Goal: Task Accomplishment & Management: Manage account settings

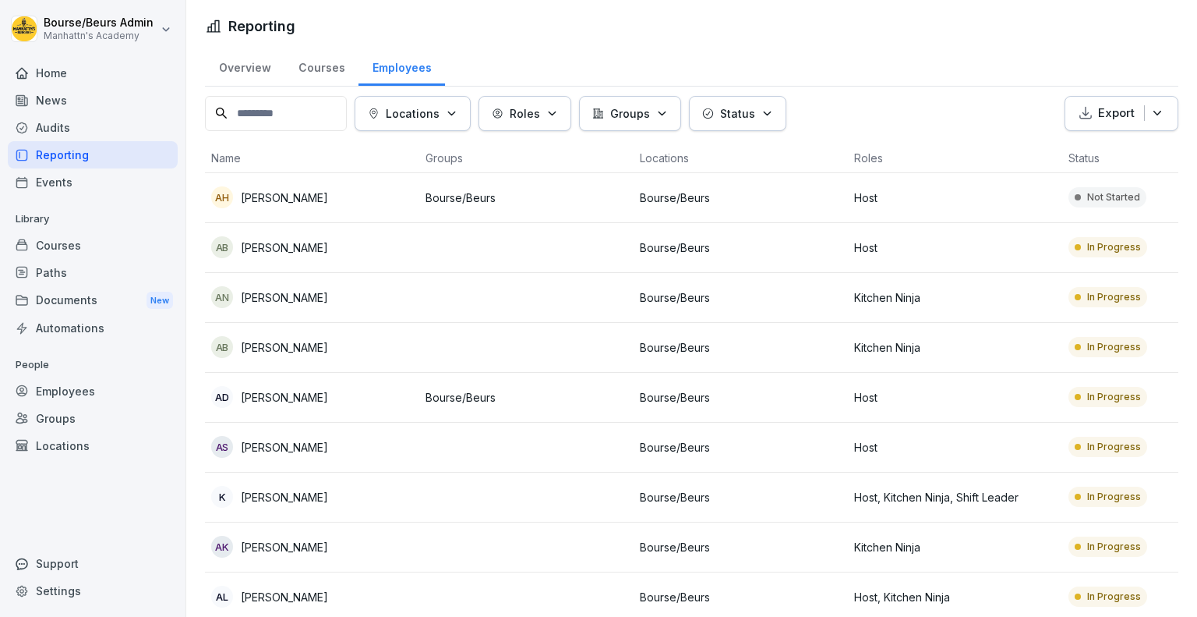
click at [72, 387] on div "Employees" at bounding box center [93, 390] width 170 height 27
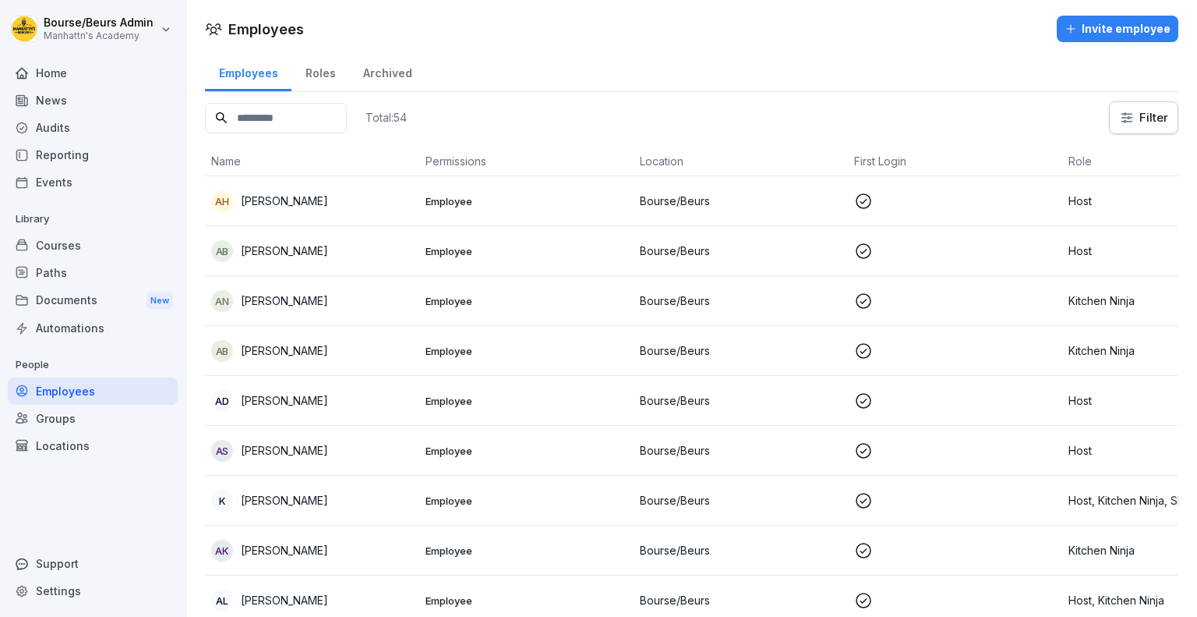
click at [256, 111] on input at bounding box center [276, 118] width 142 height 30
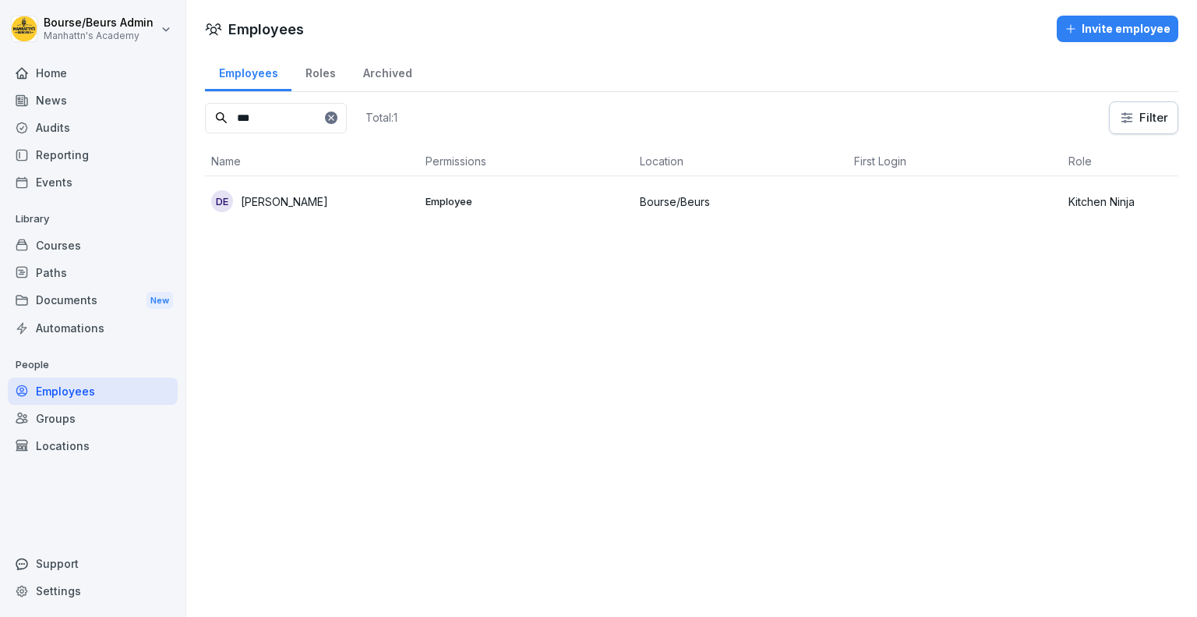
click at [328, 199] on p "[PERSON_NAME]" at bounding box center [284, 201] width 87 height 16
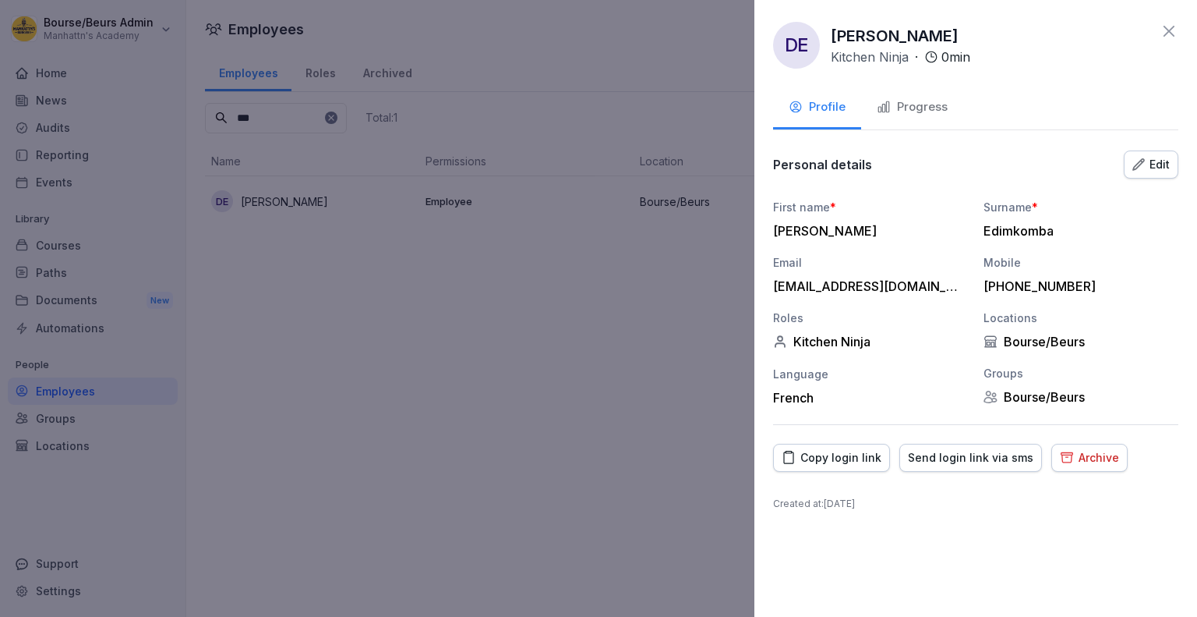
click at [914, 286] on div "[EMAIL_ADDRESS][DOMAIN_NAME]" at bounding box center [866, 286] width 187 height 16
click at [1154, 162] on div "Edit" at bounding box center [1151, 164] width 37 height 17
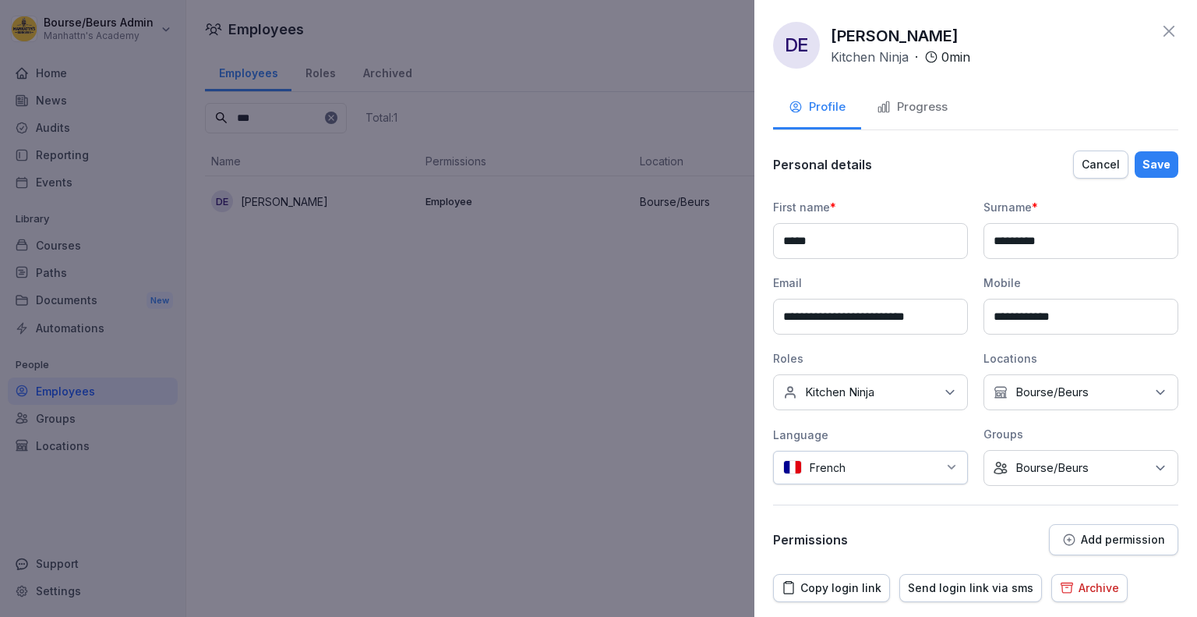
click at [830, 588] on div "Copy login link" at bounding box center [832, 587] width 100 height 17
click at [1143, 161] on div "Save" at bounding box center [1157, 164] width 28 height 17
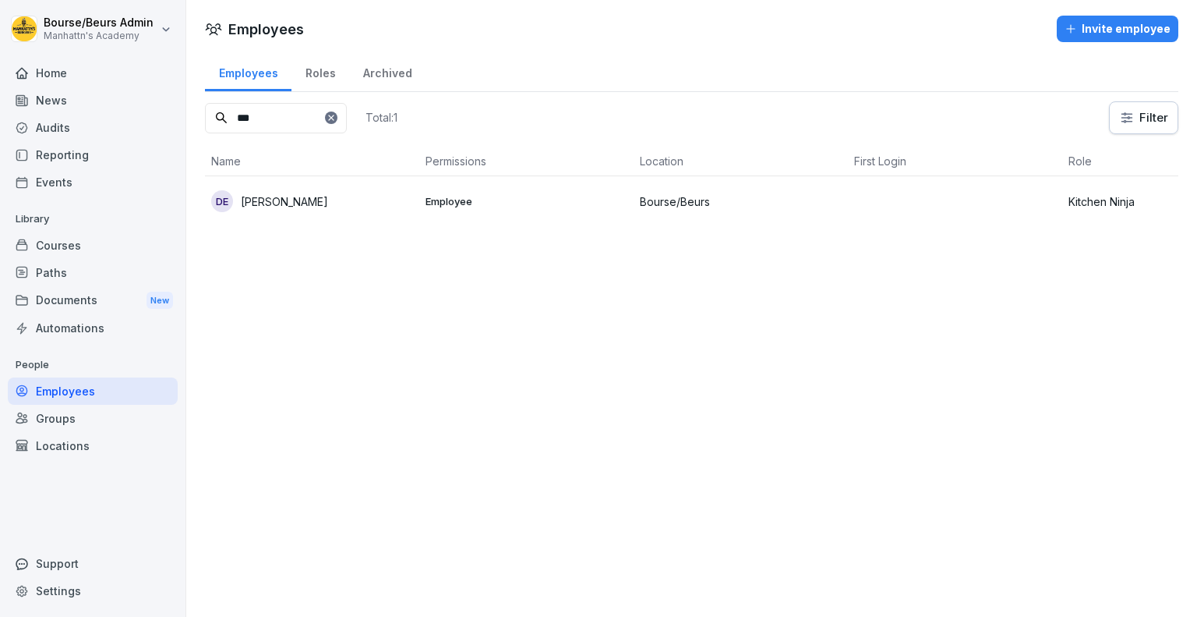
click at [293, 114] on input "***" at bounding box center [276, 118] width 142 height 30
type input "*"
type input "***"
click at [334, 200] on p "[PERSON_NAME] petit" at bounding box center [297, 201] width 113 height 16
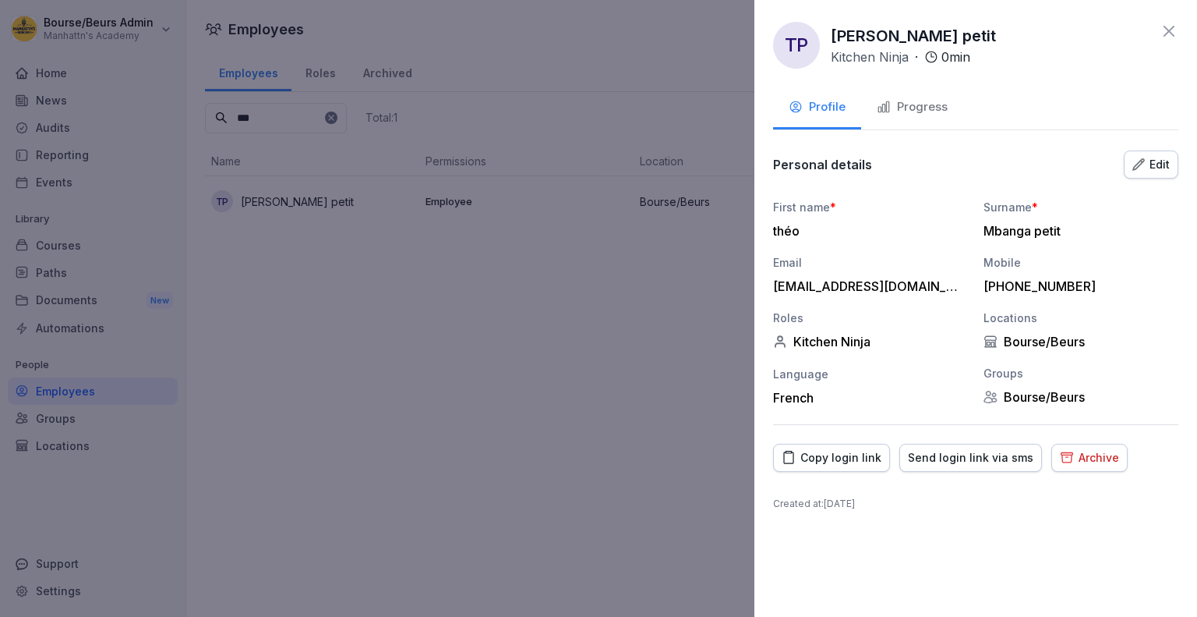
click at [839, 460] on div "Copy login link" at bounding box center [832, 457] width 100 height 17
click at [1146, 156] on div "Edit" at bounding box center [1151, 164] width 37 height 17
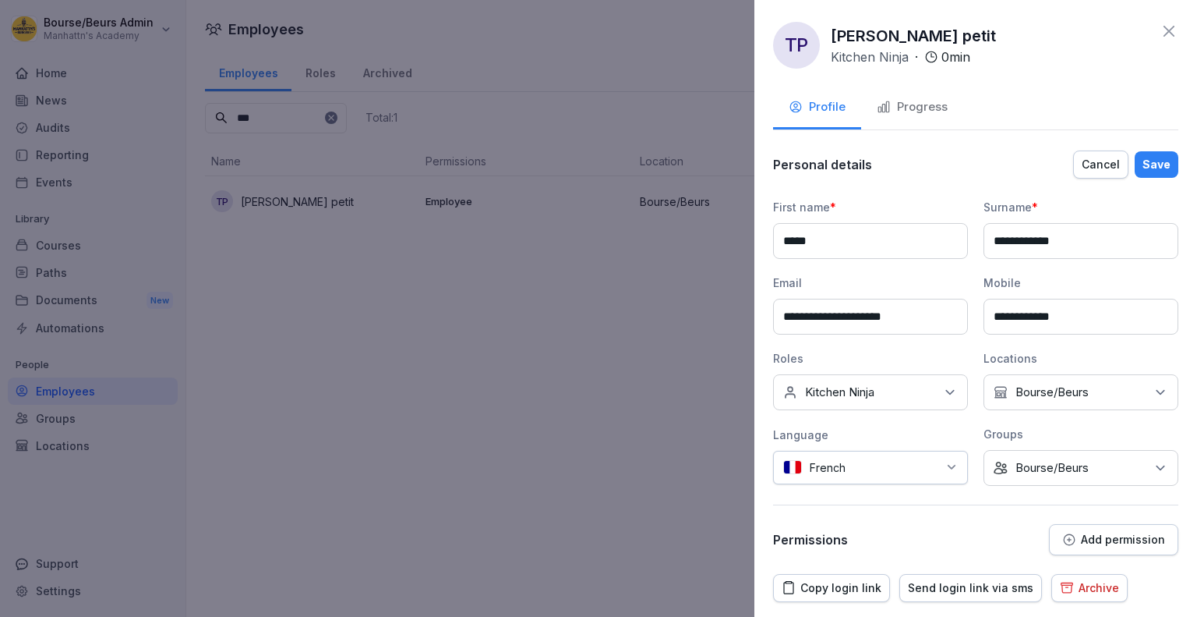
click at [1013, 322] on input "**********" at bounding box center [1081, 317] width 195 height 36
type input "**********"
click at [945, 515] on div "**********" at bounding box center [975, 352] width 405 height 406
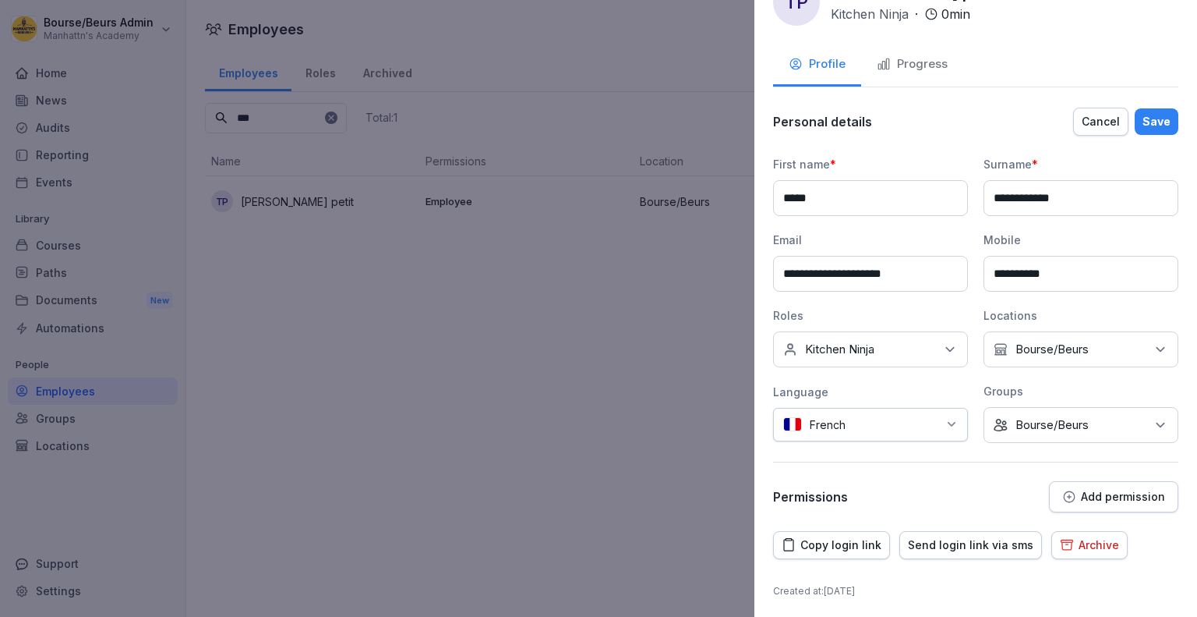
click at [1157, 117] on div "Save" at bounding box center [1157, 121] width 28 height 17
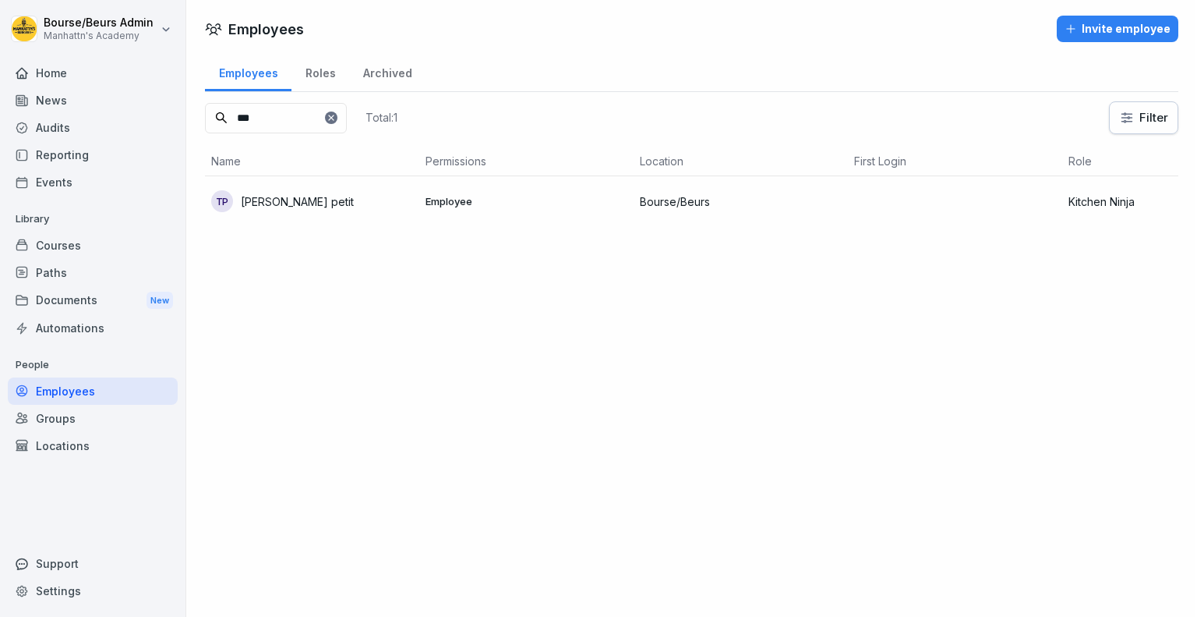
click at [560, 68] on div at bounding box center [598, 308] width 1197 height 617
click at [305, 118] on input "***" at bounding box center [276, 118] width 142 height 30
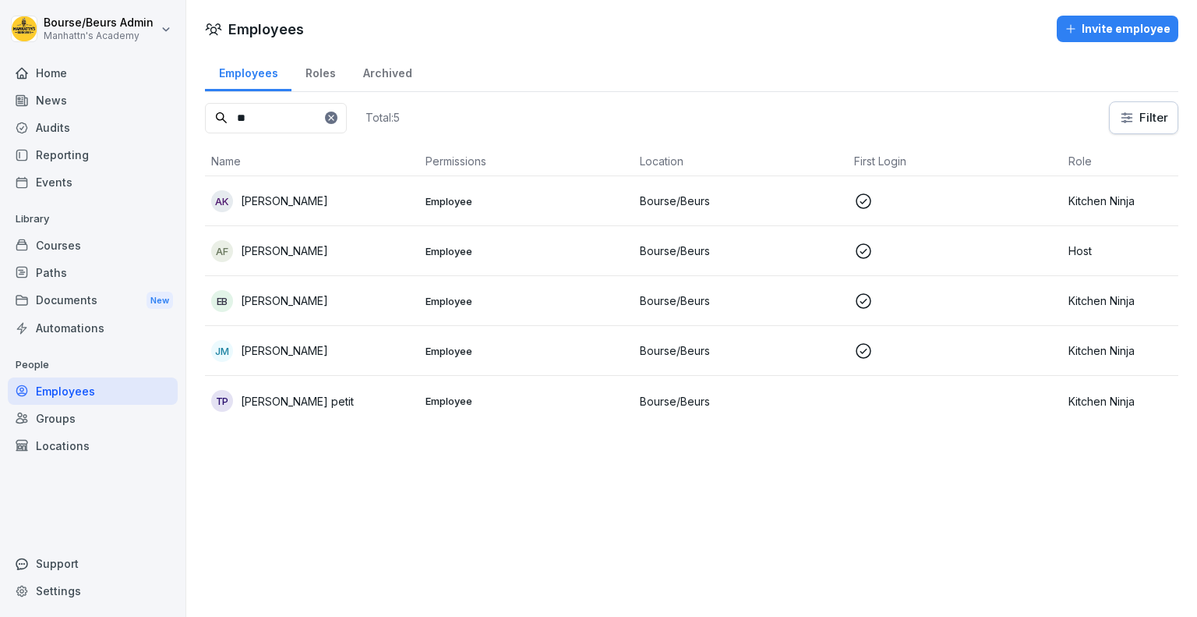
type input "*"
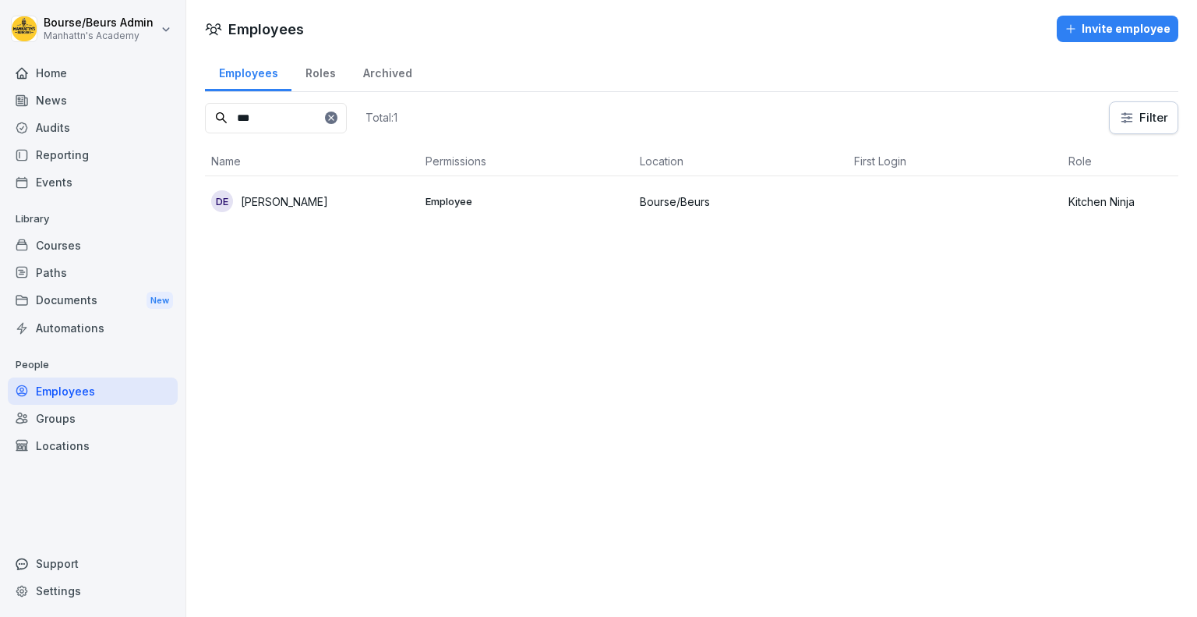
type input "***"
click at [385, 199] on div "[PERSON_NAME]" at bounding box center [312, 201] width 202 height 22
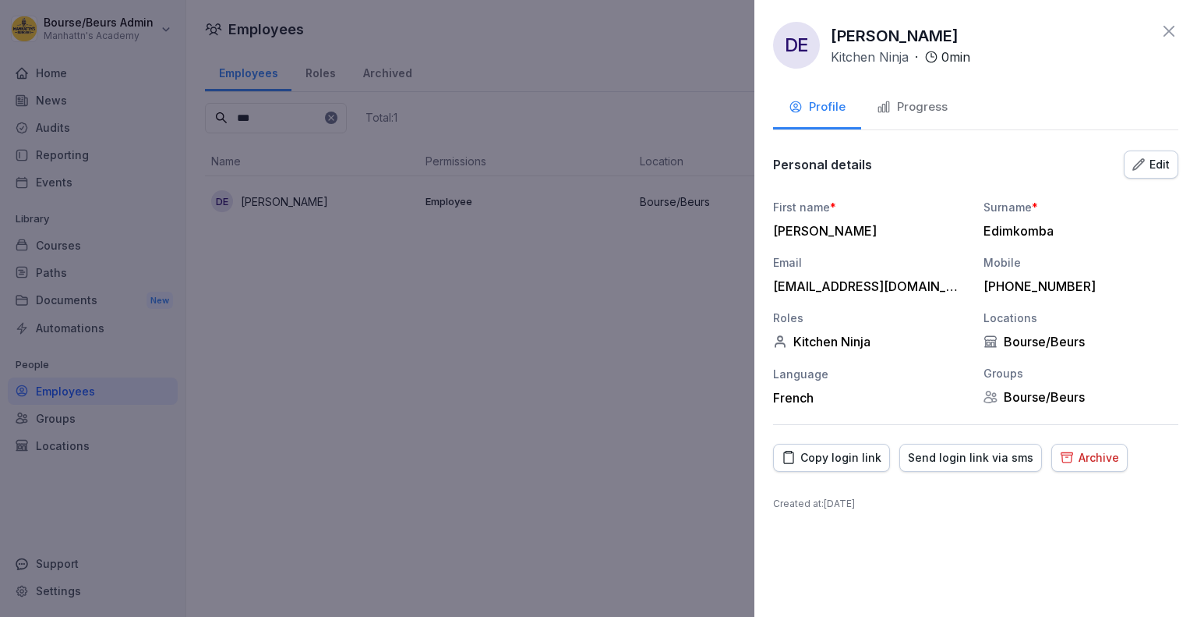
click at [1156, 163] on div "Edit" at bounding box center [1151, 164] width 37 height 17
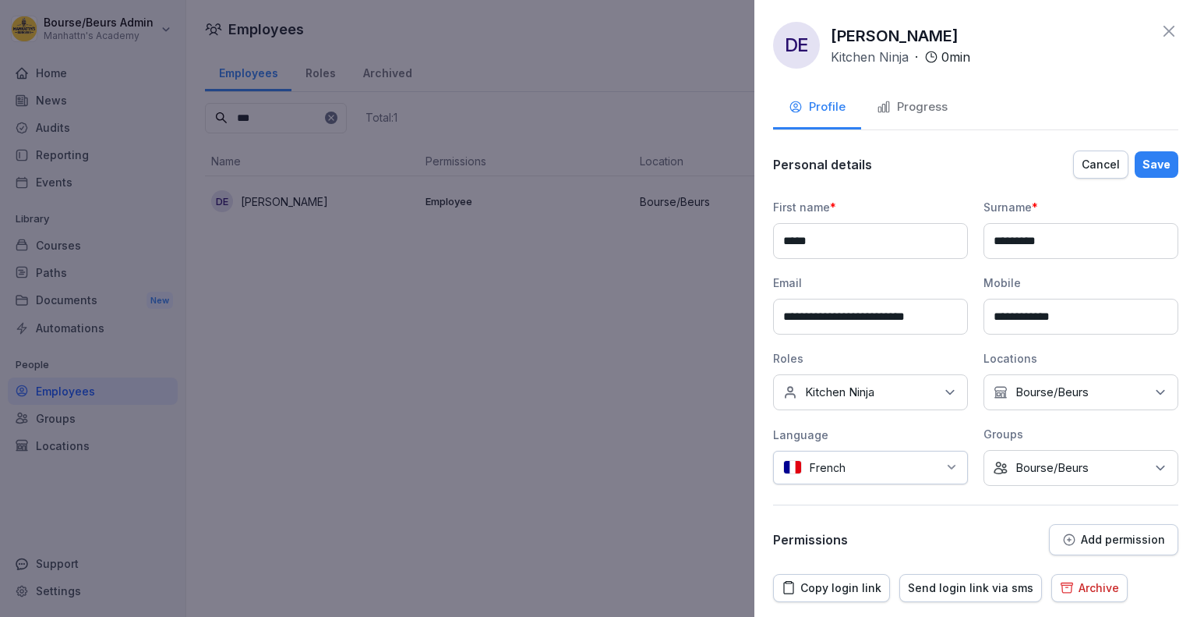
click at [843, 316] on input "**********" at bounding box center [870, 317] width 195 height 36
type input "**********"
click at [1153, 162] on div "Save" at bounding box center [1157, 164] width 28 height 17
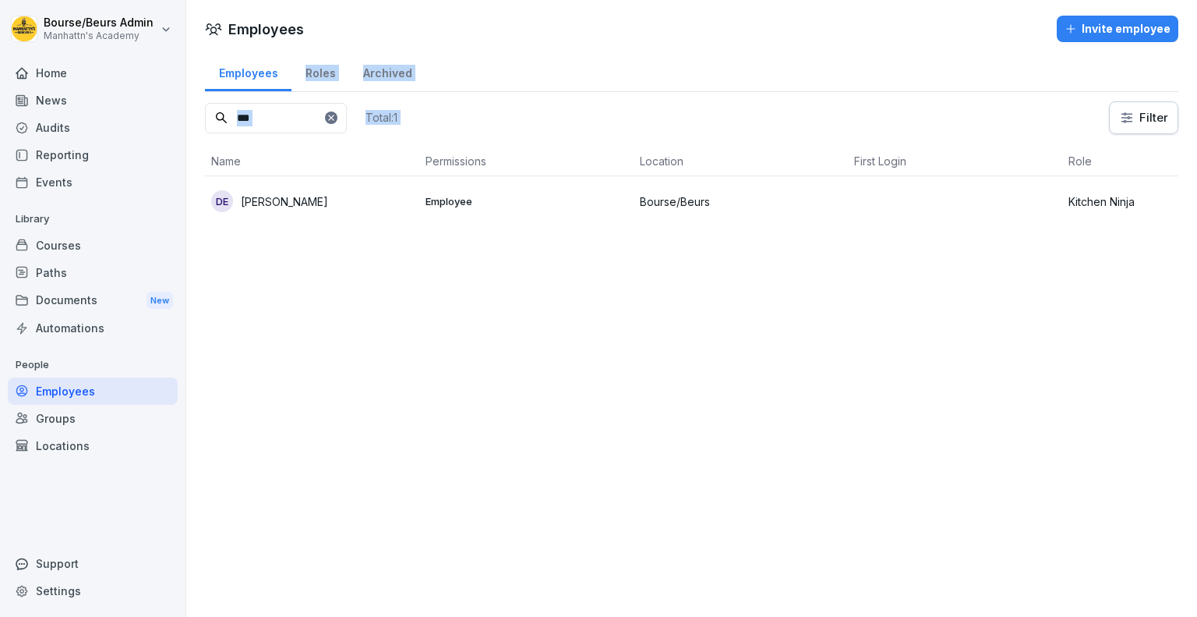
drag, startPoint x: 497, startPoint y: 360, endPoint x: 309, endPoint y: 46, distance: 366.0
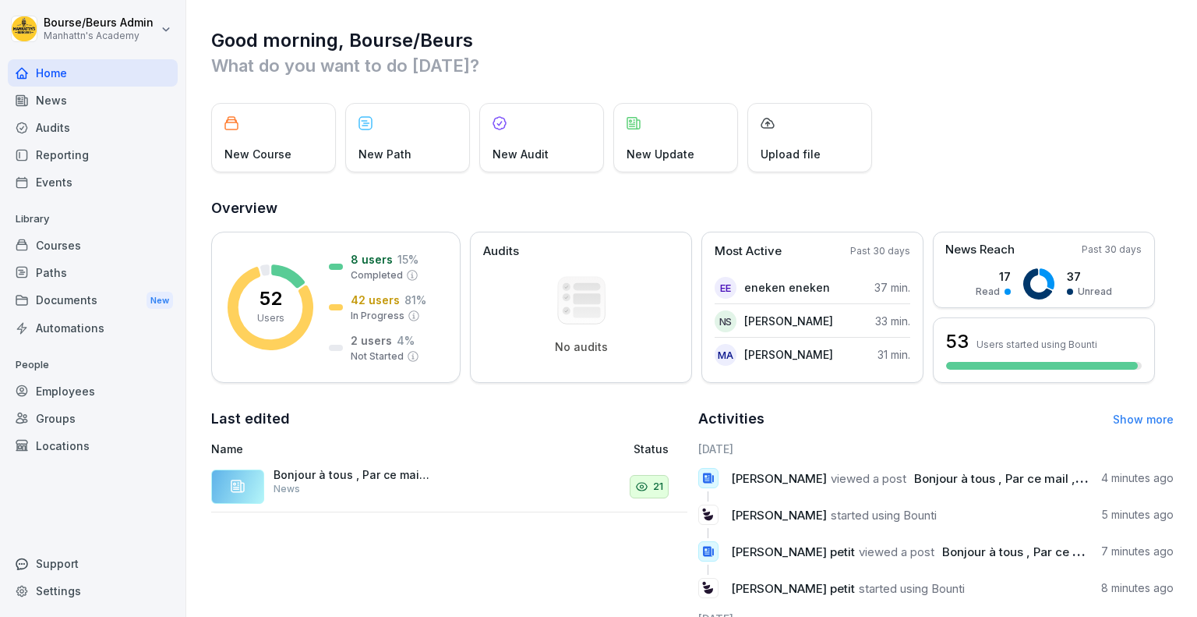
click at [90, 396] on div "Employees" at bounding box center [93, 390] width 170 height 27
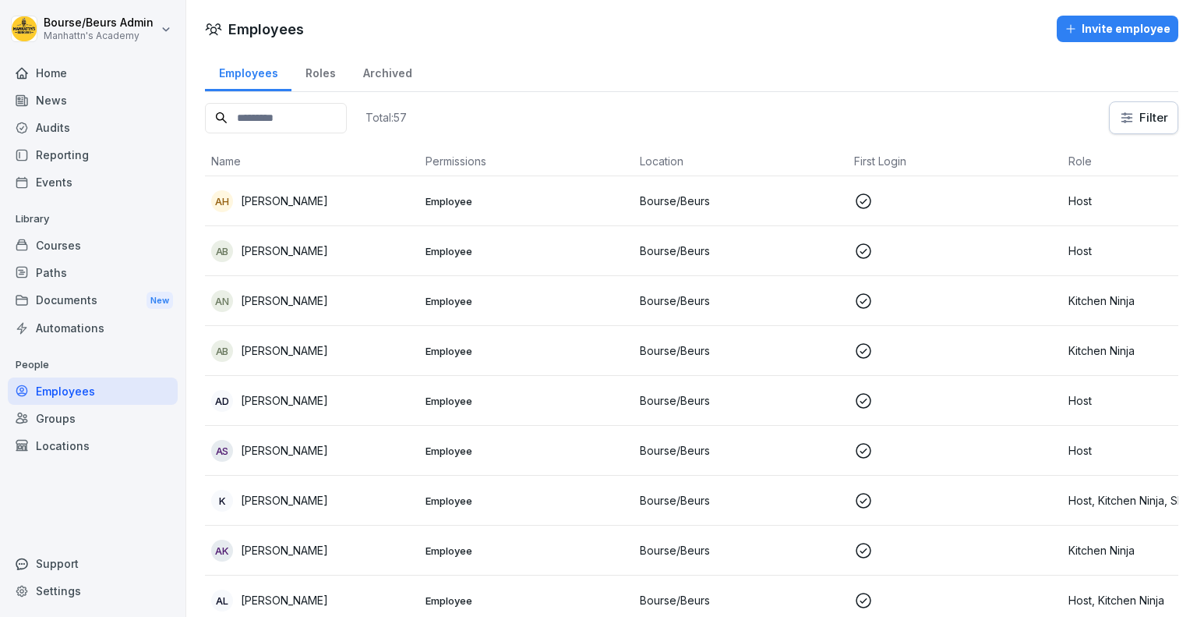
click at [294, 127] on input at bounding box center [276, 118] width 142 height 30
click at [287, 121] on input at bounding box center [276, 118] width 142 height 30
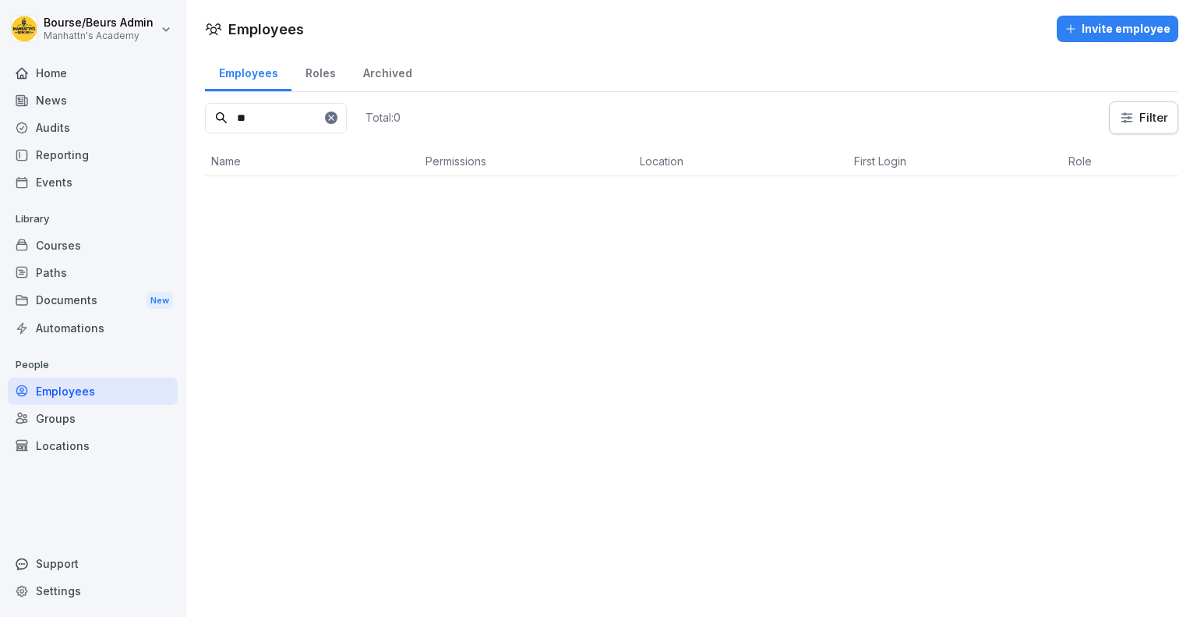
type input "*"
type input "****"
click at [70, 158] on div "Reporting" at bounding box center [93, 154] width 170 height 27
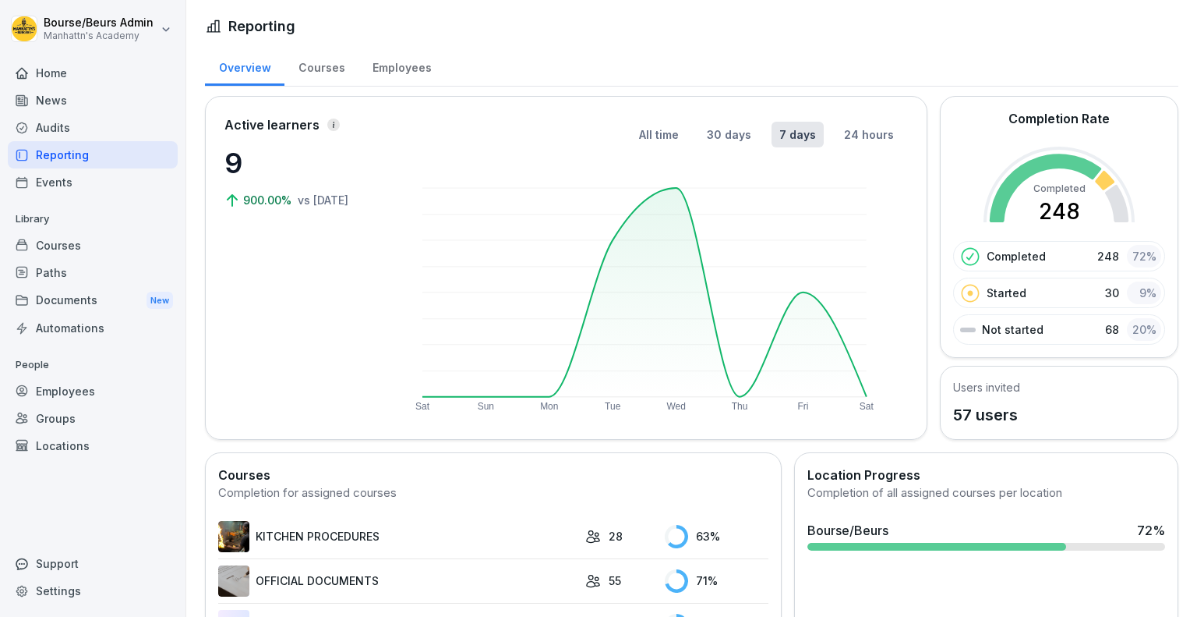
click at [407, 59] on div "Employees" at bounding box center [402, 66] width 87 height 40
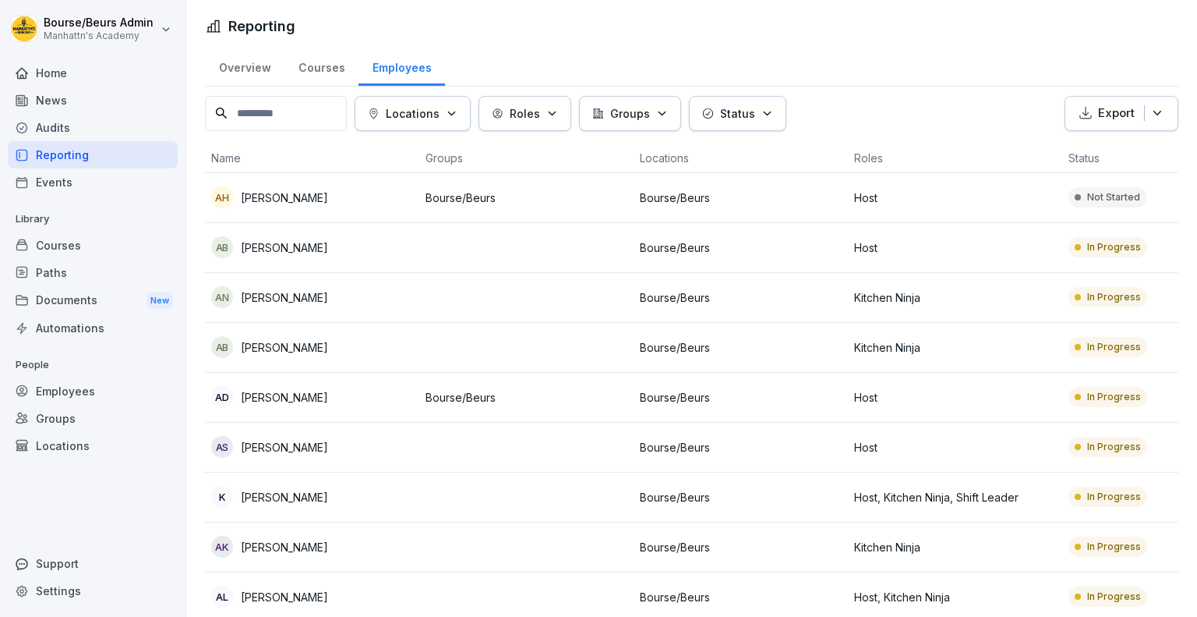
click at [292, 108] on input at bounding box center [276, 113] width 142 height 35
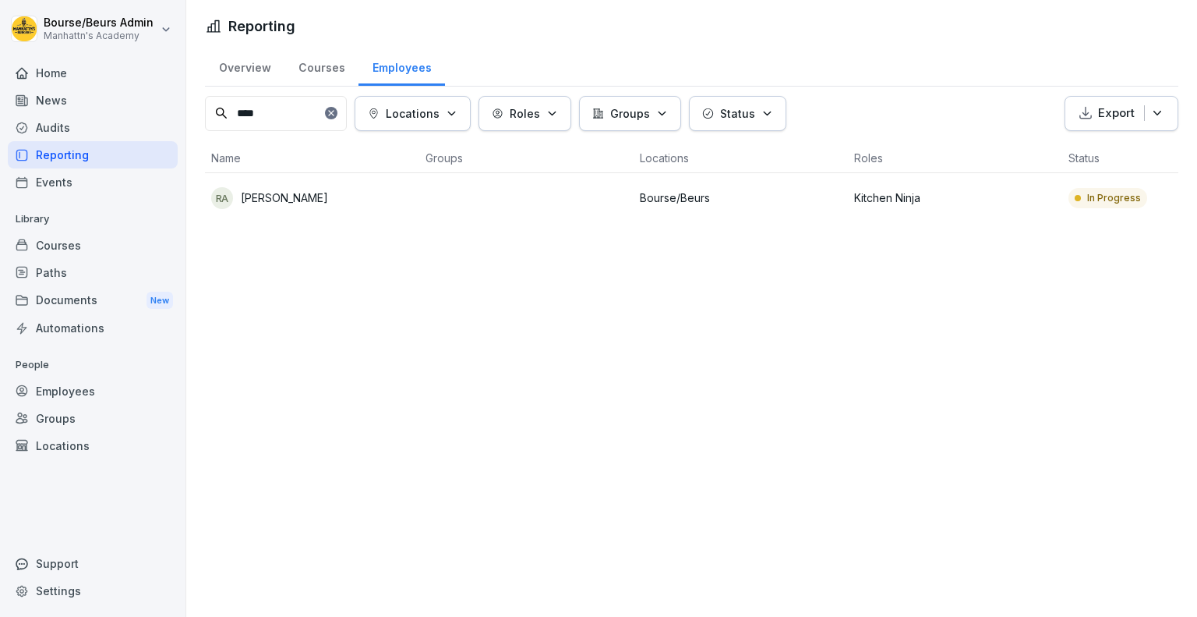
type input "****"
click at [552, 203] on td at bounding box center [526, 198] width 214 height 50
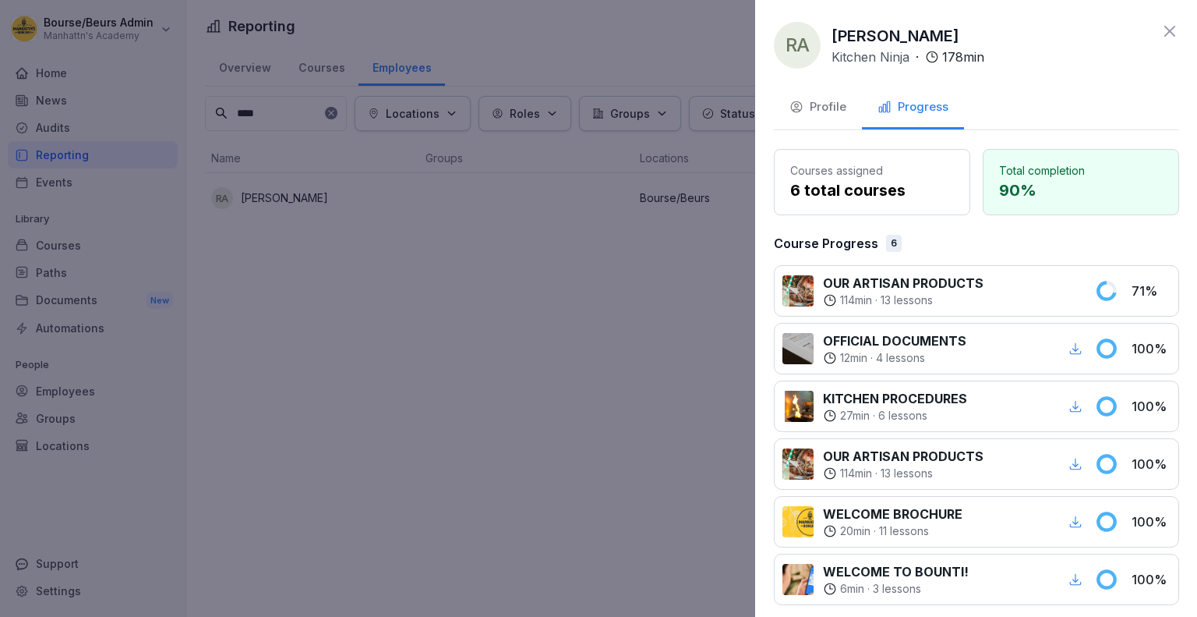
click at [659, 283] on div at bounding box center [598, 308] width 1197 height 617
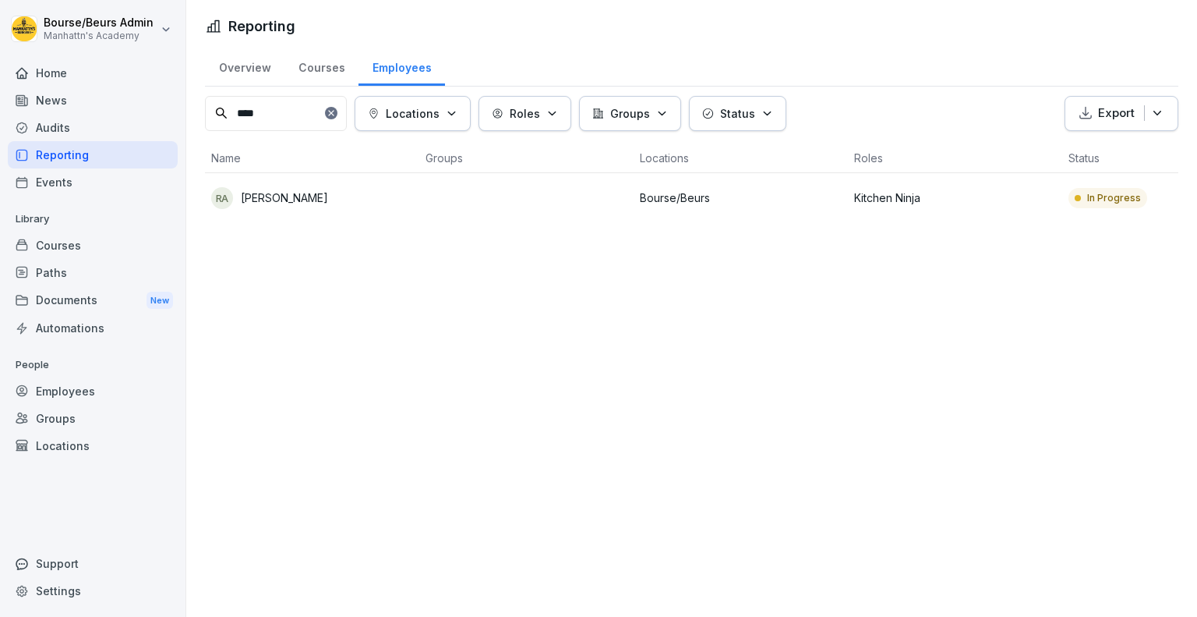
click at [268, 114] on input "****" at bounding box center [276, 113] width 142 height 35
click at [84, 388] on div "Employees" at bounding box center [93, 390] width 170 height 27
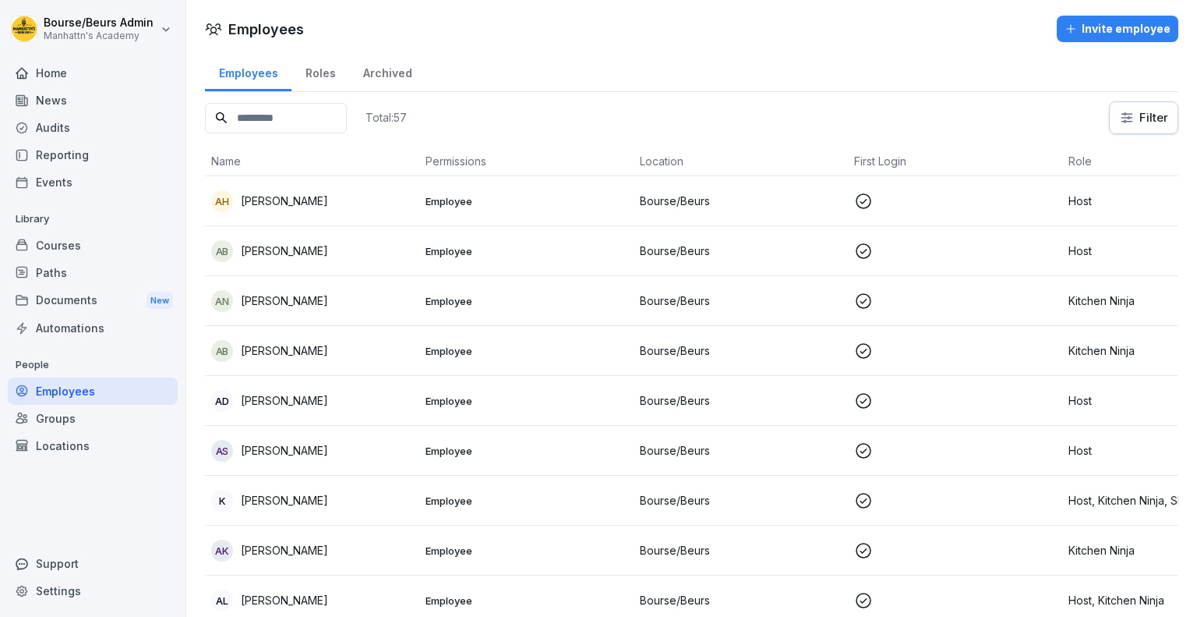
click at [302, 108] on input at bounding box center [276, 118] width 142 height 30
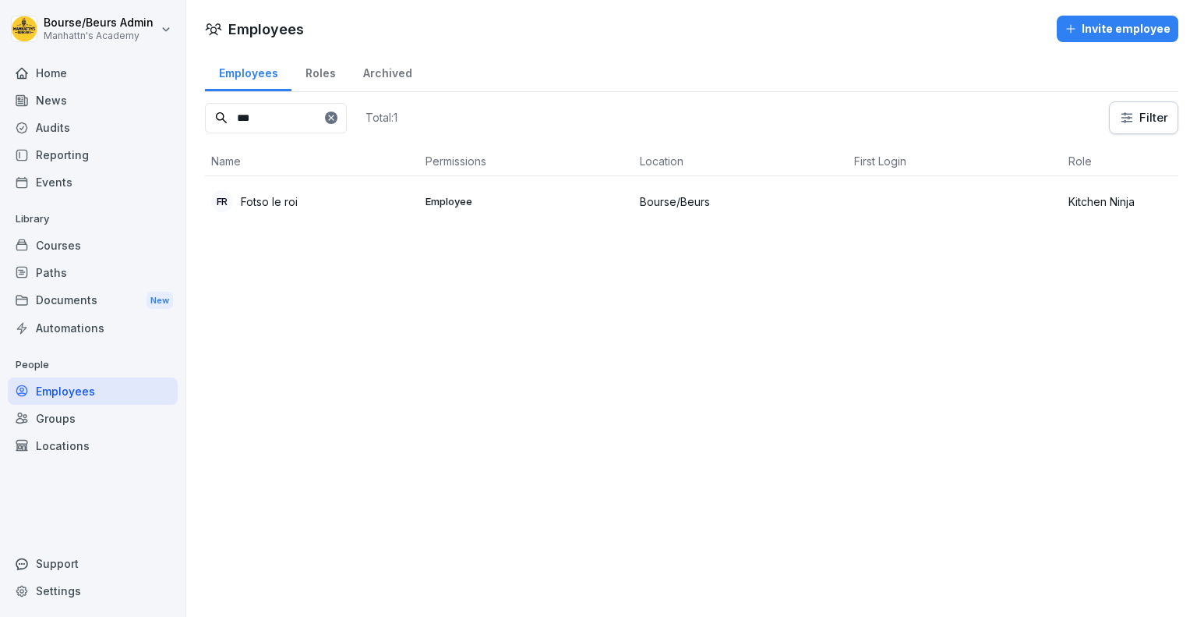
type input "***"
click at [327, 198] on div "Fr Fotso le roi" at bounding box center [312, 201] width 202 height 22
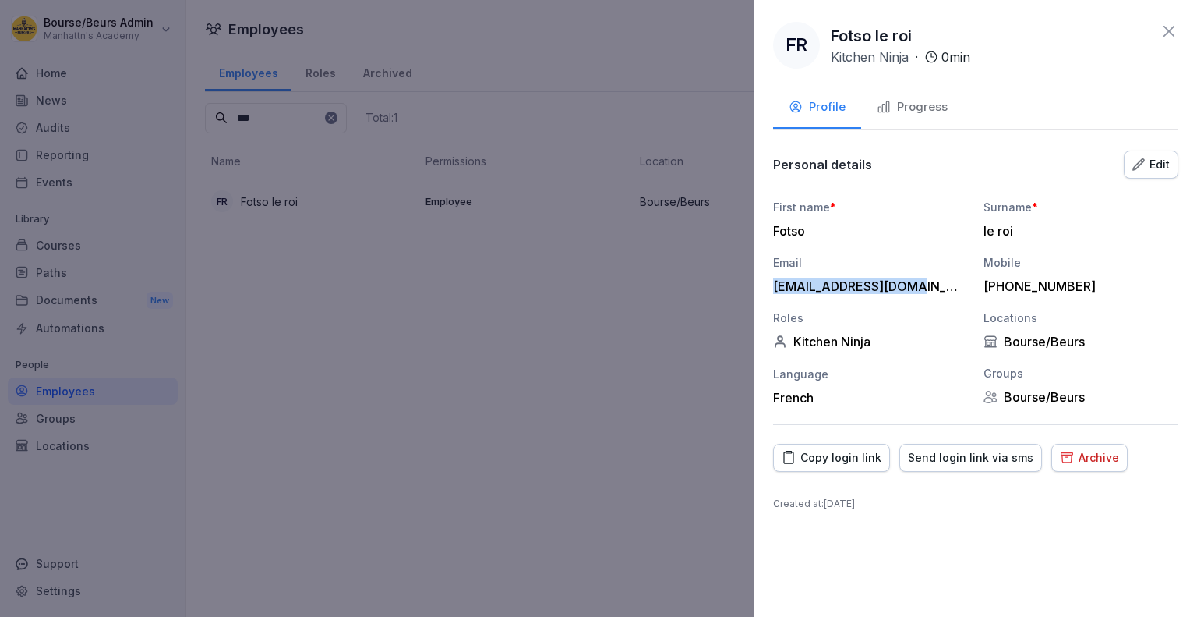
drag, startPoint x: 917, startPoint y: 282, endPoint x: 770, endPoint y: 270, distance: 147.0
click at [770, 270] on div "Fr Fotso le roi Kitchen Ninja · 0 min Profile Progress Personal details Edit Fi…" at bounding box center [976, 308] width 443 height 617
copy div "leroi.fso9@gmail.com"
click at [842, 458] on div "Copy login link" at bounding box center [832, 457] width 100 height 17
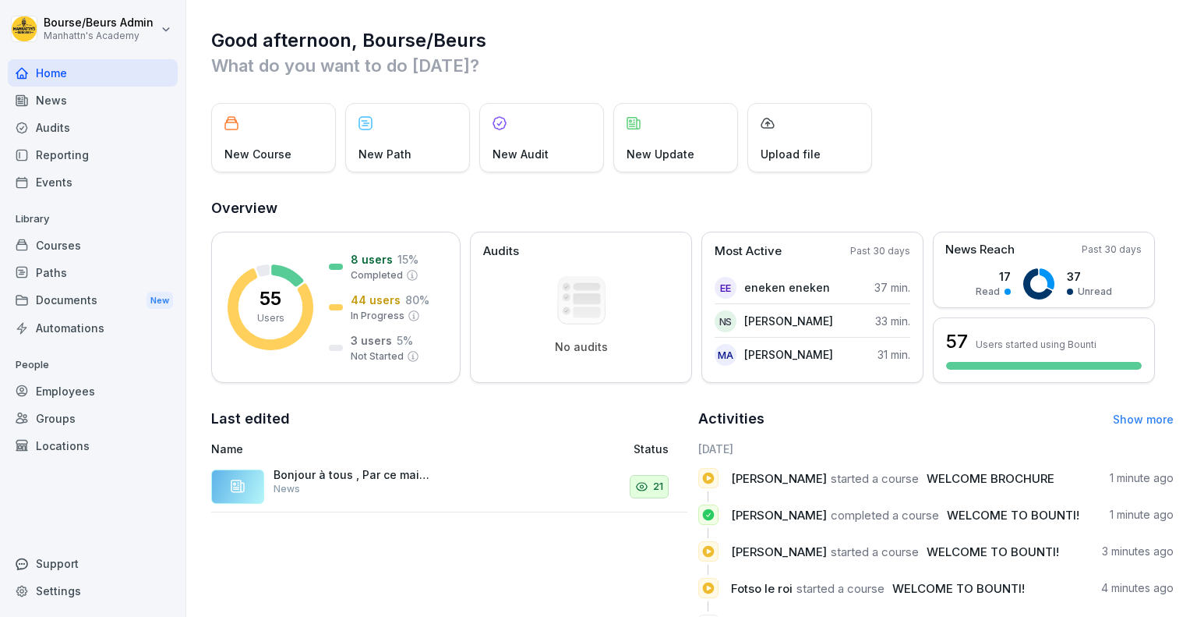
click at [66, 156] on div "Reporting" at bounding box center [93, 154] width 170 height 27
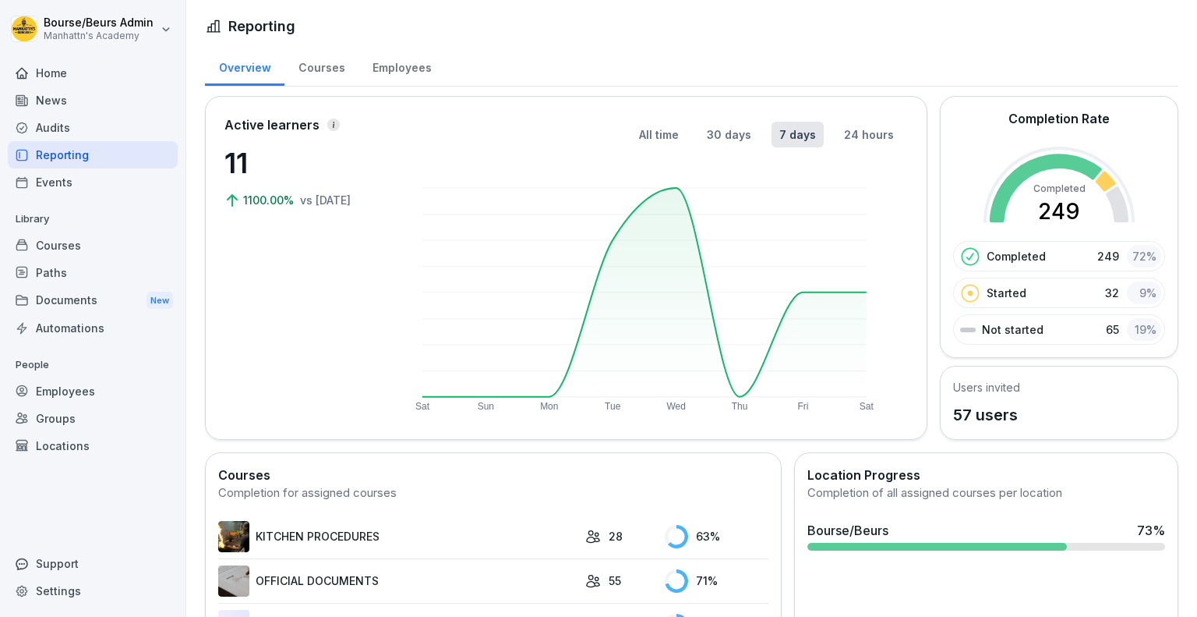
click at [1073, 186] on rect at bounding box center [1059, 222] width 151 height 151
click at [1029, 249] on p "Completed" at bounding box center [1016, 256] width 59 height 16
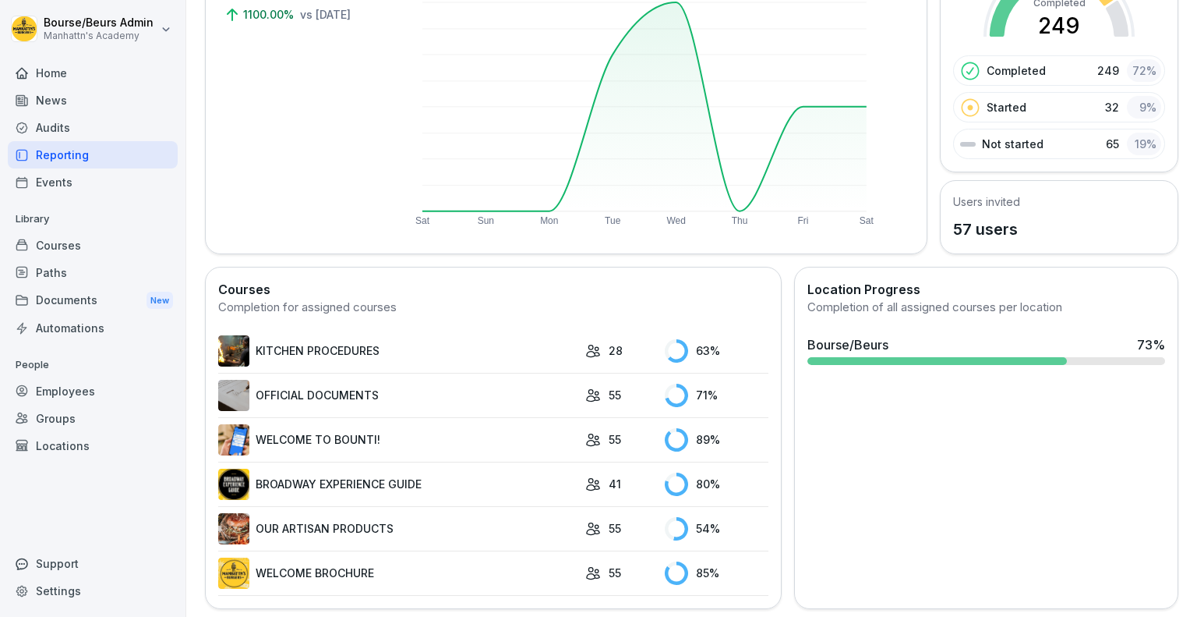
scroll to position [198, 0]
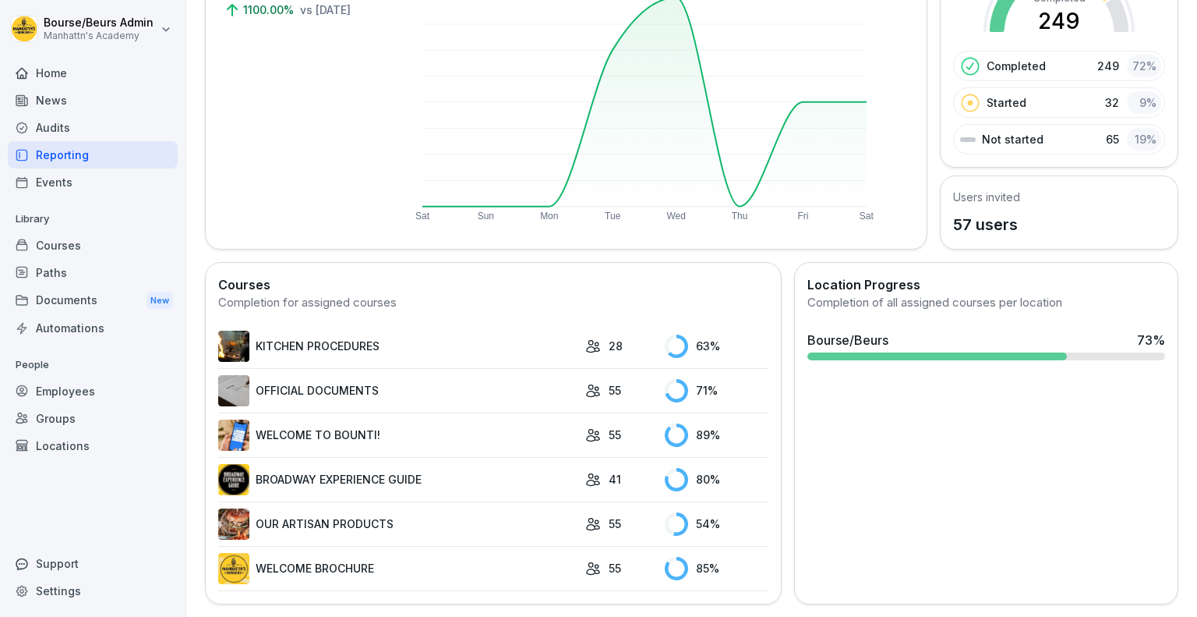
click at [460, 553] on link "WELCOME BROCHURE" at bounding box center [397, 568] width 359 height 31
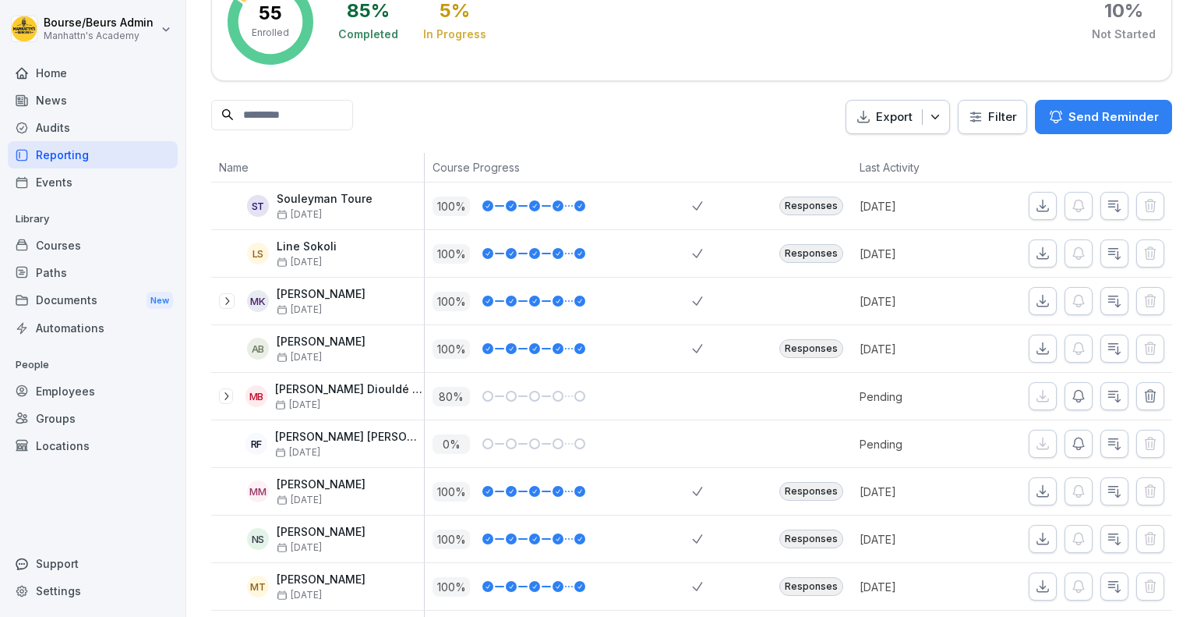
scroll to position [128, 0]
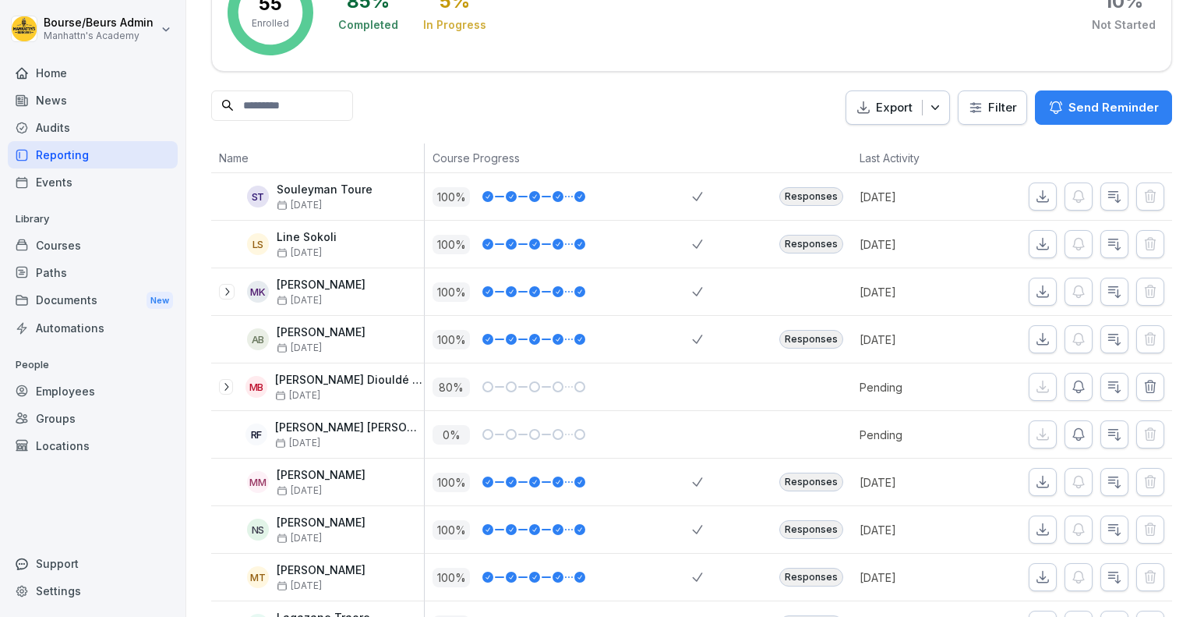
click at [1072, 381] on icon "button" at bounding box center [1079, 387] width 16 height 16
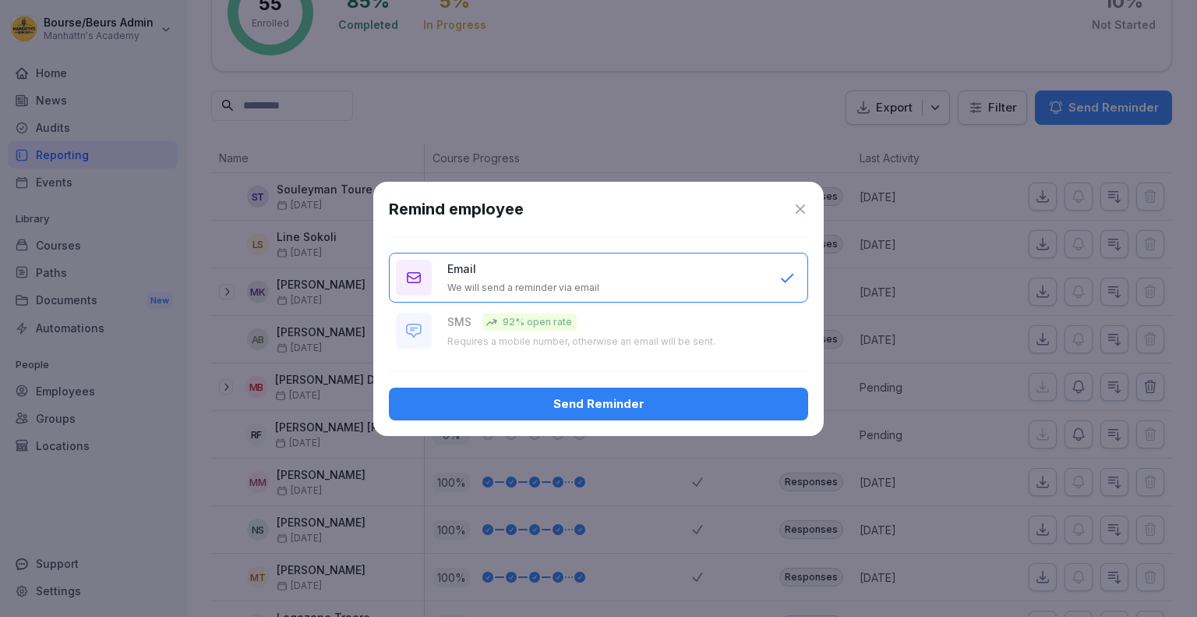
click at [751, 399] on div "Send Reminder" at bounding box center [598, 403] width 394 height 17
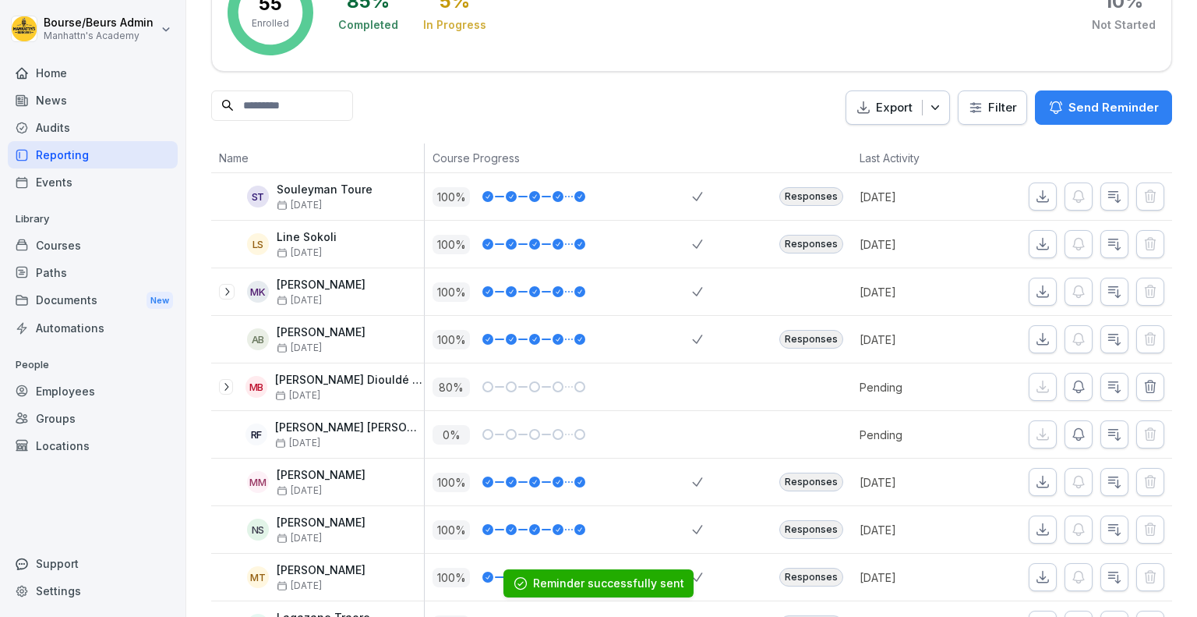
click at [1073, 432] on icon "button" at bounding box center [1079, 434] width 16 height 16
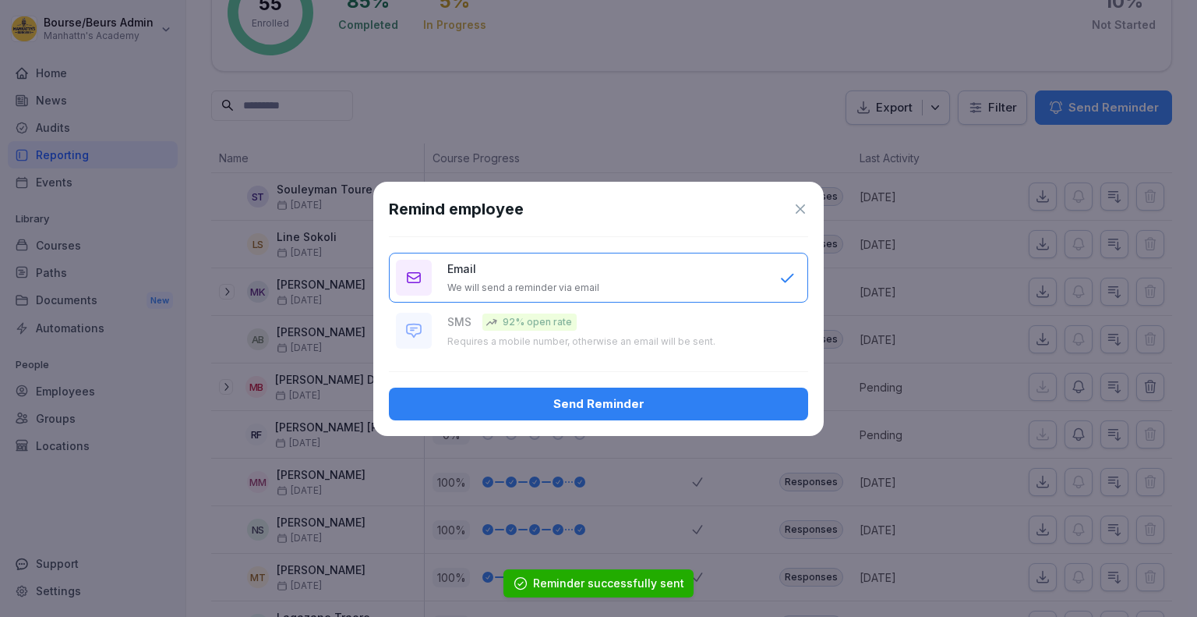
click at [729, 405] on div "Send Reminder" at bounding box center [598, 403] width 394 height 17
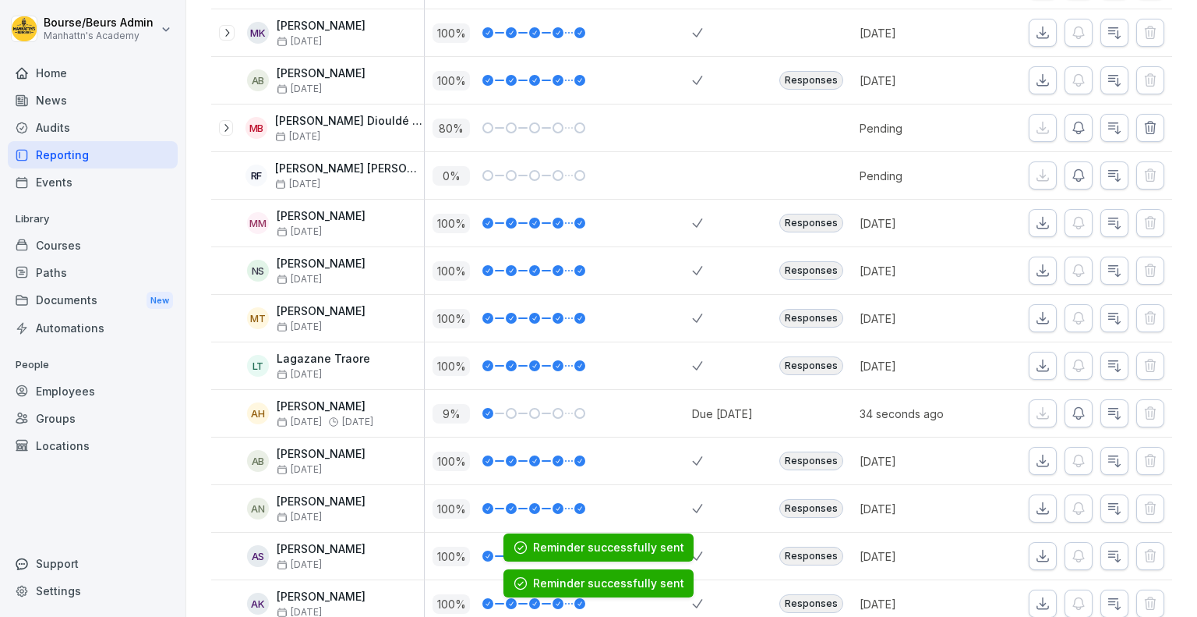
scroll to position [405, 0]
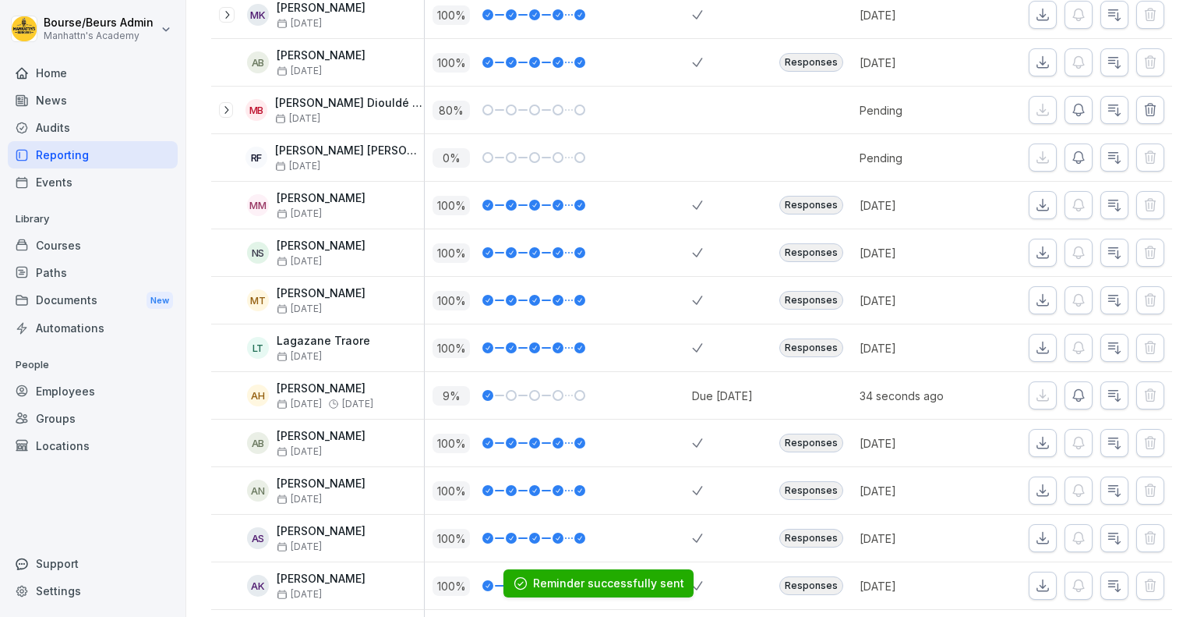
click at [1071, 397] on icon "button" at bounding box center [1079, 395] width 16 height 16
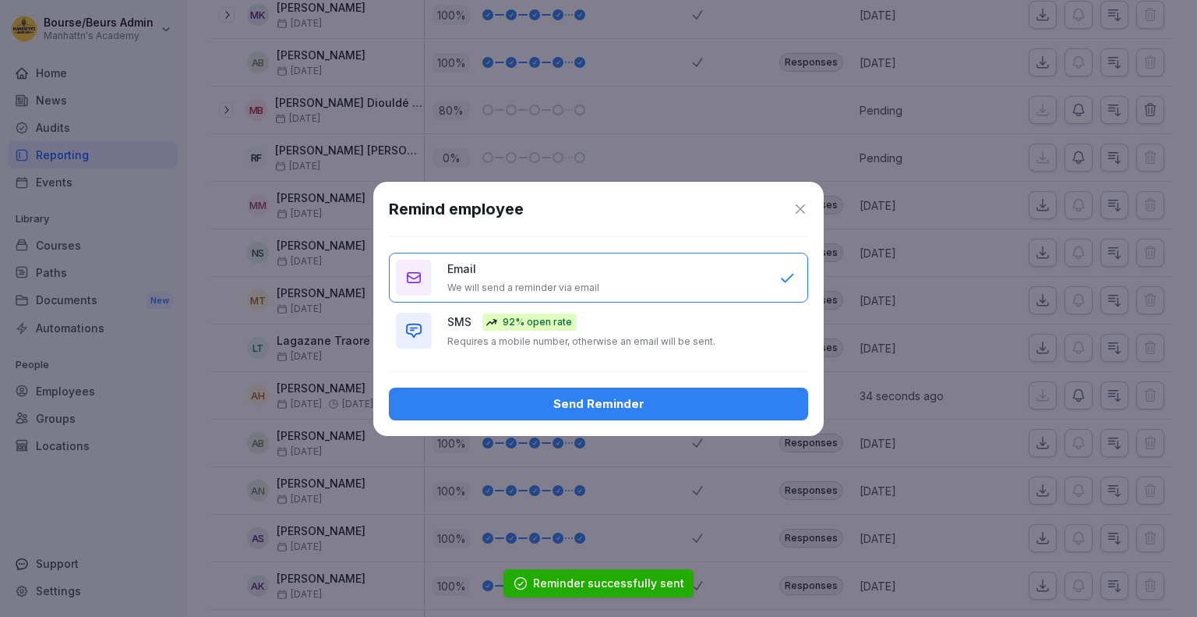
click at [749, 411] on div "Send Reminder" at bounding box center [598, 403] width 394 height 17
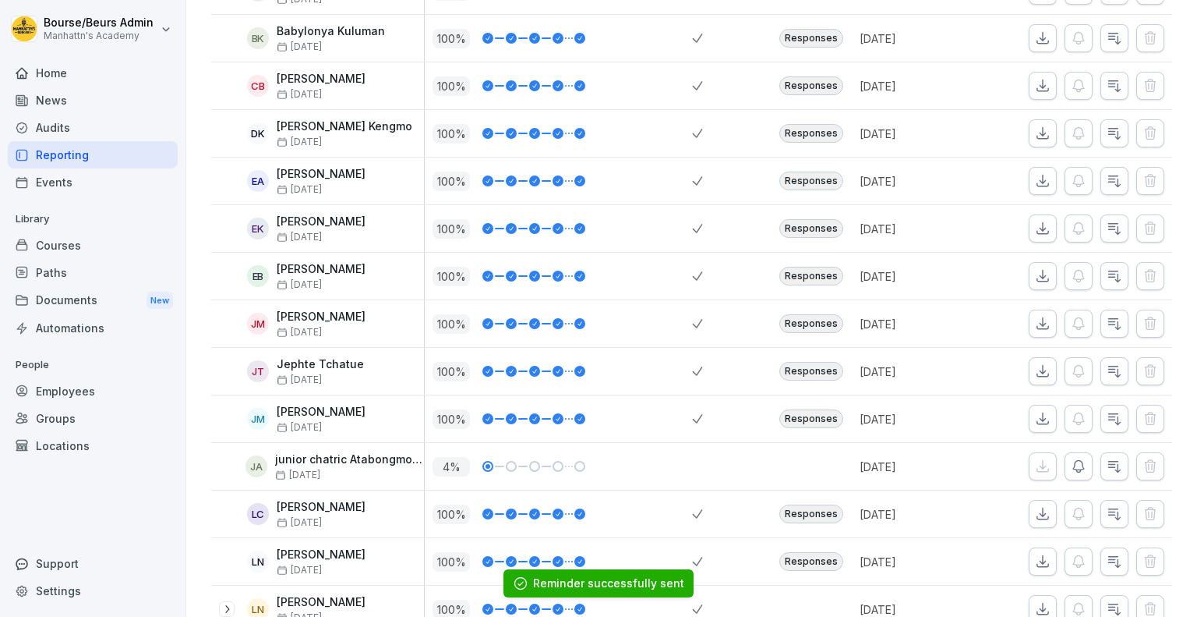
scroll to position [1099, 0]
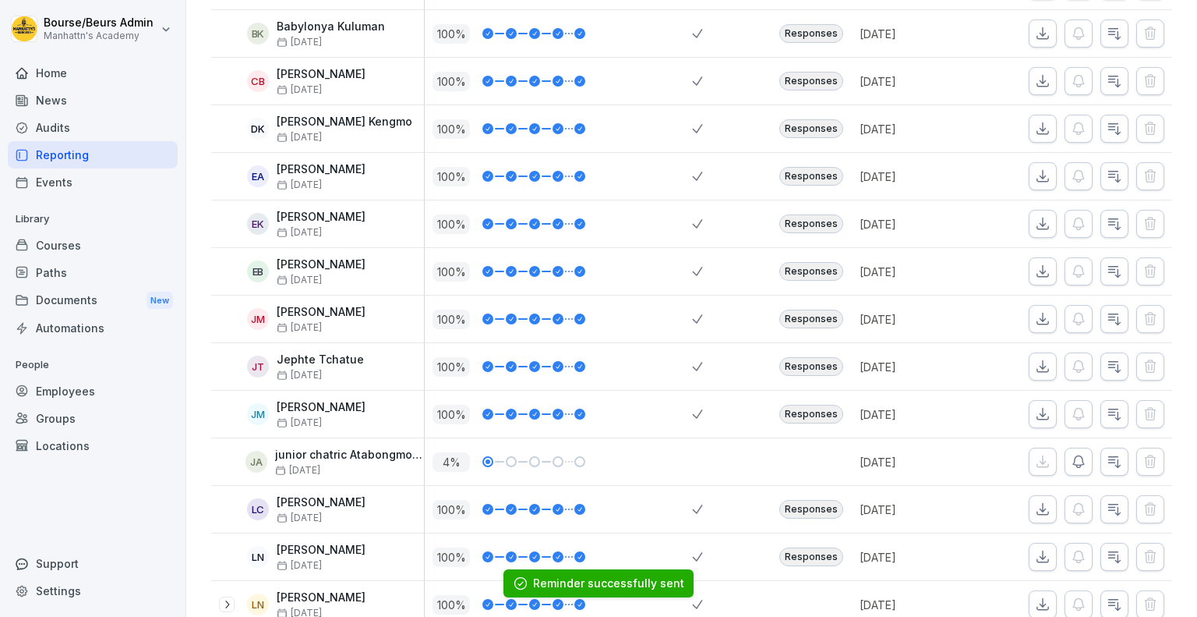
click at [1071, 463] on icon "button" at bounding box center [1079, 462] width 16 height 16
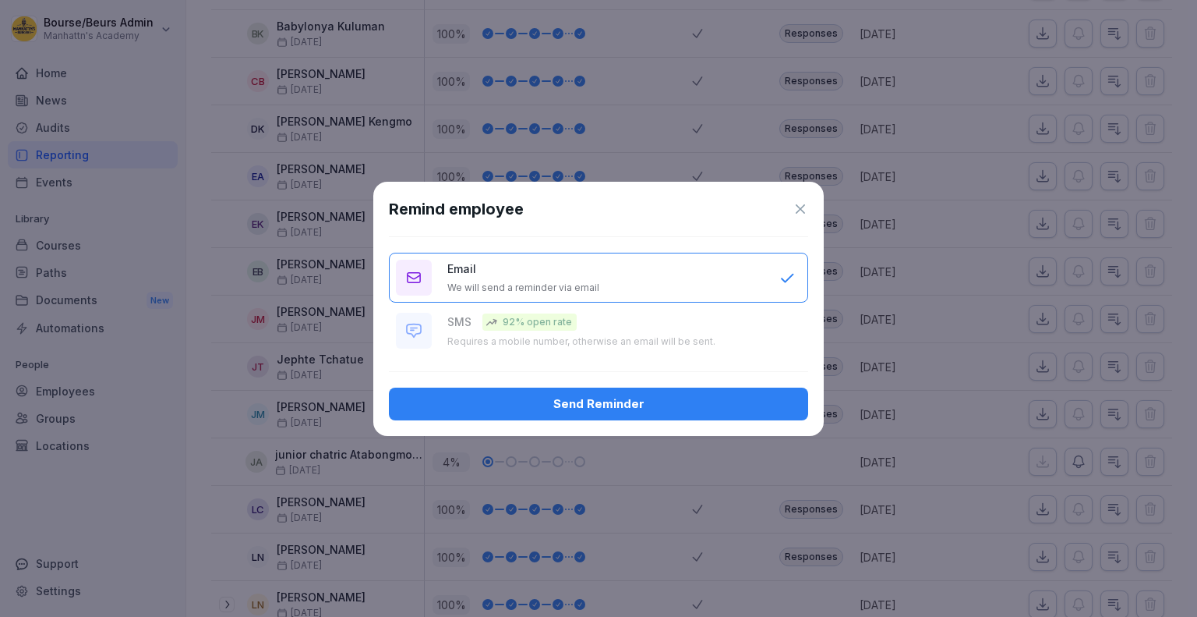
click at [766, 401] on div "Send Reminder" at bounding box center [598, 403] width 394 height 17
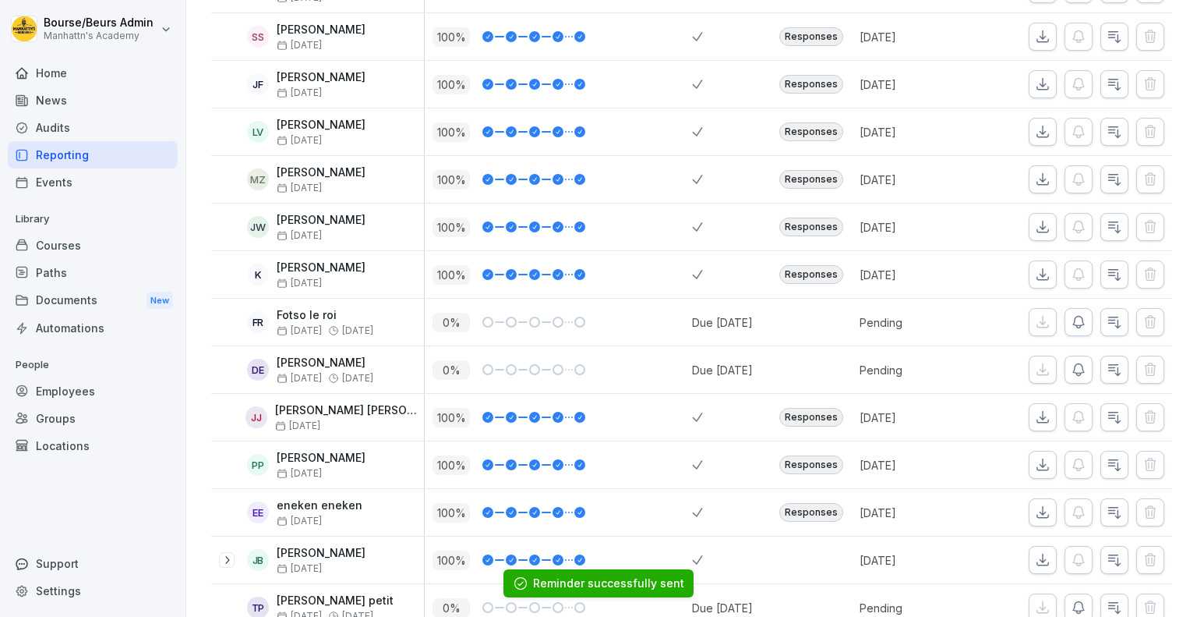
scroll to position [1905, 0]
click at [1073, 316] on icon "button" at bounding box center [1079, 321] width 16 height 16
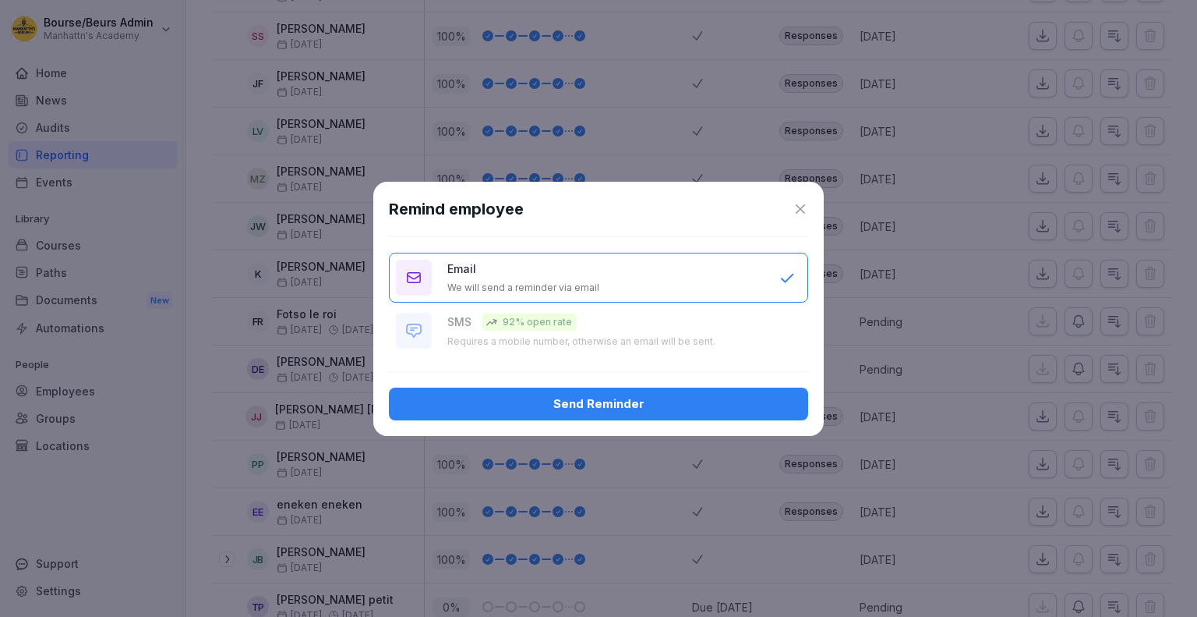
click at [744, 407] on div "Send Reminder" at bounding box center [598, 403] width 394 height 17
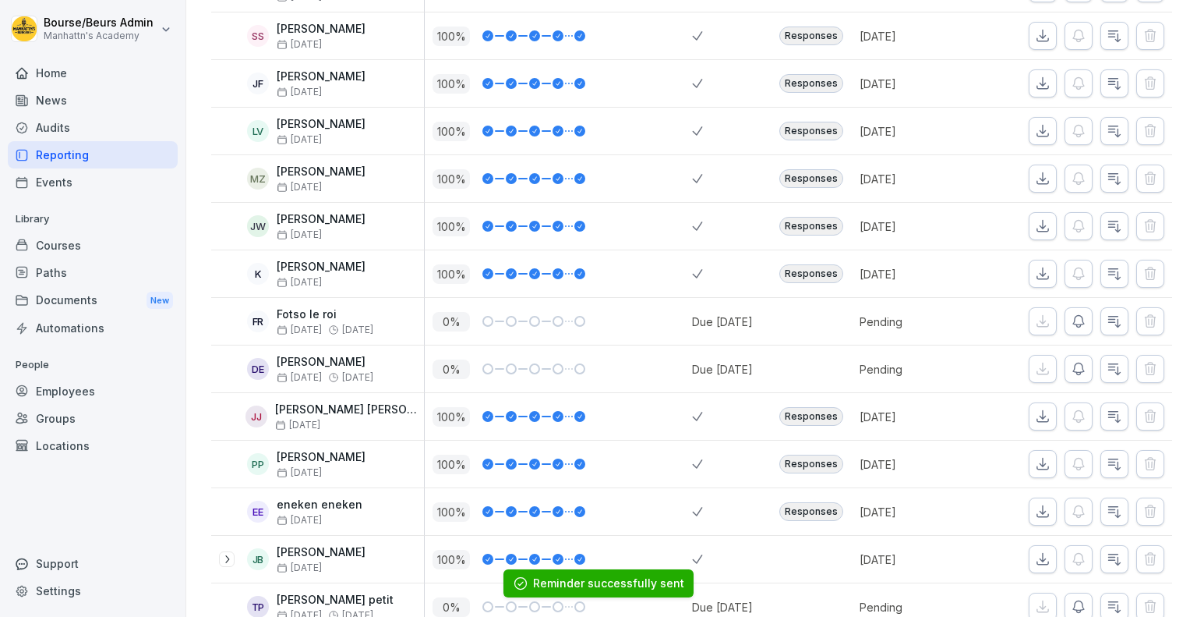
click at [1071, 361] on icon "button" at bounding box center [1079, 369] width 16 height 16
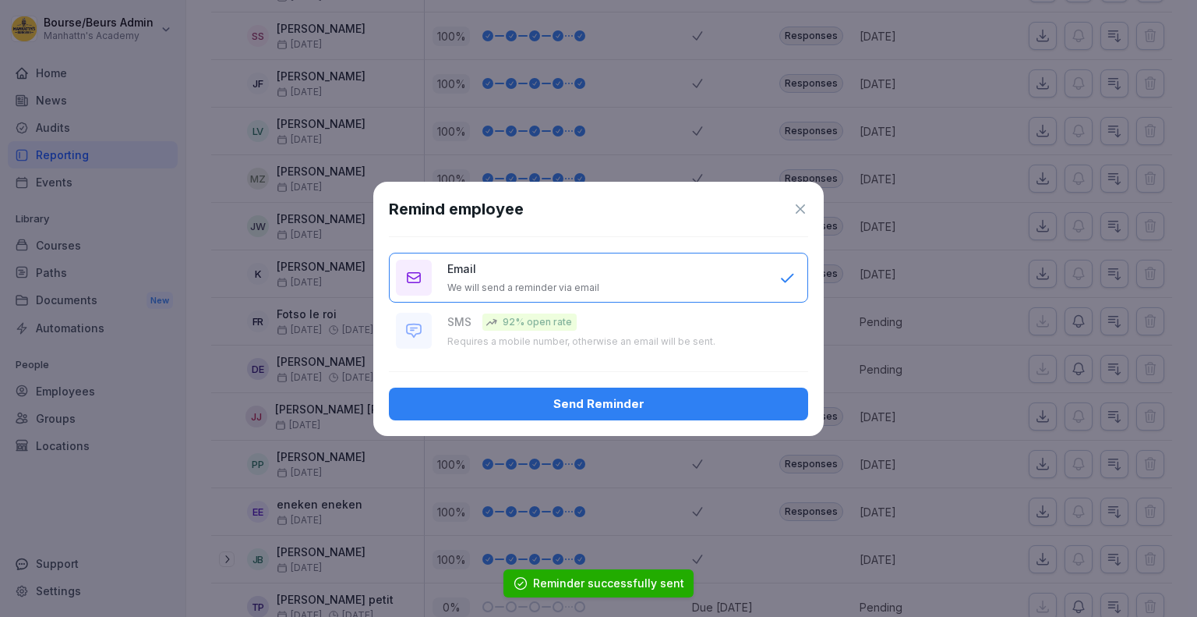
click at [731, 406] on div "Send Reminder" at bounding box center [598, 403] width 394 height 17
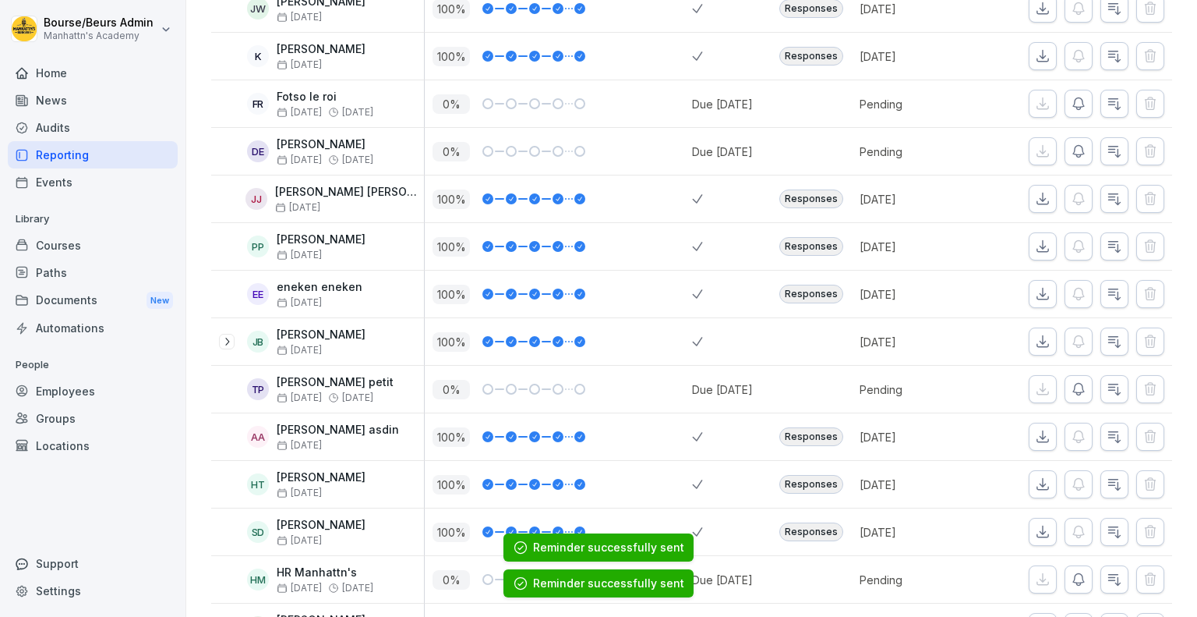
scroll to position [2126, 0]
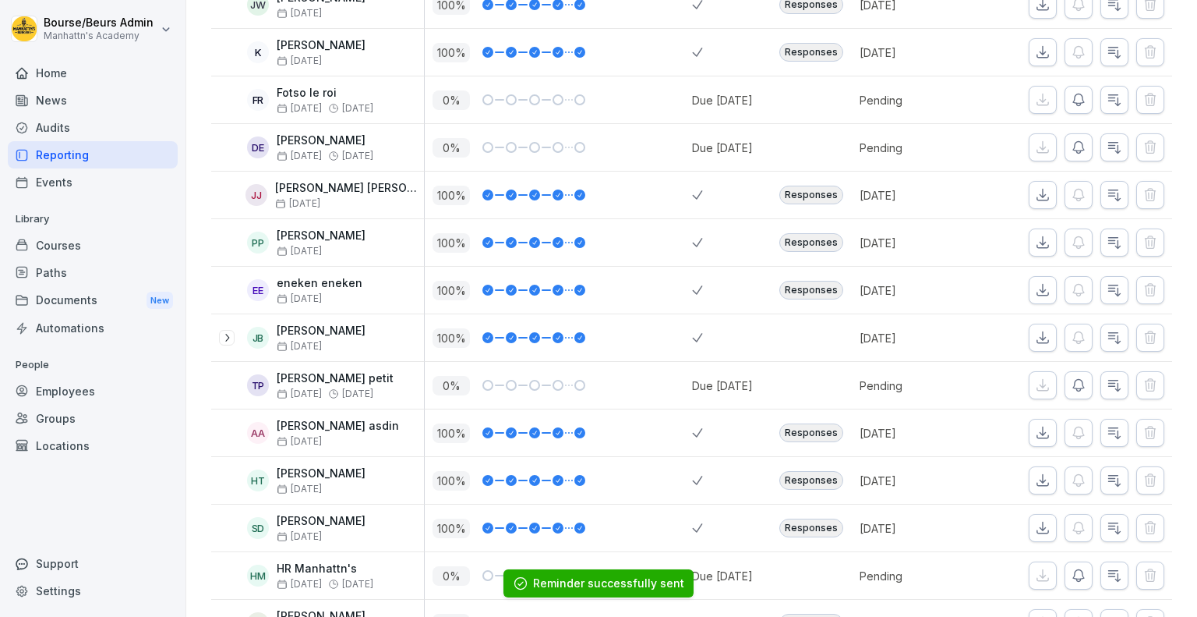
click at [1071, 377] on icon "button" at bounding box center [1079, 385] width 16 height 16
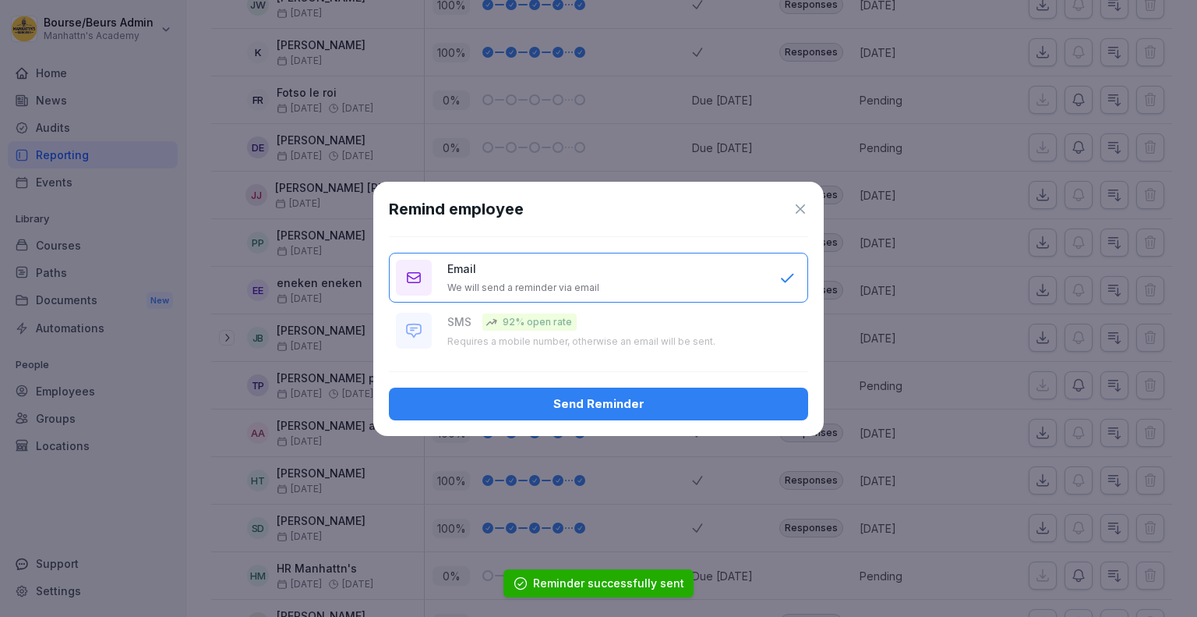
click at [714, 391] on button "Send Reminder" at bounding box center [598, 403] width 419 height 33
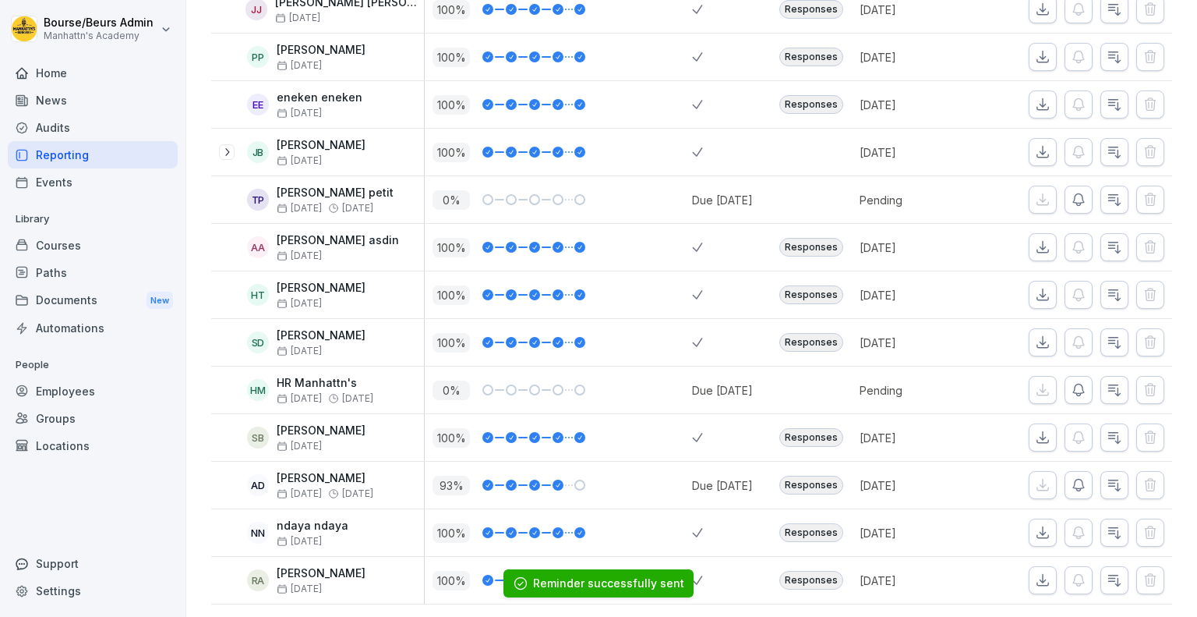
scroll to position [2320, 0]
click at [1073, 384] on icon "button" at bounding box center [1078, 390] width 11 height 12
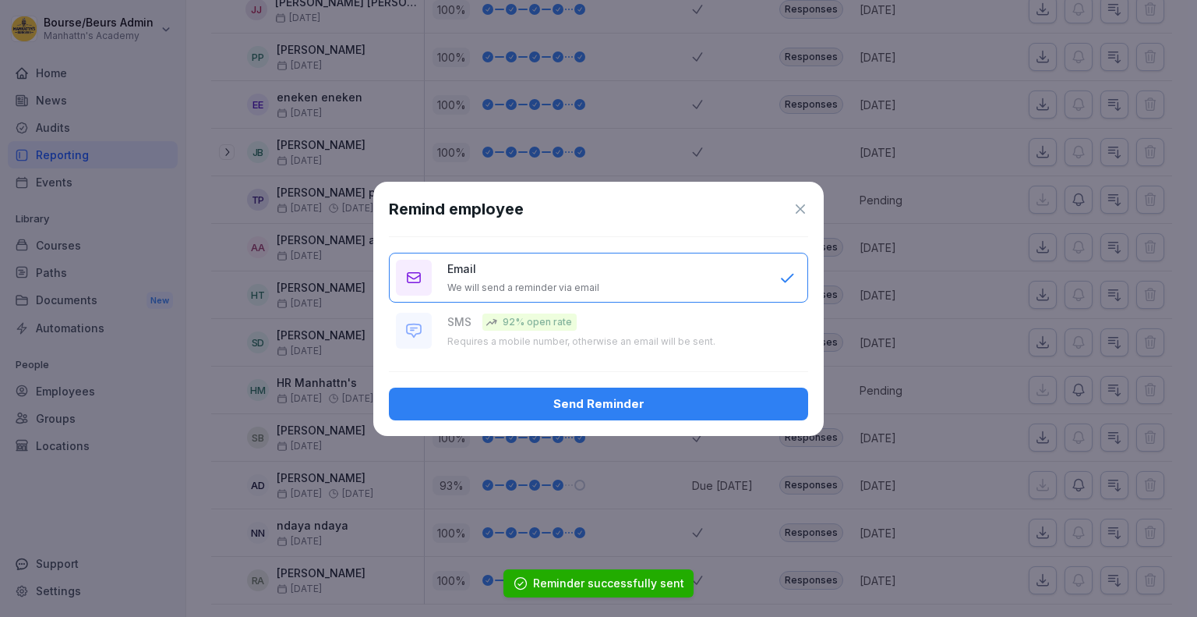
click at [770, 406] on div "Send Reminder" at bounding box center [598, 403] width 394 height 17
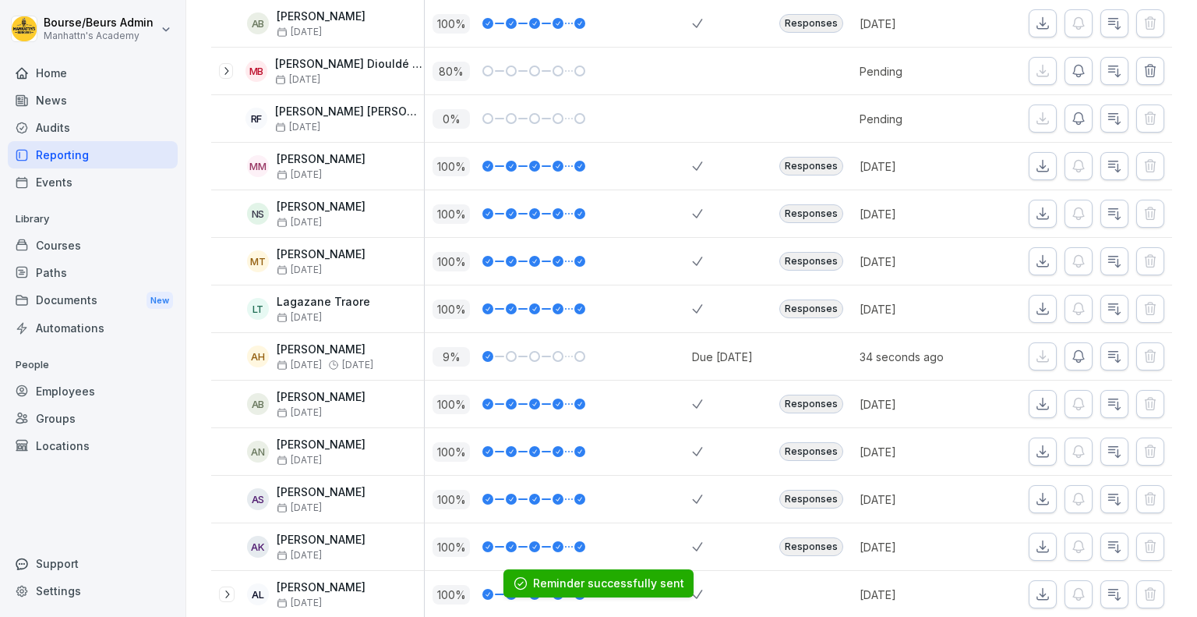
scroll to position [0, 0]
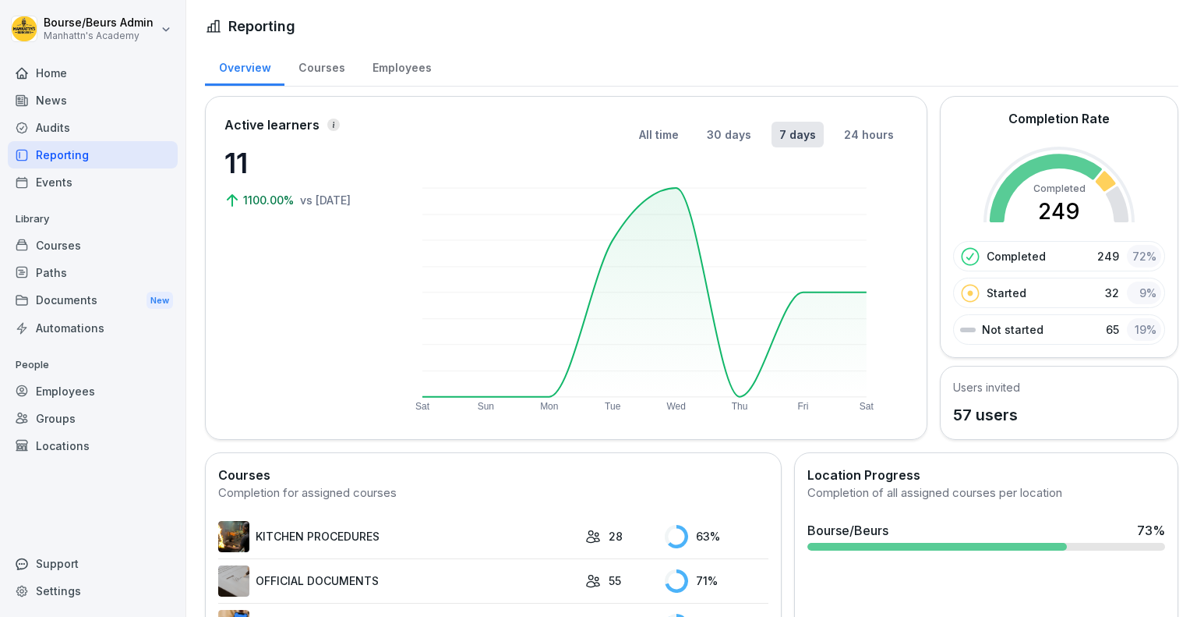
scroll to position [198, 0]
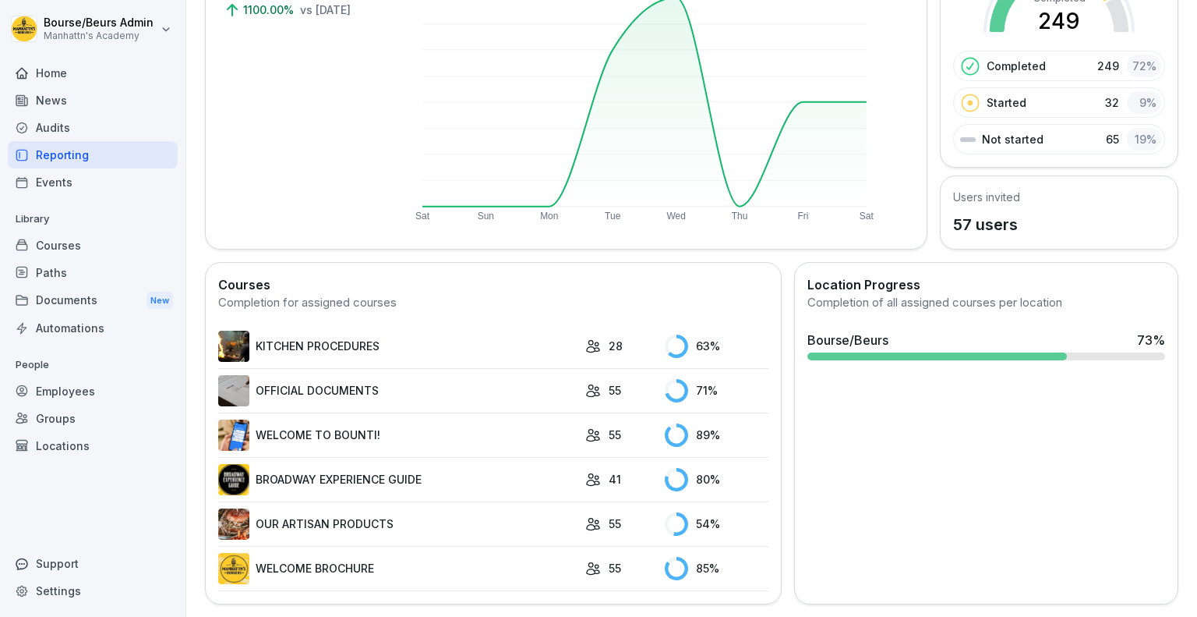
click at [346, 515] on link "OUR ARTISAN PRODUCTS" at bounding box center [397, 523] width 359 height 31
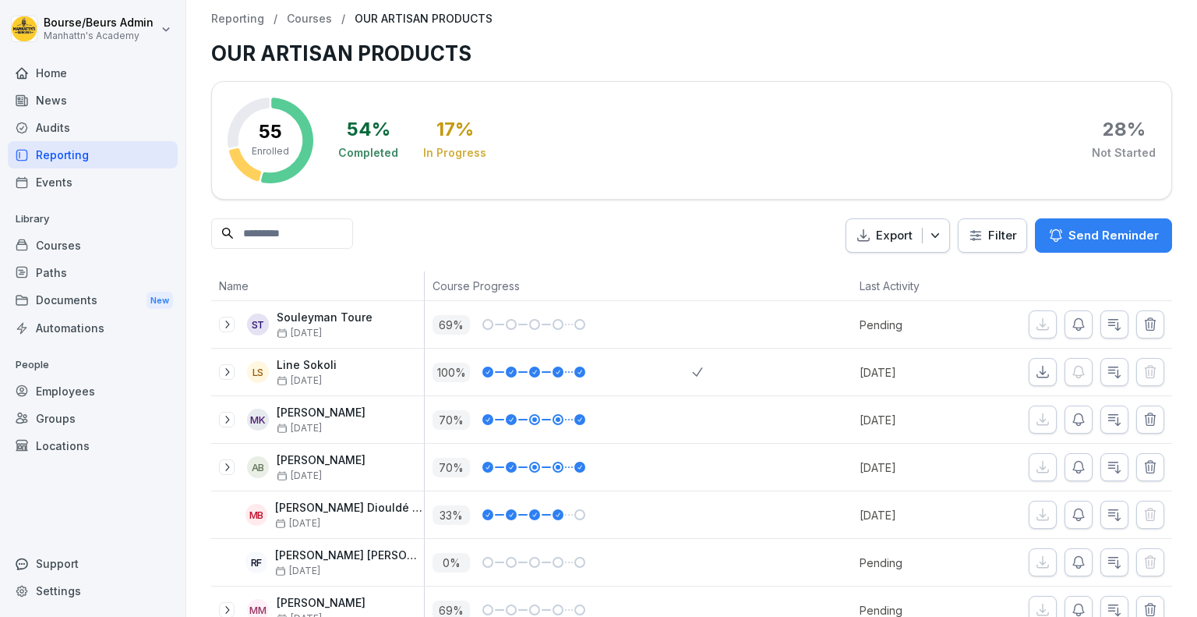
click at [1071, 323] on icon "button" at bounding box center [1079, 324] width 16 height 16
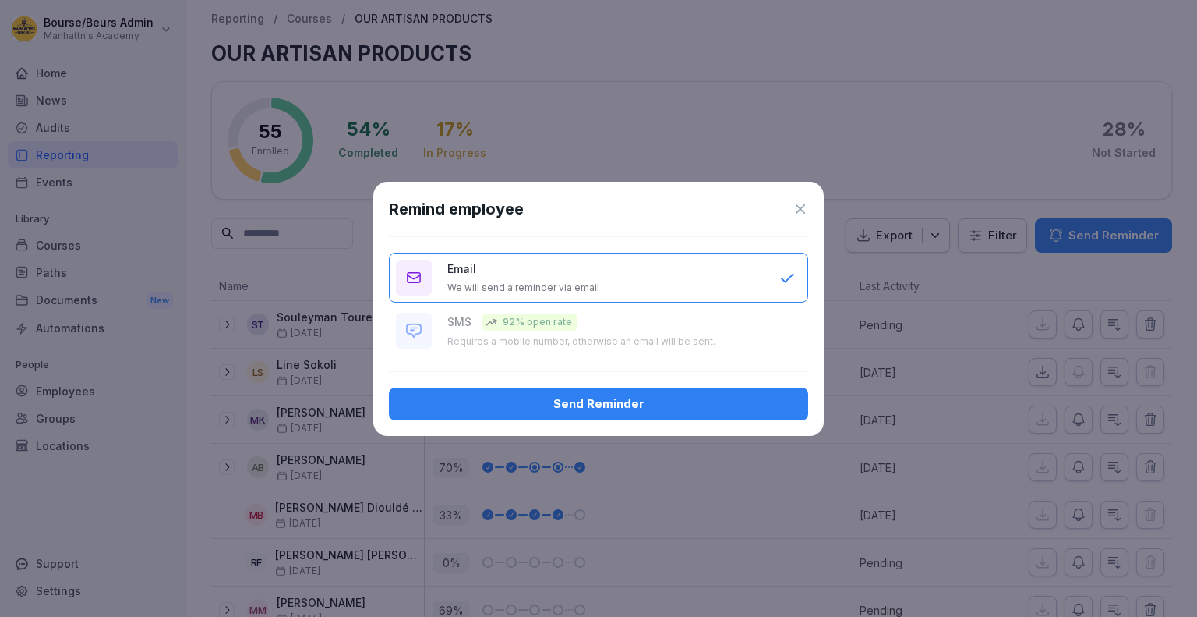
click at [671, 414] on button "Send Reminder" at bounding box center [598, 403] width 419 height 33
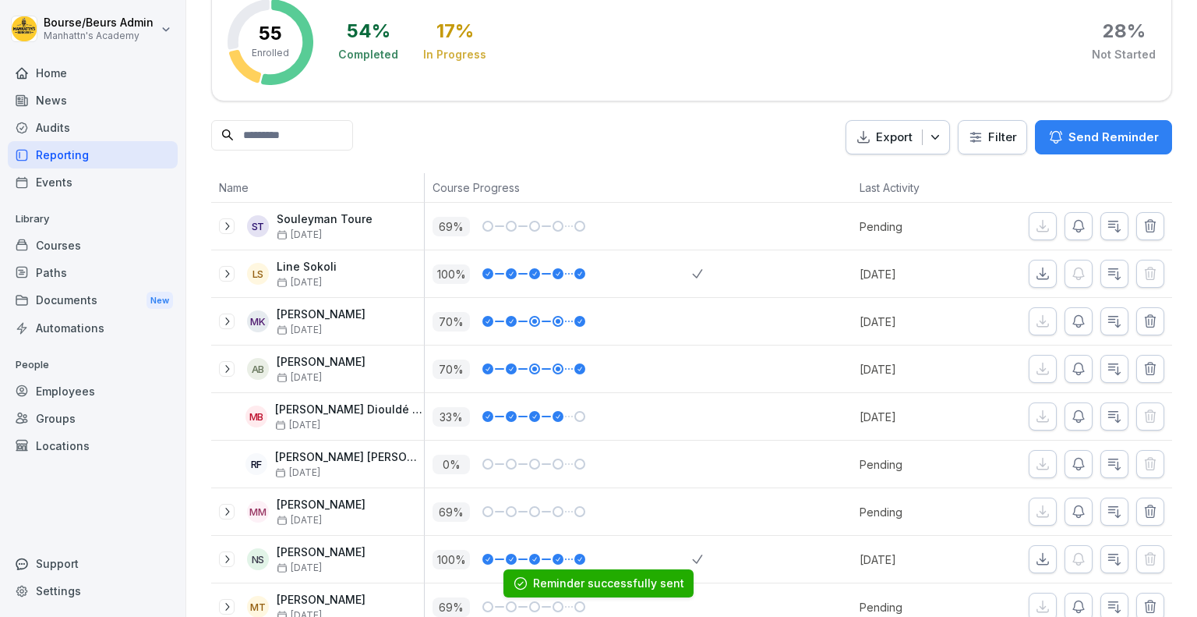
scroll to position [123, 0]
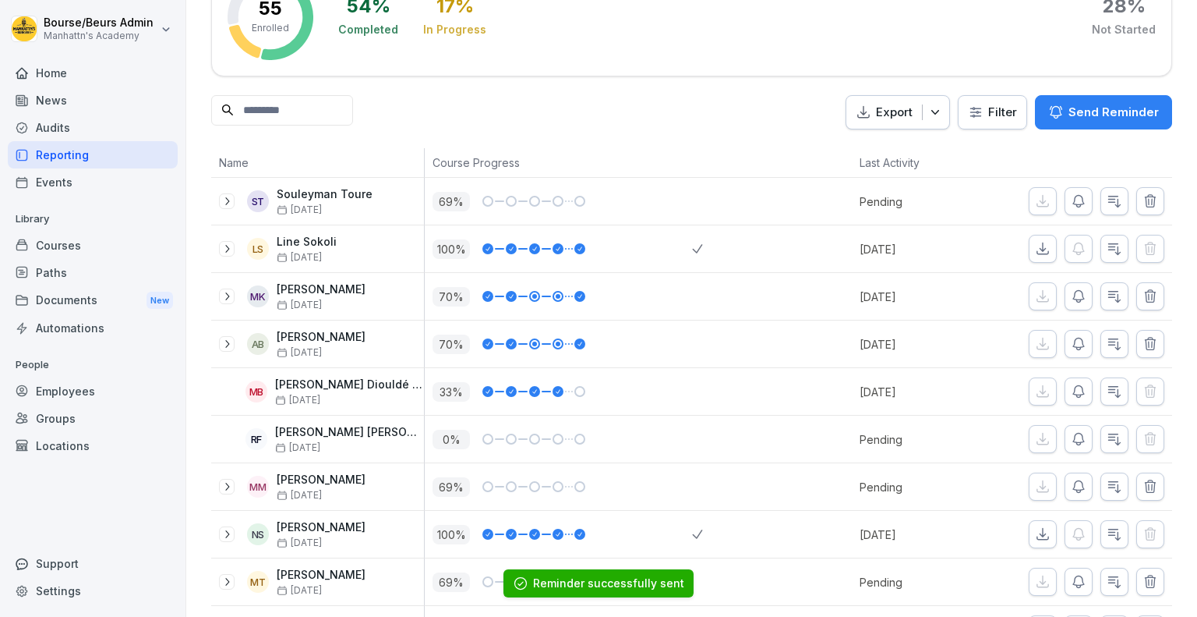
click at [1071, 433] on icon "button" at bounding box center [1079, 439] width 16 height 16
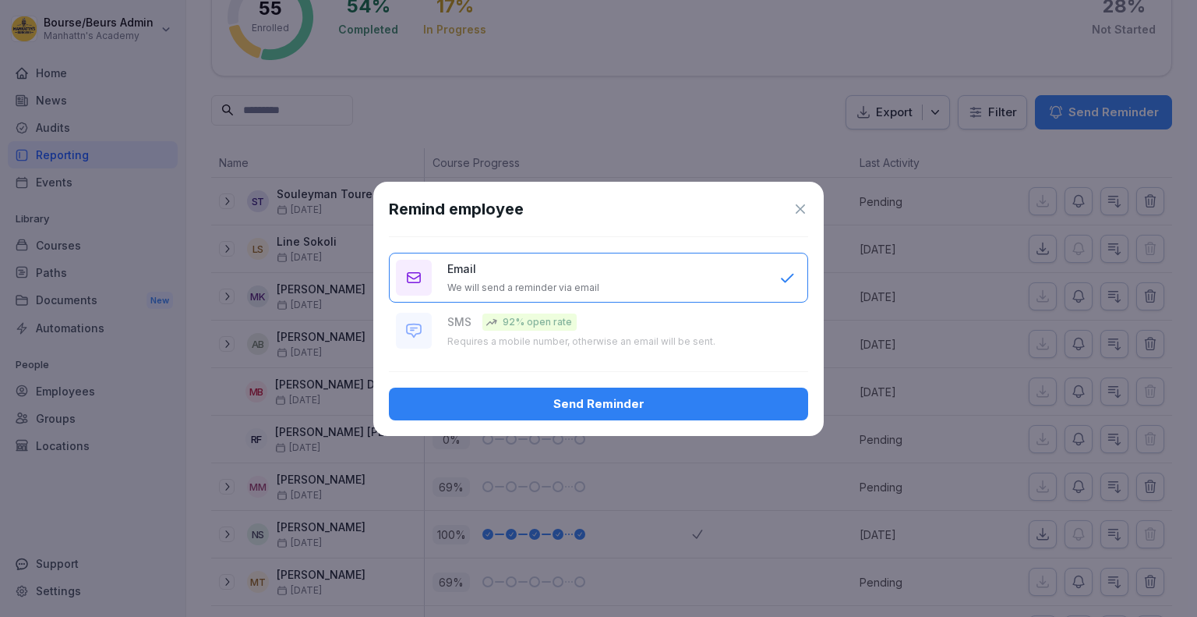
click at [690, 411] on div "Send Reminder" at bounding box center [598, 403] width 394 height 17
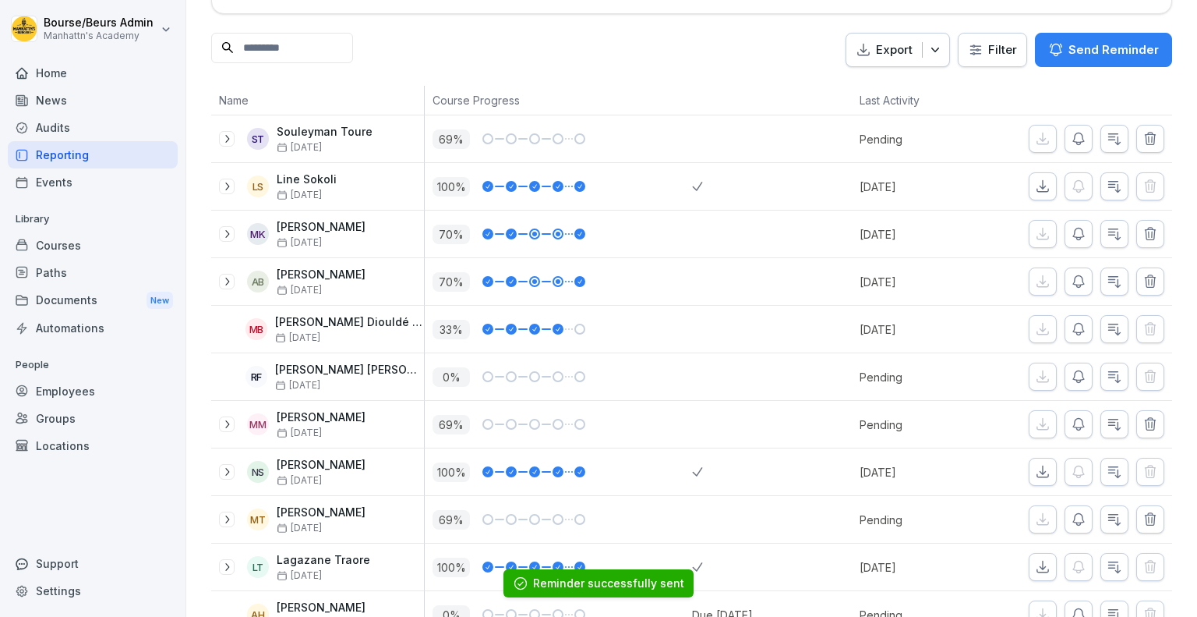
scroll to position [189, 0]
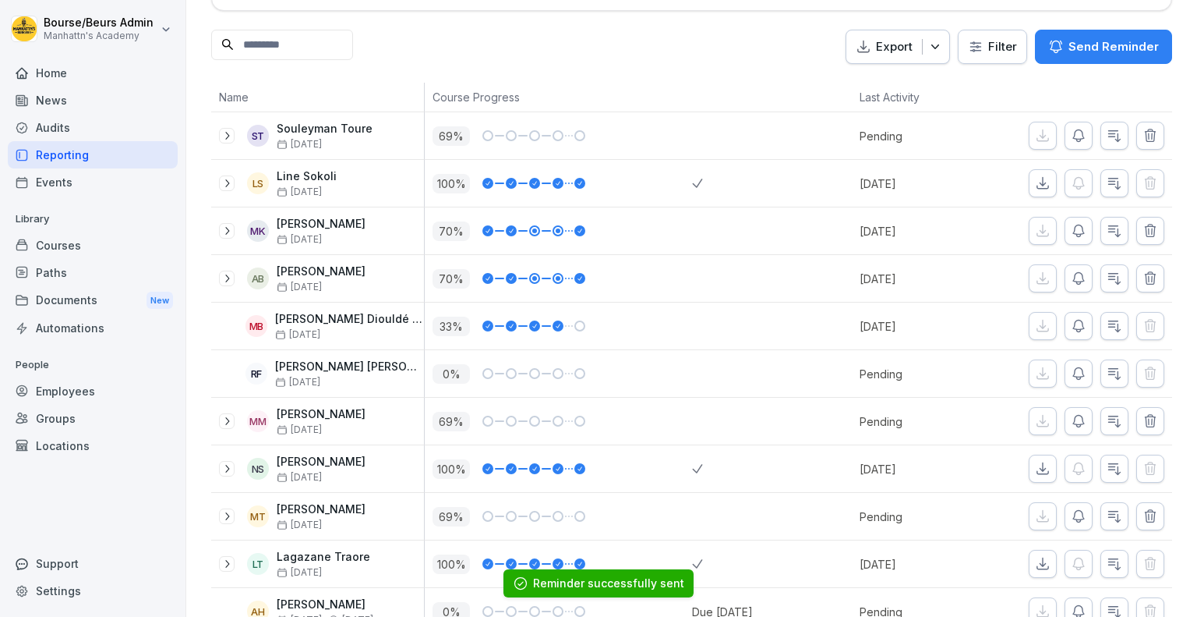
click at [1072, 424] on icon "button" at bounding box center [1079, 421] width 16 height 16
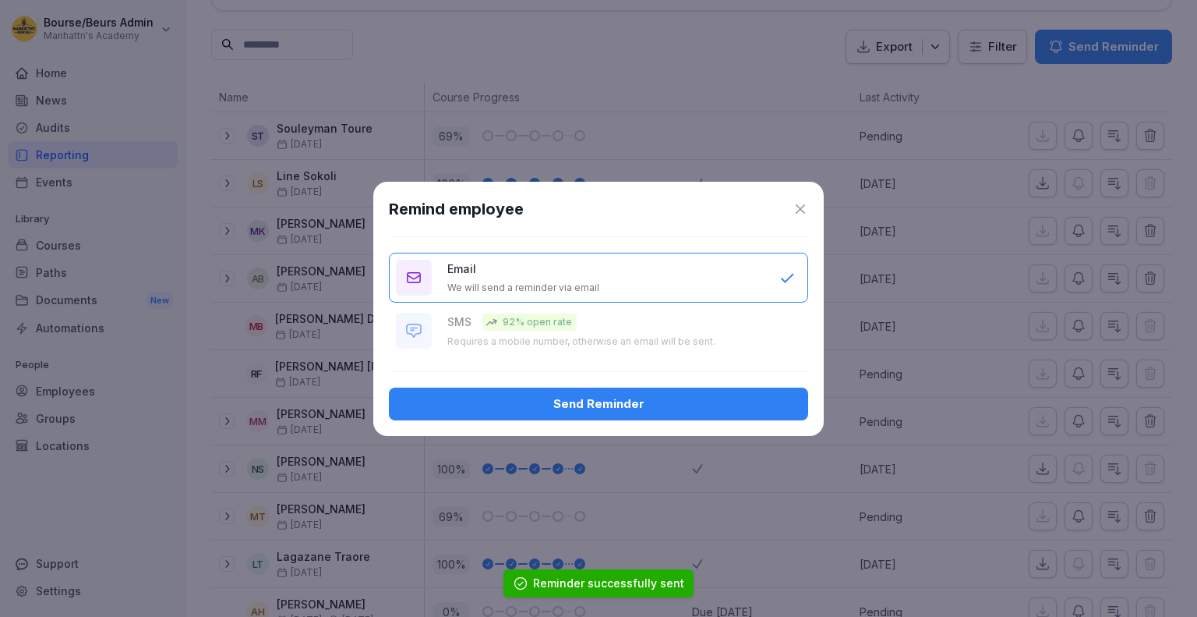
click at [786, 405] on div "Send Reminder" at bounding box center [598, 403] width 394 height 17
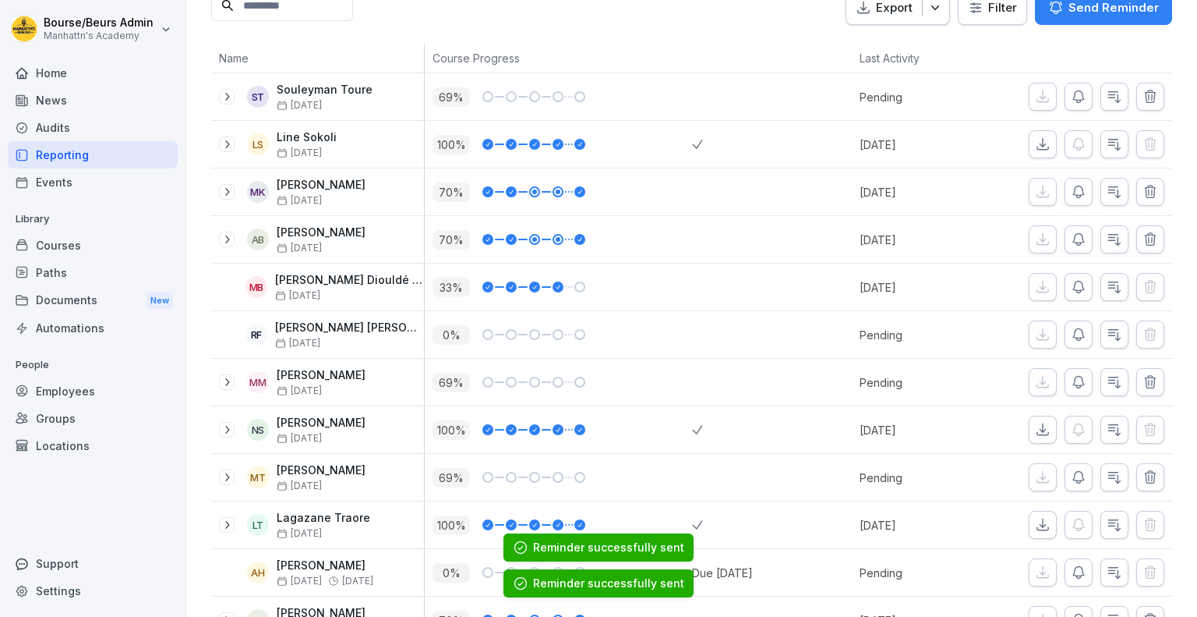
scroll to position [228, 0]
click at [1071, 476] on icon "button" at bounding box center [1079, 477] width 16 height 16
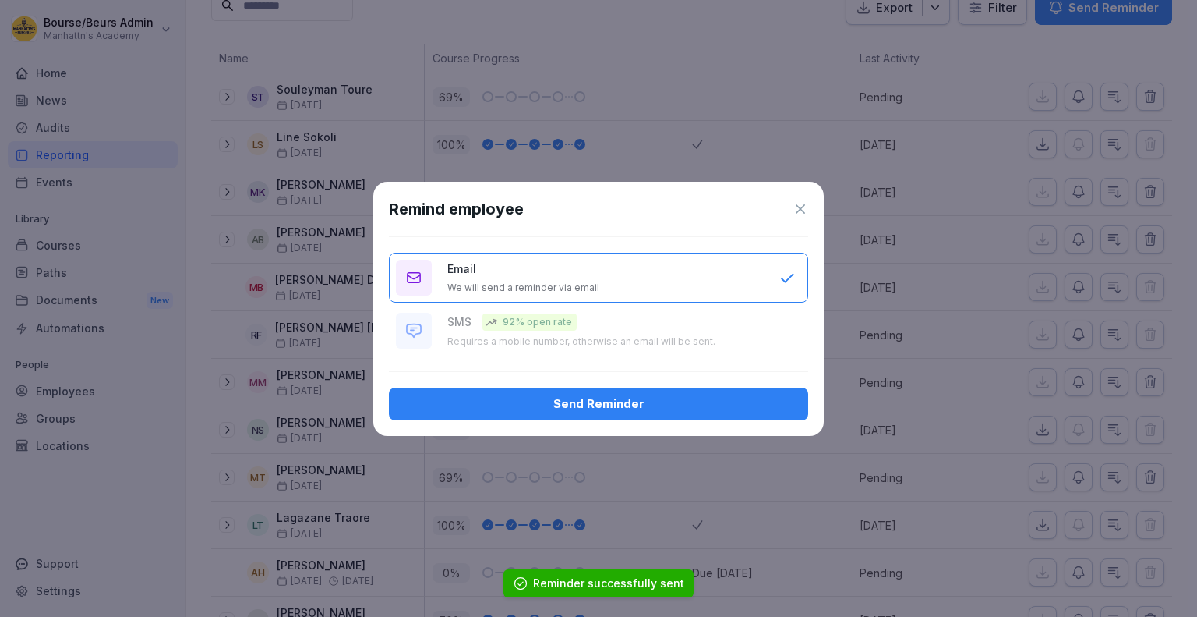
click at [691, 405] on div "Send Reminder" at bounding box center [598, 403] width 394 height 17
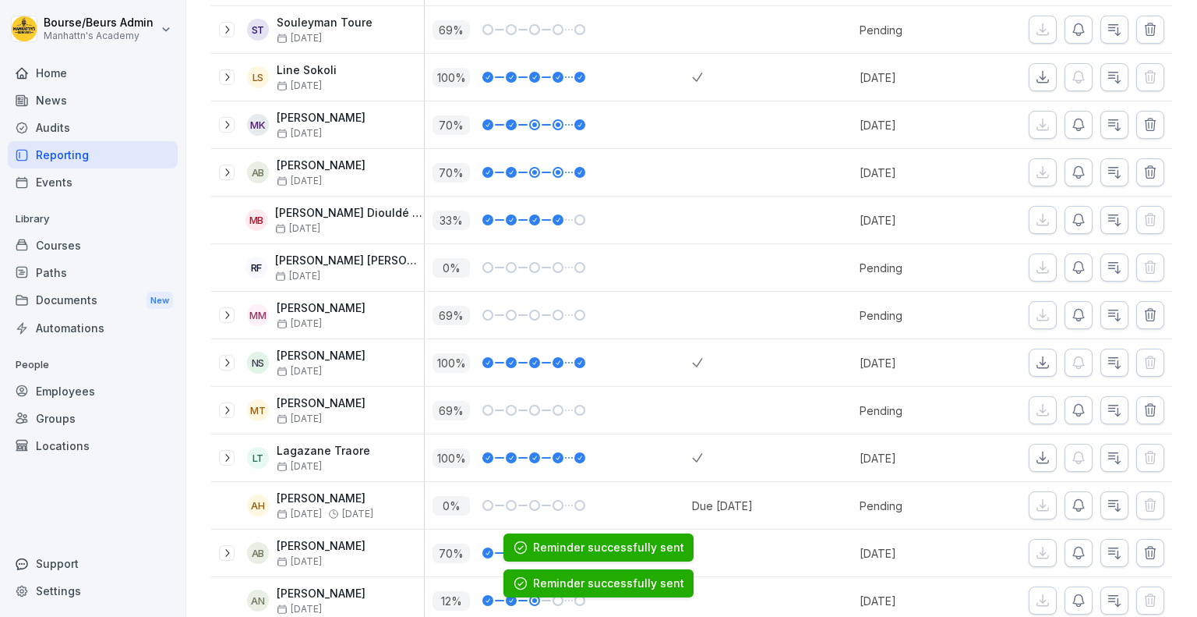
scroll to position [295, 0]
click at [1073, 499] on icon "button" at bounding box center [1078, 505] width 11 height 12
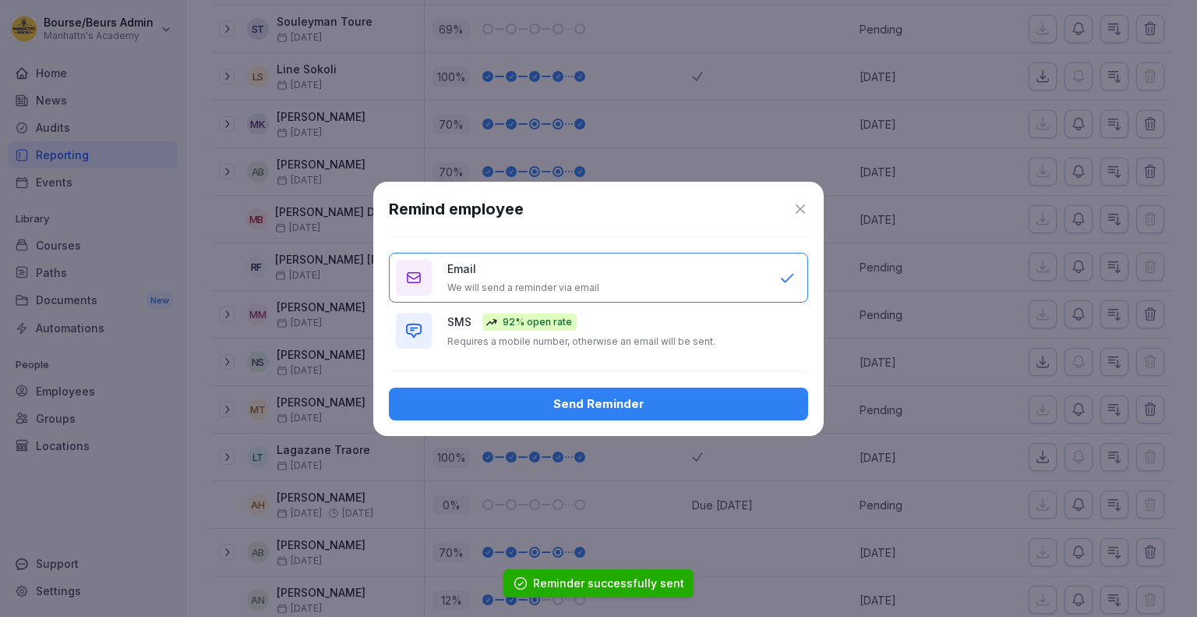
click at [638, 409] on div "Send Reminder" at bounding box center [598, 403] width 394 height 17
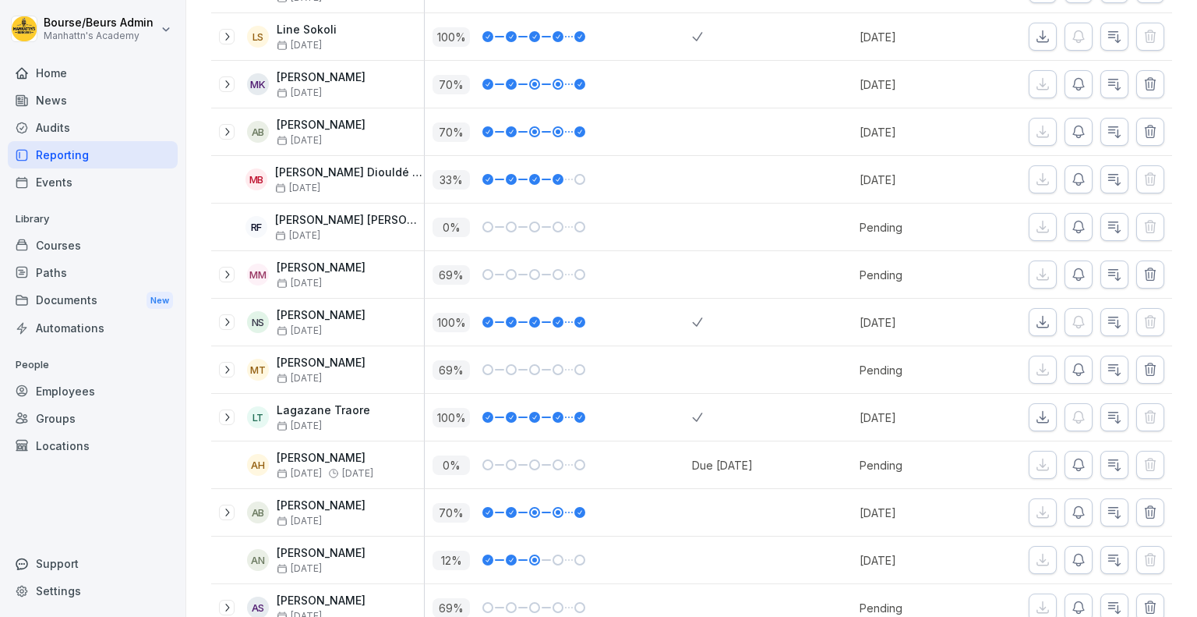
scroll to position [340, 0]
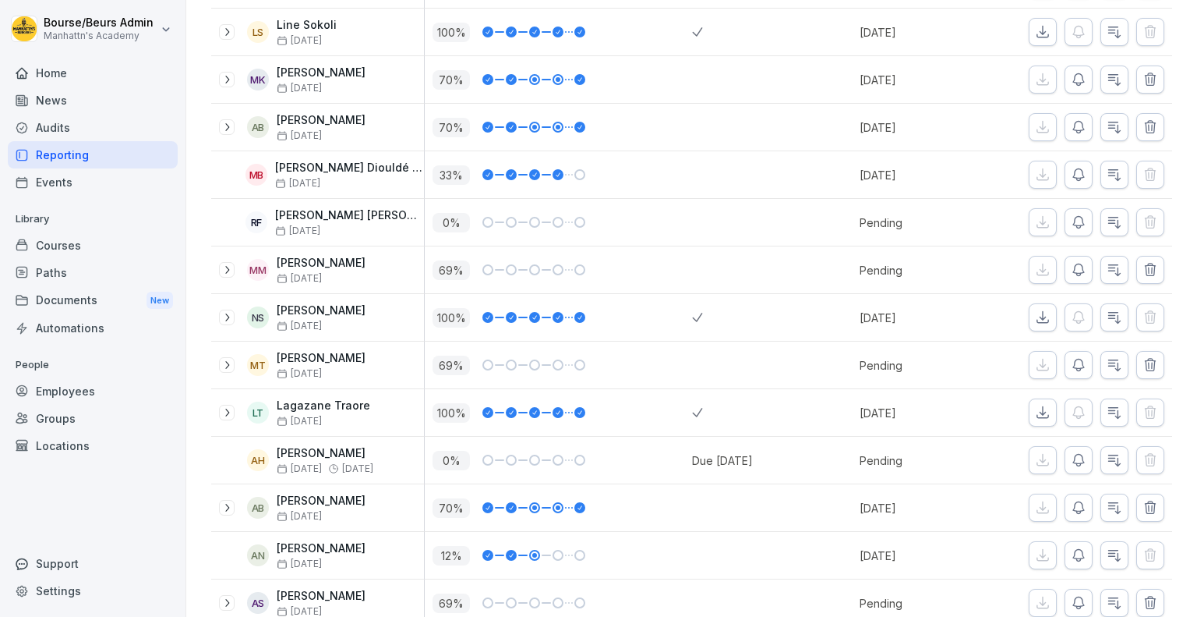
click at [1073, 454] on icon "button" at bounding box center [1078, 460] width 11 height 12
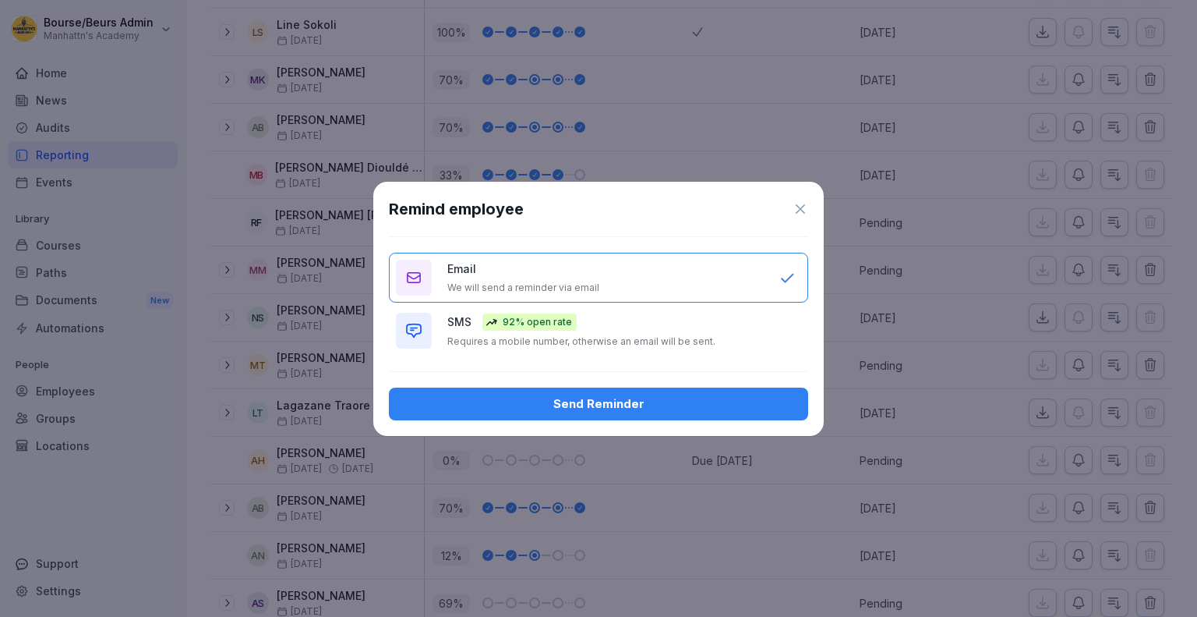
click at [751, 388] on button "Send Reminder" at bounding box center [598, 403] width 419 height 33
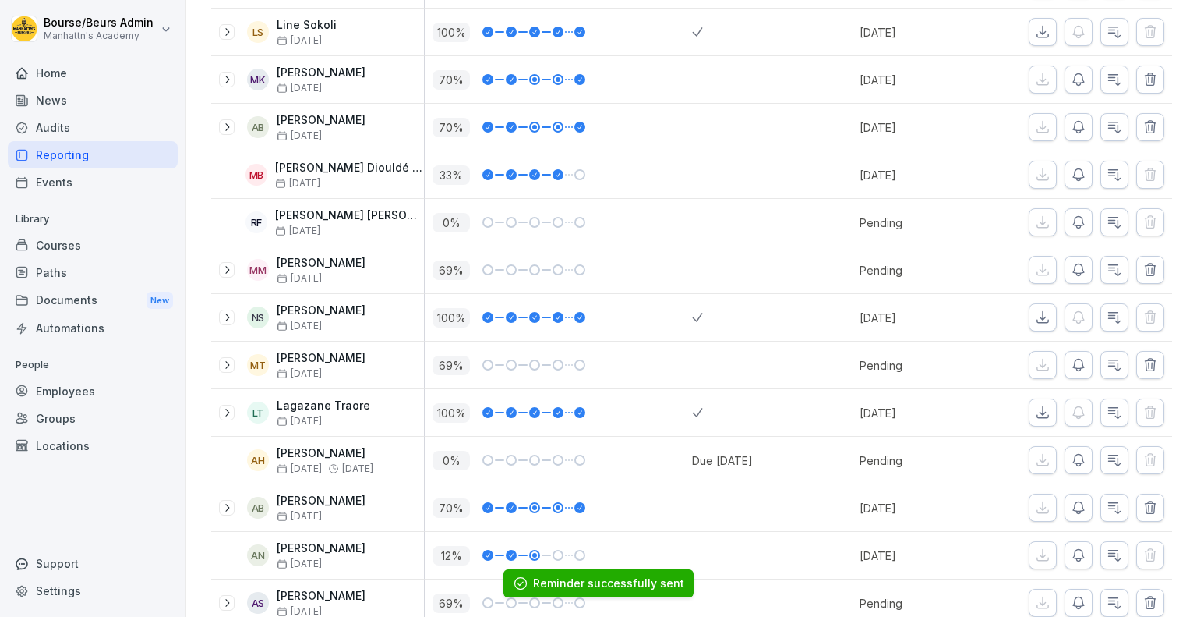
click at [1071, 461] on icon "button" at bounding box center [1079, 460] width 16 height 16
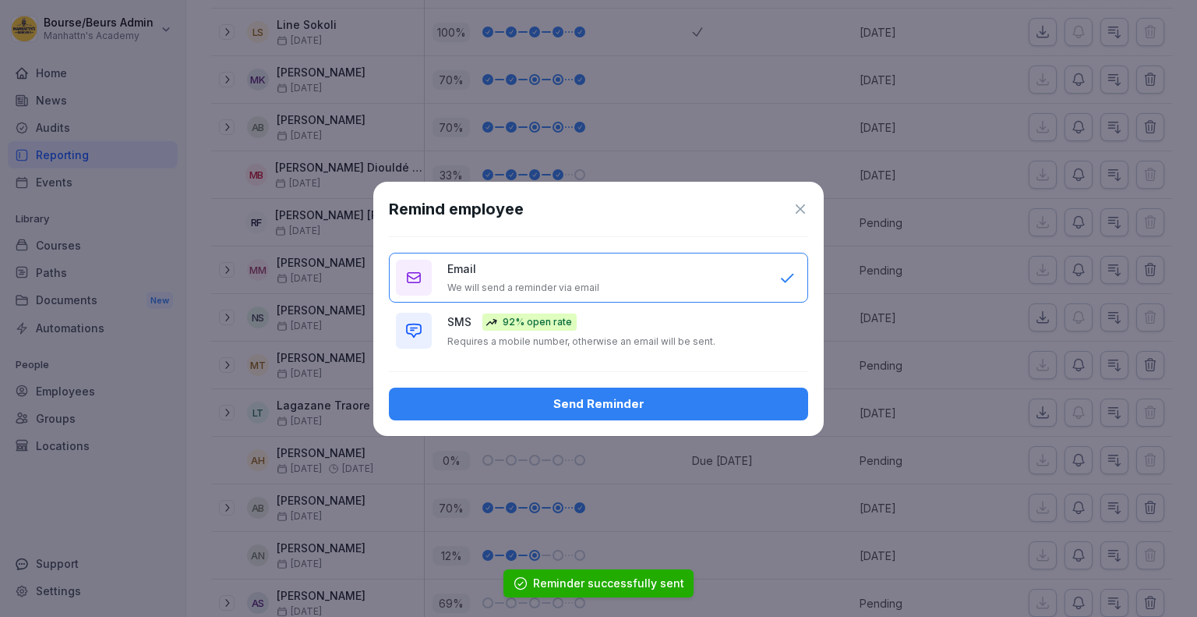
click at [726, 410] on div "Send Reminder" at bounding box center [598, 403] width 394 height 17
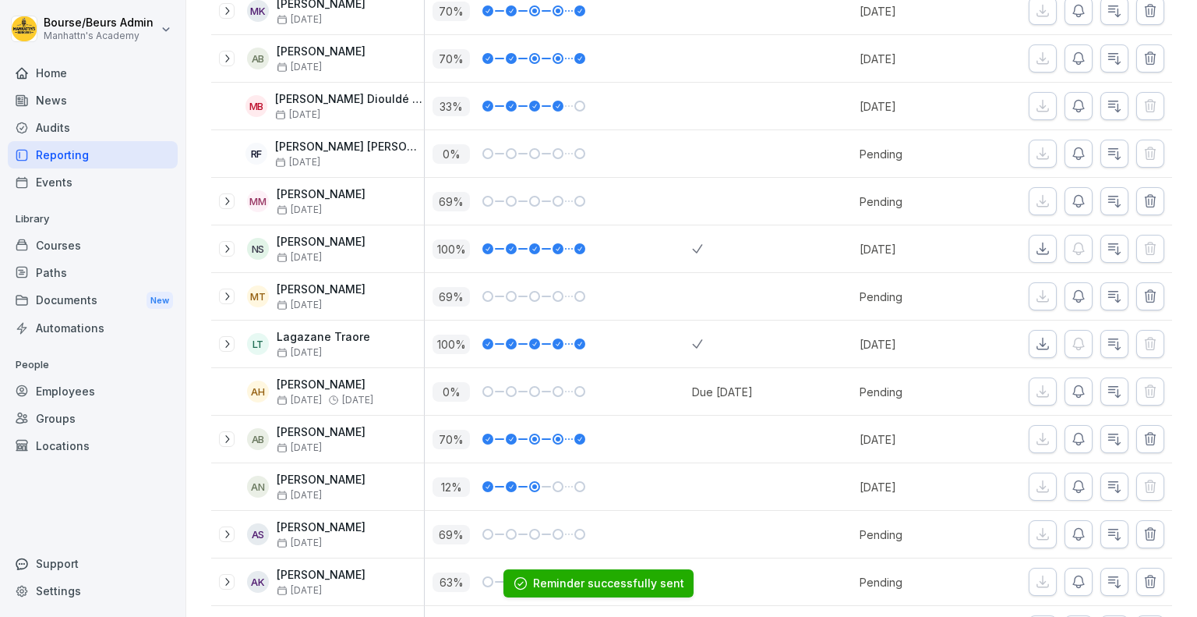
scroll to position [426, 0]
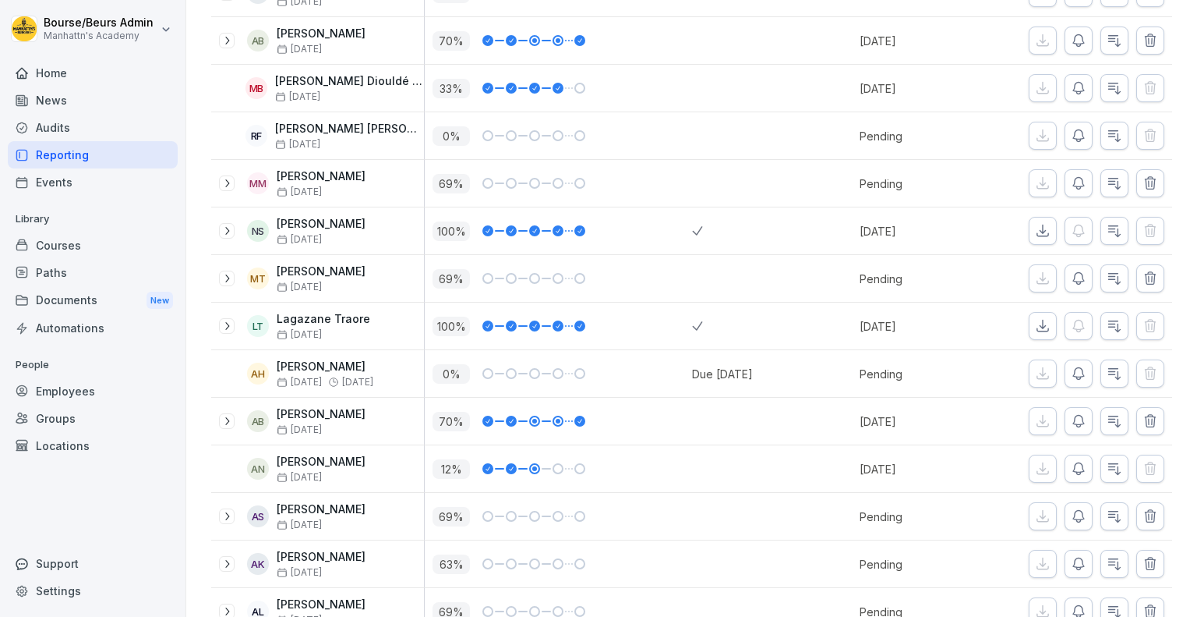
click at [1071, 464] on icon "button" at bounding box center [1079, 469] width 16 height 16
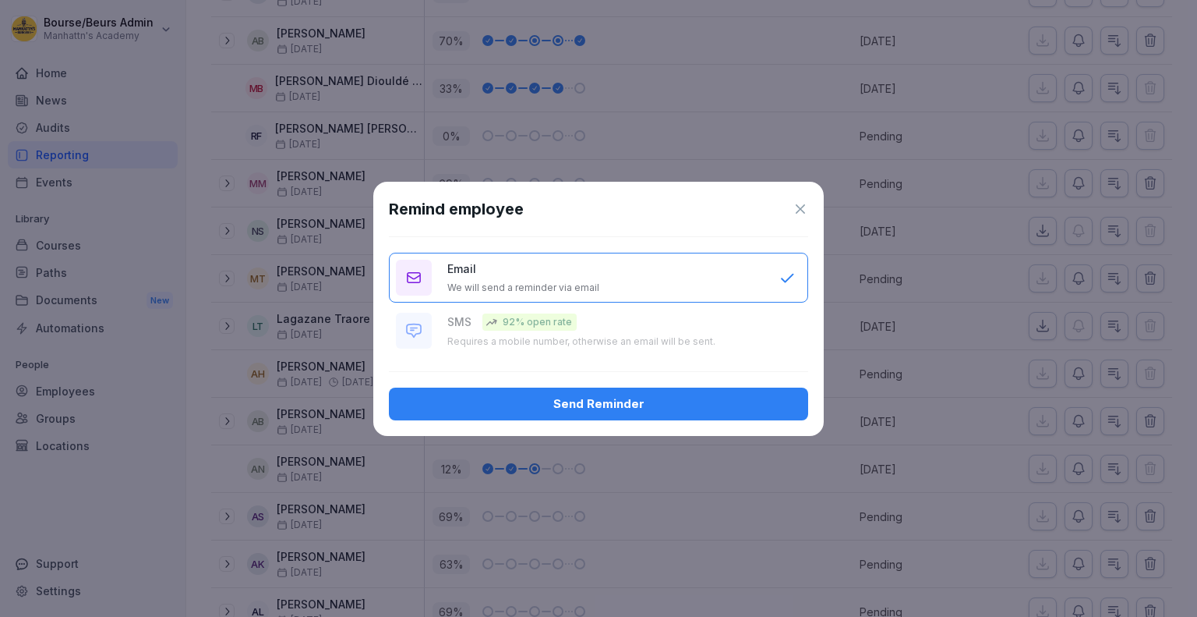
click at [655, 409] on div "Send Reminder" at bounding box center [598, 403] width 394 height 17
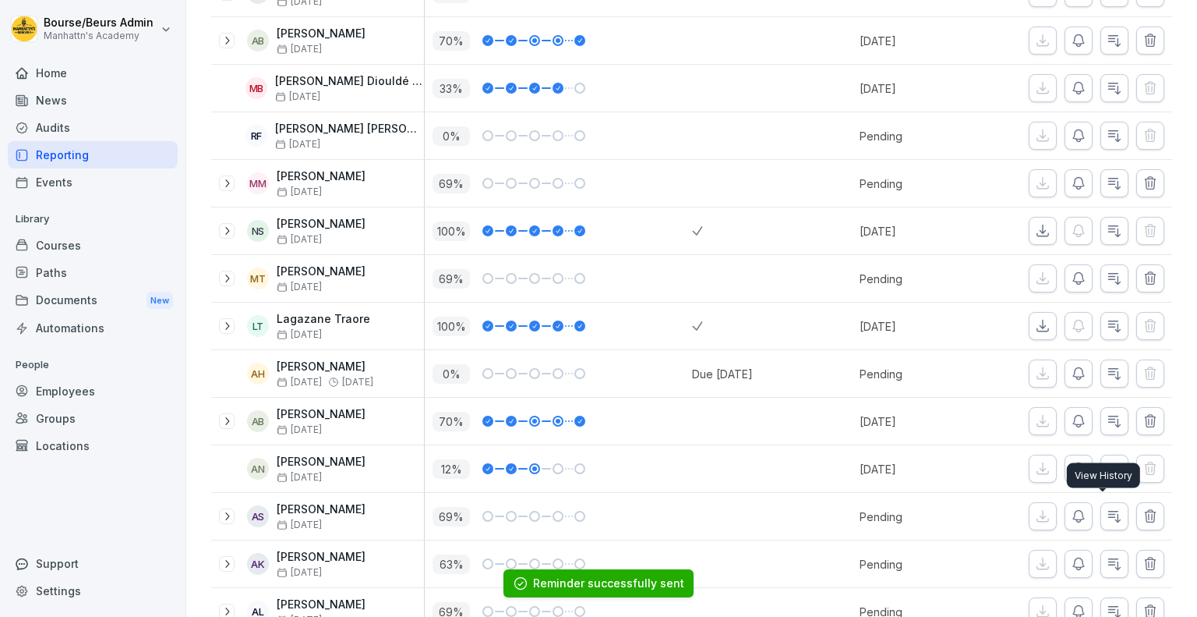
click at [1071, 511] on icon "button" at bounding box center [1079, 516] width 16 height 16
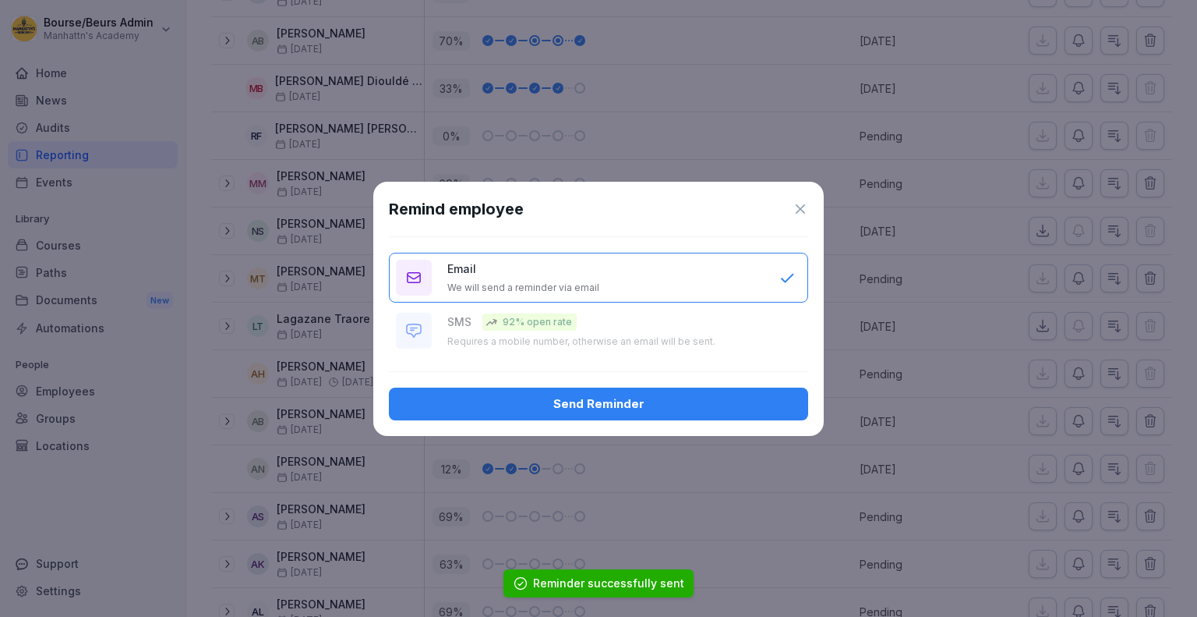
click at [670, 401] on div "Send Reminder" at bounding box center [598, 403] width 394 height 17
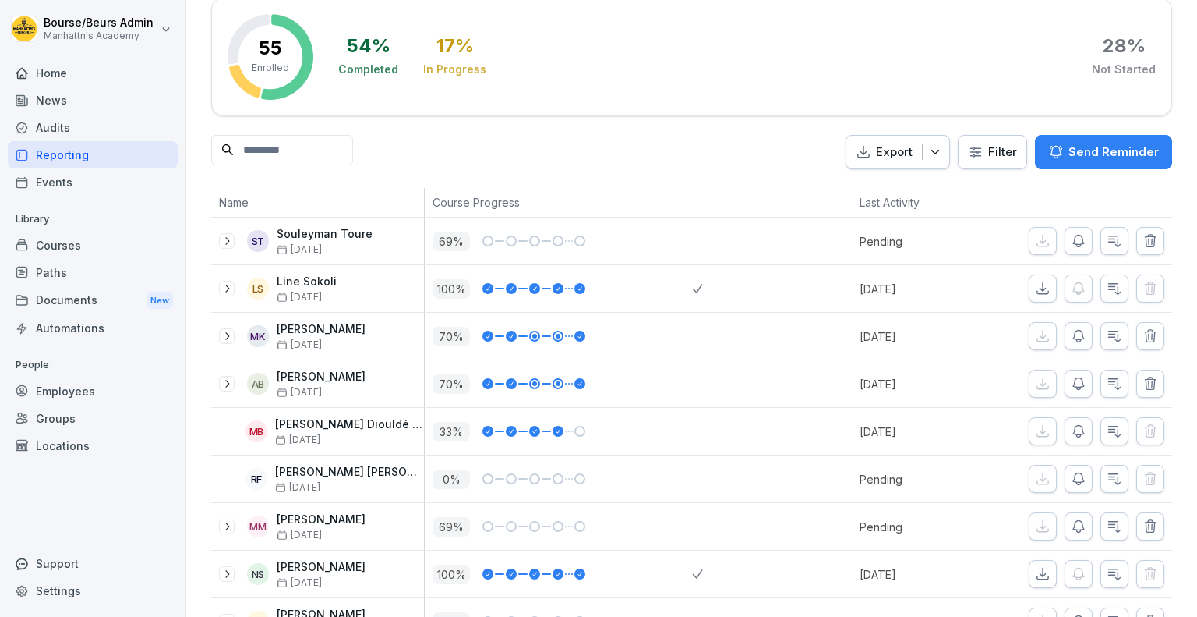
scroll to position [99, 0]
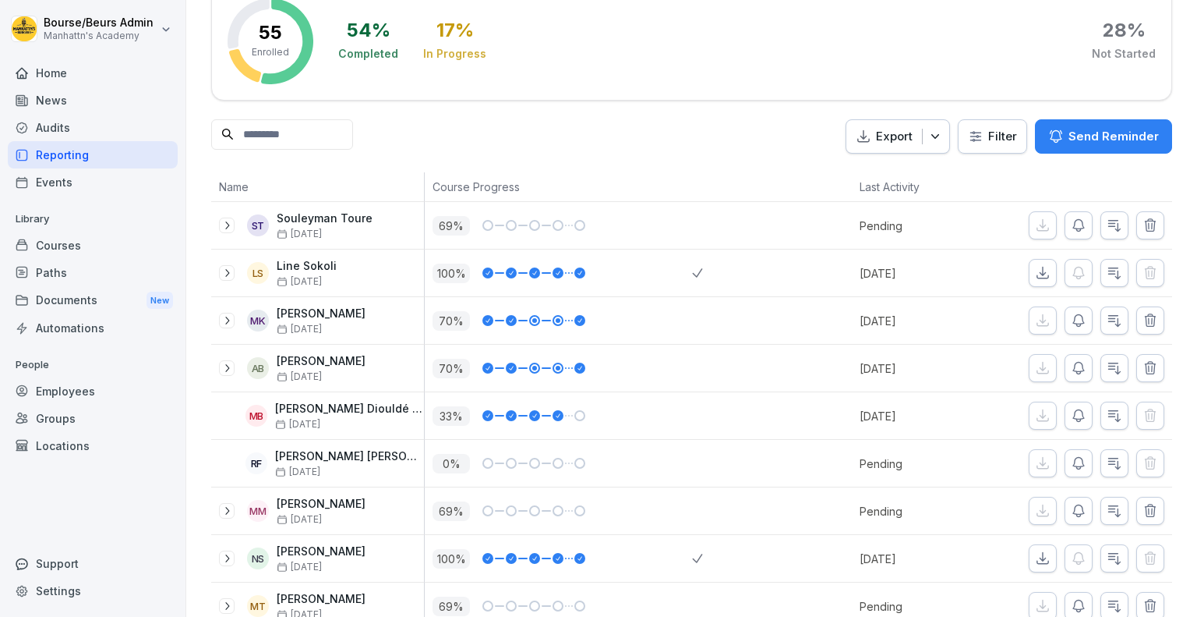
click at [1073, 227] on icon "button" at bounding box center [1079, 225] width 16 height 16
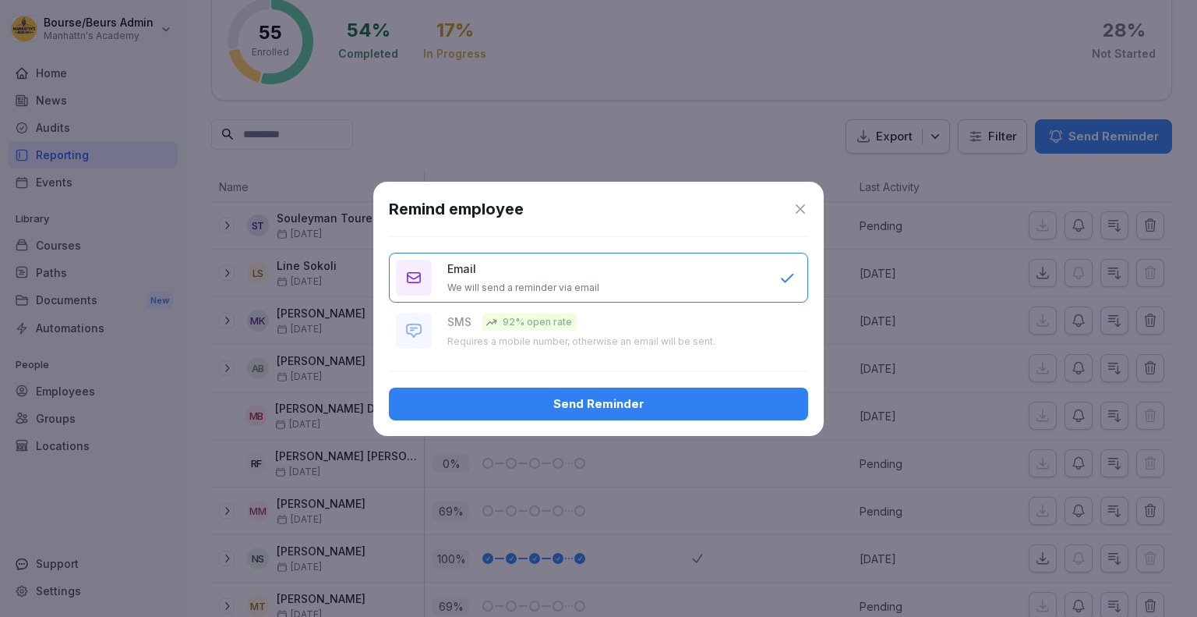
click at [774, 415] on button "Send Reminder" at bounding box center [598, 403] width 419 height 33
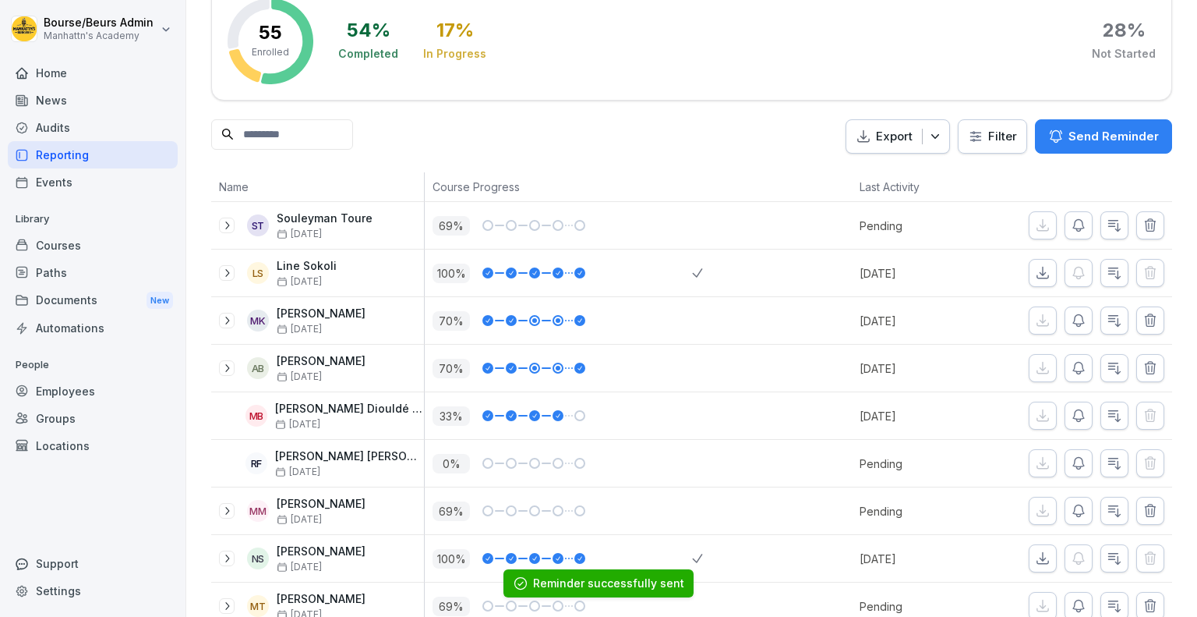
click at [1071, 461] on icon "button" at bounding box center [1079, 463] width 16 height 16
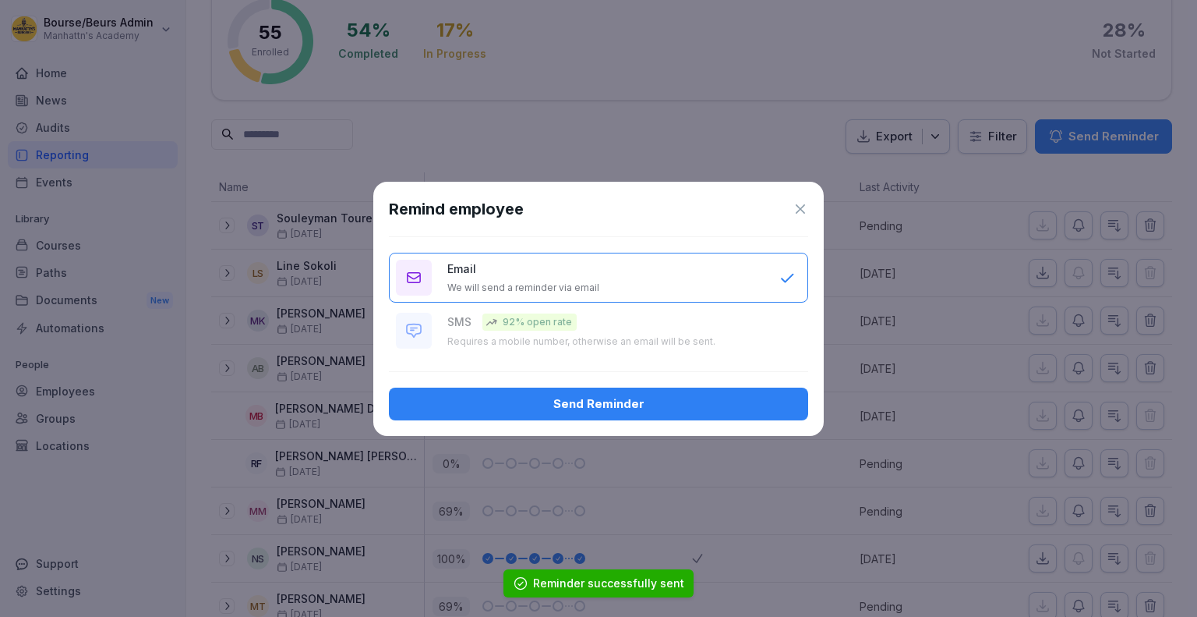
click at [704, 411] on div "Send Reminder" at bounding box center [598, 403] width 394 height 17
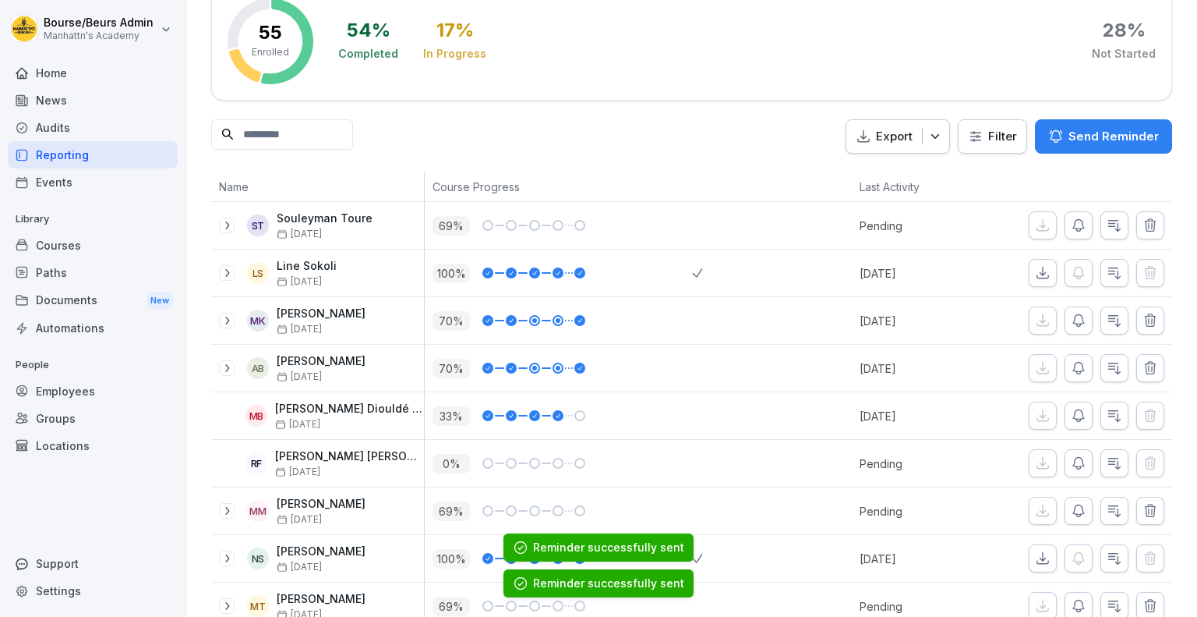
click at [1071, 507] on icon "button" at bounding box center [1079, 511] width 16 height 16
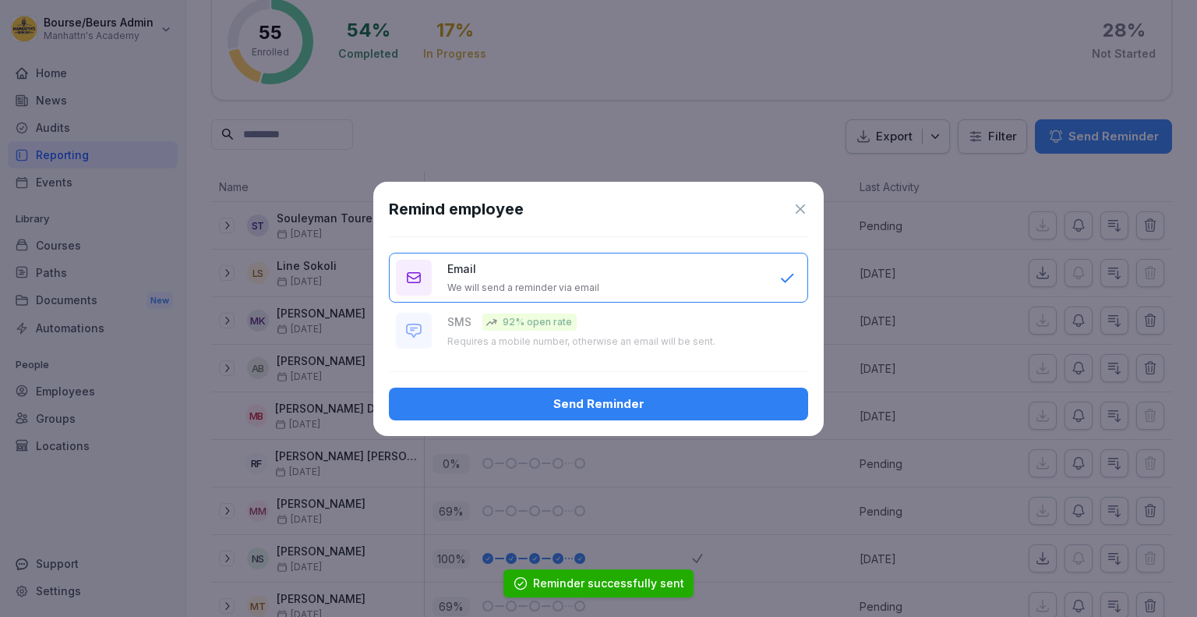
click at [743, 404] on div "Send Reminder" at bounding box center [598, 403] width 394 height 17
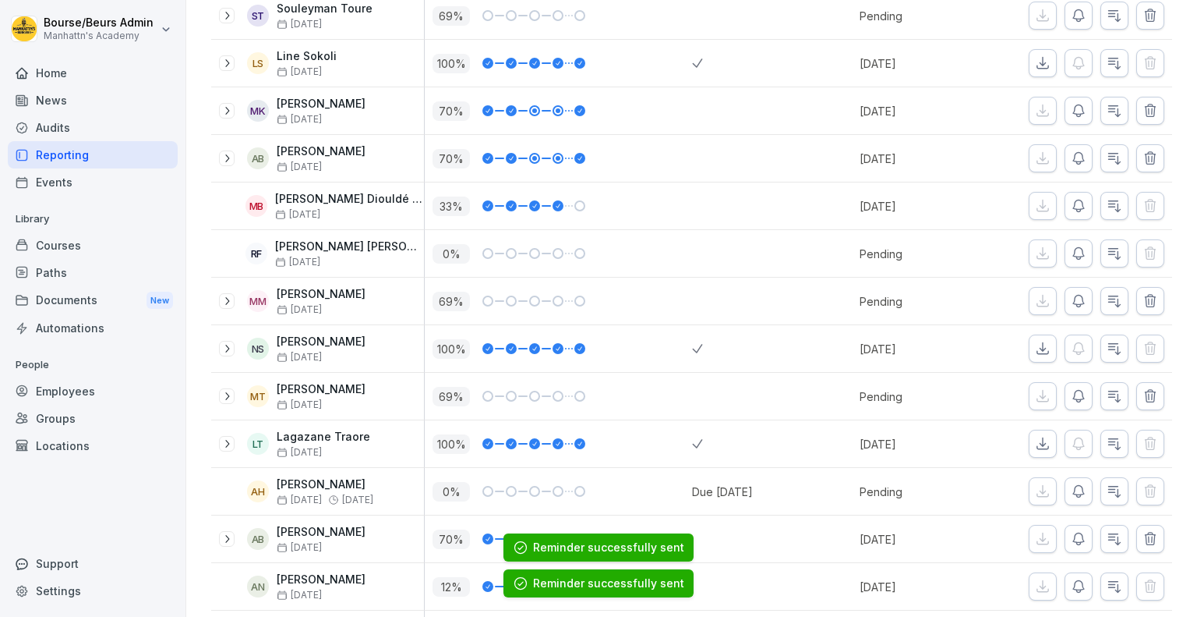
scroll to position [313, 0]
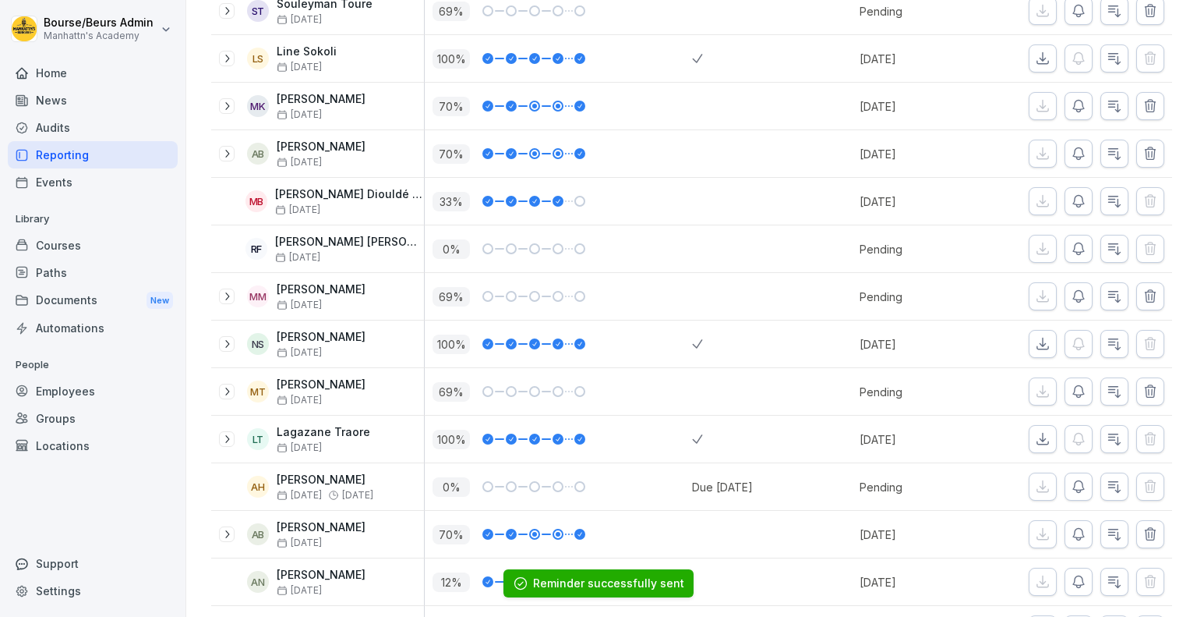
click at [1072, 383] on icon "button" at bounding box center [1079, 391] width 16 height 16
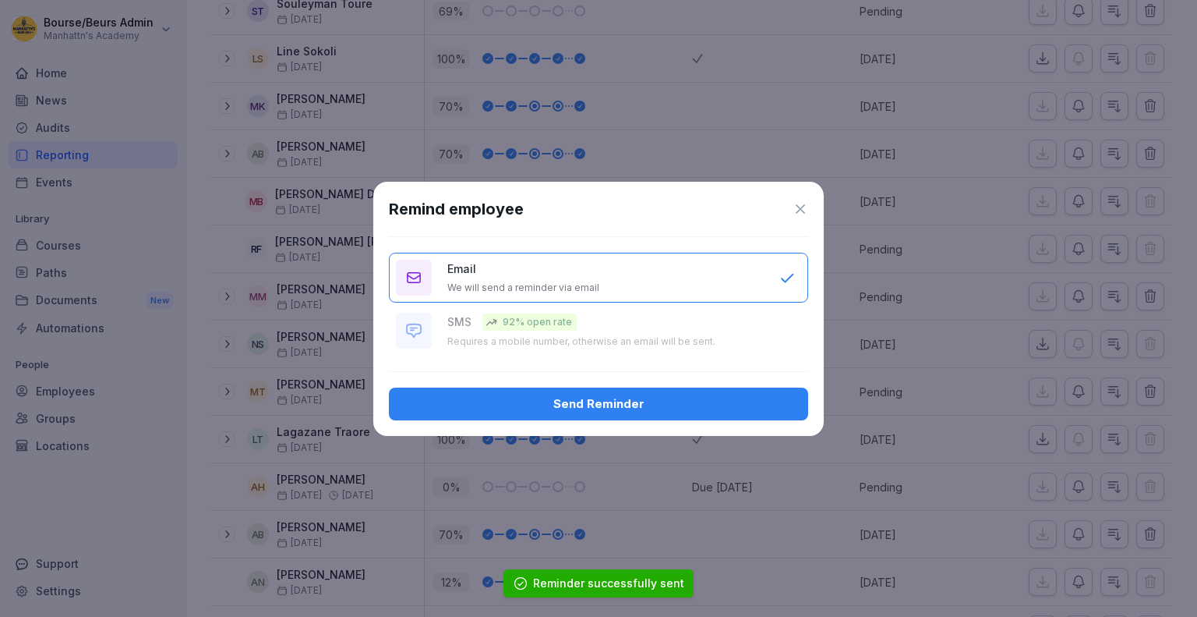
click at [711, 413] on button "Send Reminder" at bounding box center [598, 403] width 419 height 33
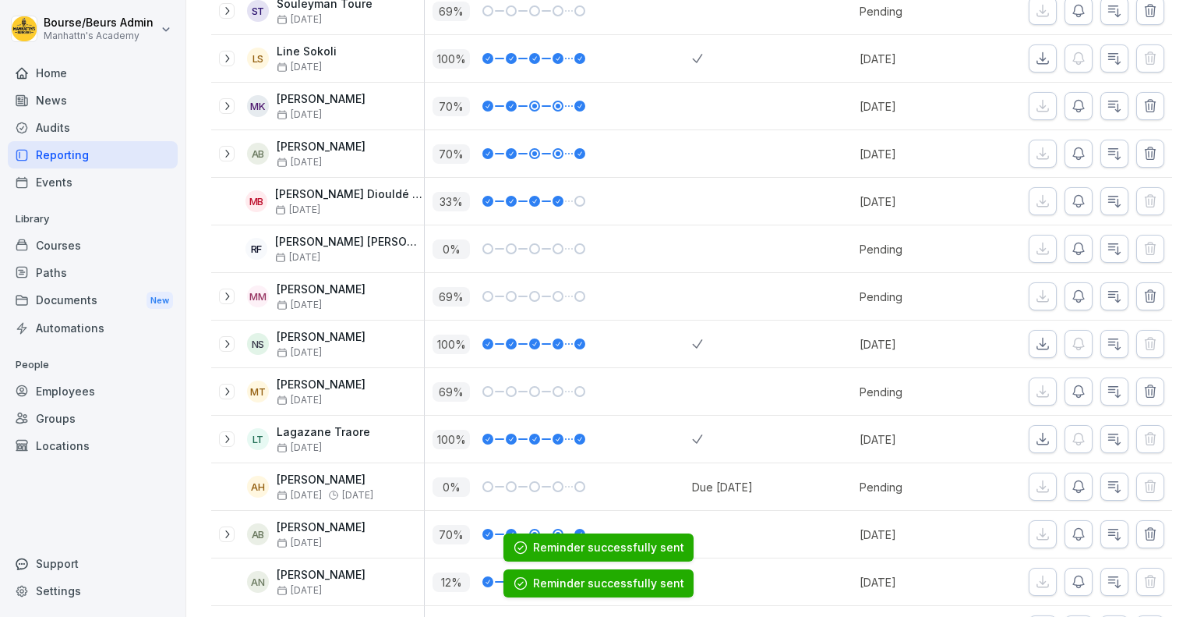
click at [1071, 491] on icon "button" at bounding box center [1079, 487] width 16 height 16
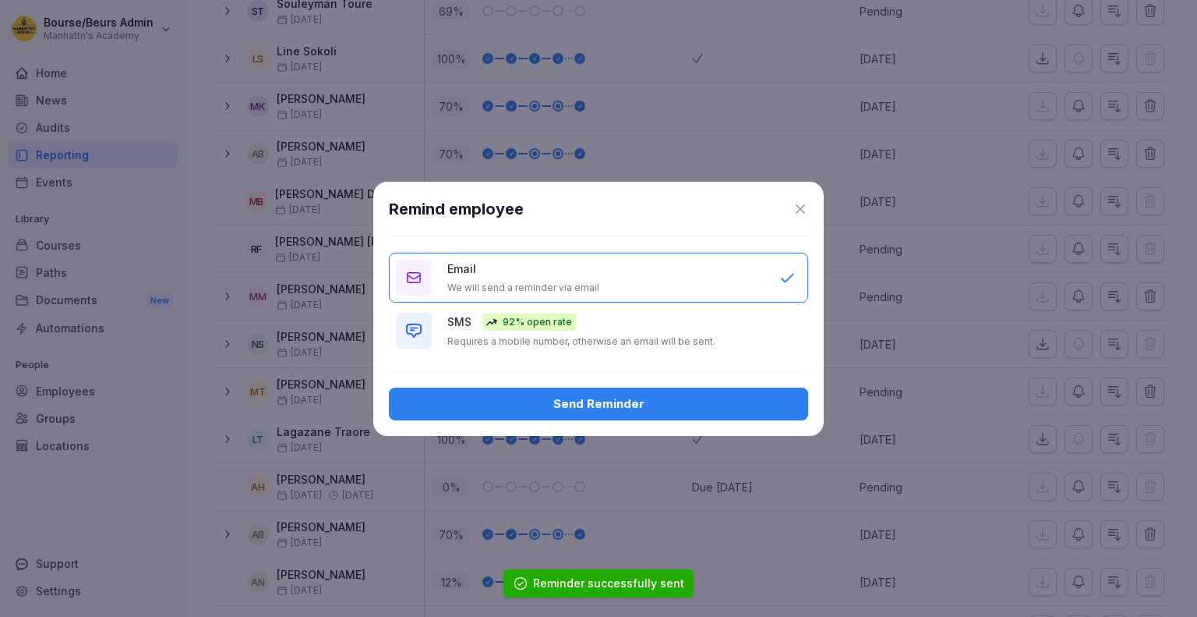
click at [742, 412] on button "Send Reminder" at bounding box center [598, 403] width 419 height 33
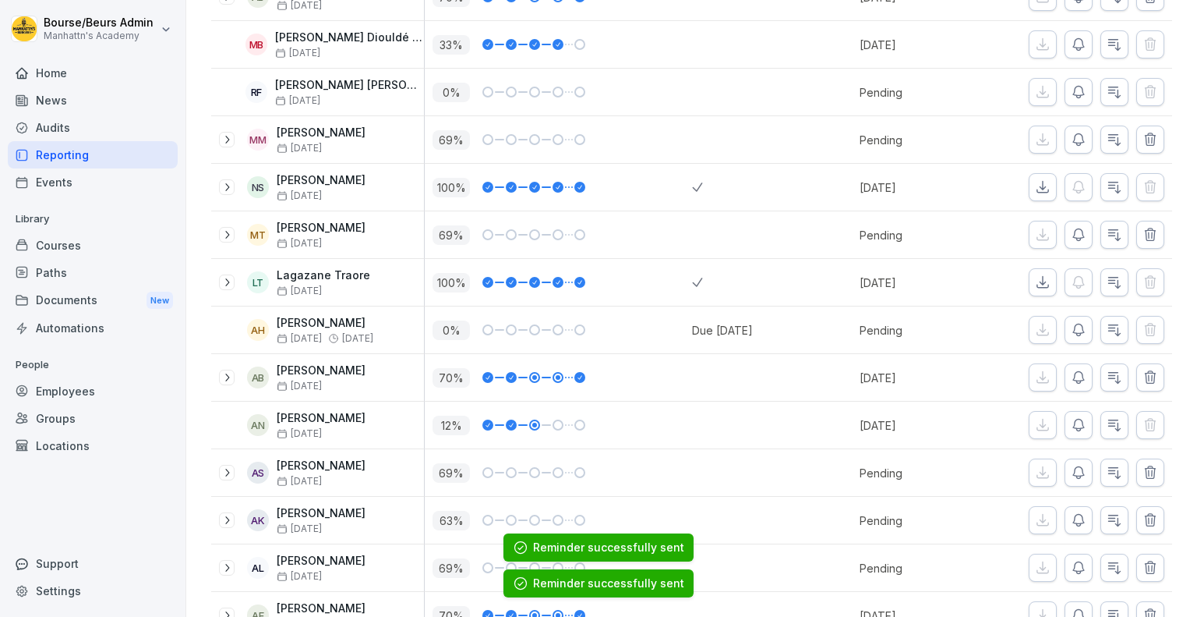
scroll to position [472, 0]
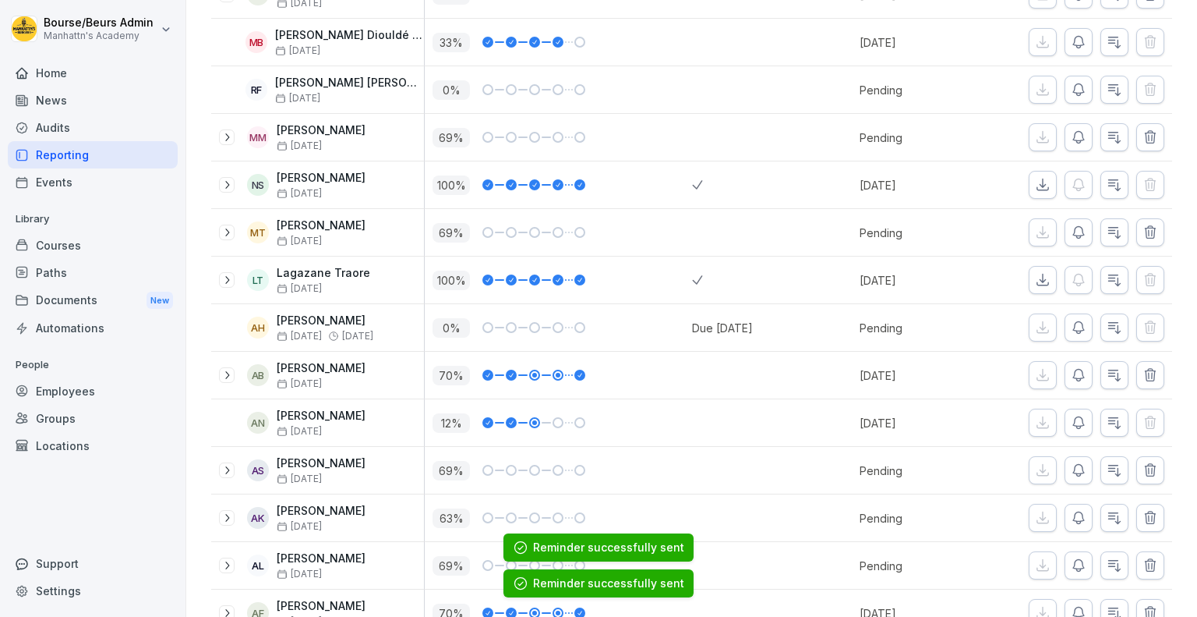
click at [1075, 412] on button "button" at bounding box center [1079, 422] width 28 height 28
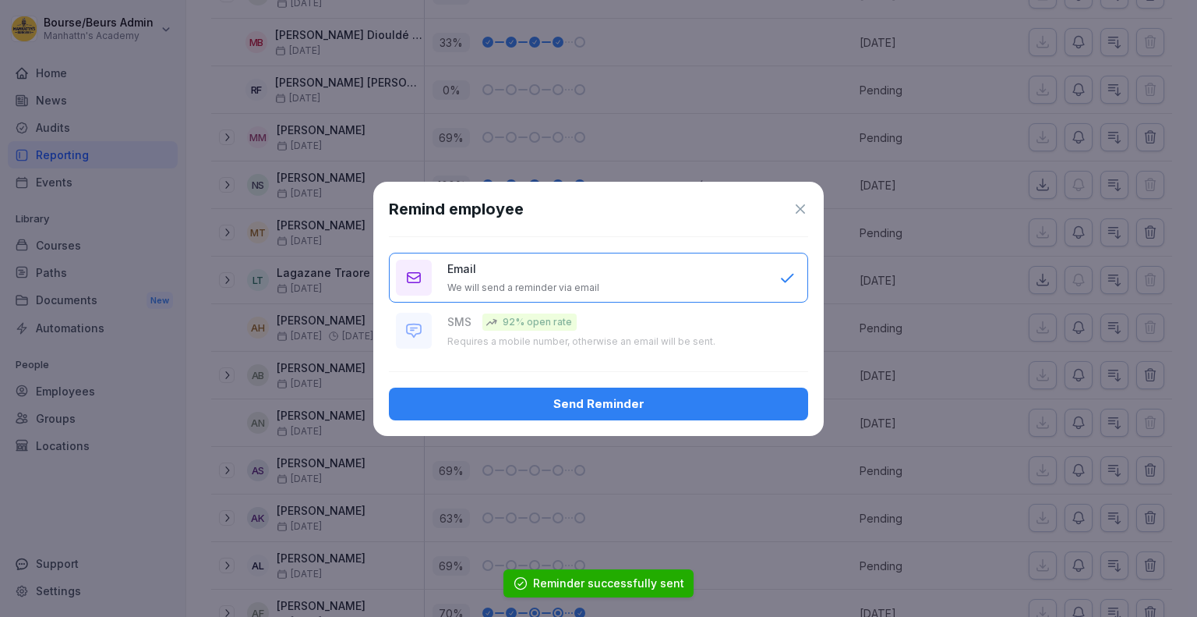
click at [779, 397] on div "Send Reminder" at bounding box center [598, 403] width 394 height 17
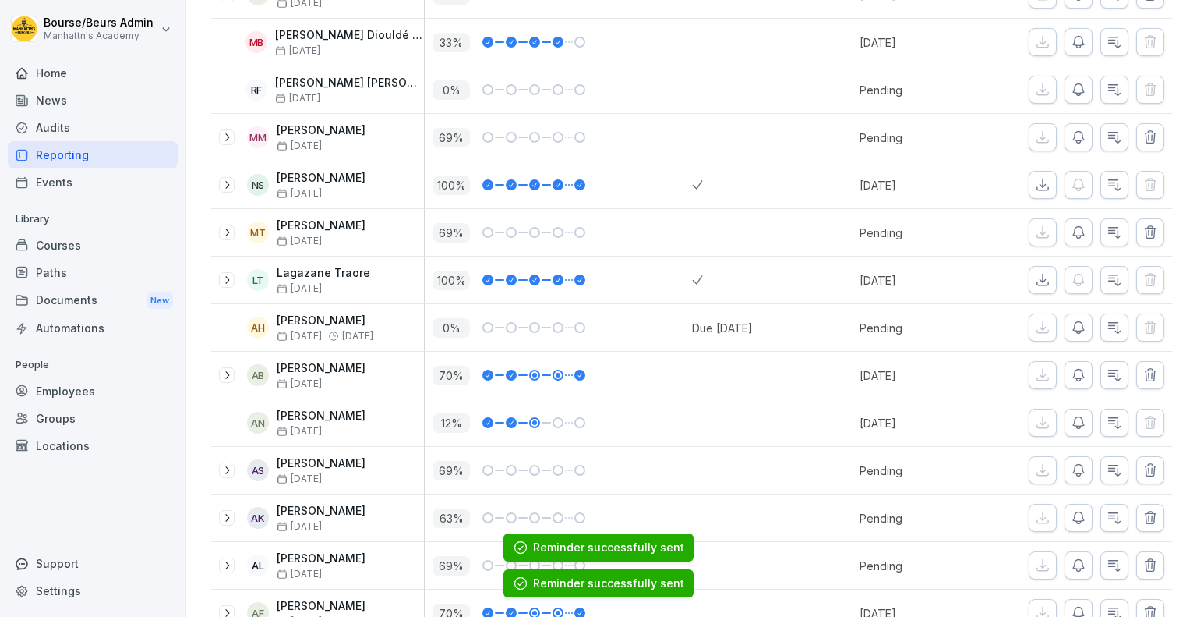
click at [1071, 465] on icon "button" at bounding box center [1079, 470] width 16 height 16
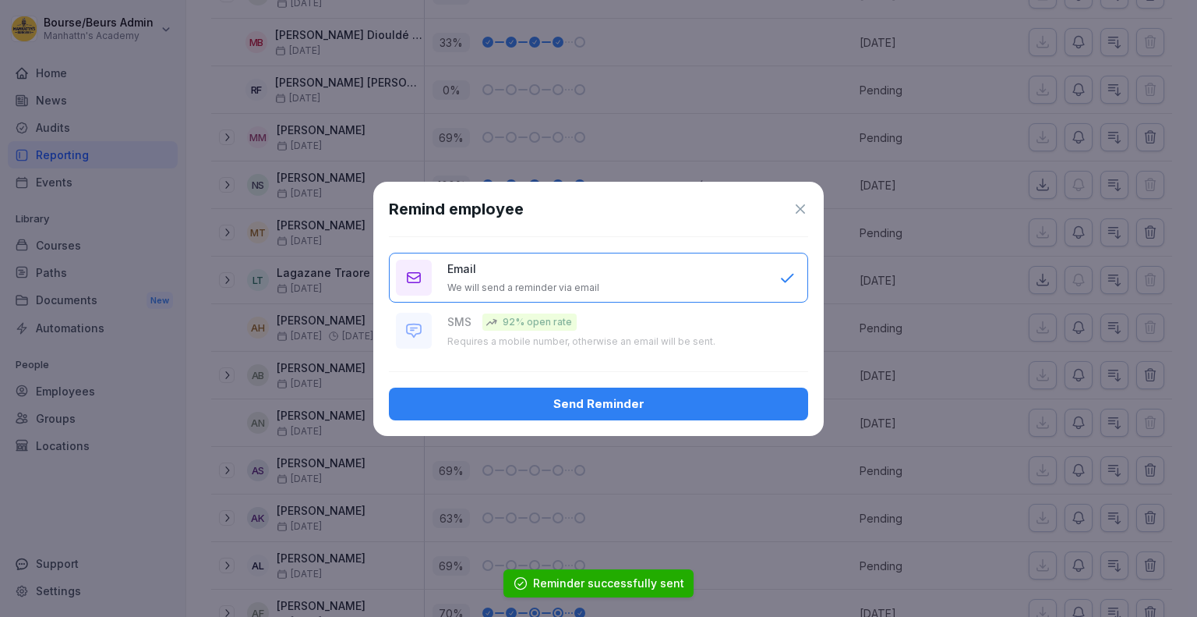
click at [757, 405] on div "Send Reminder" at bounding box center [598, 403] width 394 height 17
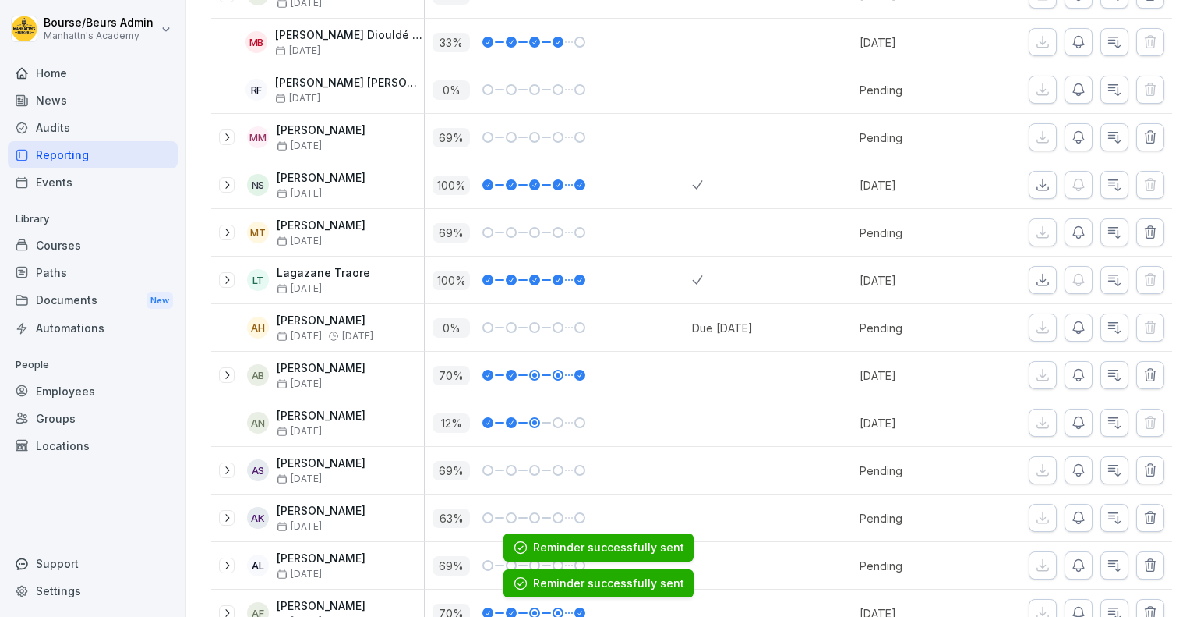
click at [1065, 514] on button "button" at bounding box center [1079, 518] width 28 height 28
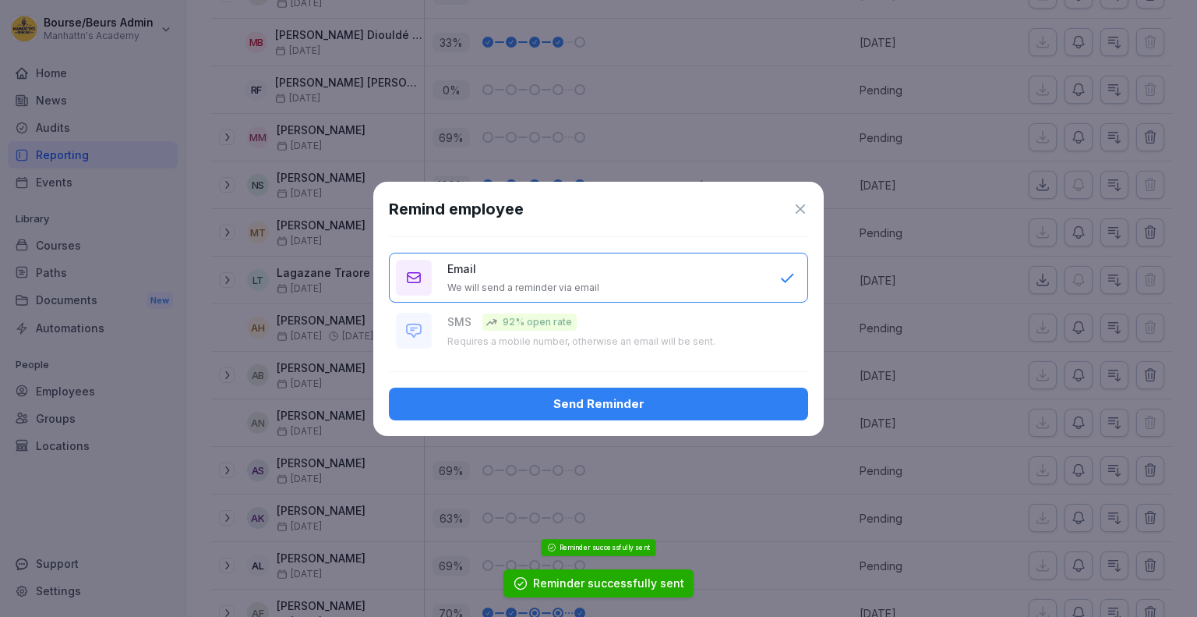
click at [720, 406] on div "Send Reminder" at bounding box center [598, 403] width 394 height 17
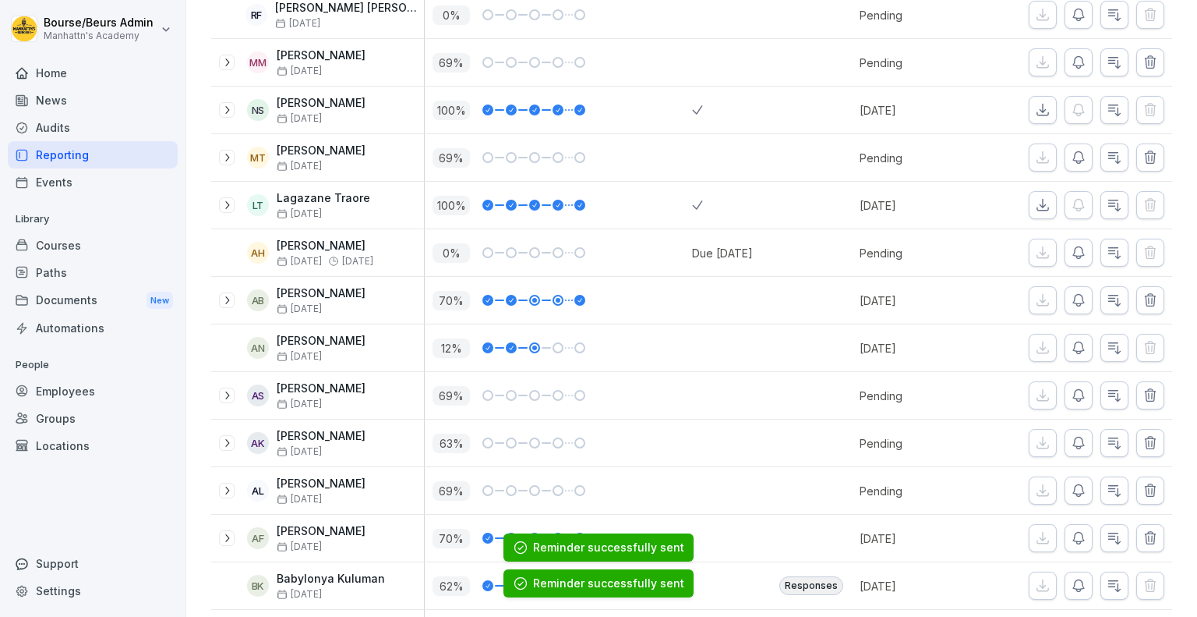
scroll to position [549, 0]
click at [1071, 482] on icon "button" at bounding box center [1079, 489] width 16 height 16
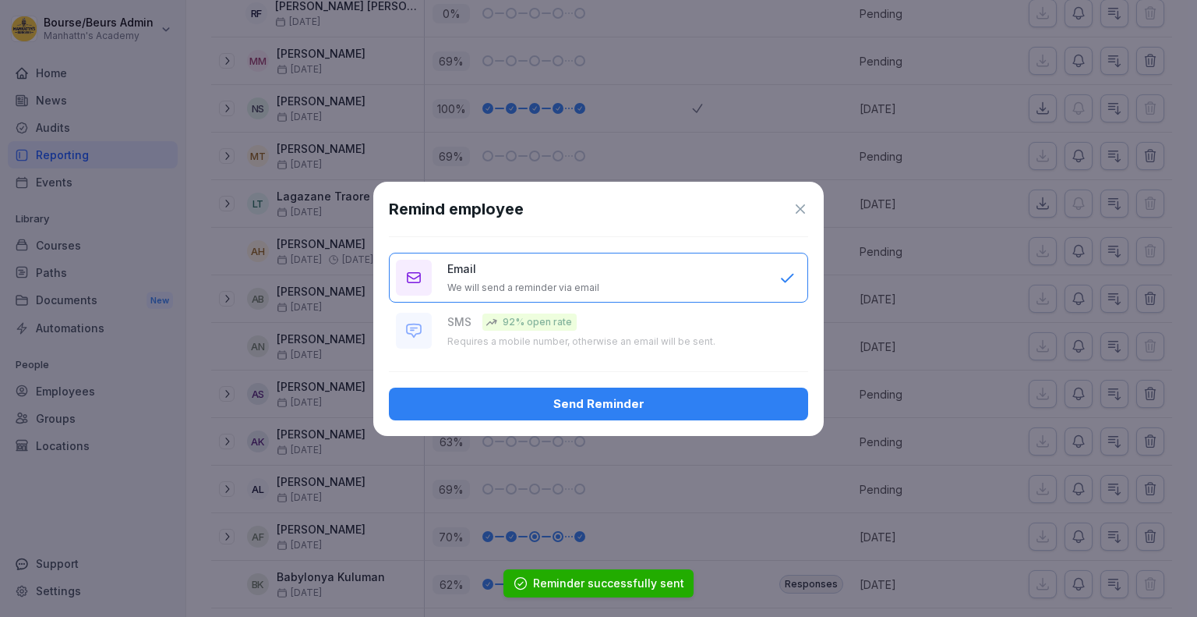
click at [765, 411] on div "Send Reminder" at bounding box center [598, 403] width 394 height 17
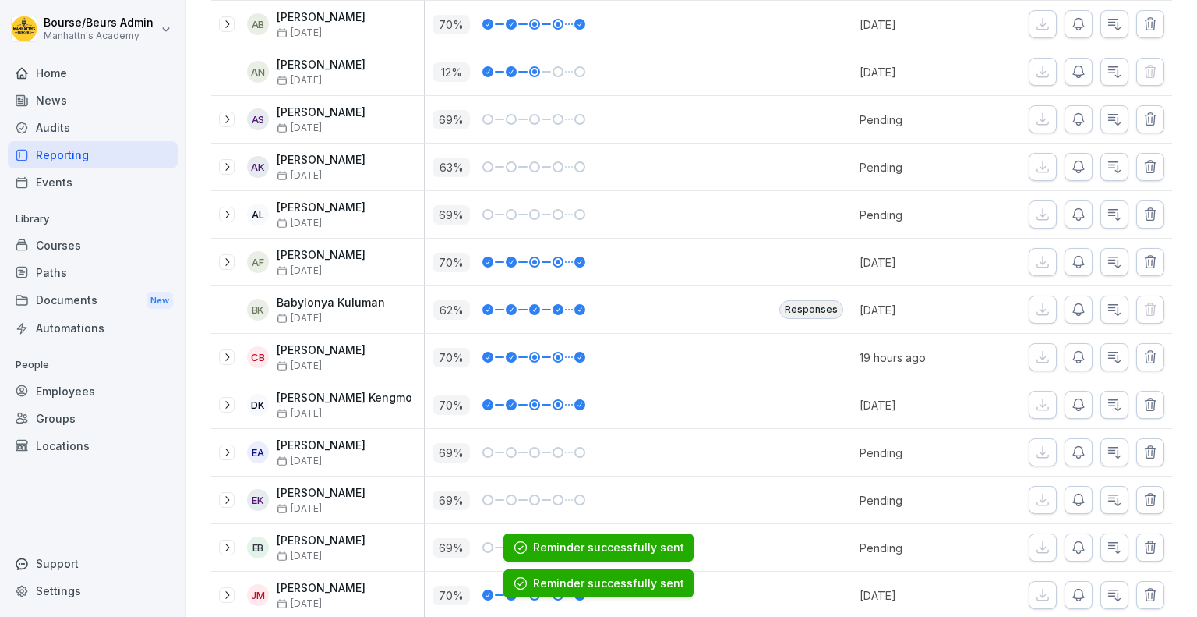
scroll to position [825, 0]
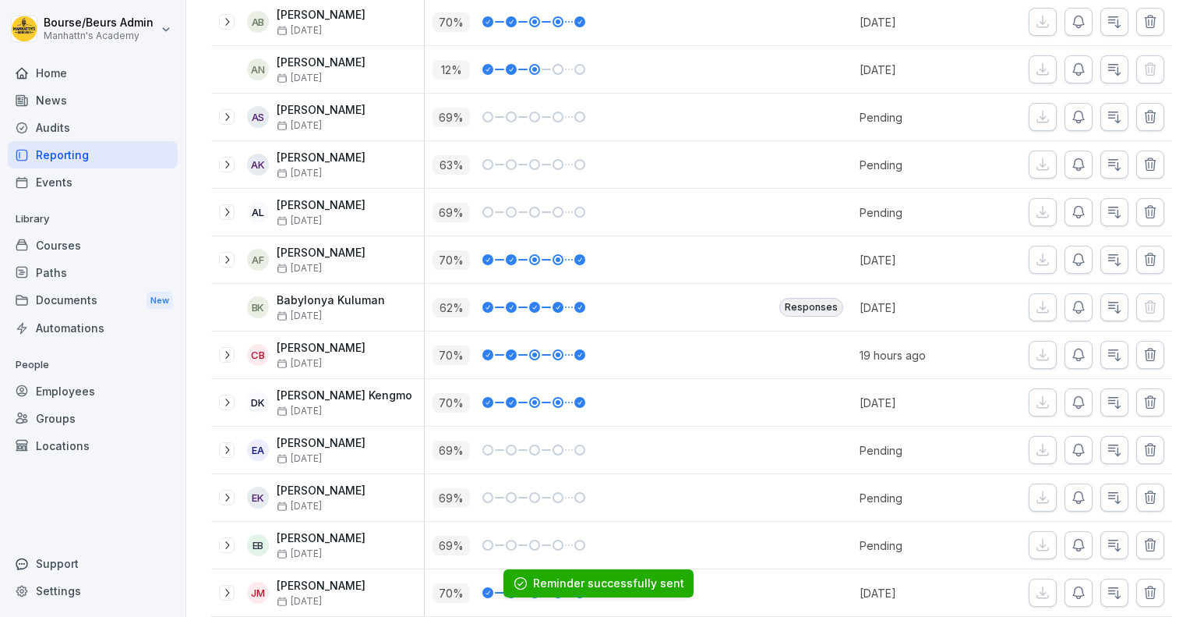
click at [1071, 450] on icon "button" at bounding box center [1079, 450] width 16 height 16
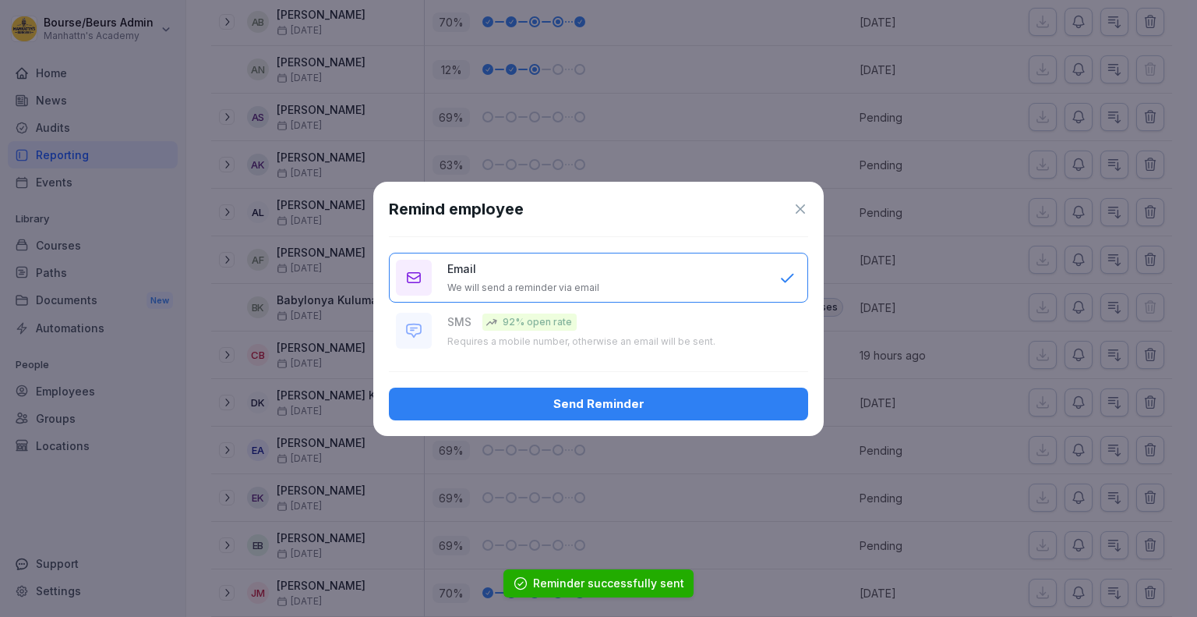
click at [796, 404] on button "Send Reminder" at bounding box center [598, 403] width 419 height 33
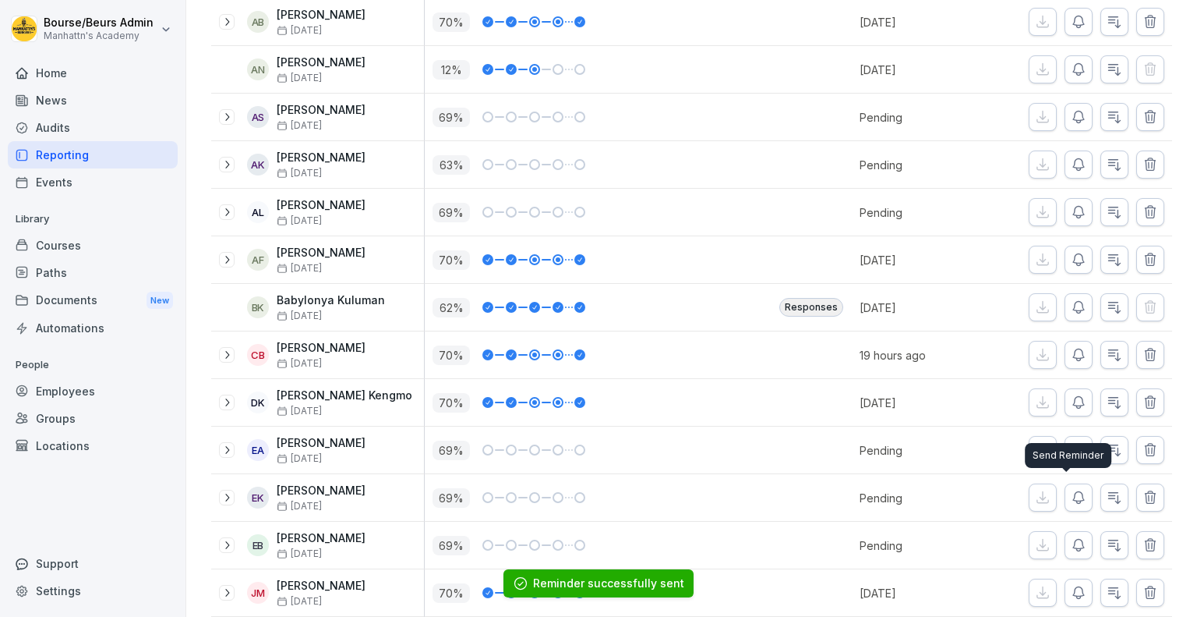
click at [1073, 497] on icon "button" at bounding box center [1078, 498] width 11 height 12
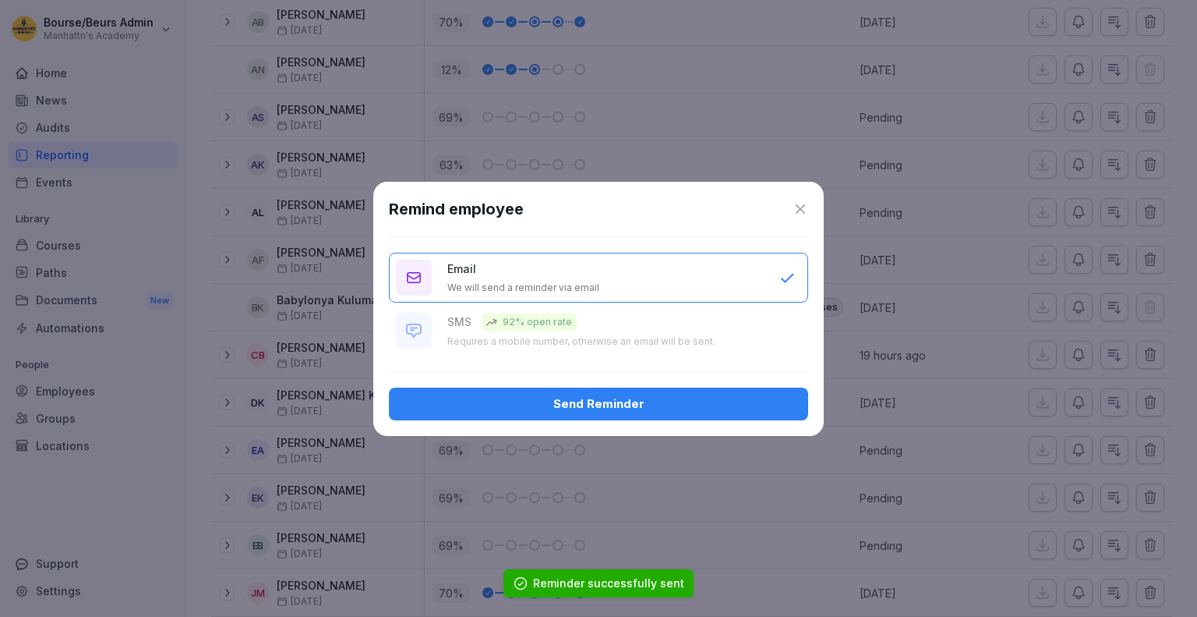
click at [760, 416] on button "Send Reminder" at bounding box center [598, 403] width 419 height 33
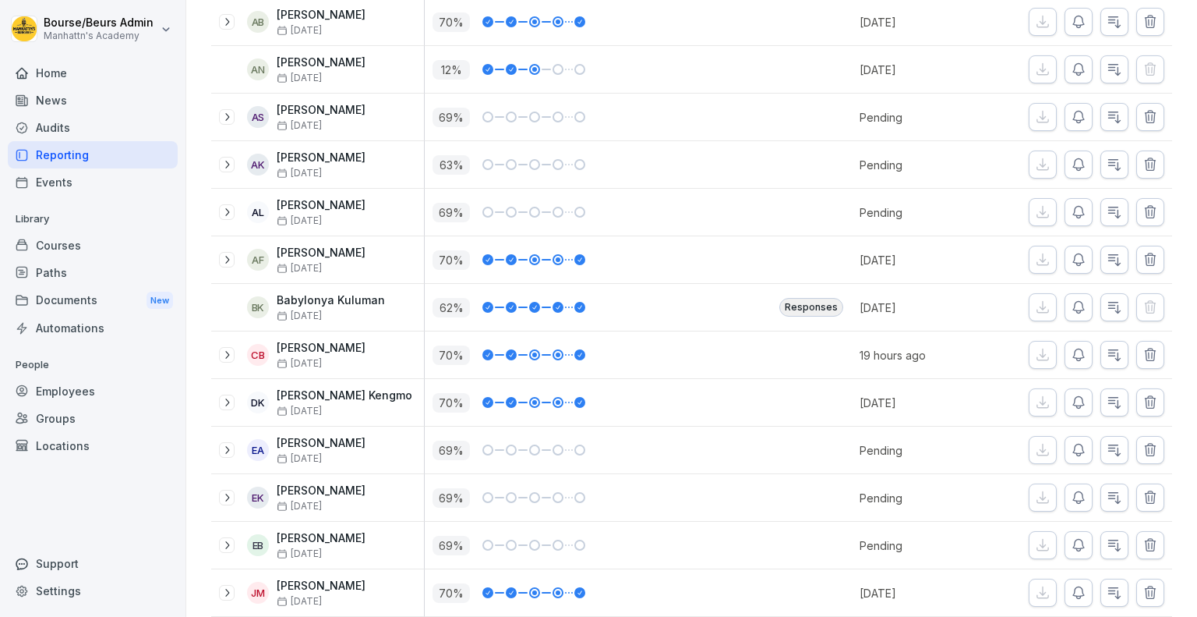
click at [1073, 451] on icon "button" at bounding box center [1079, 450] width 16 height 16
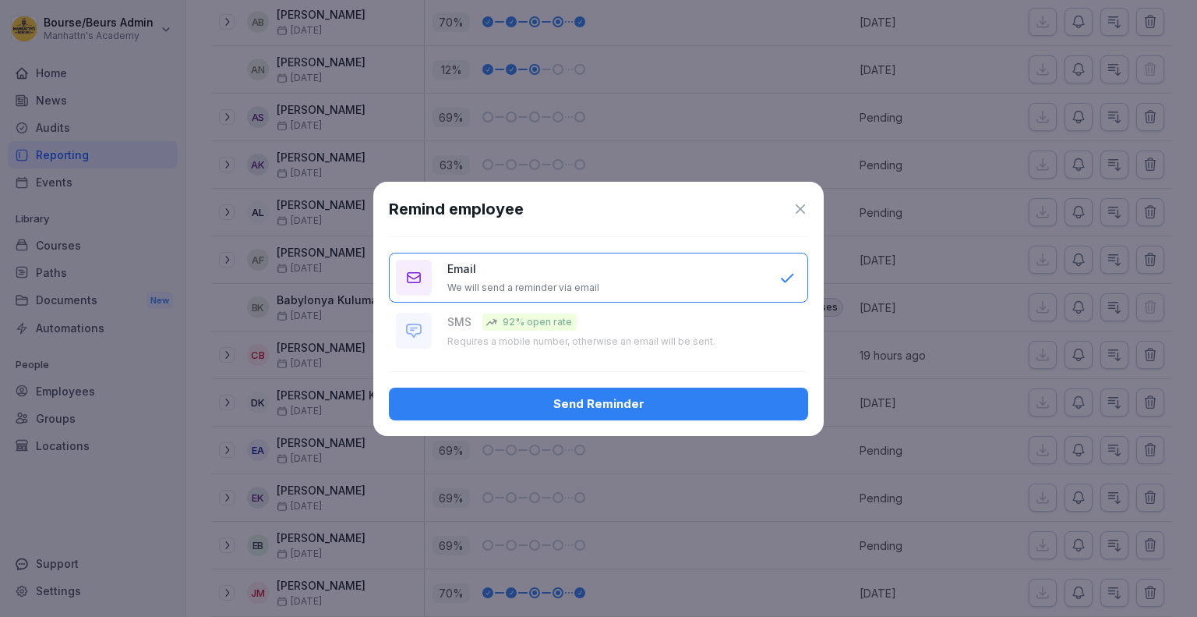
click at [773, 401] on div "Send Reminder" at bounding box center [598, 403] width 394 height 17
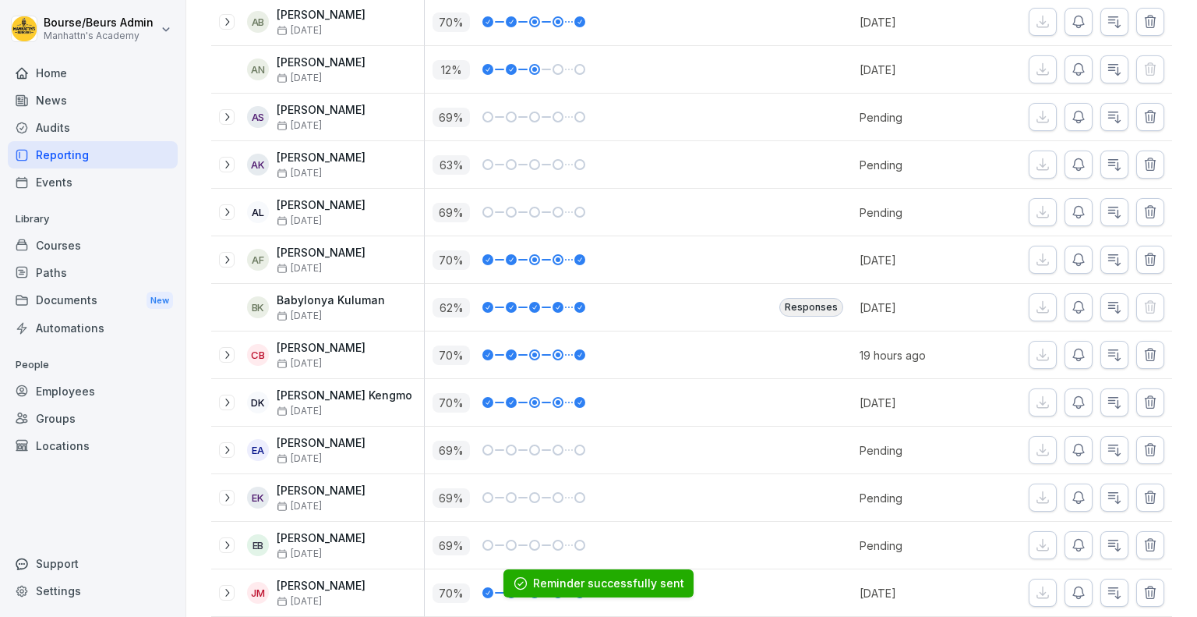
click at [1073, 448] on icon "button" at bounding box center [1078, 450] width 11 height 12
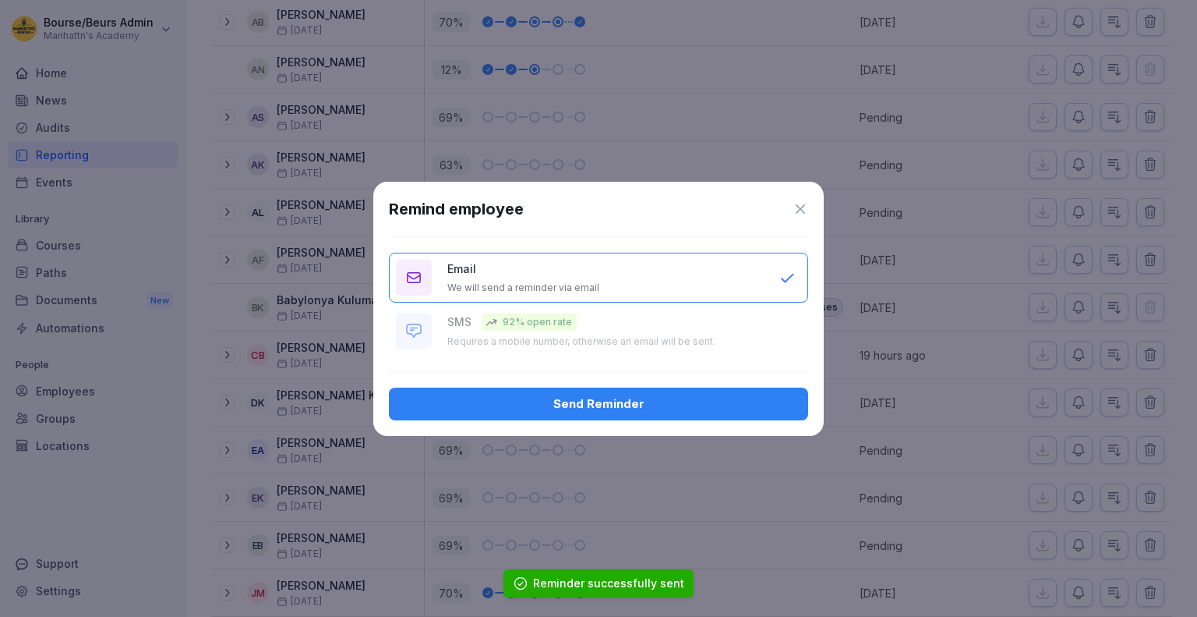
click at [770, 392] on button "Send Reminder" at bounding box center [598, 403] width 419 height 33
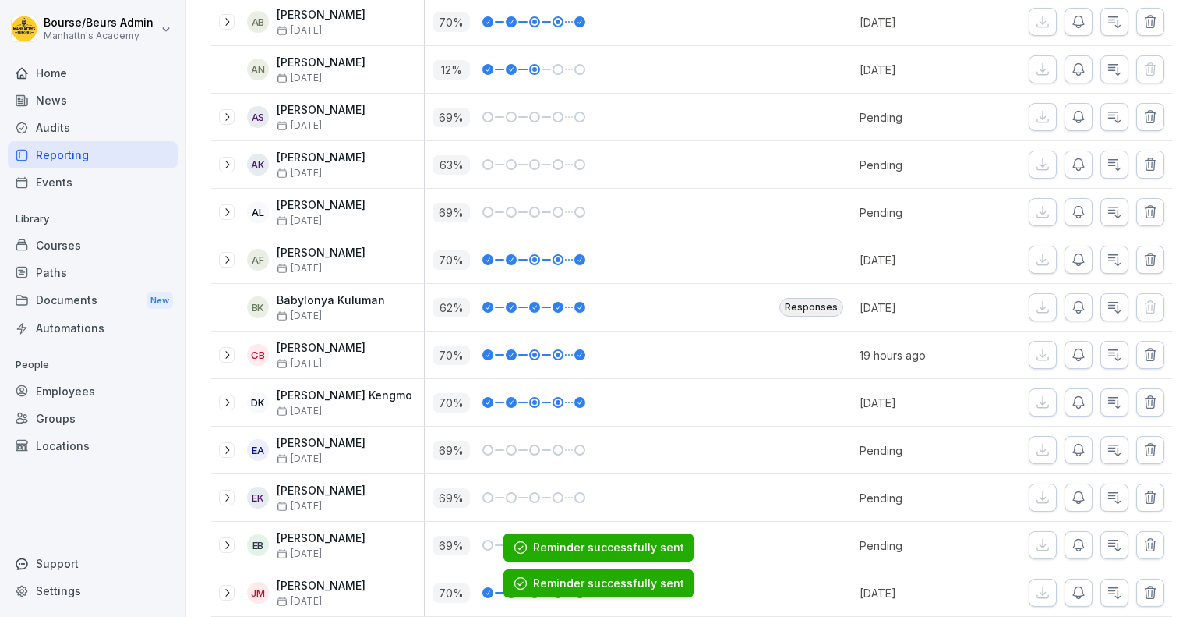
click at [1071, 490] on icon "button" at bounding box center [1079, 498] width 16 height 16
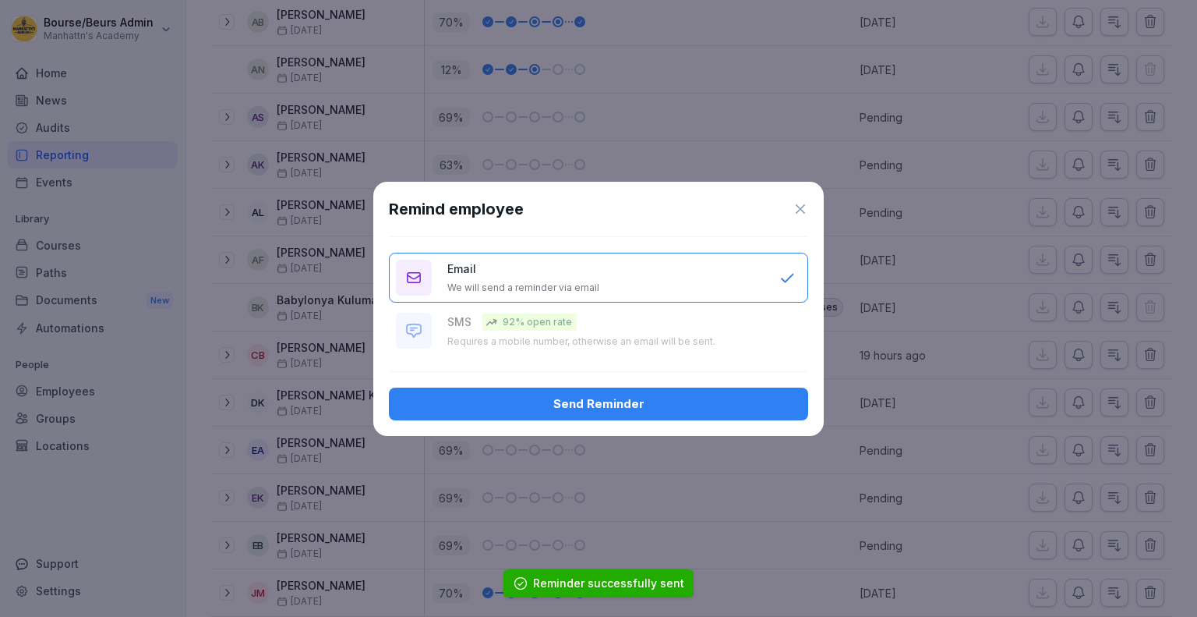
click at [664, 413] on button "Send Reminder" at bounding box center [598, 403] width 419 height 33
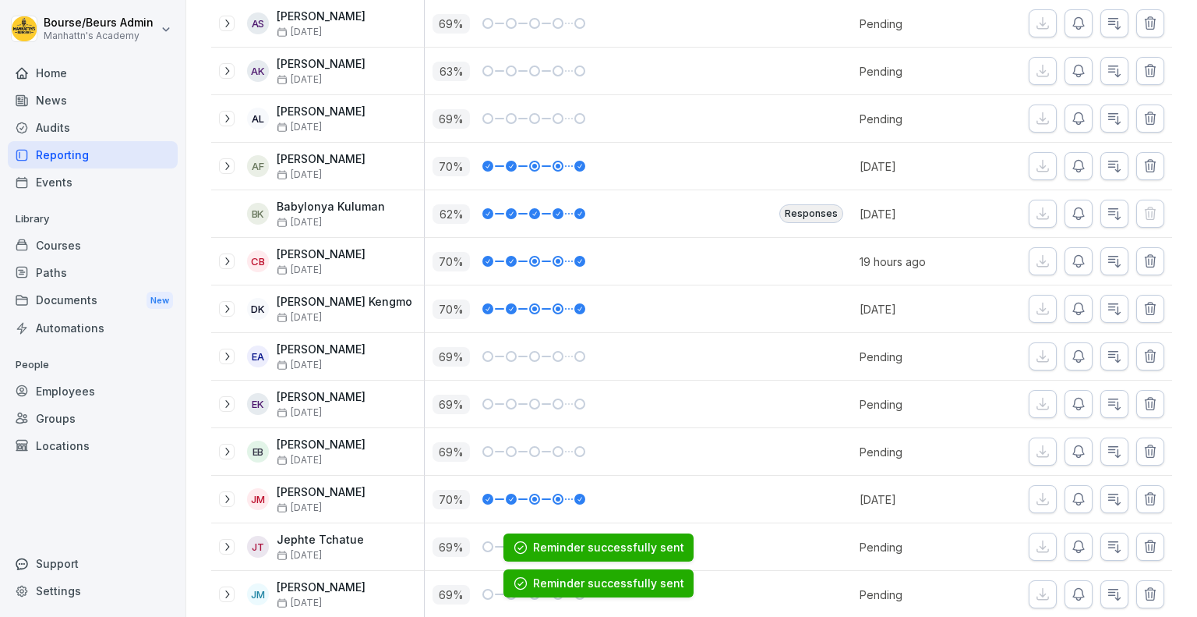
scroll to position [926, 0]
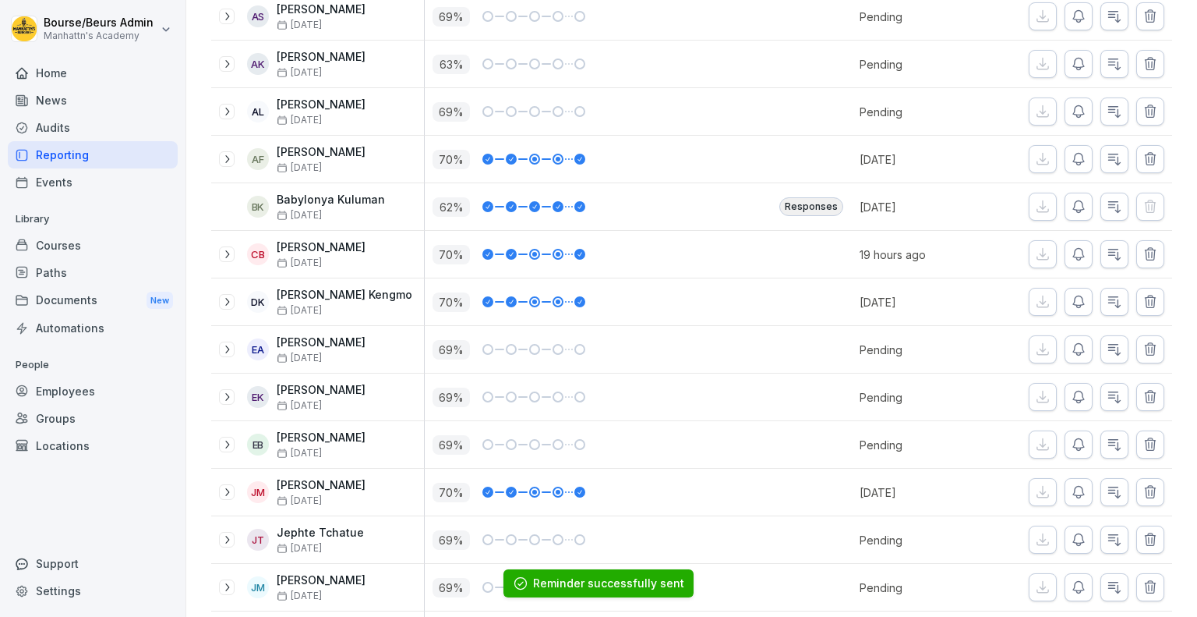
click at [1071, 438] on icon "button" at bounding box center [1079, 444] width 16 height 16
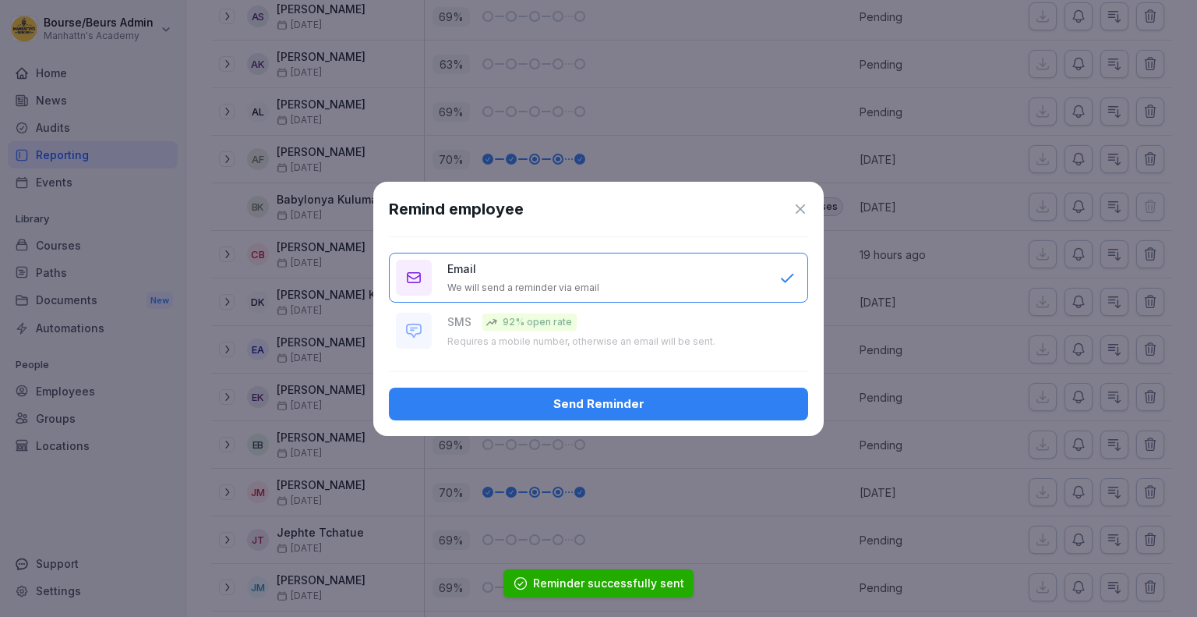
click at [683, 395] on div "Send Reminder" at bounding box center [598, 403] width 394 height 17
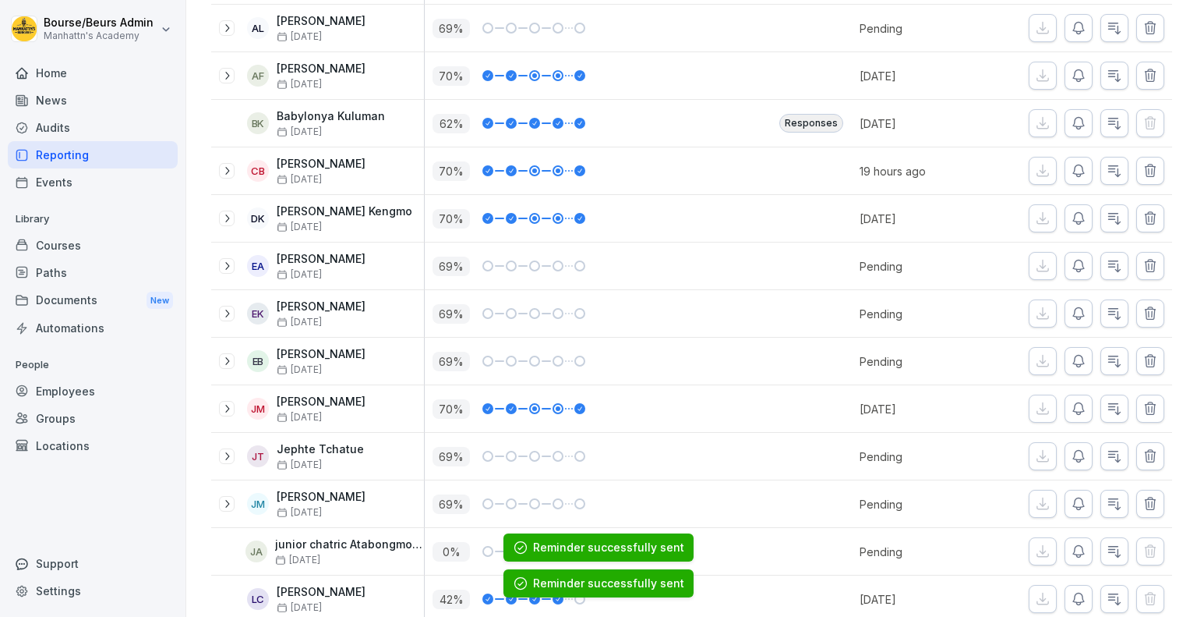
scroll to position [1010, 0]
click at [1069, 461] on button "button" at bounding box center [1079, 455] width 28 height 28
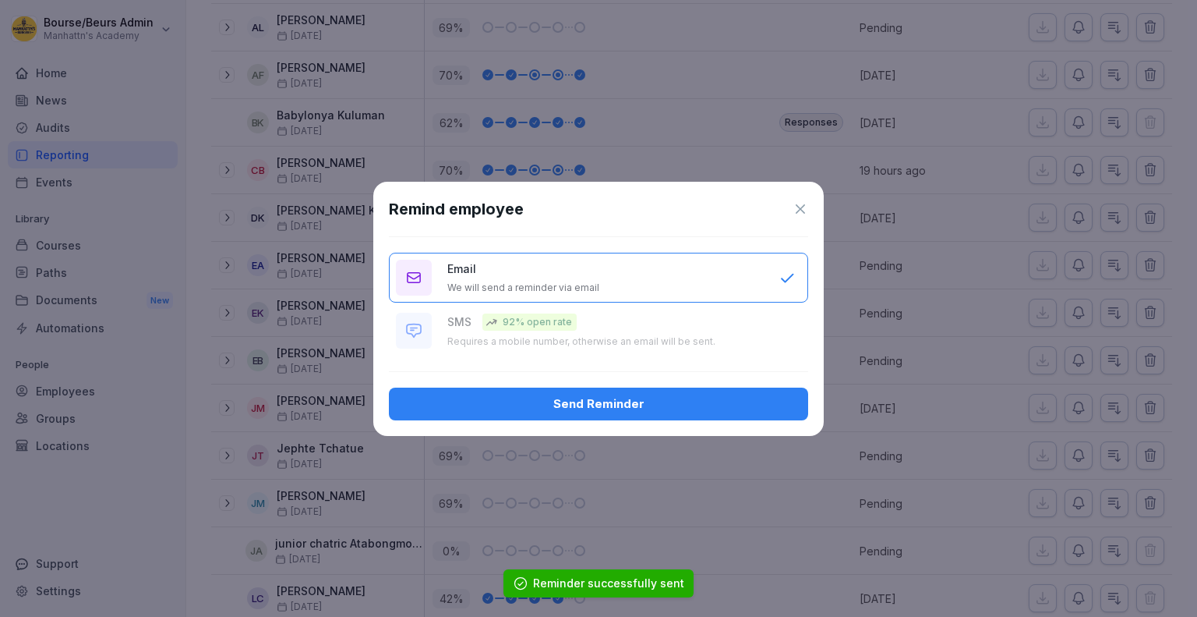
click at [788, 401] on div "Send Reminder" at bounding box center [598, 403] width 394 height 17
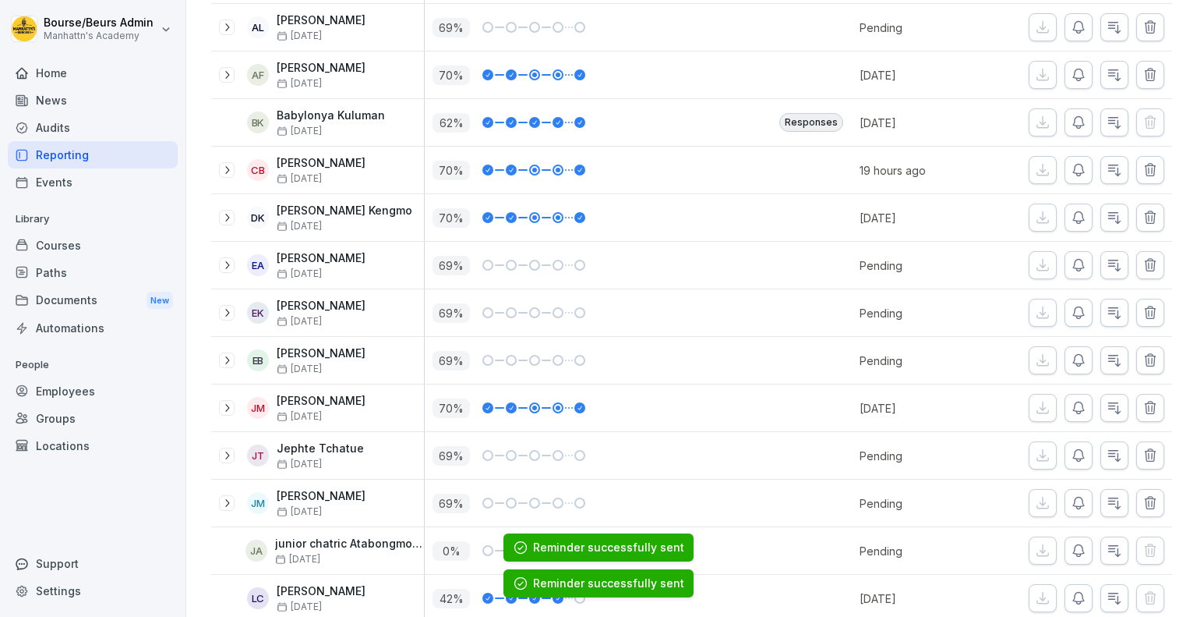
click at [1071, 498] on icon "button" at bounding box center [1079, 503] width 16 height 16
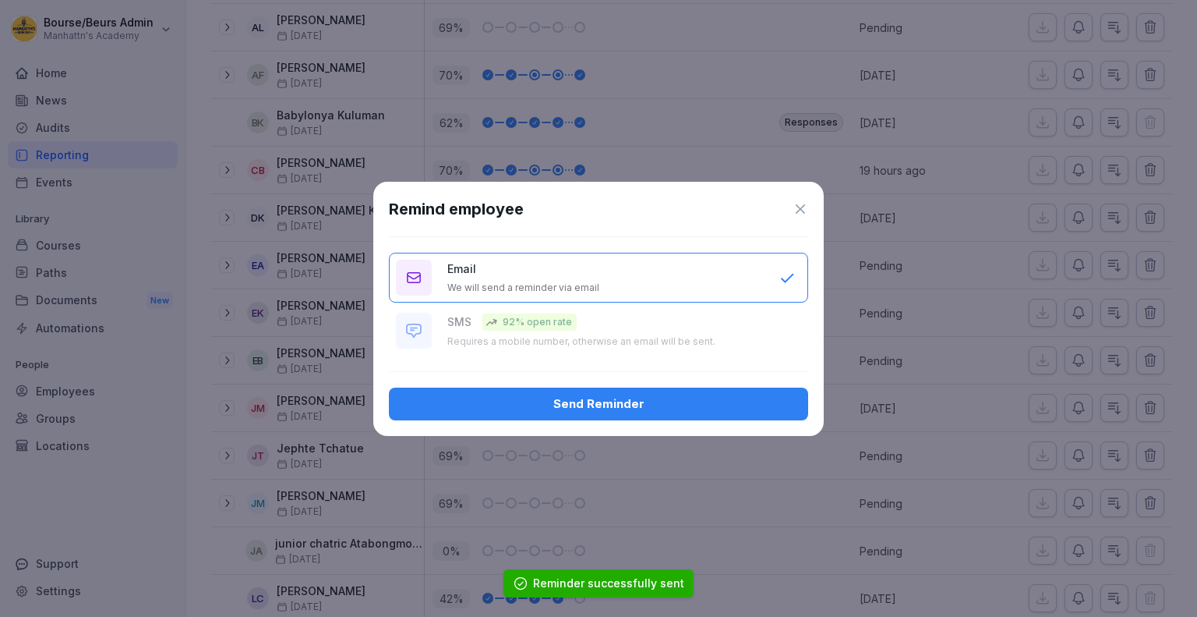
click at [752, 413] on button "Send Reminder" at bounding box center [598, 403] width 419 height 33
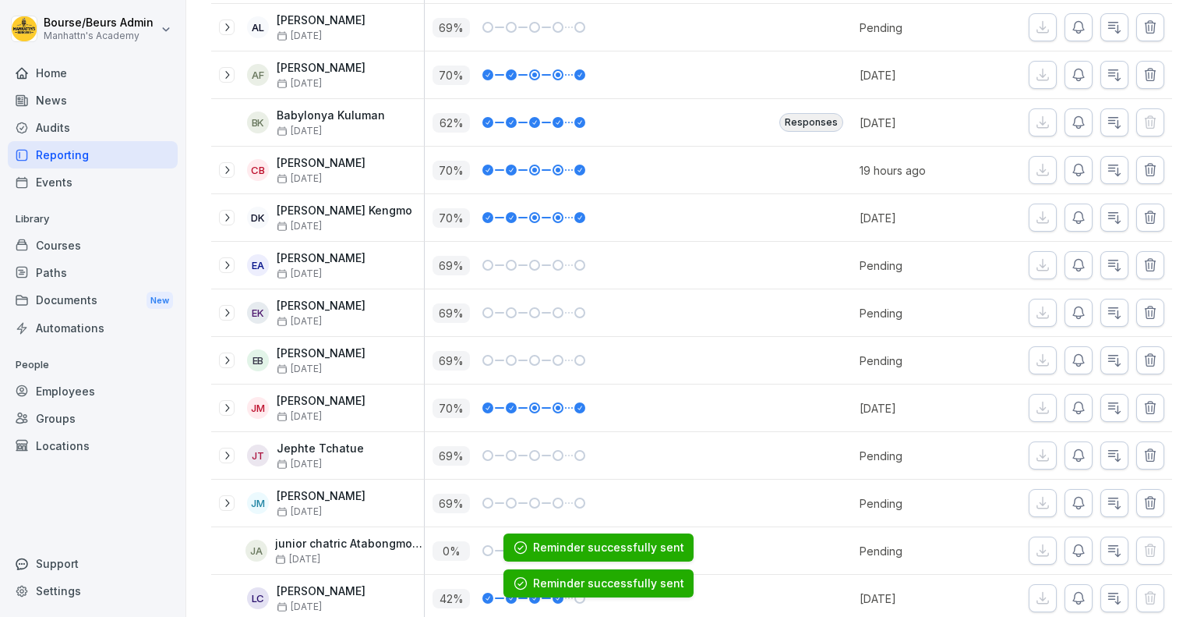
click at [1073, 546] on icon "button" at bounding box center [1078, 551] width 11 height 12
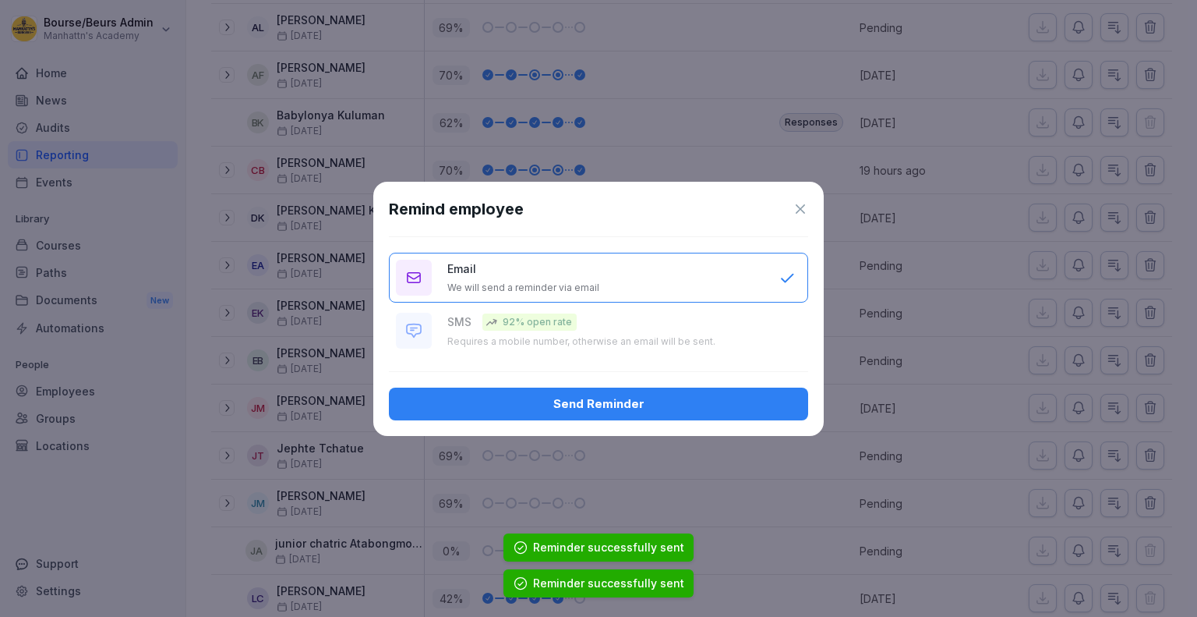
click at [767, 395] on div "Send Reminder" at bounding box center [598, 403] width 394 height 17
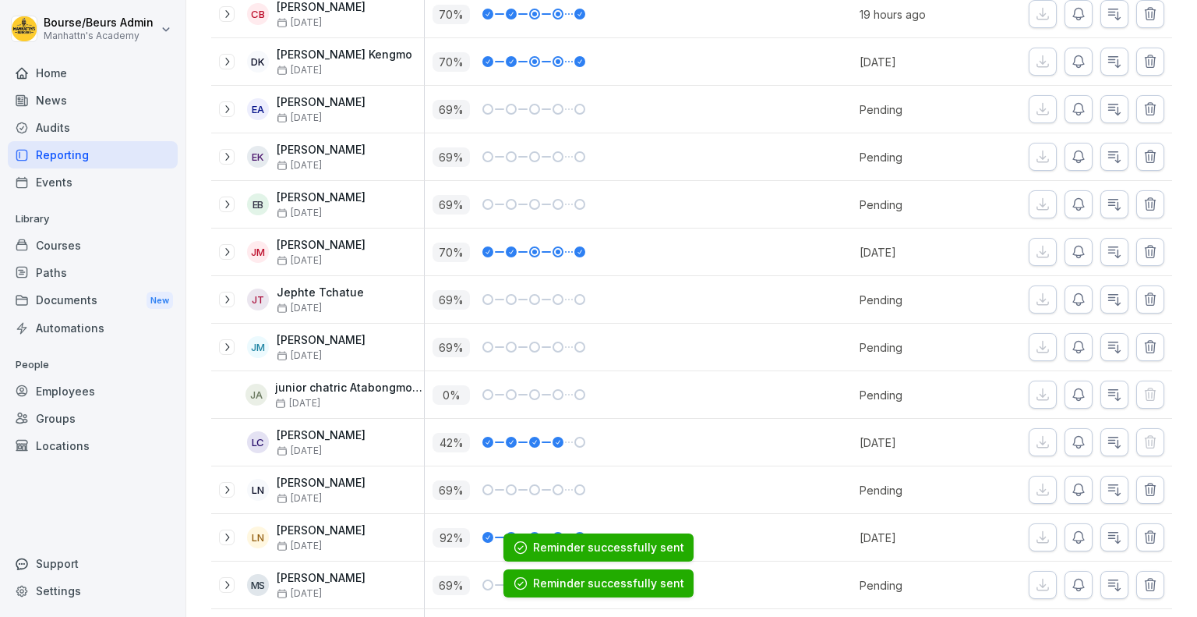
scroll to position [1225, 0]
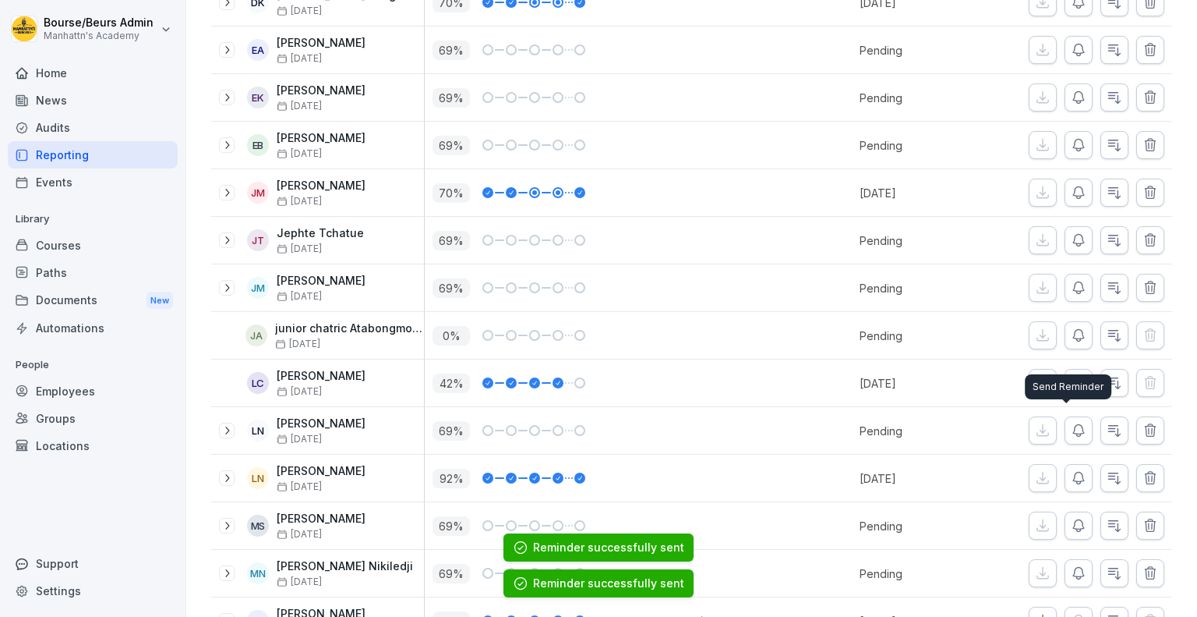
click at [1073, 426] on icon "button" at bounding box center [1078, 431] width 11 height 12
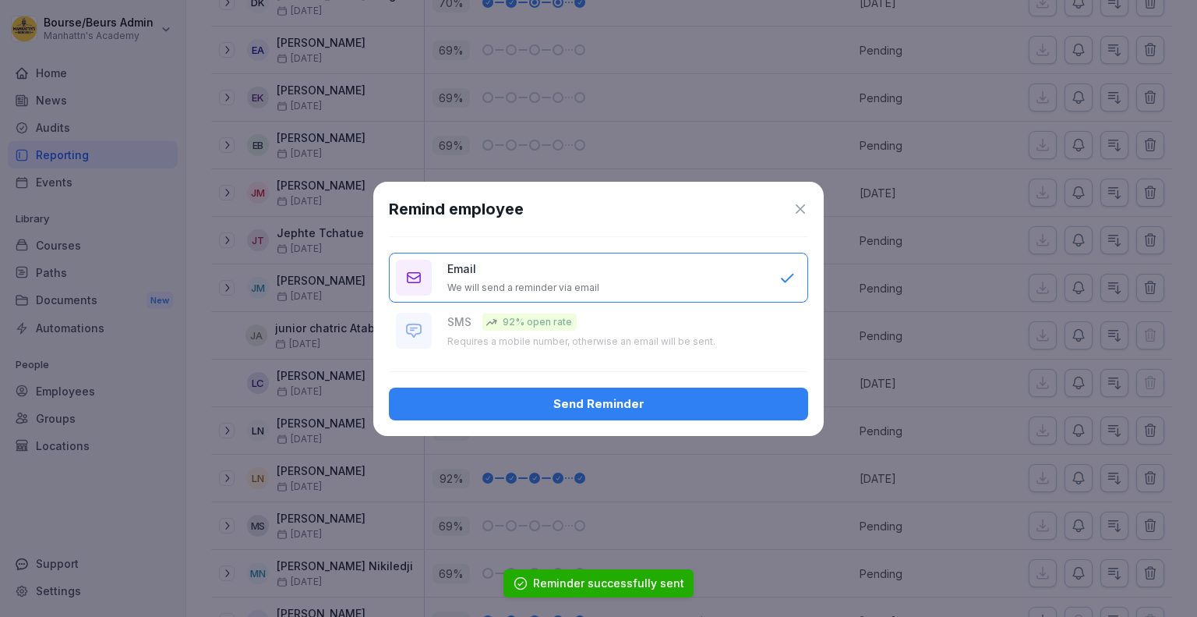
click at [785, 403] on div "Send Reminder" at bounding box center [598, 403] width 394 height 17
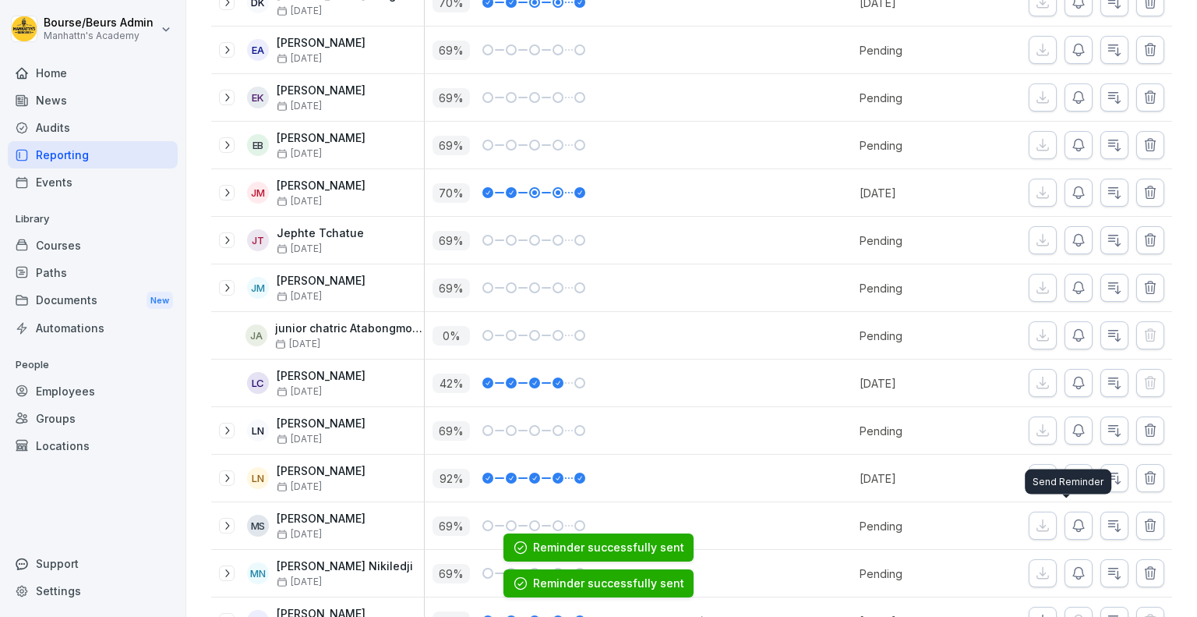
click at [1071, 519] on icon "button" at bounding box center [1079, 526] width 16 height 16
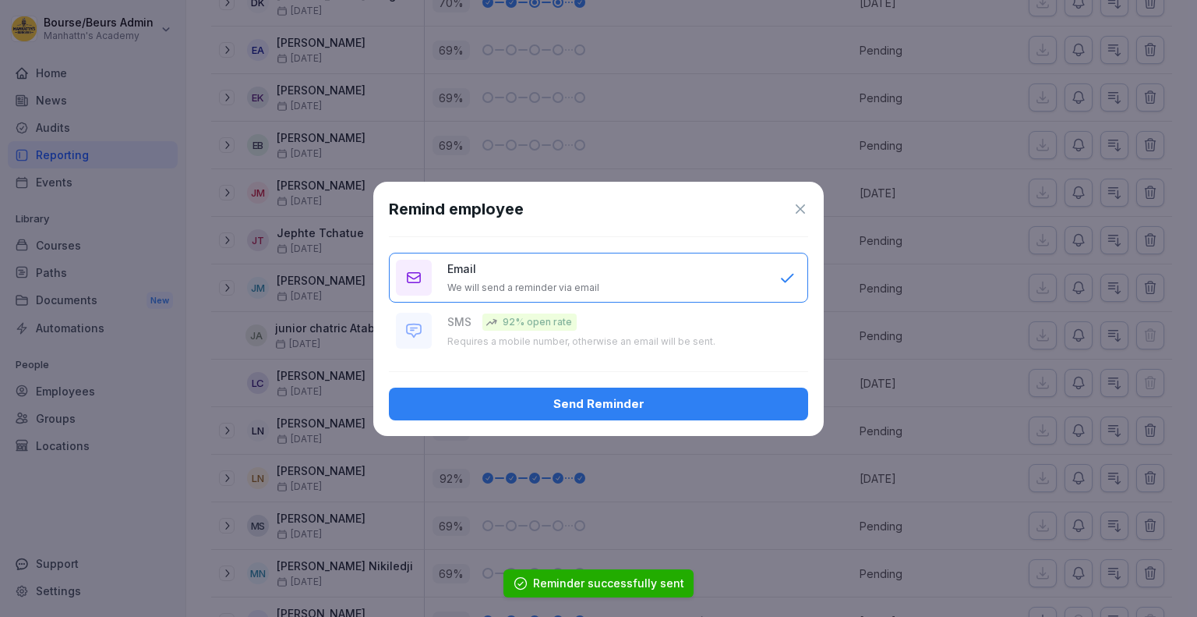
click at [679, 403] on div "Send Reminder" at bounding box center [598, 403] width 394 height 17
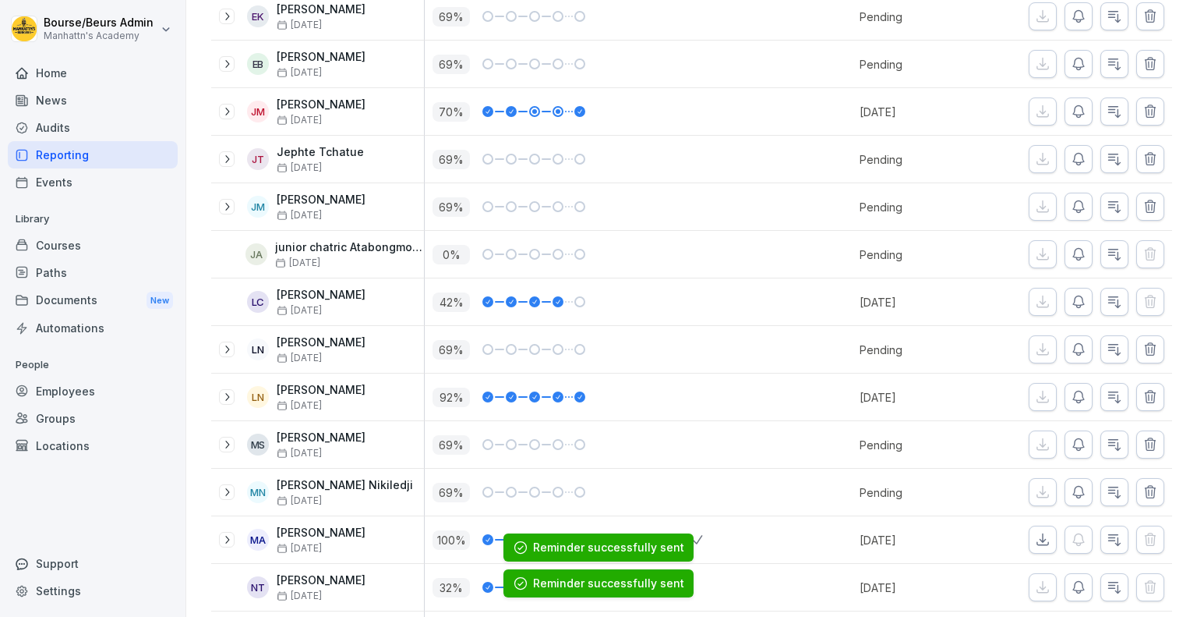
scroll to position [1306, 0]
click at [1065, 492] on button "button" at bounding box center [1079, 492] width 28 height 28
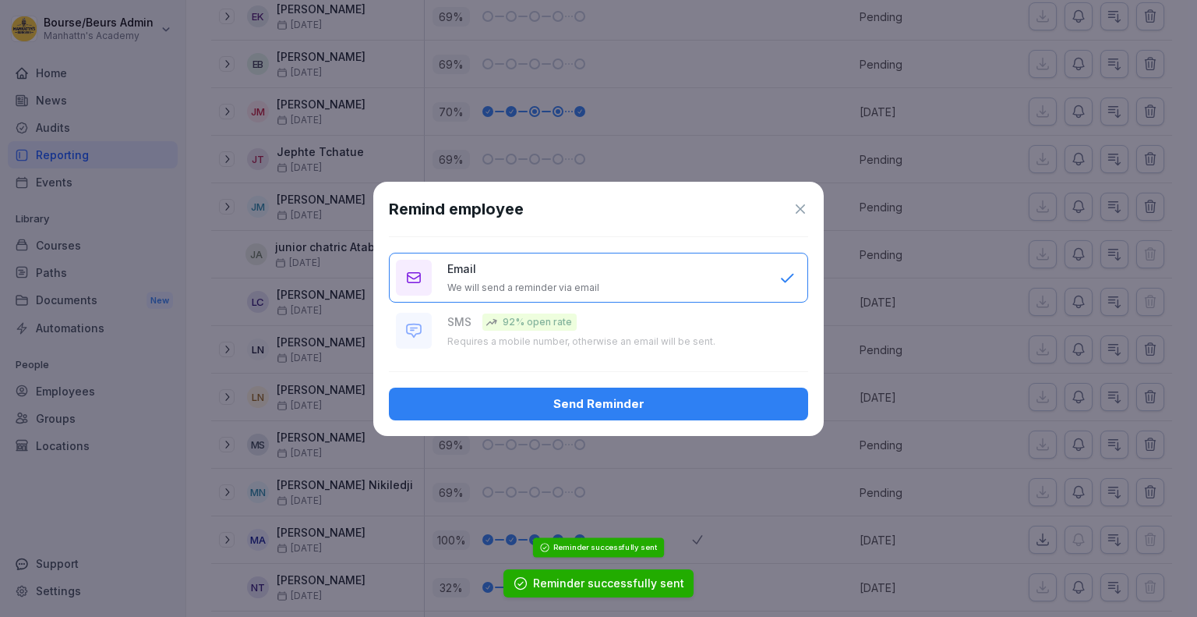
click at [786, 405] on div "Send Reminder" at bounding box center [598, 403] width 394 height 17
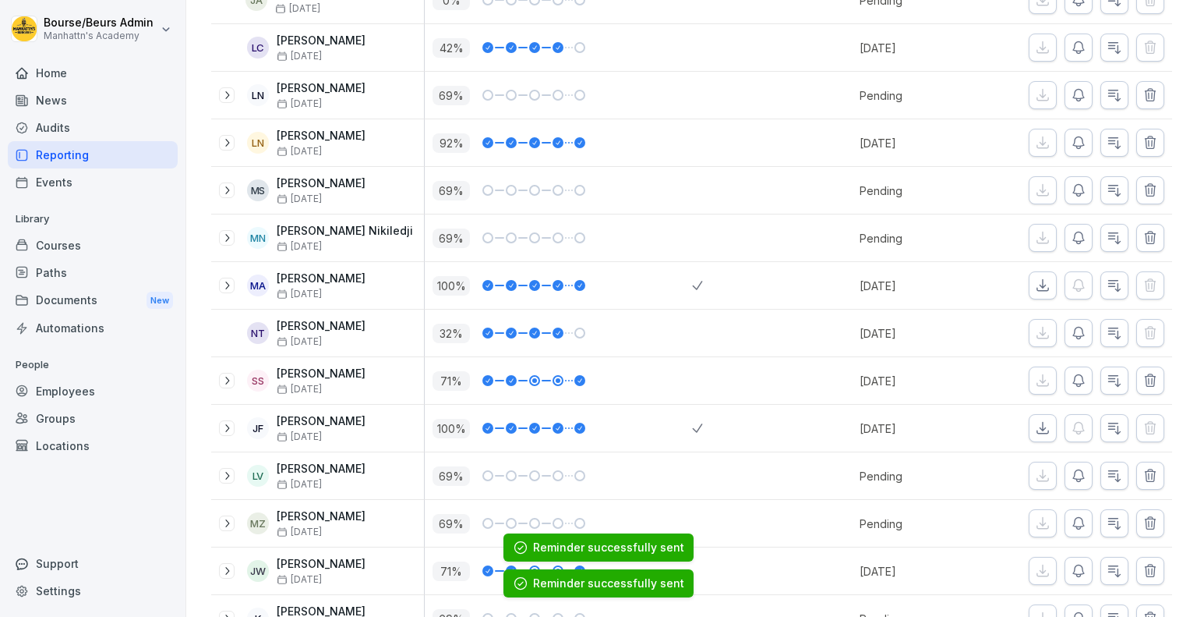
scroll to position [1609, 0]
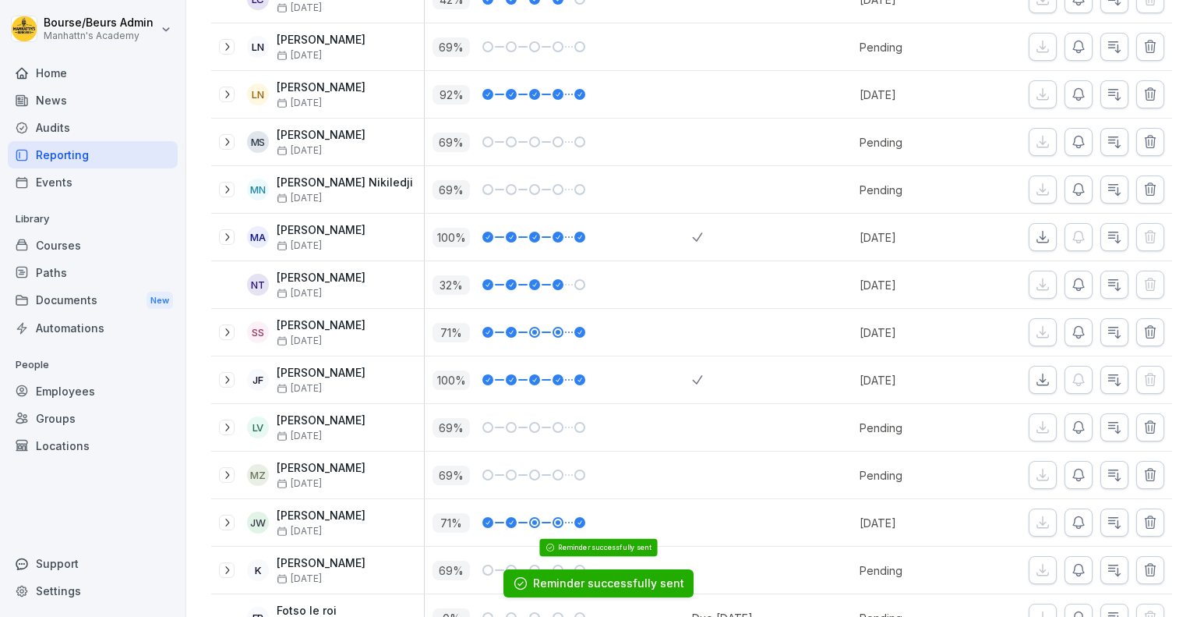
click at [1071, 426] on icon "button" at bounding box center [1079, 427] width 16 height 16
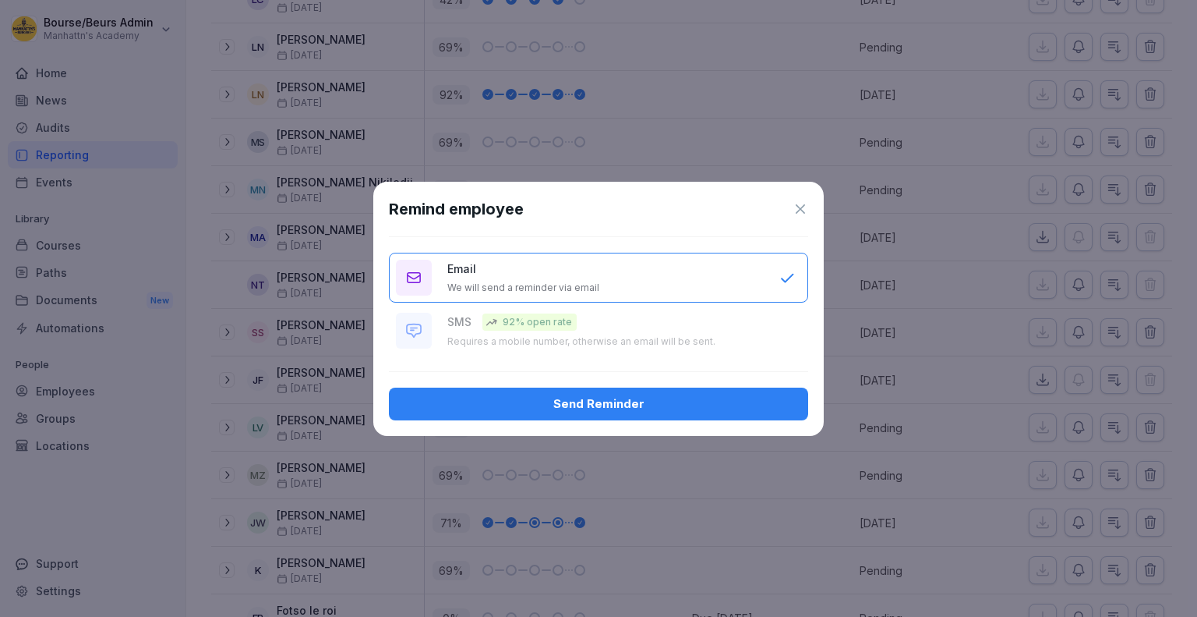
click at [764, 398] on div "Send Reminder" at bounding box center [598, 403] width 394 height 17
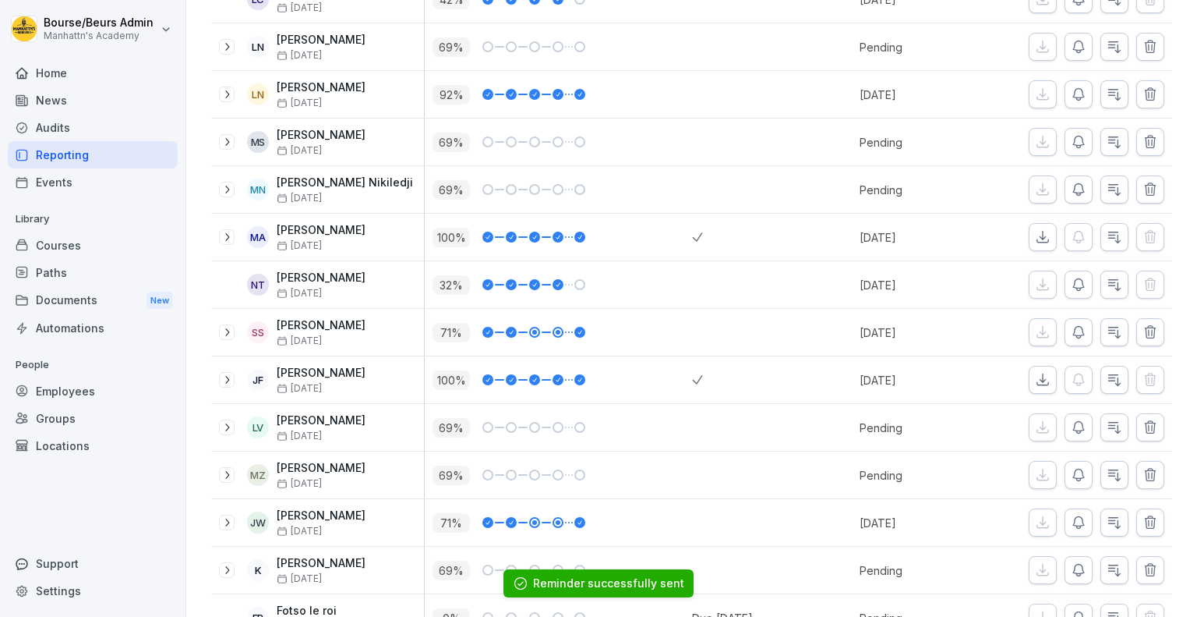
click at [1076, 468] on button "button" at bounding box center [1079, 475] width 28 height 28
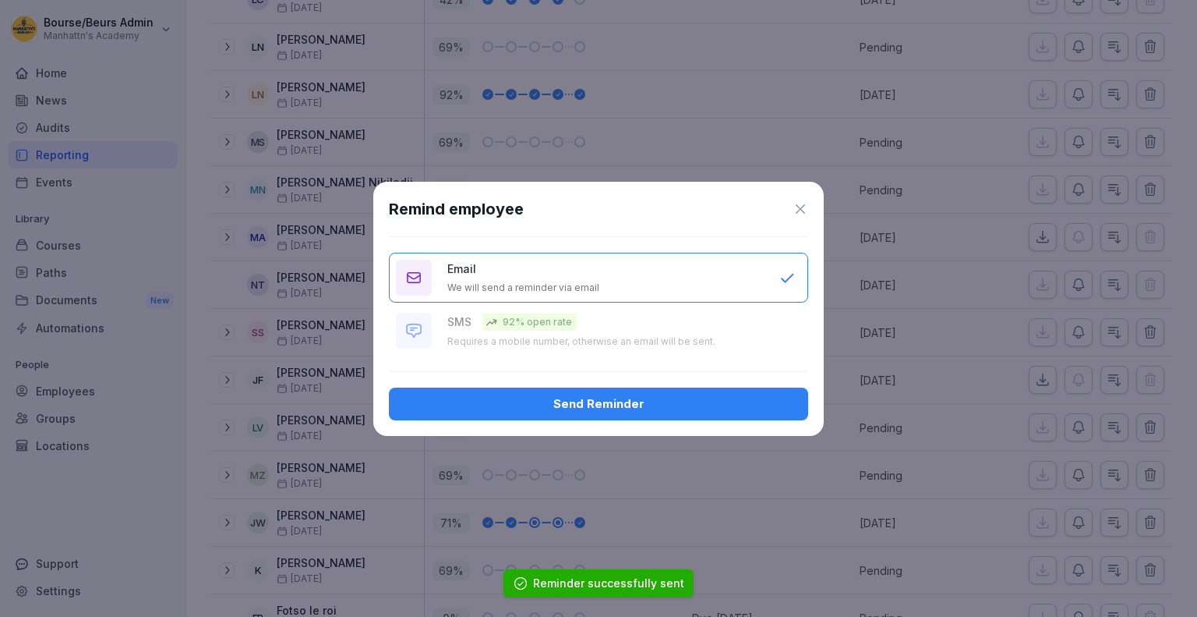
click at [768, 402] on div "Send Reminder" at bounding box center [598, 403] width 394 height 17
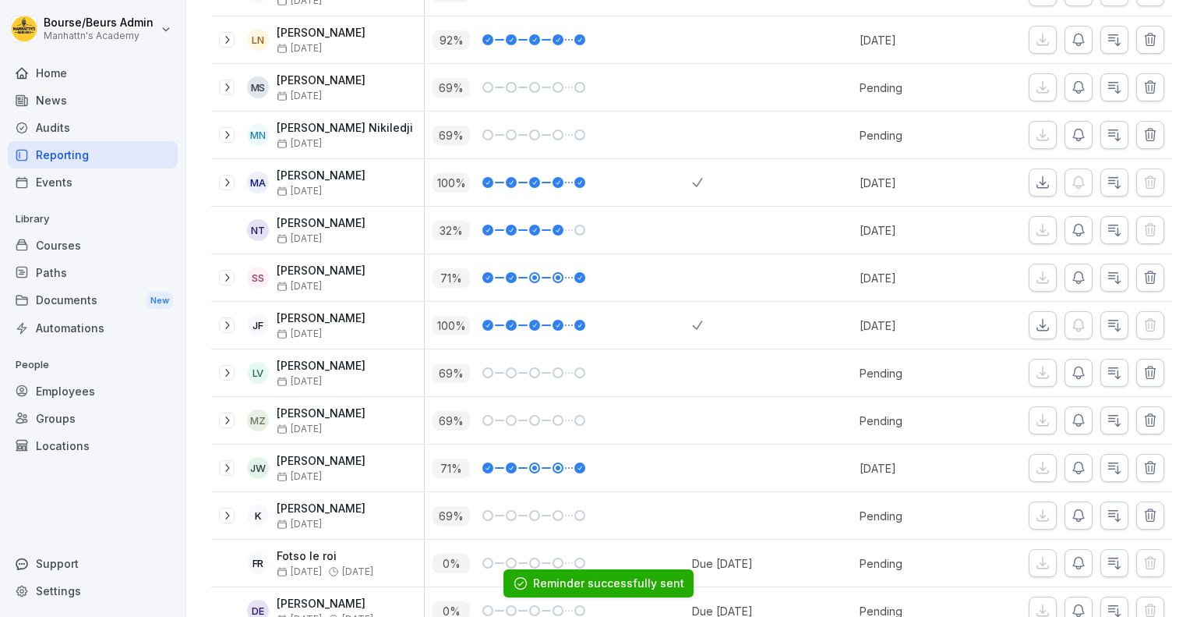
scroll to position [1668, 0]
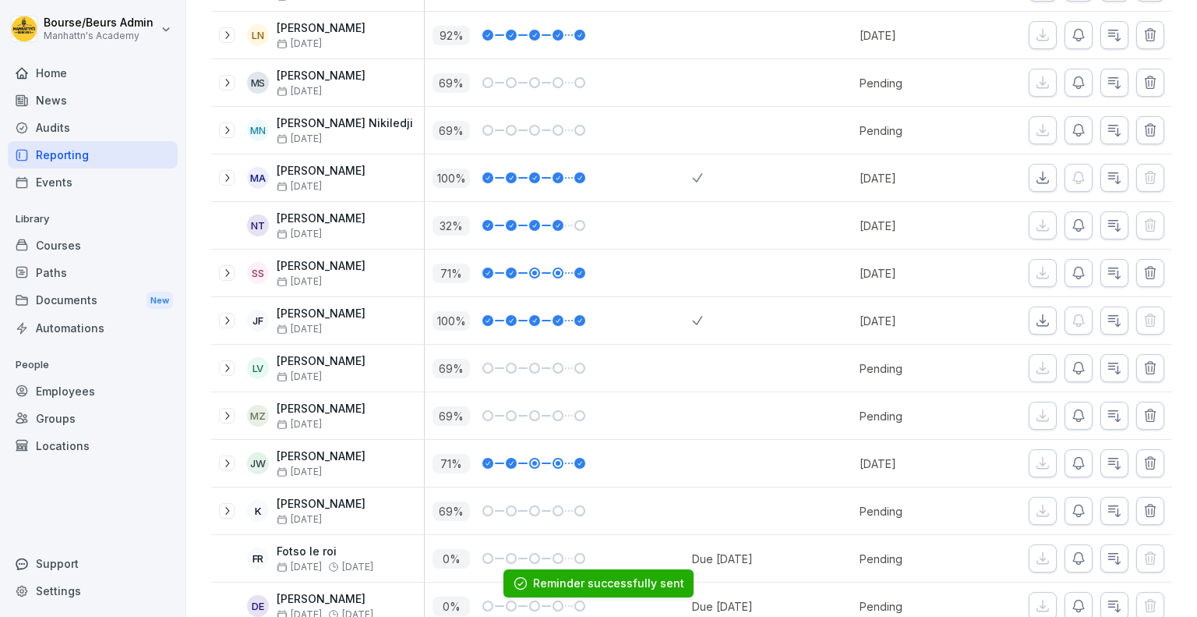
click at [1071, 504] on icon "button" at bounding box center [1079, 511] width 16 height 16
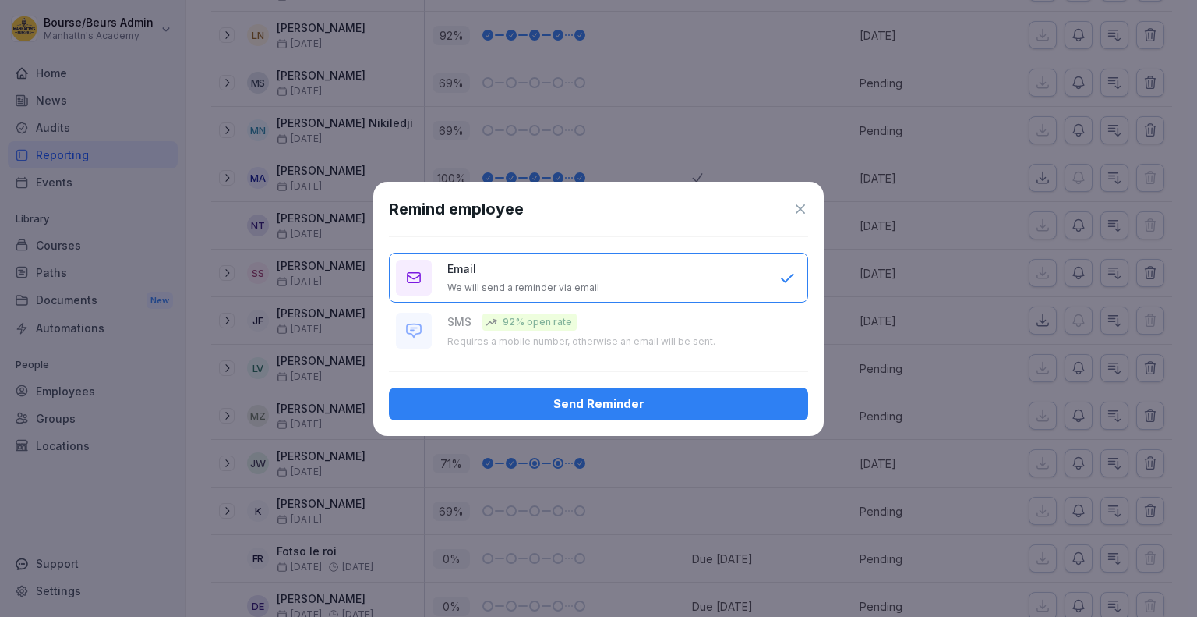
click at [724, 405] on div "Send Reminder" at bounding box center [598, 403] width 394 height 17
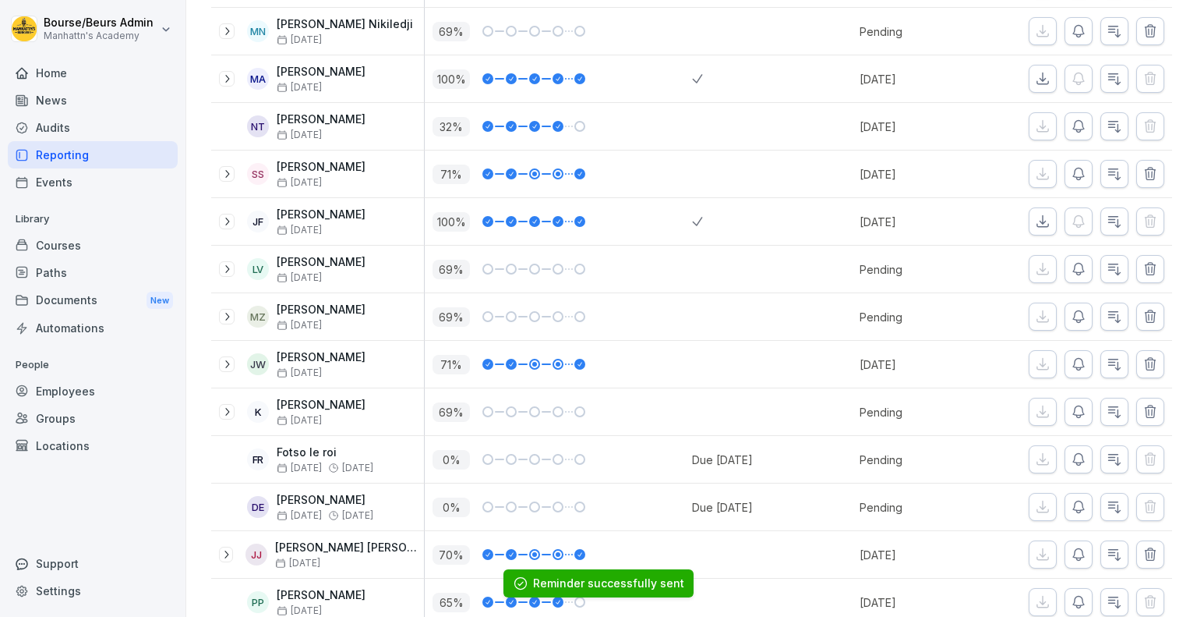
scroll to position [1776, 0]
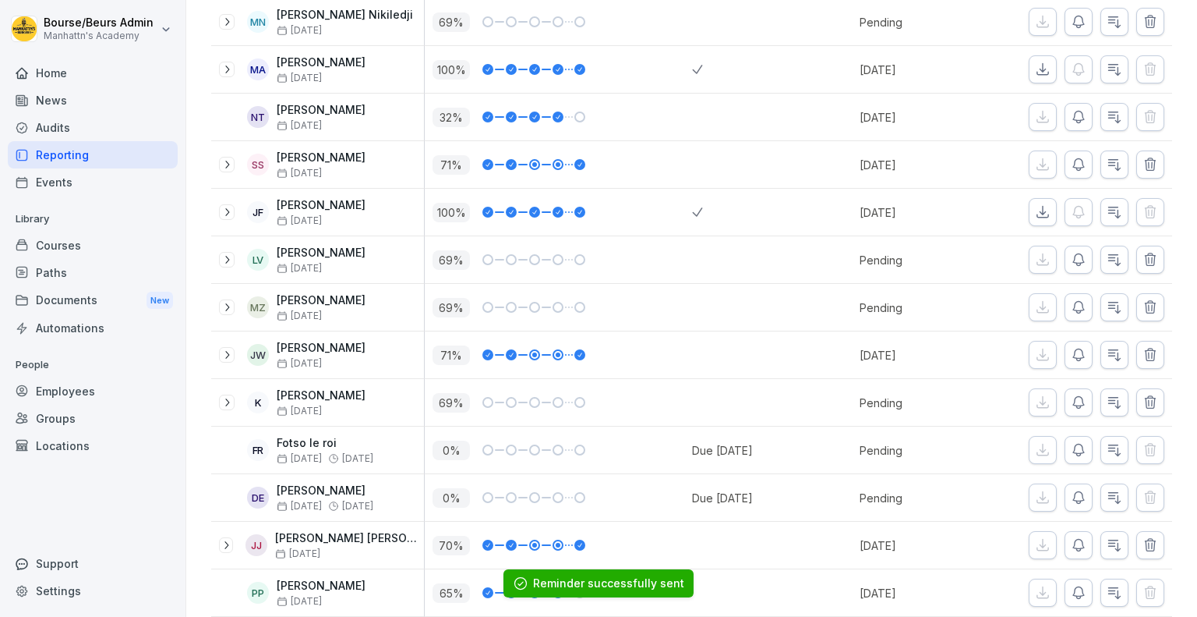
click at [1071, 442] on icon "button" at bounding box center [1079, 450] width 16 height 16
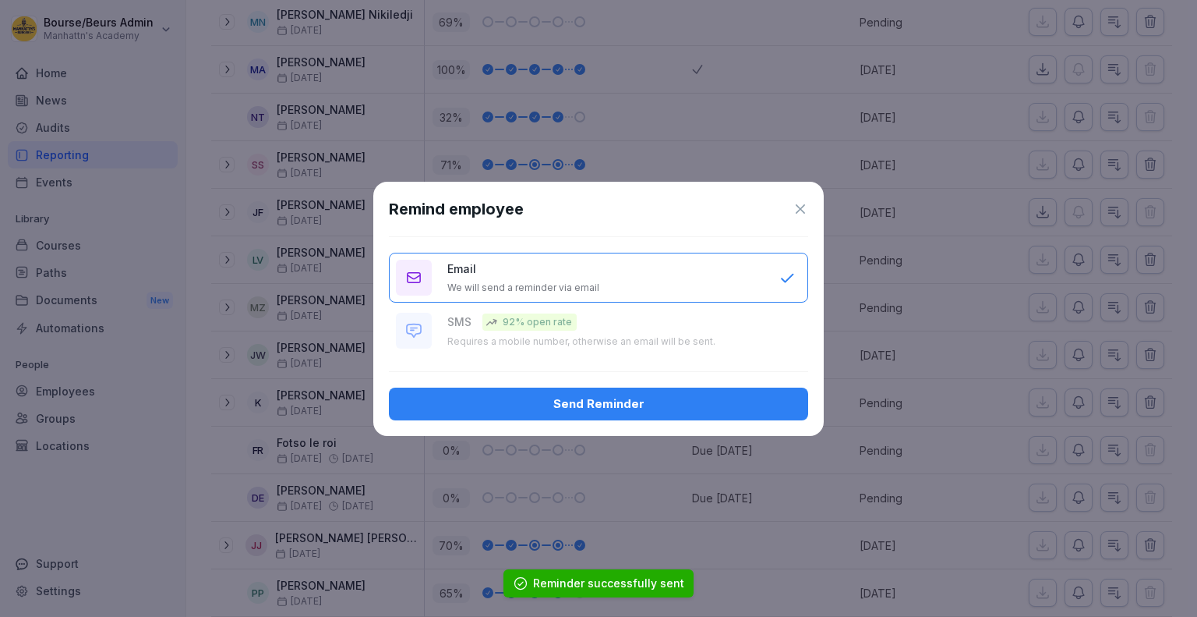
click at [782, 395] on div "Send Reminder" at bounding box center [598, 403] width 394 height 17
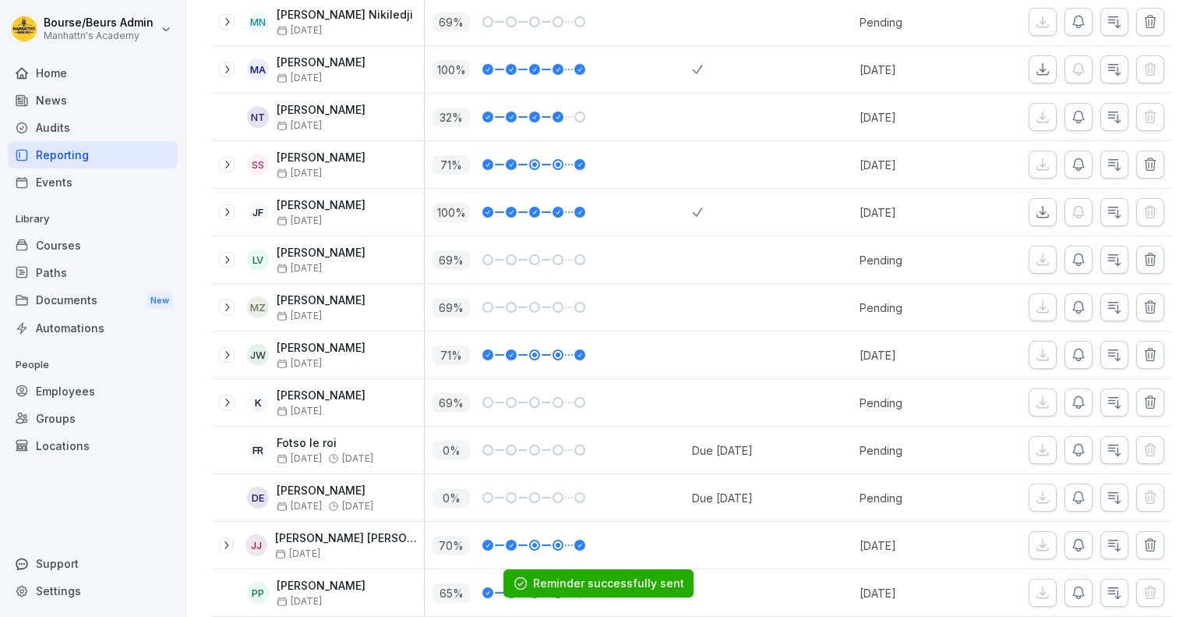
click at [1071, 490] on icon "button" at bounding box center [1079, 498] width 16 height 16
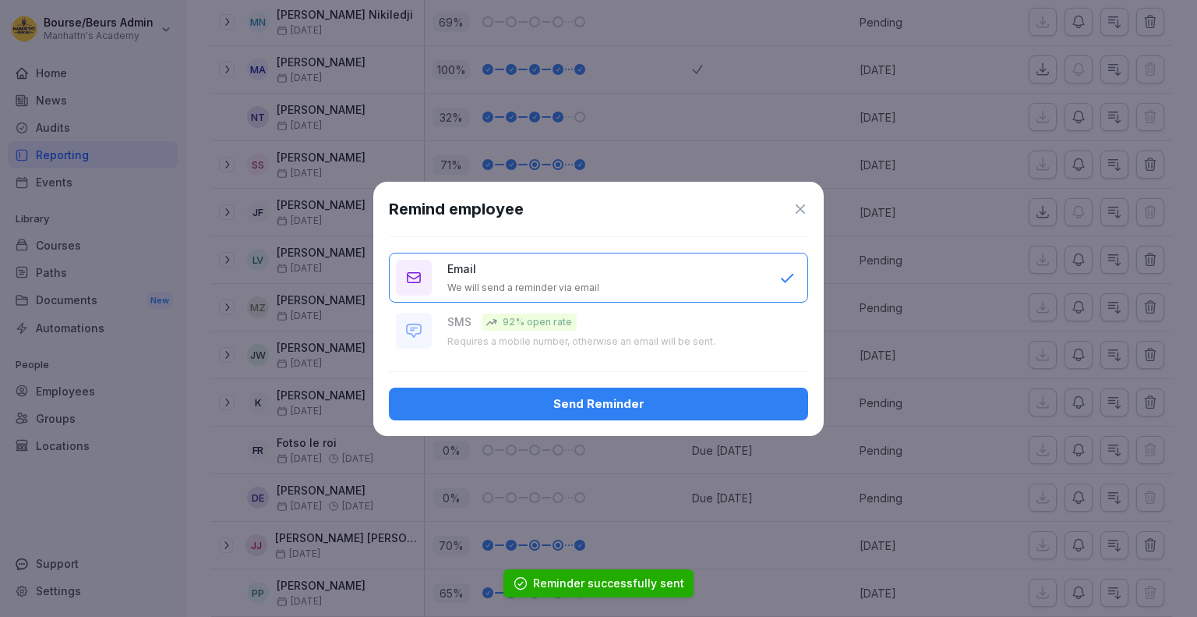
click at [742, 395] on div "Send Reminder" at bounding box center [598, 403] width 394 height 17
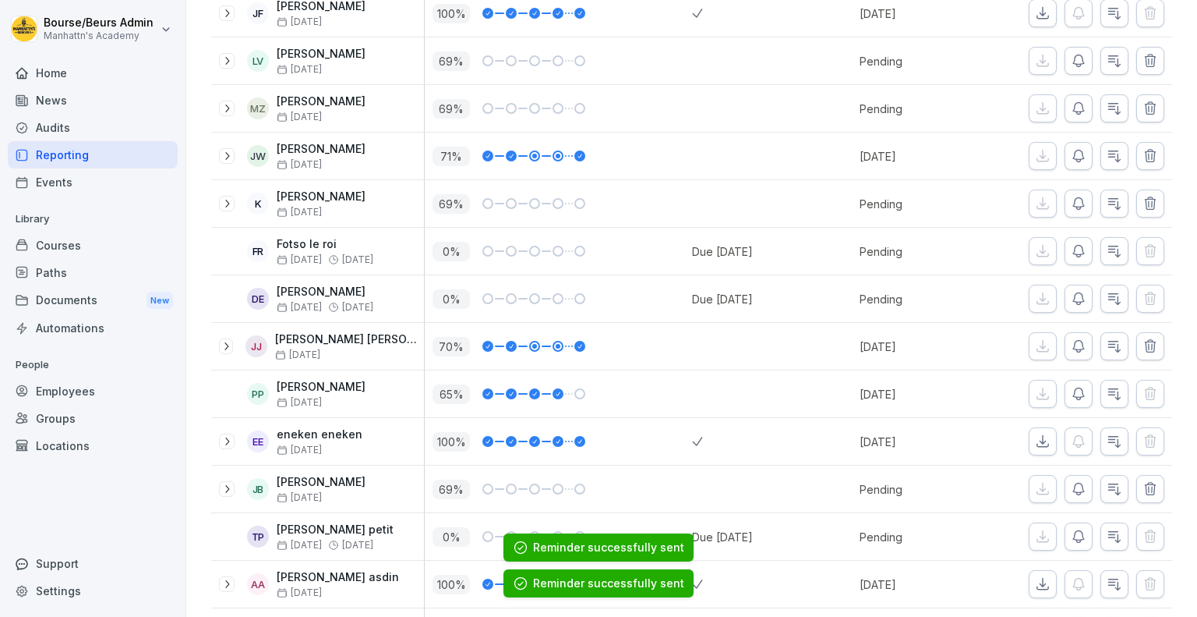
scroll to position [1976, 0]
click at [1078, 479] on button "button" at bounding box center [1079, 488] width 28 height 28
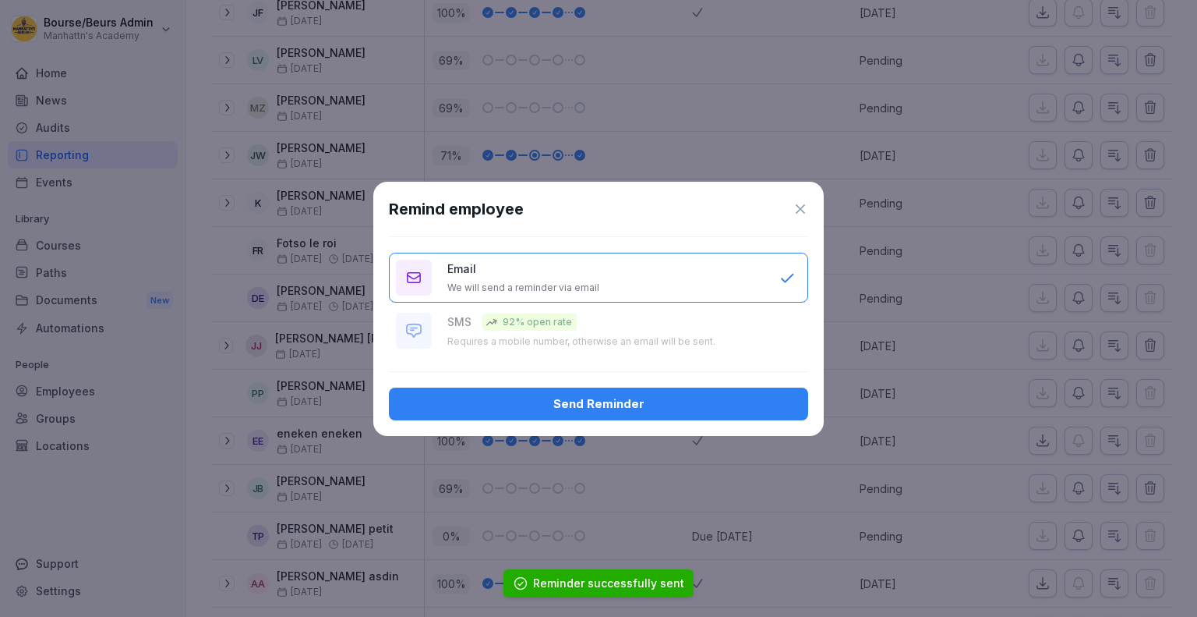
click at [740, 404] on div "Send Reminder" at bounding box center [598, 403] width 394 height 17
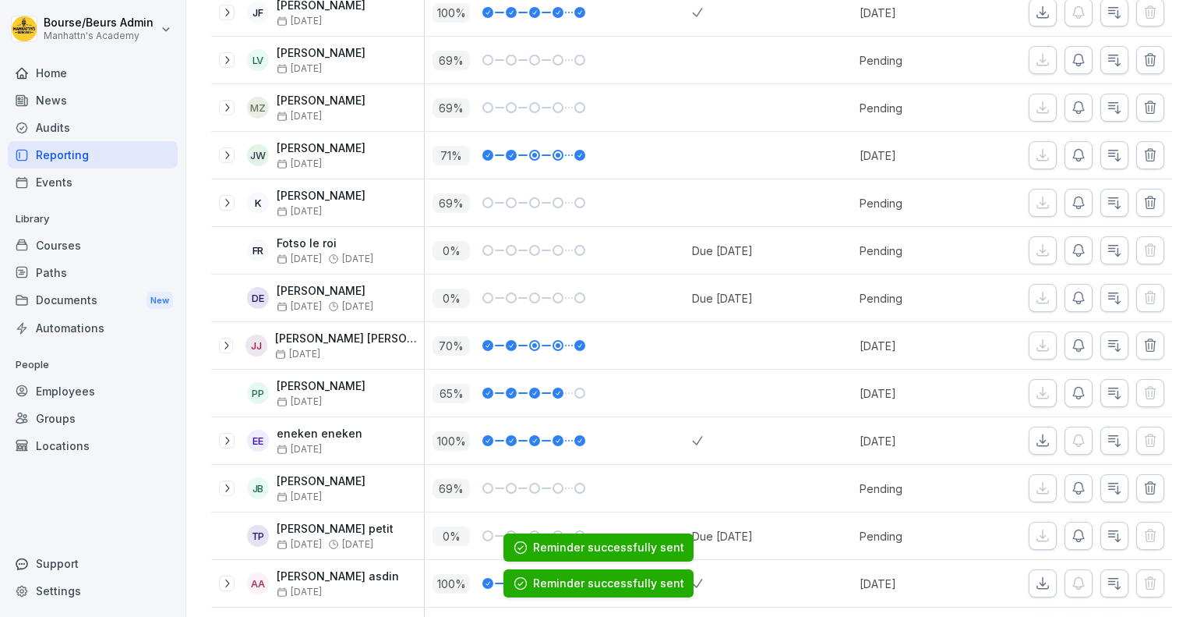
click at [1071, 528] on icon "button" at bounding box center [1079, 536] width 16 height 16
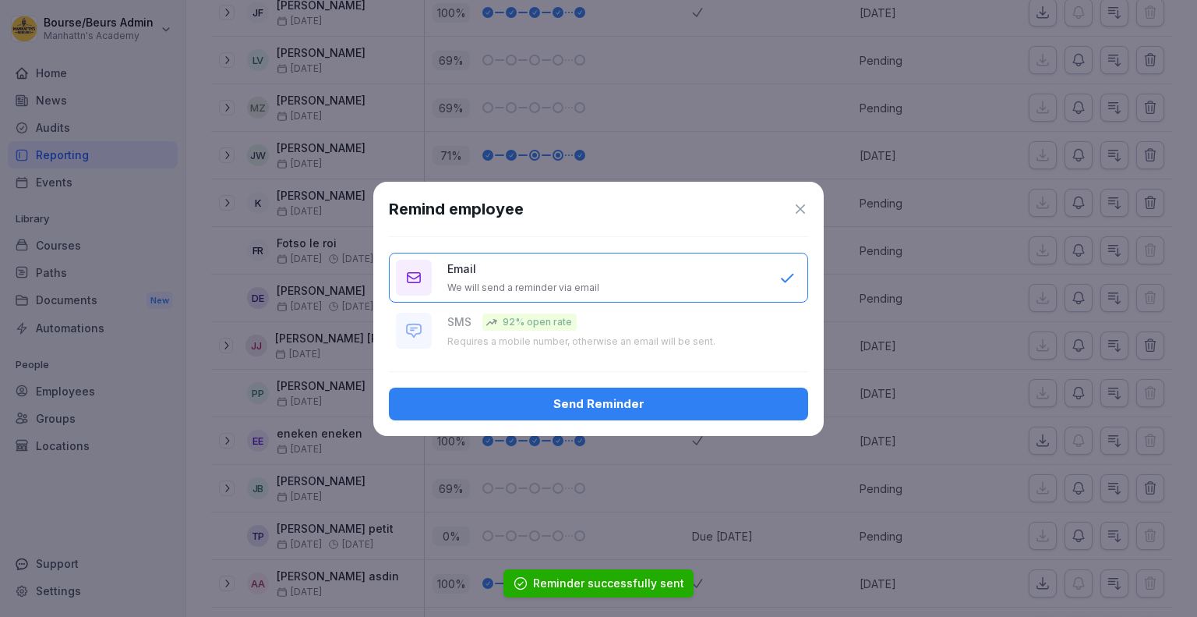
click at [747, 408] on div "Send Reminder" at bounding box center [598, 403] width 394 height 17
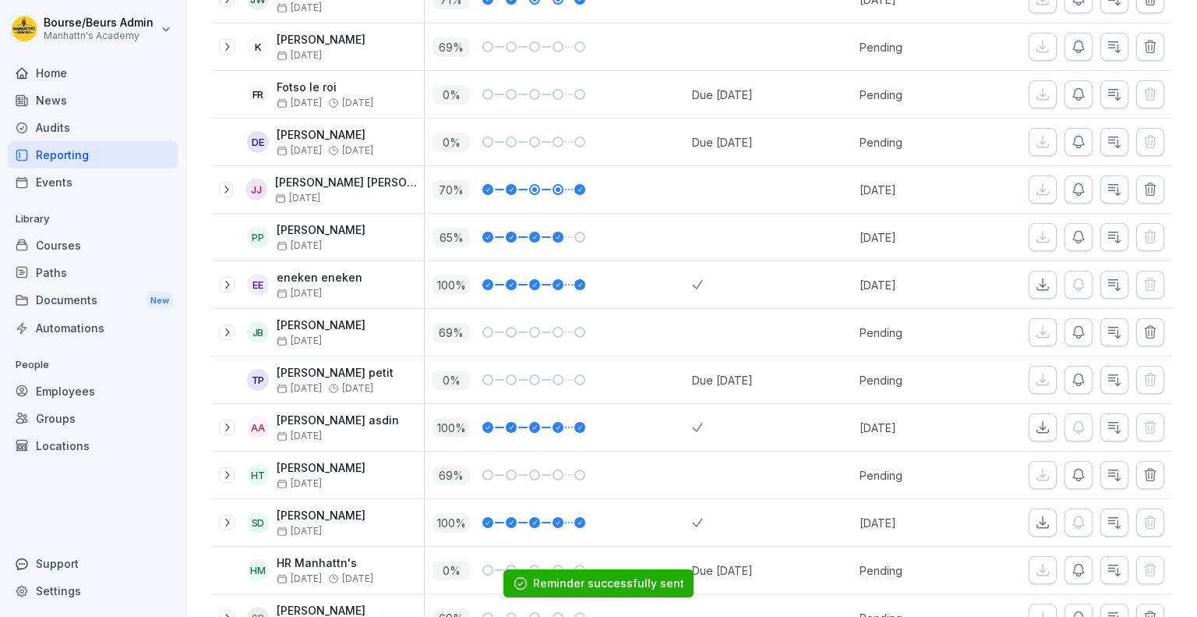
scroll to position [2191, 0]
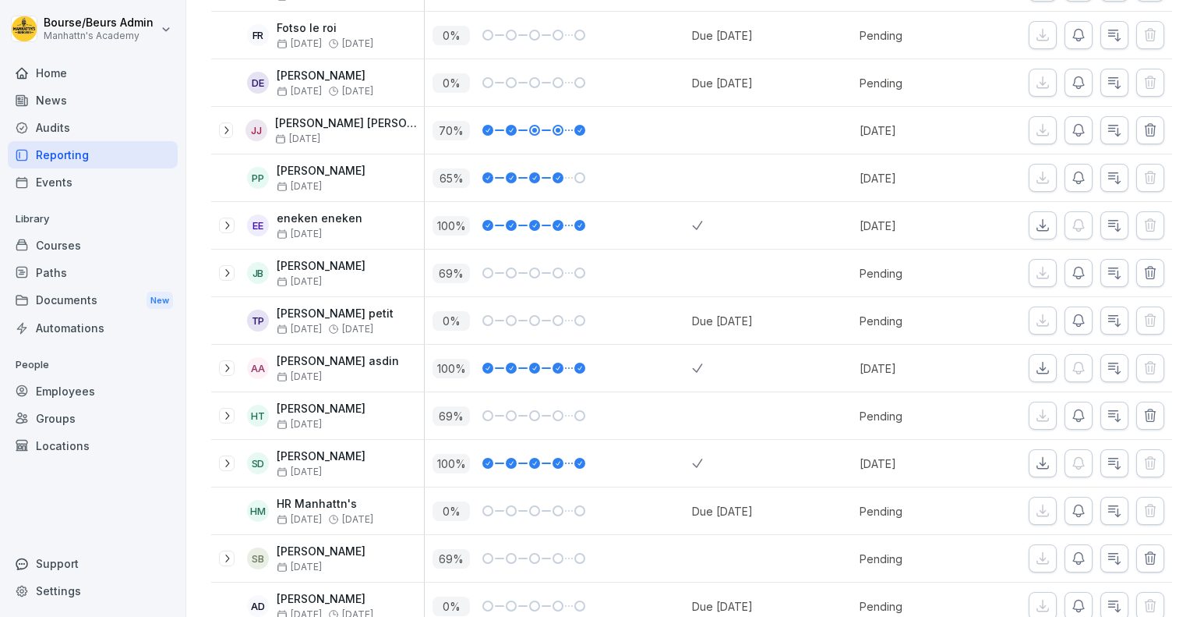
click at [1073, 505] on icon "button" at bounding box center [1078, 511] width 11 height 12
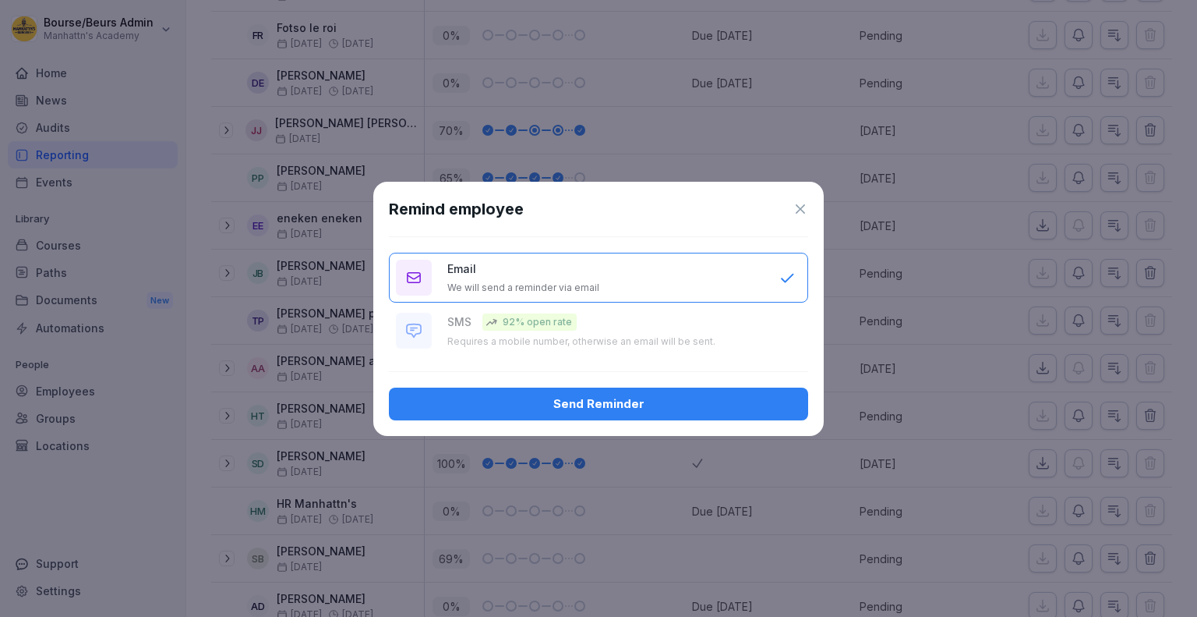
click at [791, 408] on div "Send Reminder" at bounding box center [598, 403] width 394 height 17
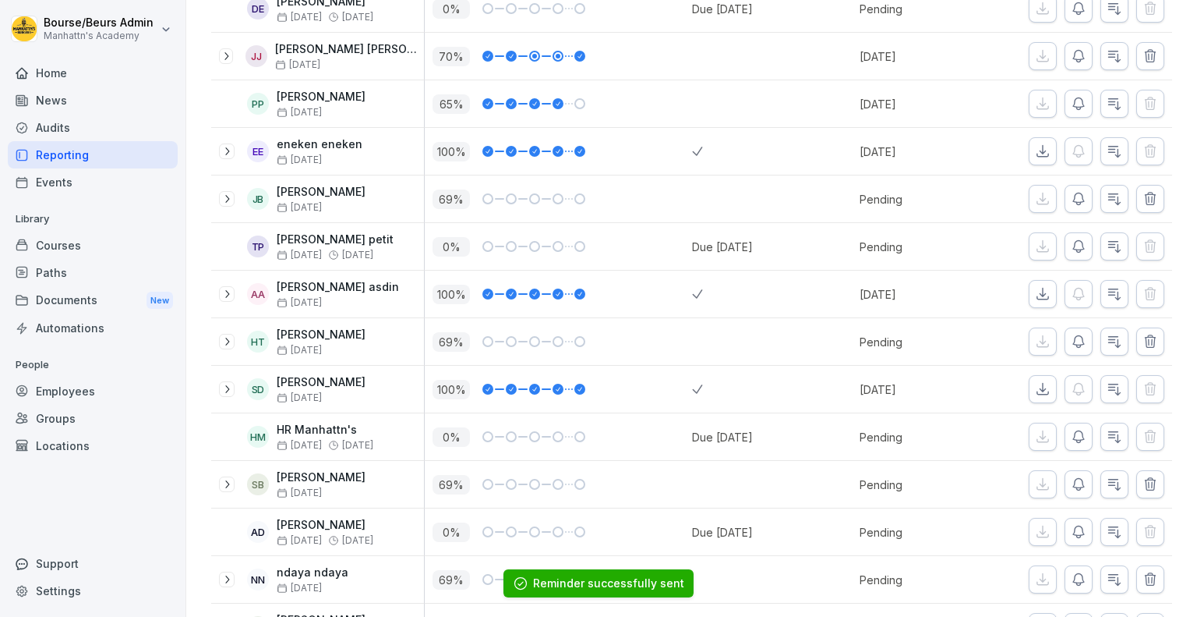
scroll to position [2266, 0]
click at [1071, 476] on icon "button" at bounding box center [1079, 483] width 16 height 16
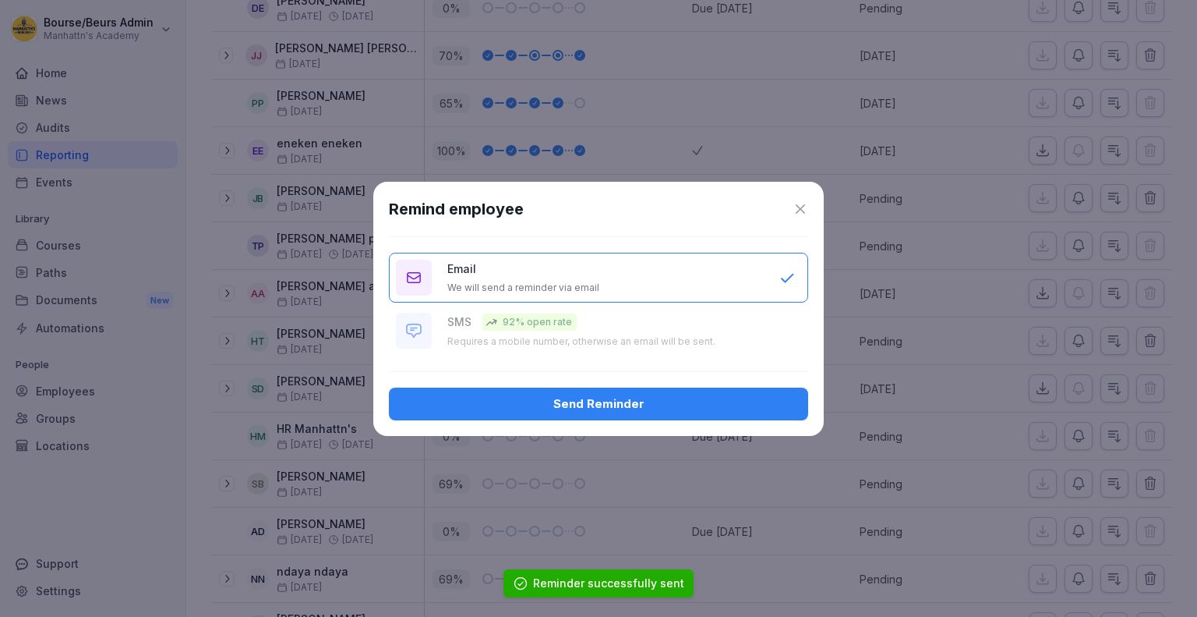
click at [767, 405] on div "Send Reminder" at bounding box center [598, 403] width 394 height 17
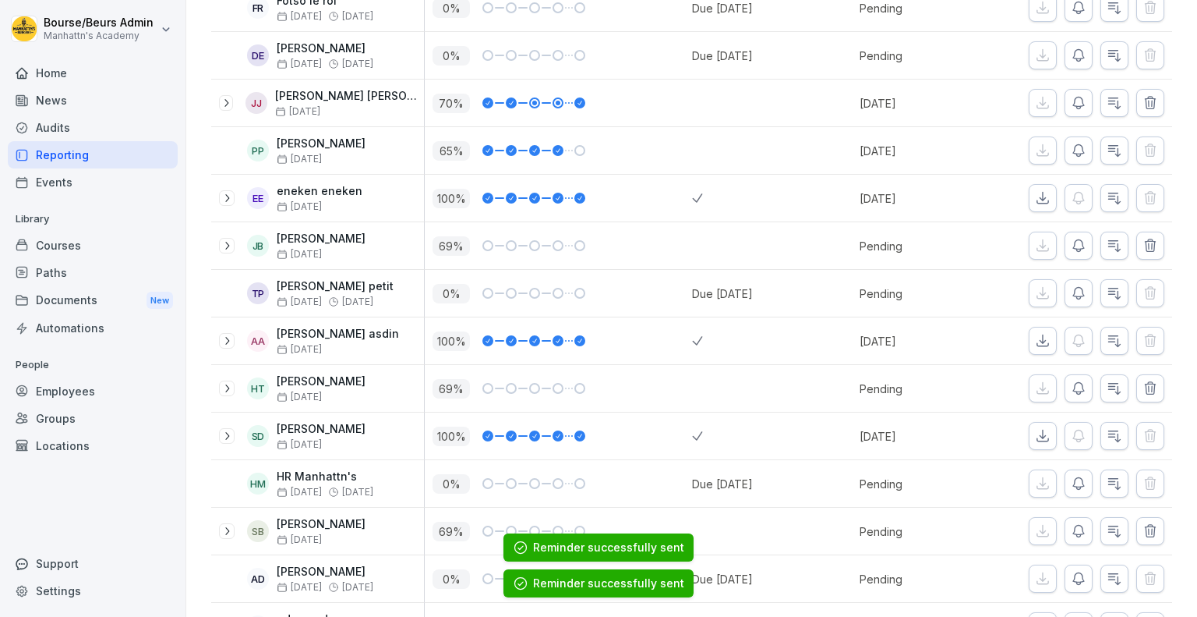
scroll to position [2313, 0]
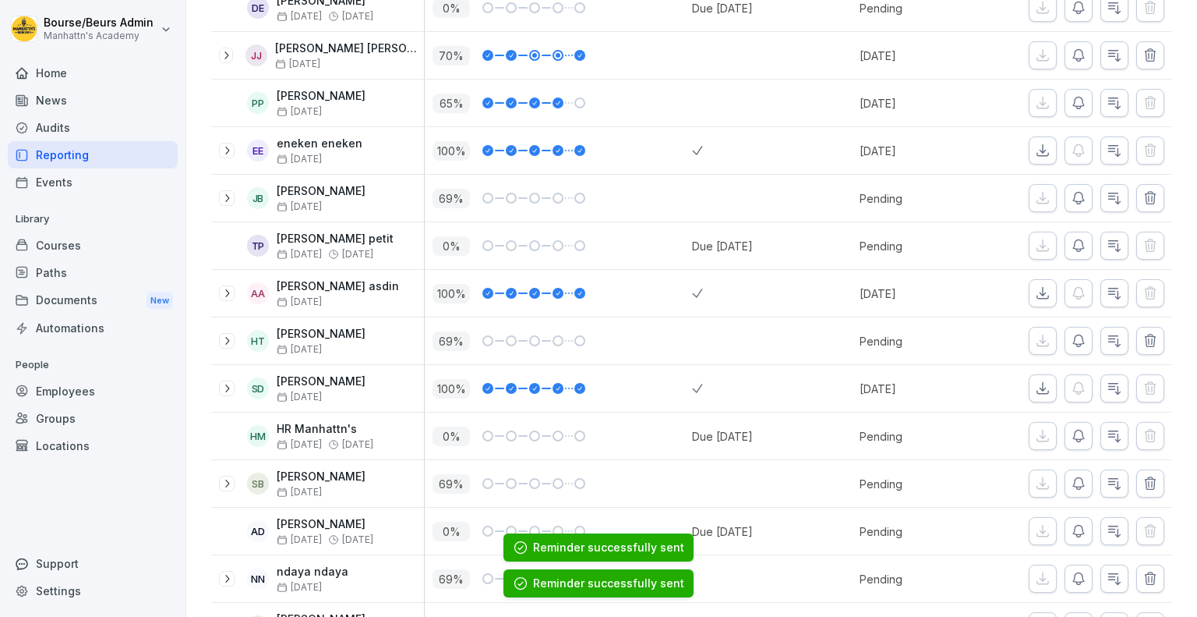
click at [1071, 523] on icon "button" at bounding box center [1079, 531] width 16 height 16
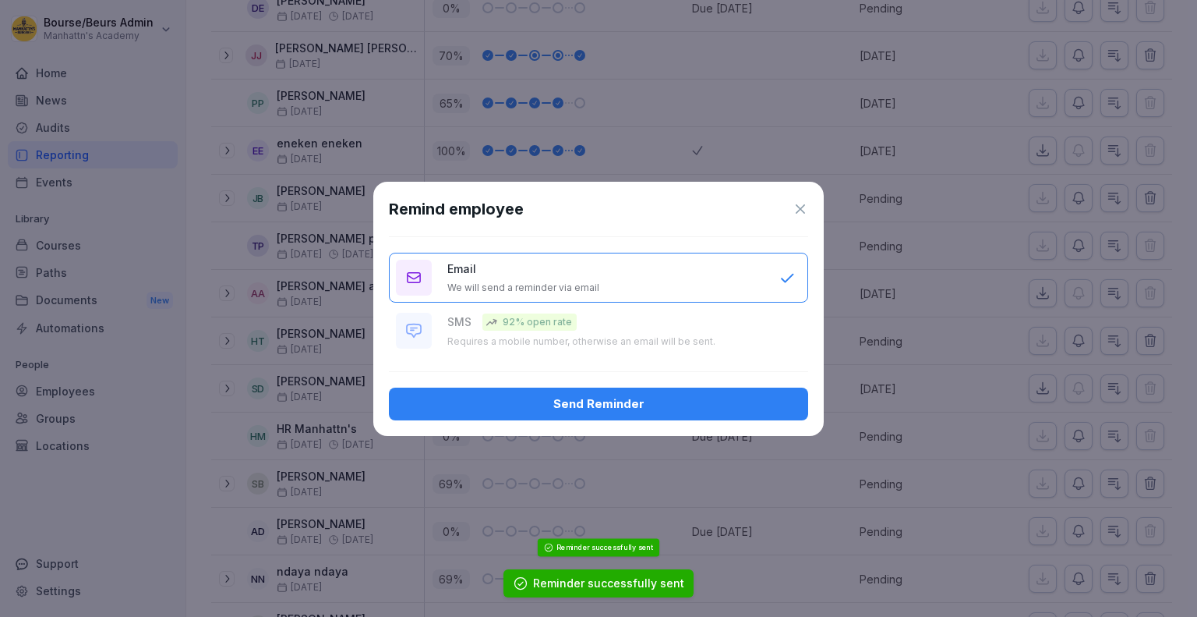
click at [714, 398] on div "Send Reminder" at bounding box center [598, 403] width 394 height 17
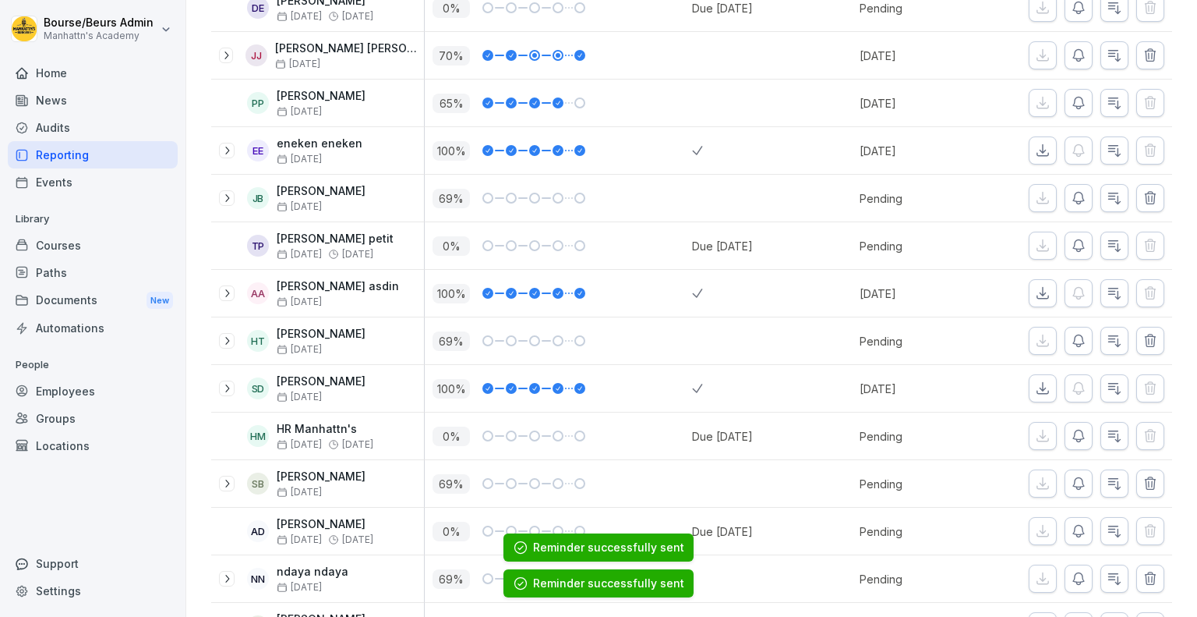
scroll to position [2373, 0]
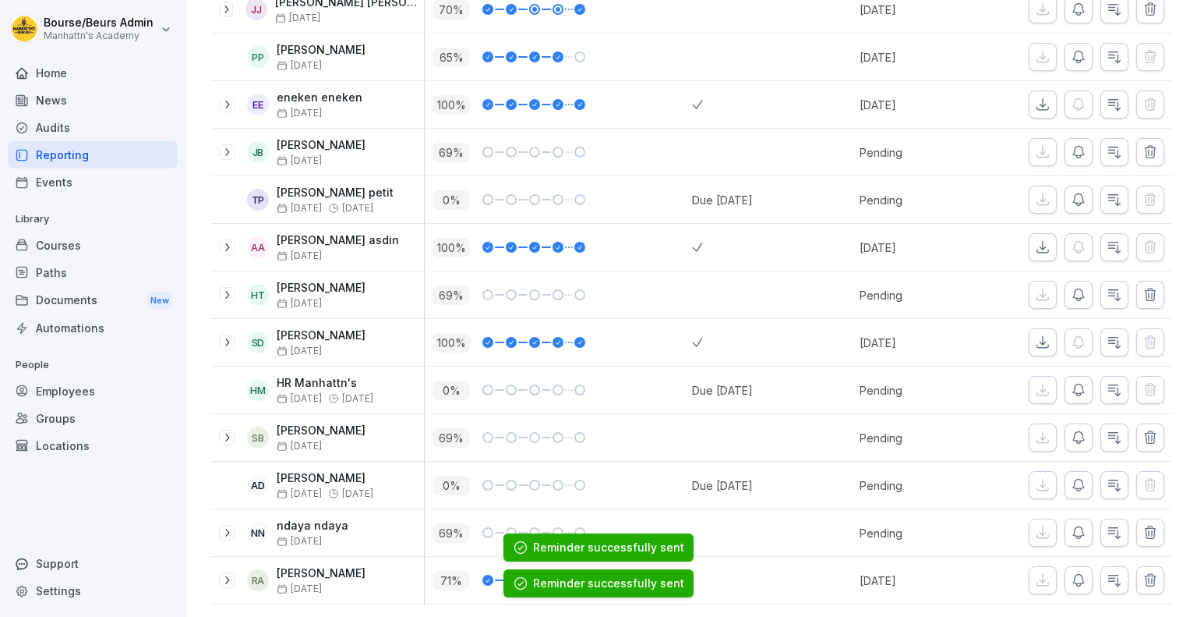
click at [1069, 518] on button "button" at bounding box center [1079, 532] width 28 height 28
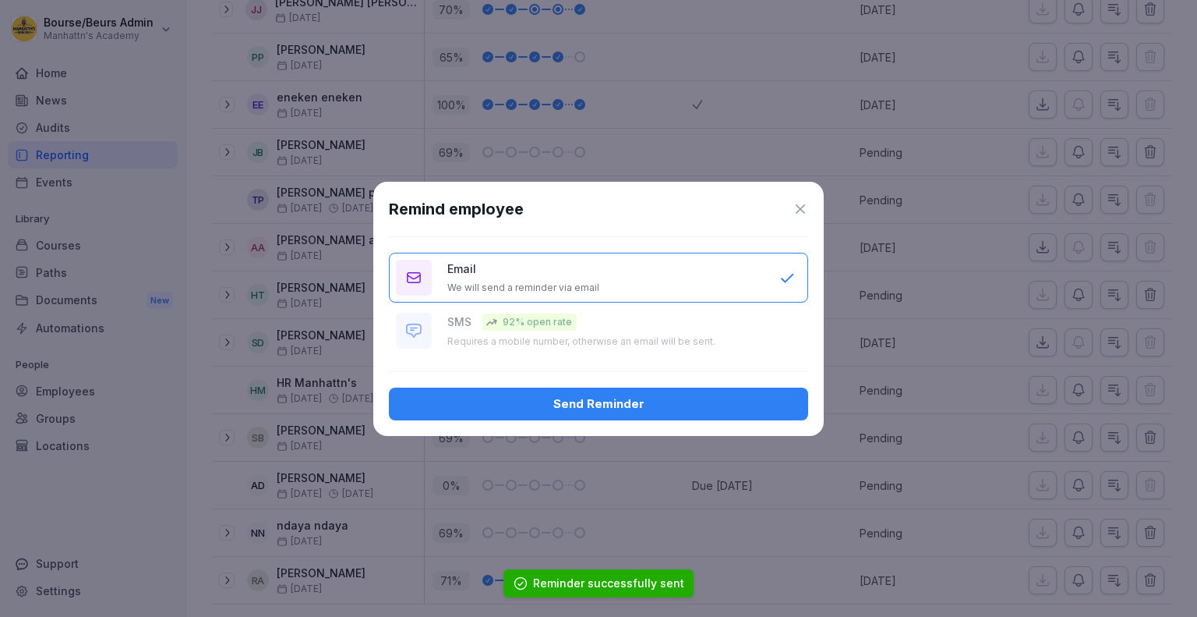
click at [800, 410] on button "Send Reminder" at bounding box center [598, 403] width 419 height 33
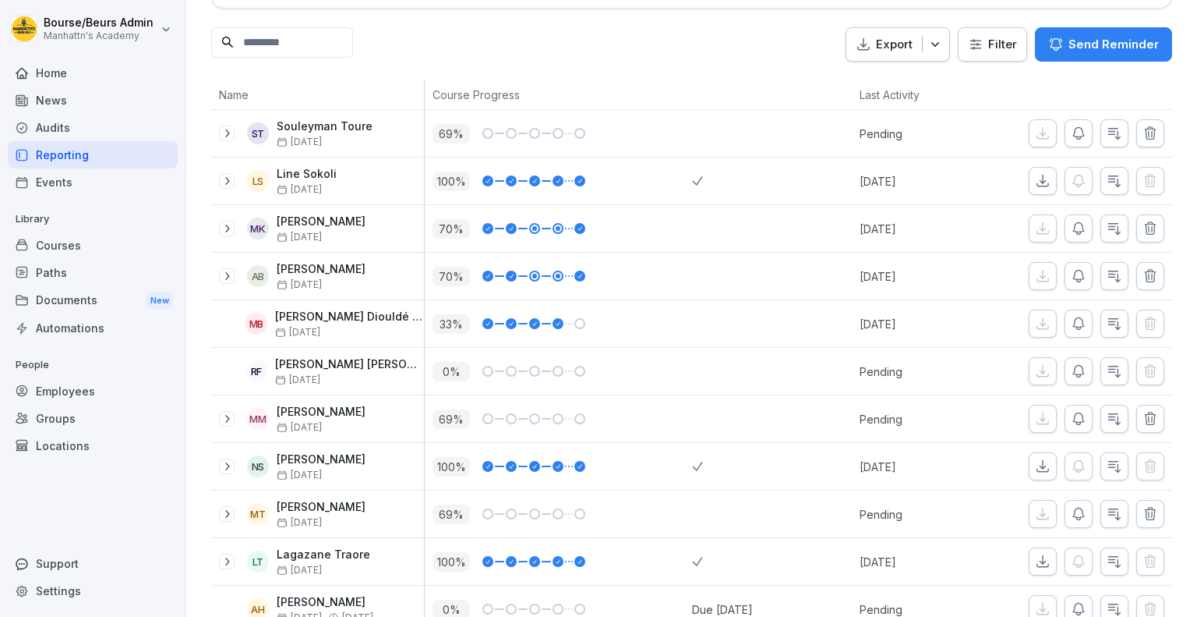
scroll to position [0, 0]
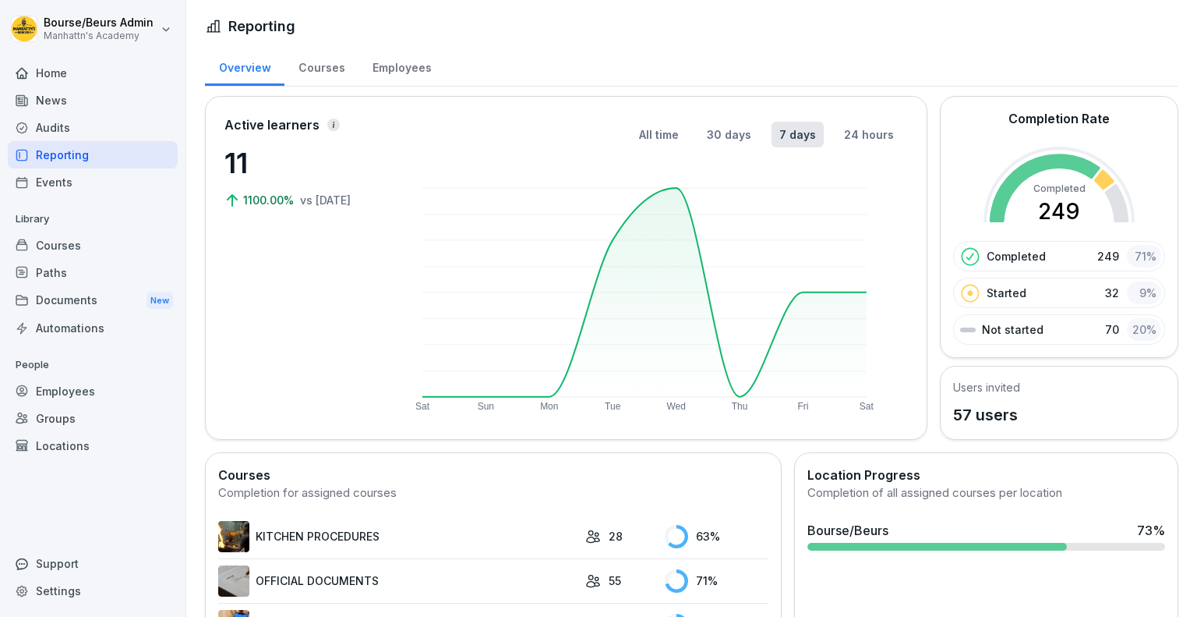
scroll to position [198, 0]
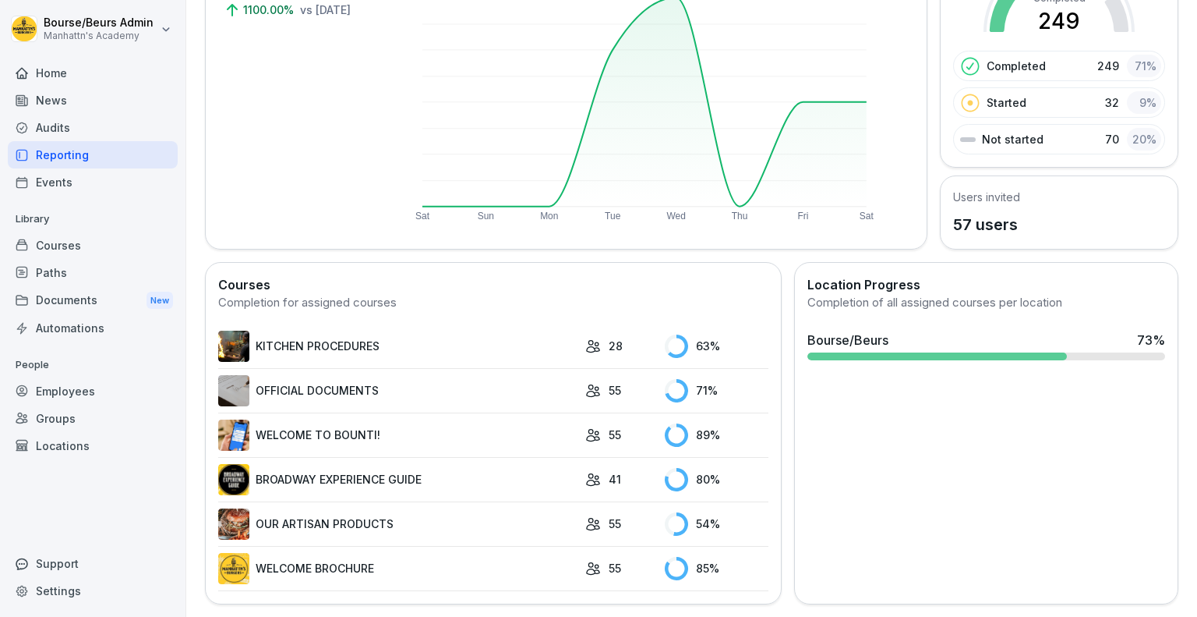
click at [402, 464] on link "BROADWAY EXPERIENCE GUIDE" at bounding box center [397, 479] width 359 height 31
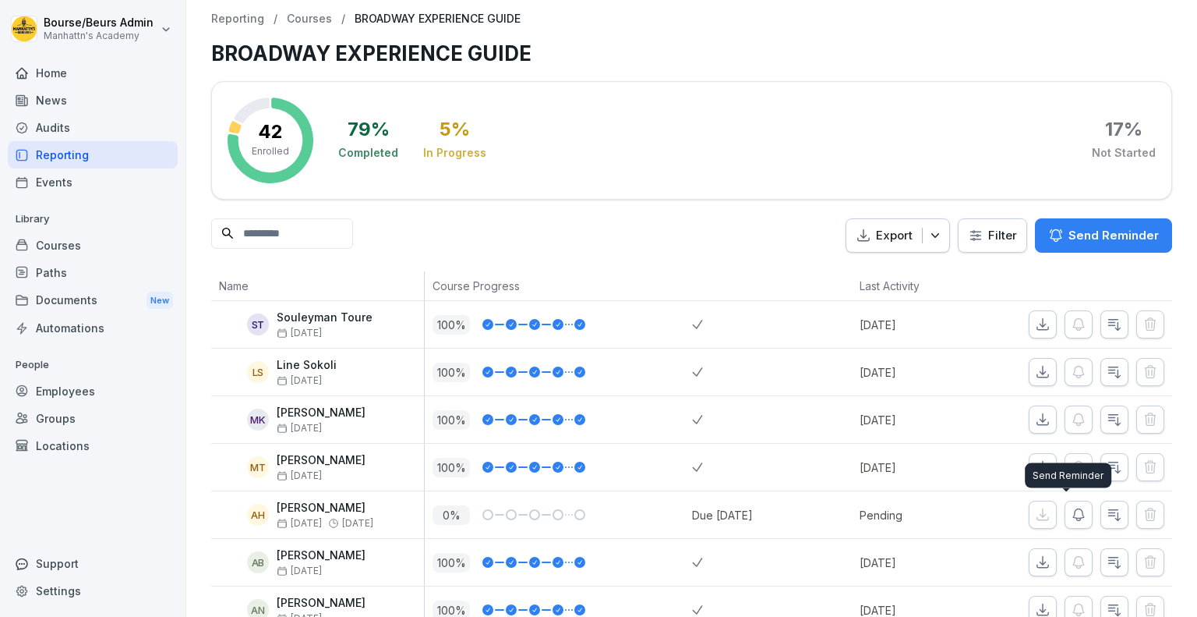
click at [1071, 508] on icon "button" at bounding box center [1079, 515] width 16 height 16
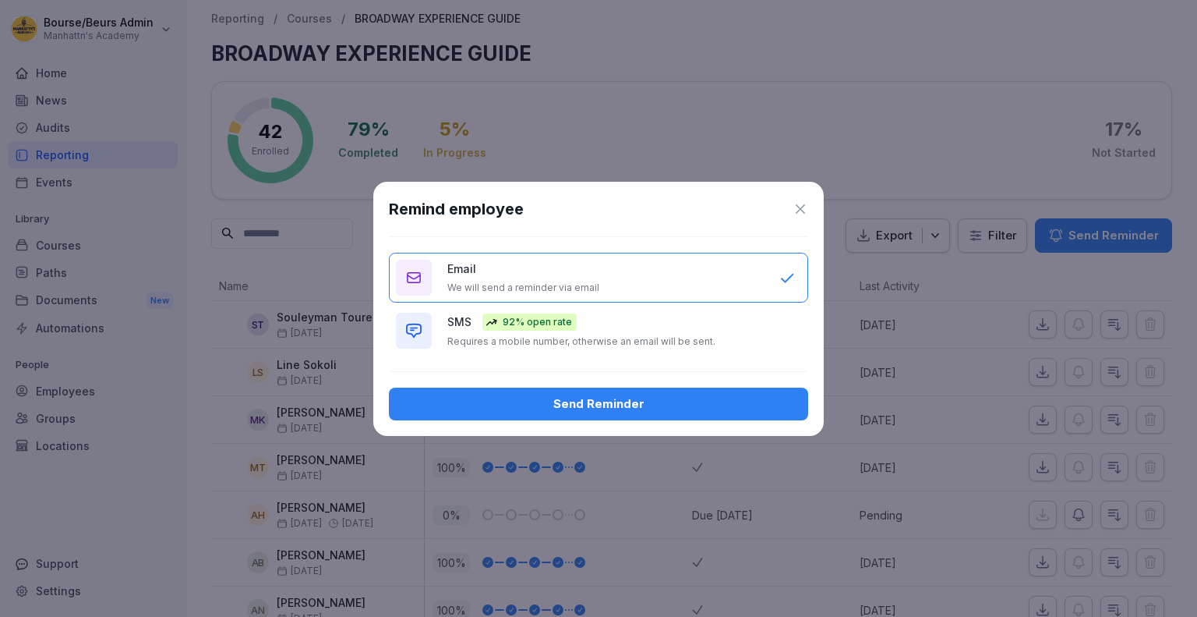
click at [634, 392] on button "Send Reminder" at bounding box center [598, 403] width 419 height 33
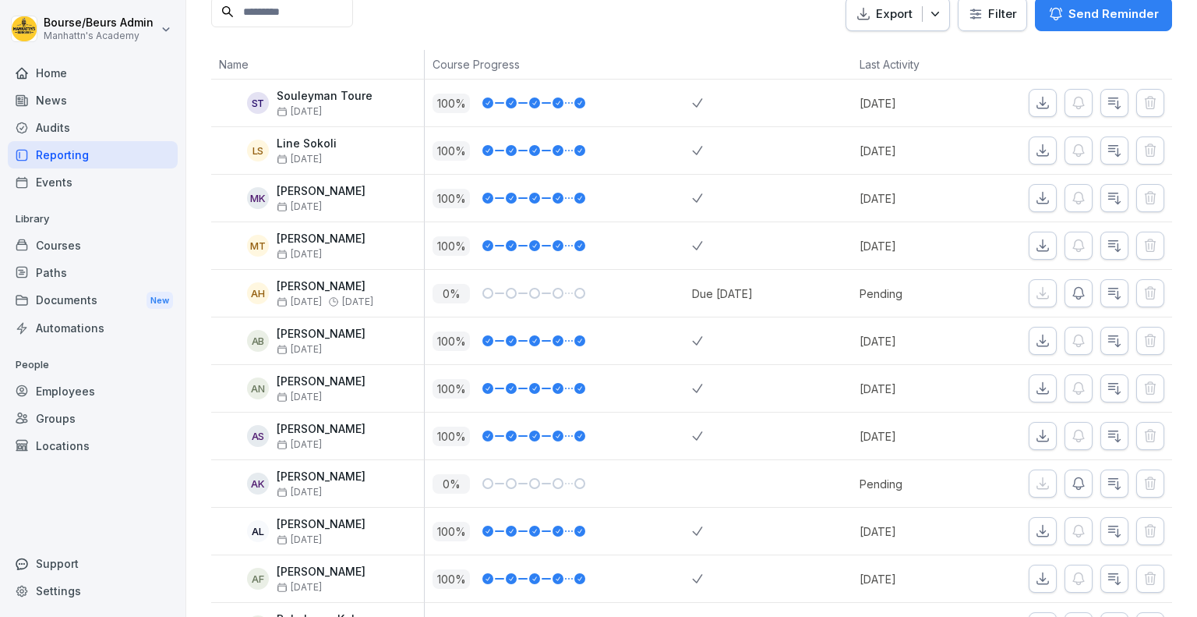
scroll to position [223, 0]
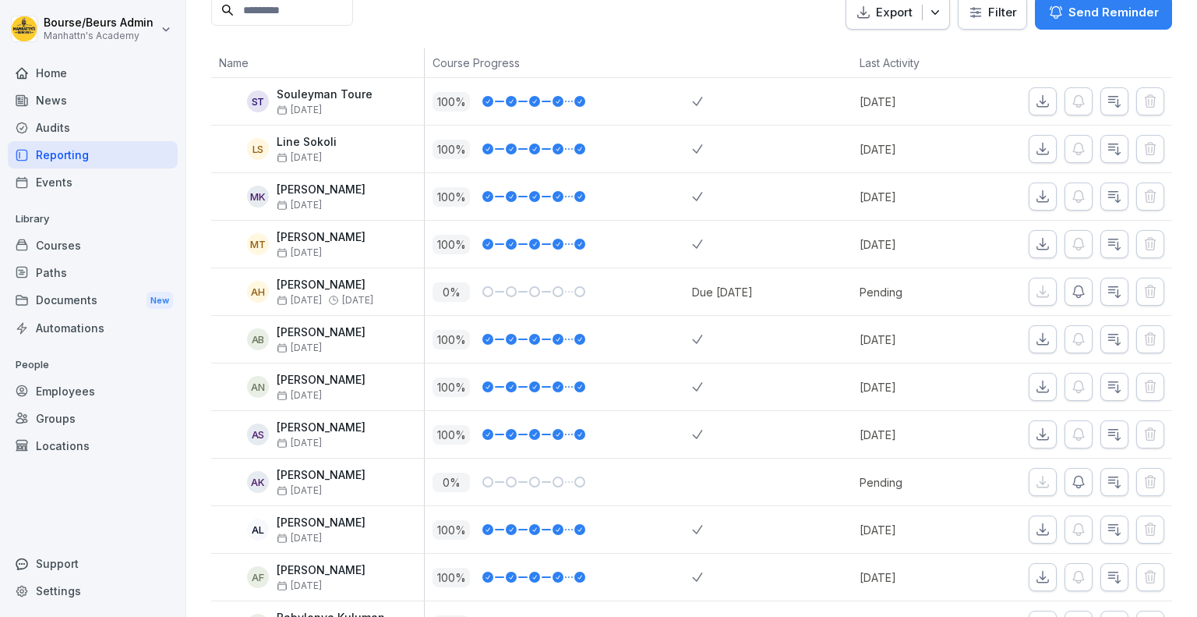
click at [1071, 486] on icon "button" at bounding box center [1079, 482] width 16 height 16
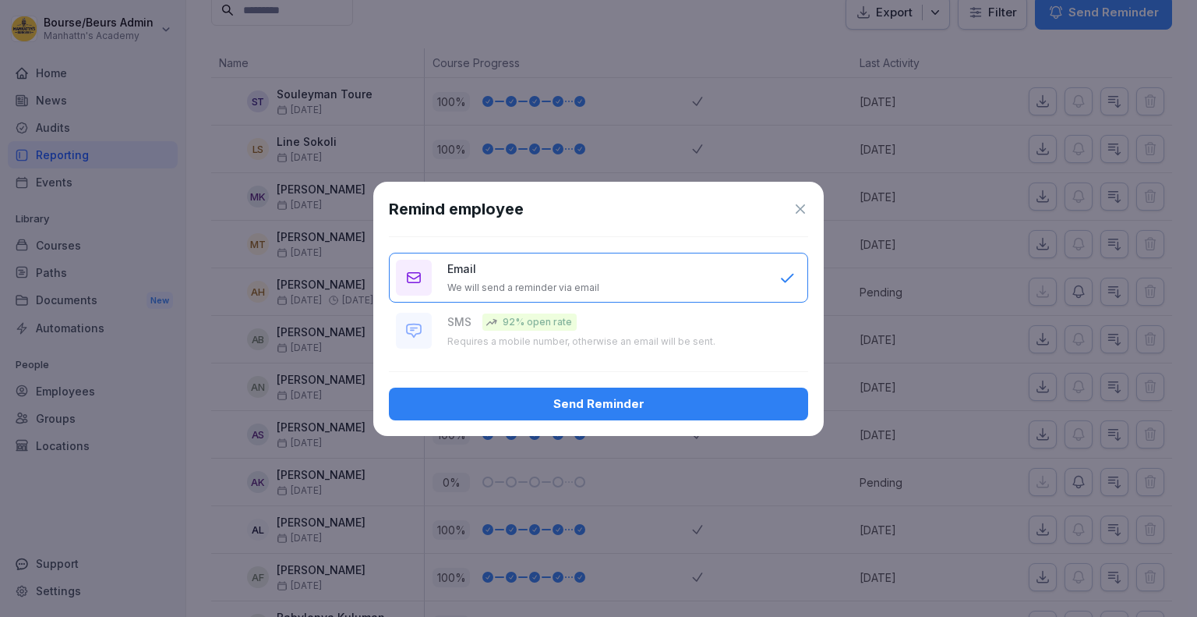
click at [745, 405] on div "Send Reminder" at bounding box center [598, 403] width 394 height 17
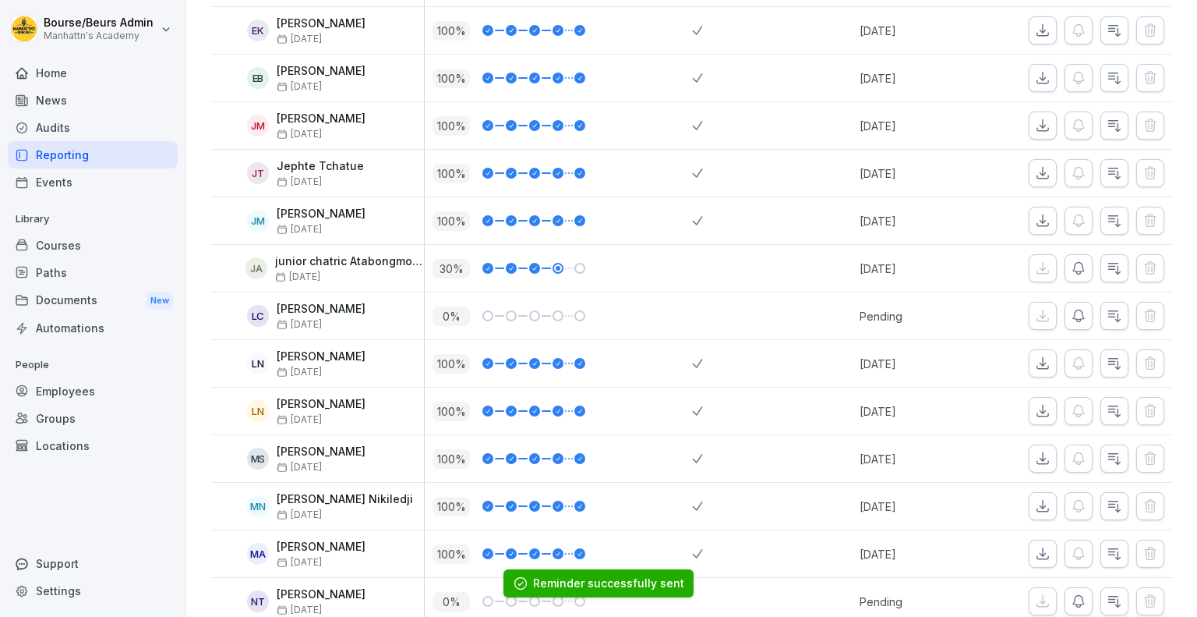
scroll to position [1013, 0]
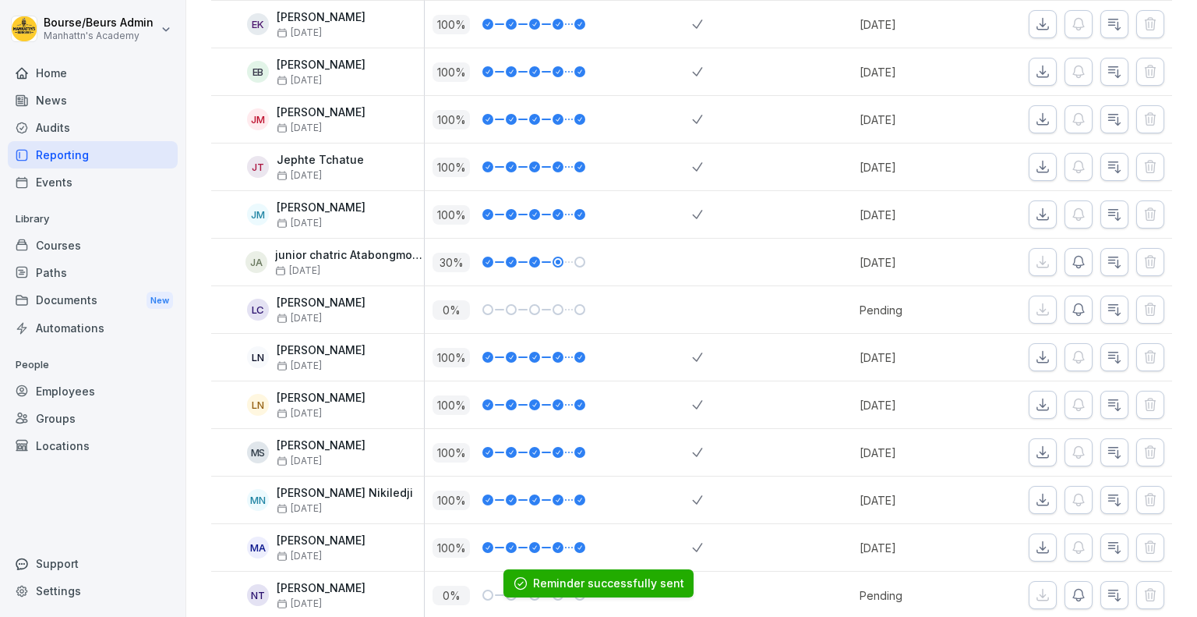
click at [1071, 302] on icon "button" at bounding box center [1079, 310] width 16 height 16
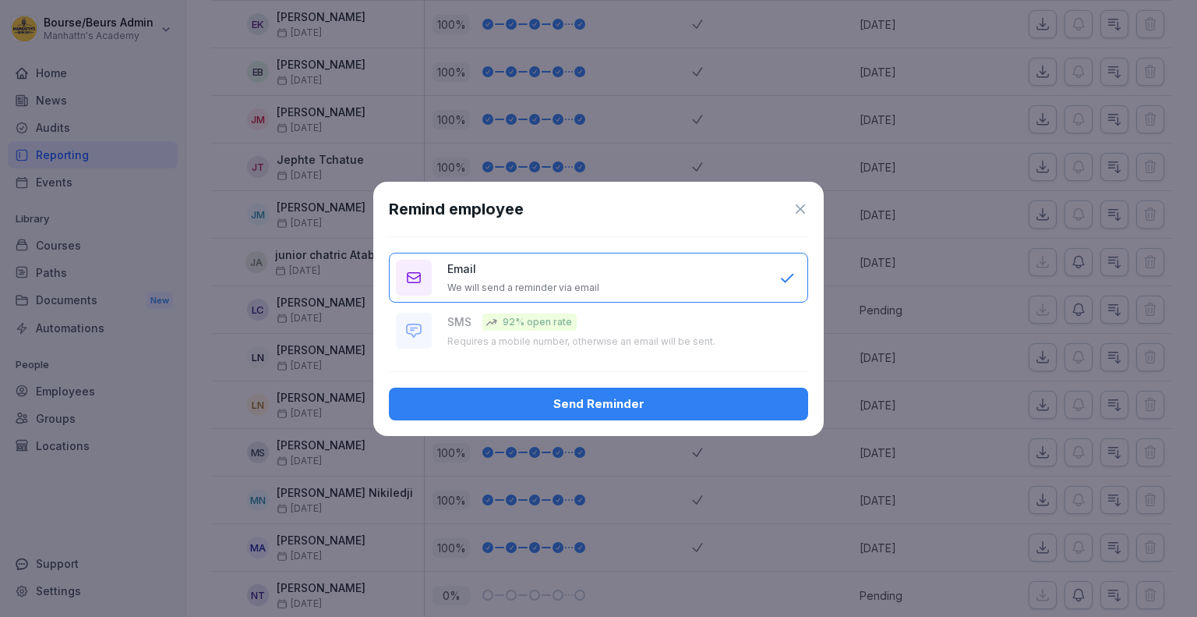
click at [716, 398] on div "Send Reminder" at bounding box center [598, 403] width 394 height 17
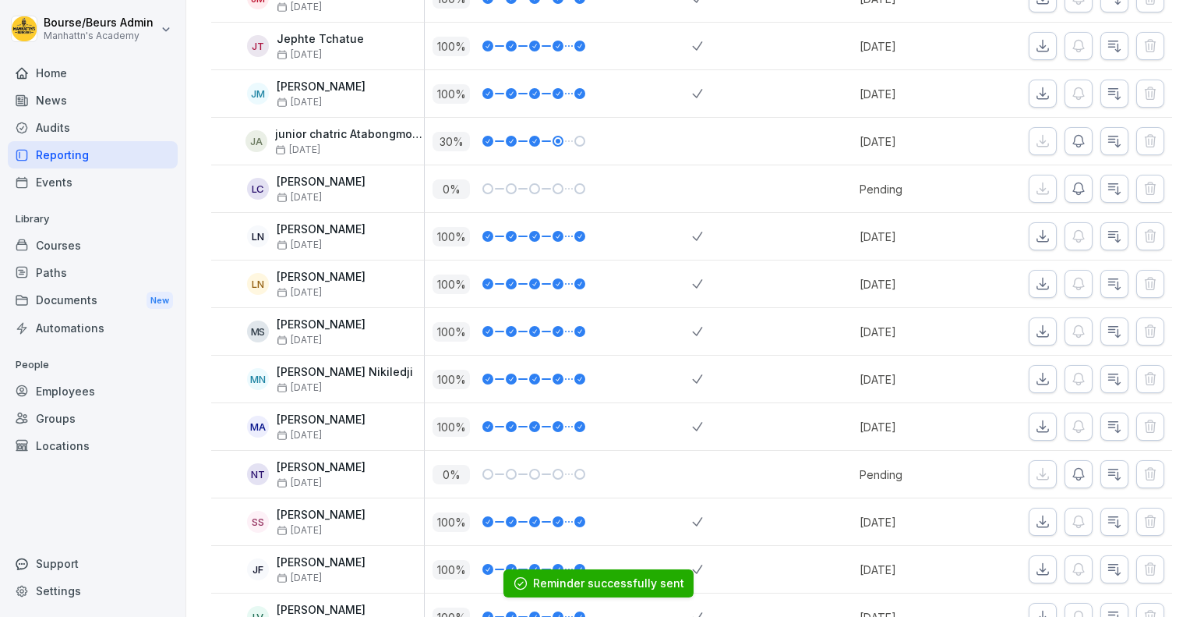
scroll to position [1183, 0]
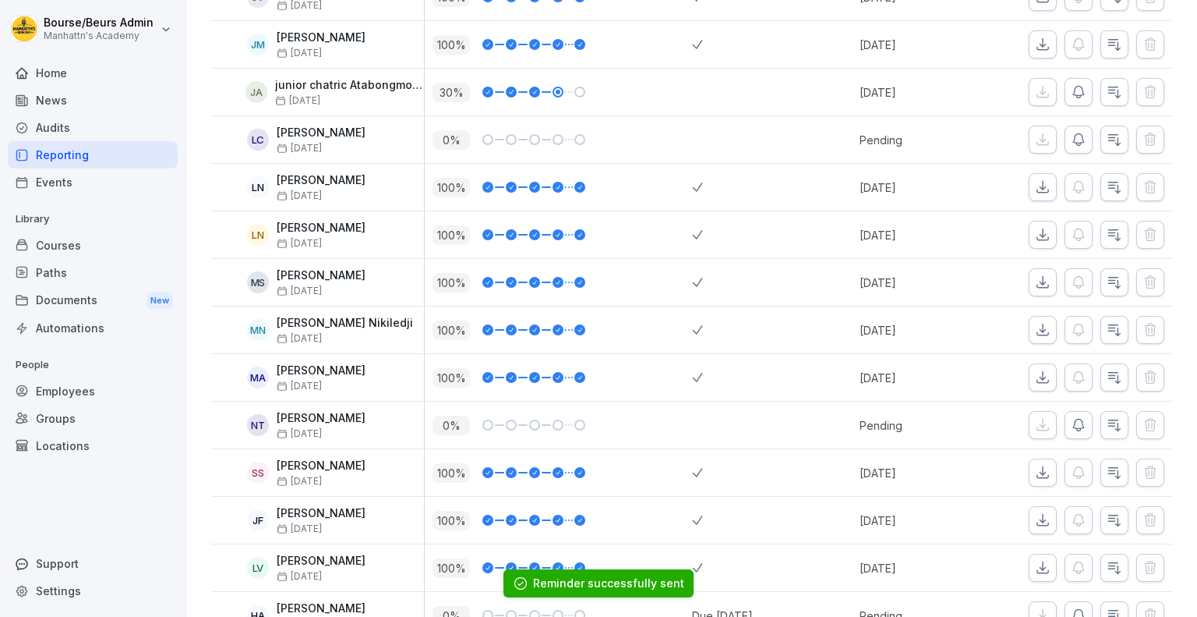
click at [1081, 425] on div at bounding box center [1100, 425] width 143 height 28
click at [1071, 422] on icon "button" at bounding box center [1079, 425] width 16 height 16
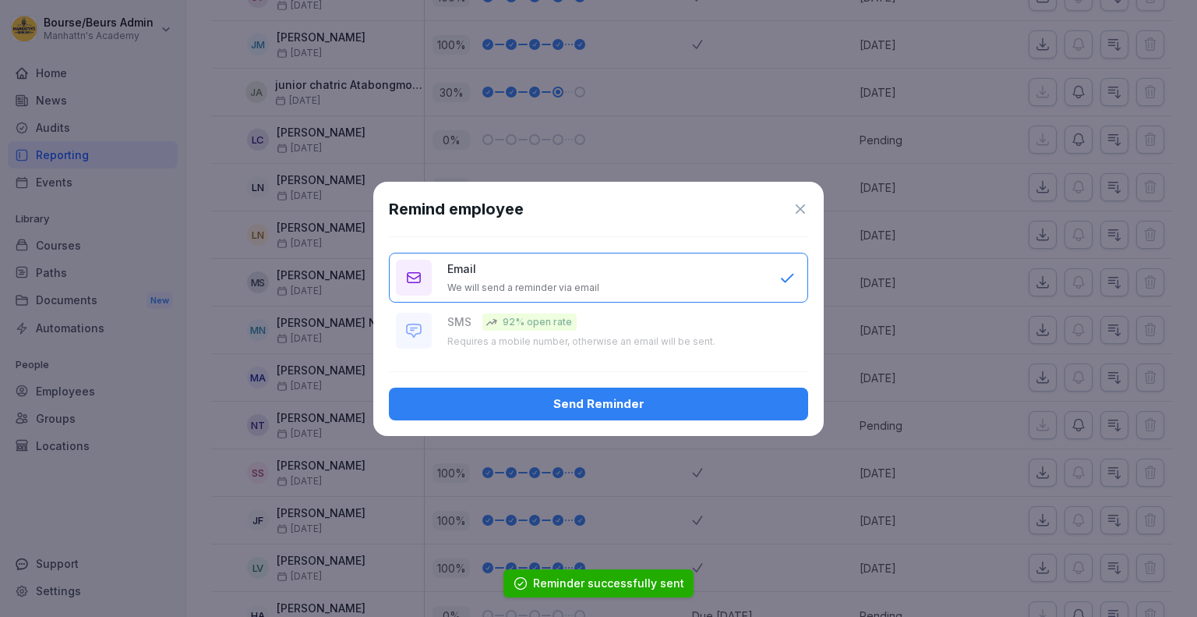
click at [699, 401] on div "Send Reminder" at bounding box center [598, 403] width 394 height 17
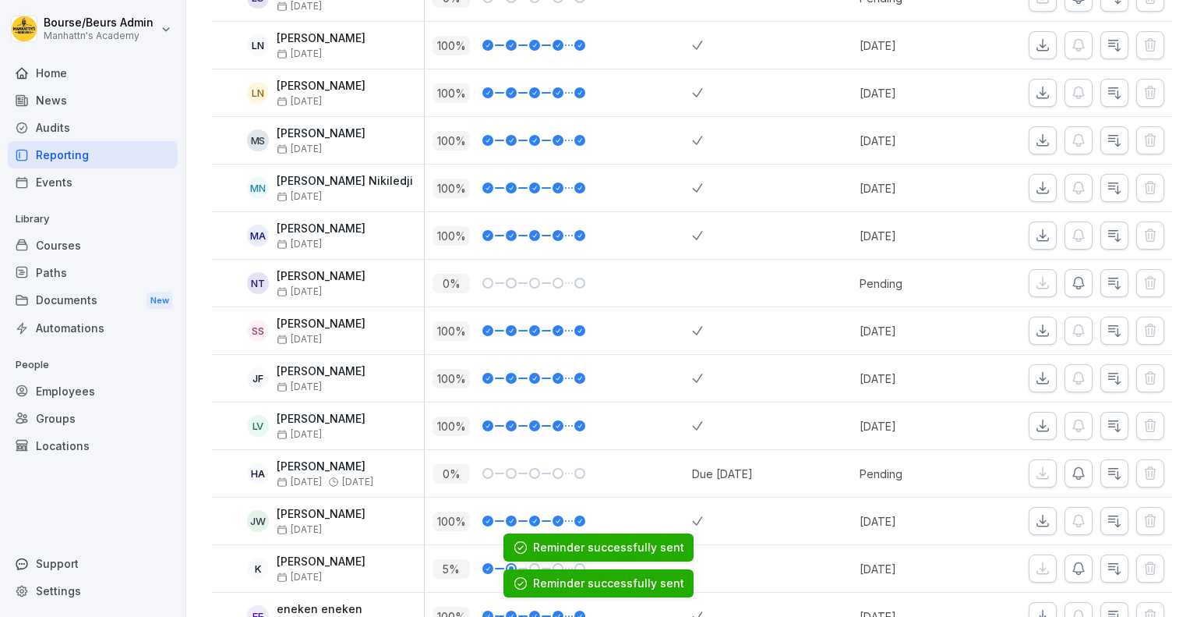
scroll to position [1327, 0]
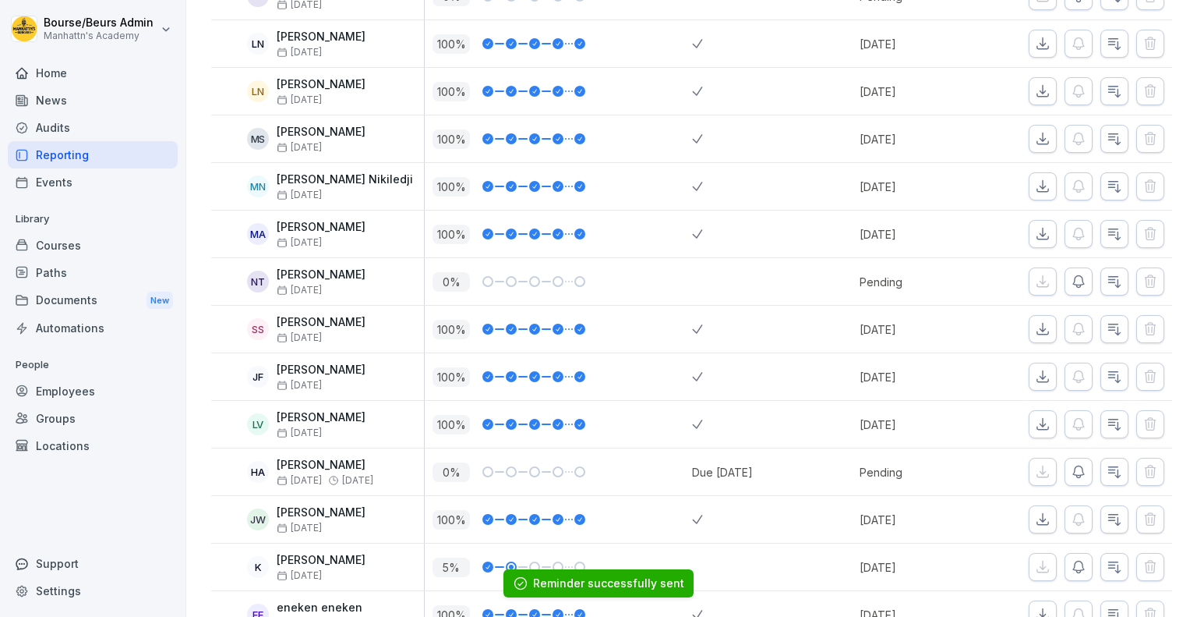
click at [1071, 473] on icon "button" at bounding box center [1079, 472] width 16 height 16
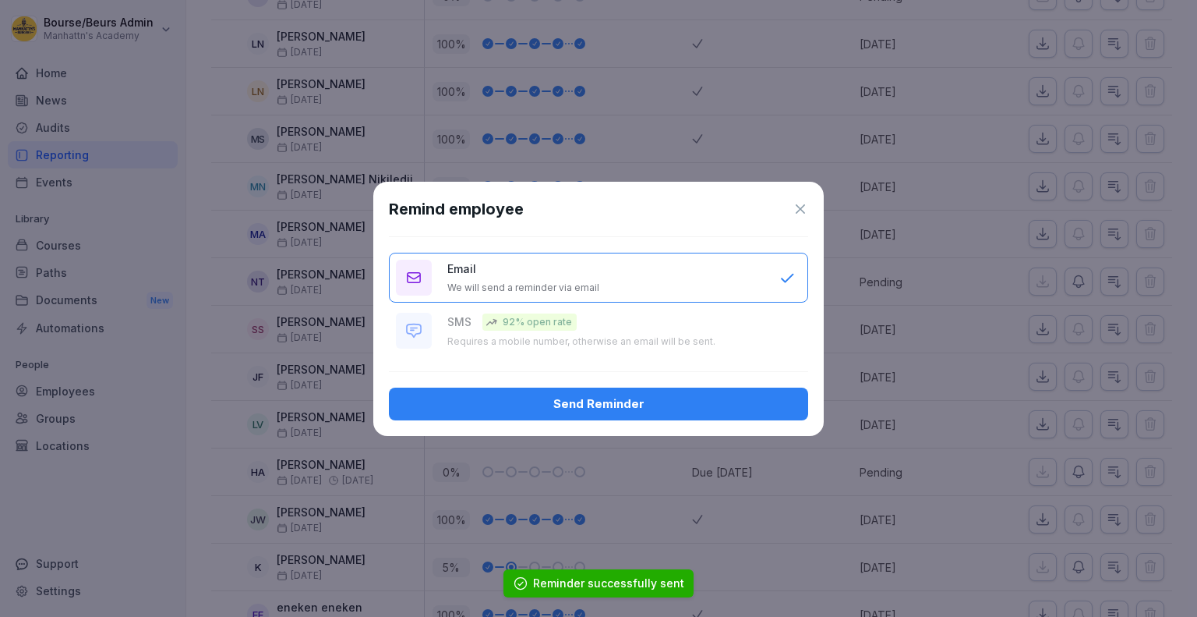
click at [726, 402] on div "Send Reminder" at bounding box center [598, 403] width 394 height 17
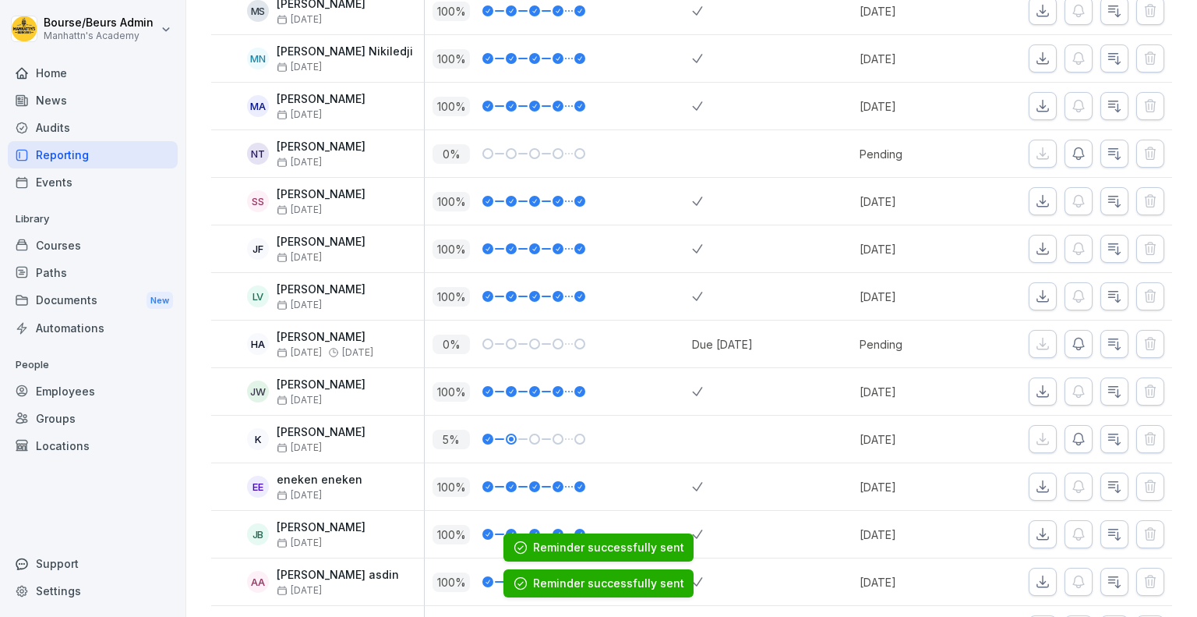
scroll to position [1461, 0]
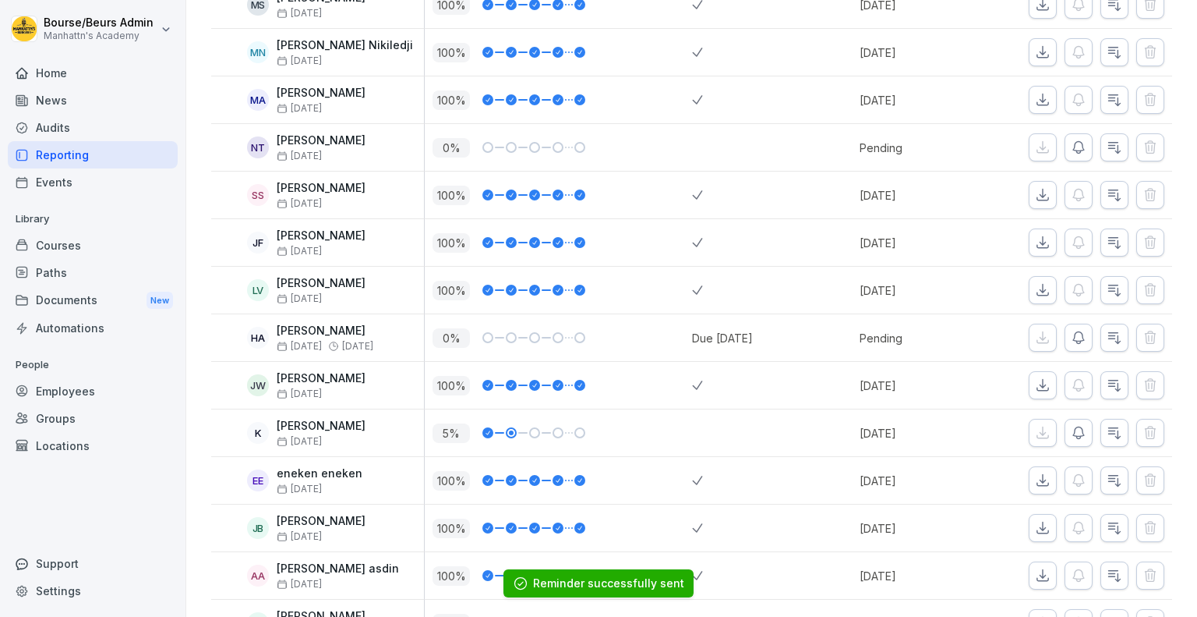
click at [1068, 436] on button "button" at bounding box center [1079, 433] width 28 height 28
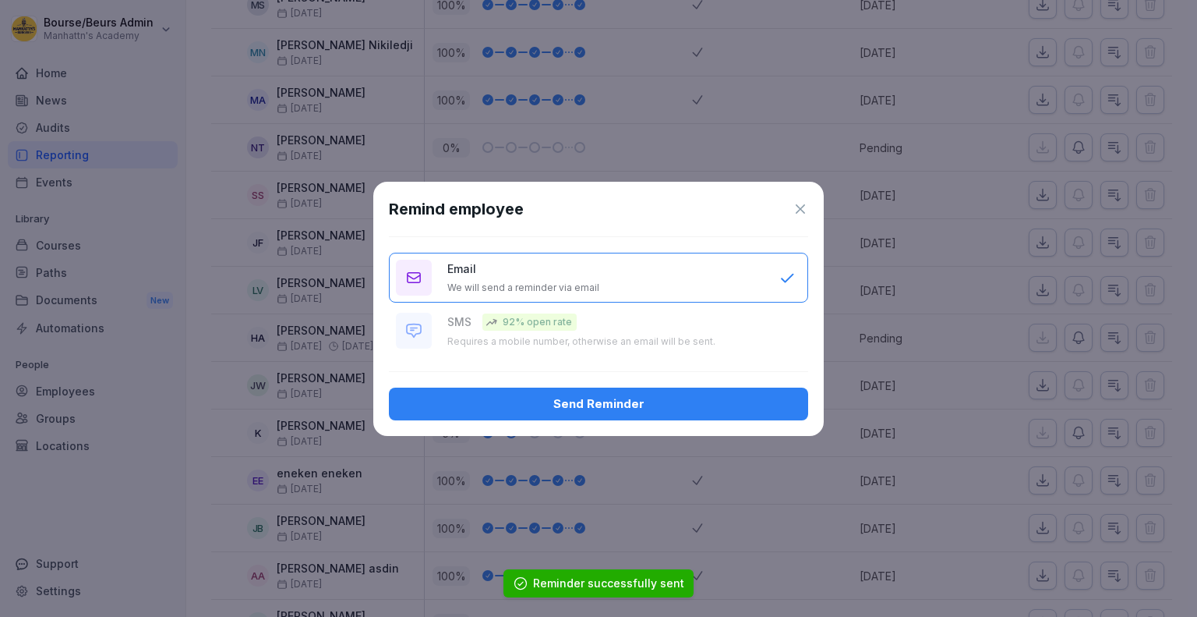
click at [695, 395] on div "Send Reminder" at bounding box center [598, 403] width 394 height 17
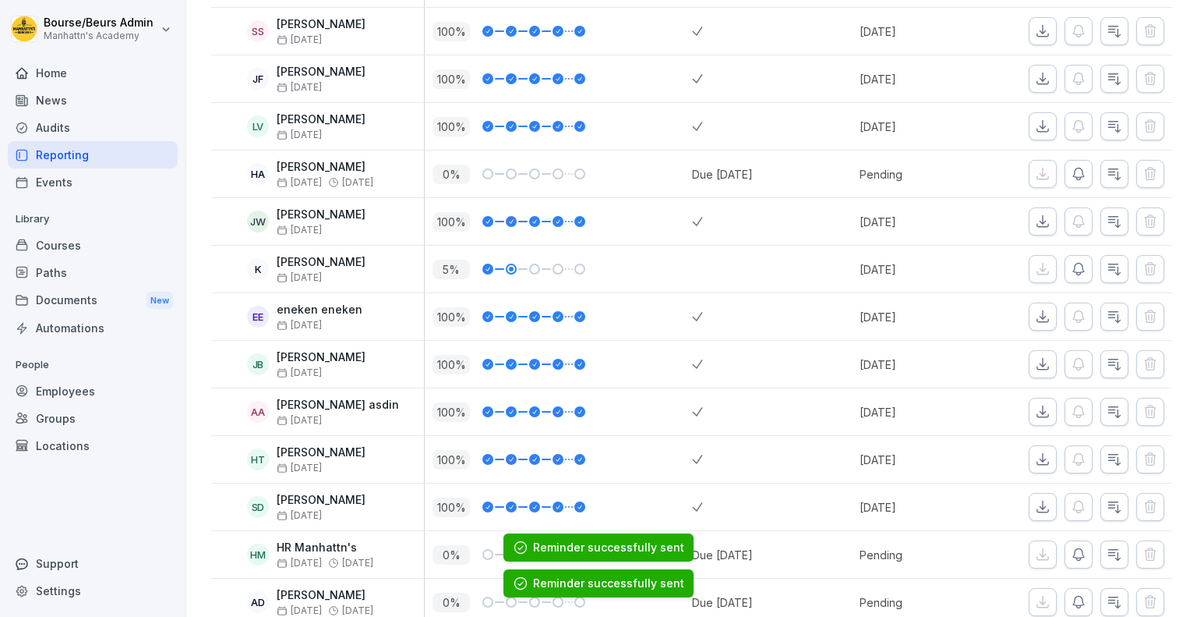
scroll to position [1710, 0]
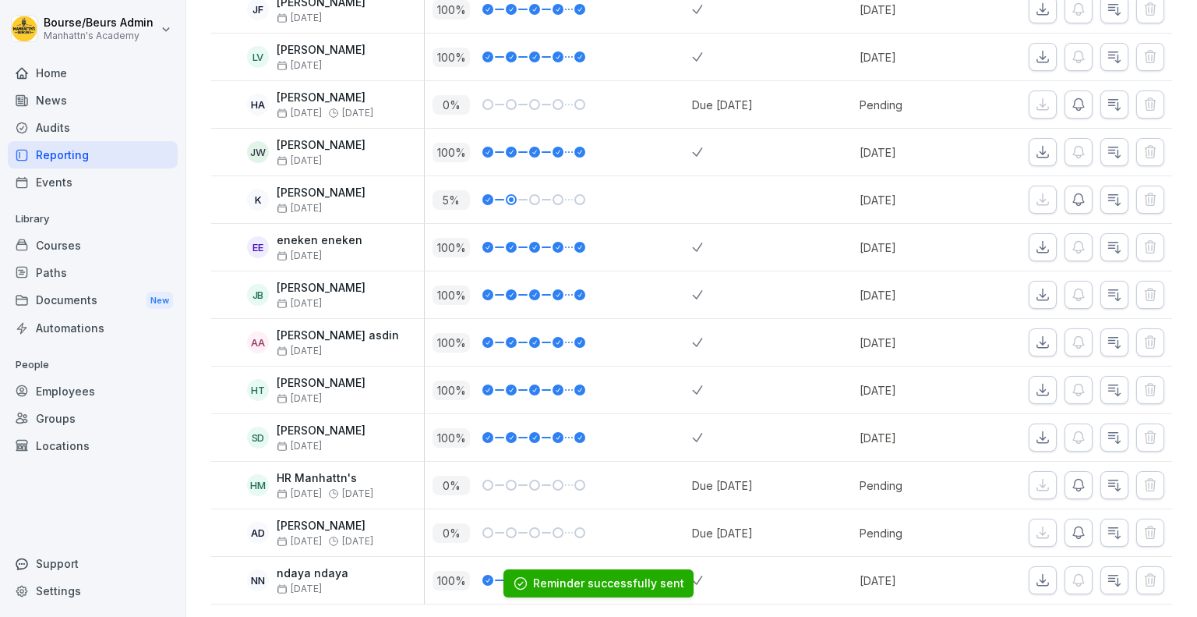
click at [1074, 477] on icon "button" at bounding box center [1079, 485] width 16 height 16
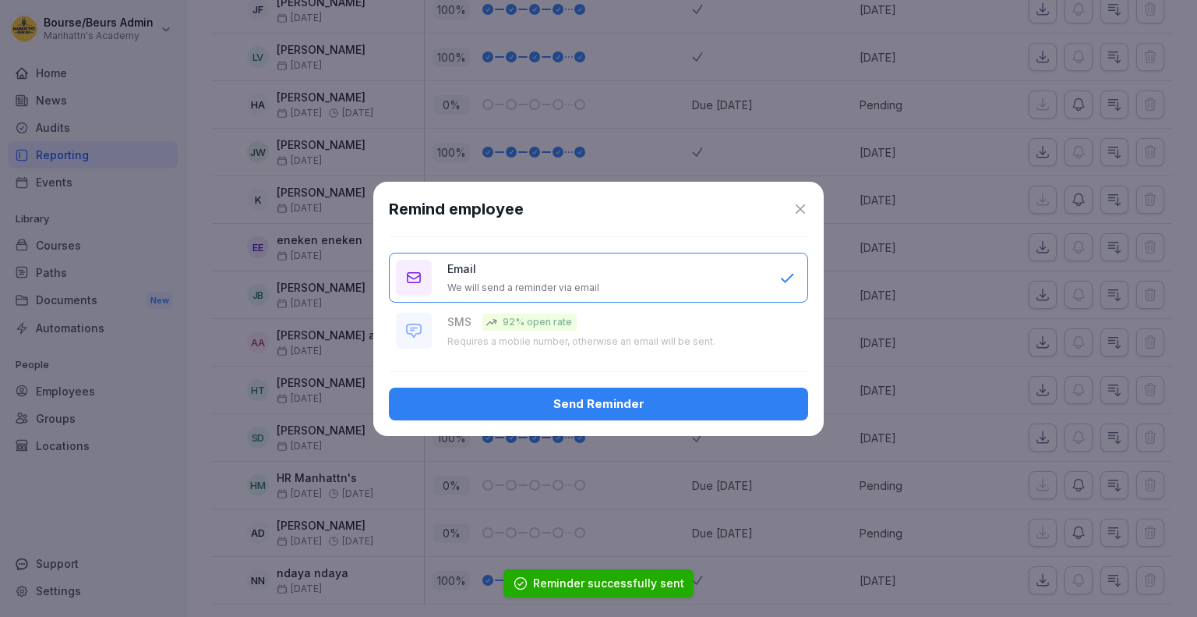
click at [784, 402] on div "Send Reminder" at bounding box center [598, 403] width 394 height 17
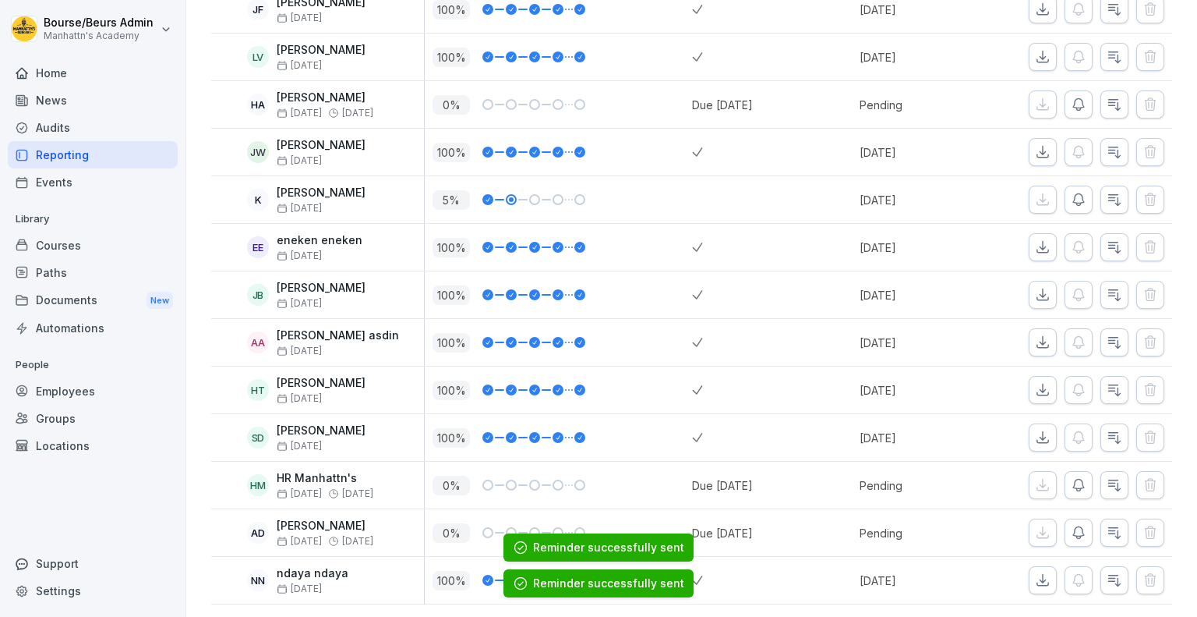
click at [1076, 518] on button "button" at bounding box center [1079, 532] width 28 height 28
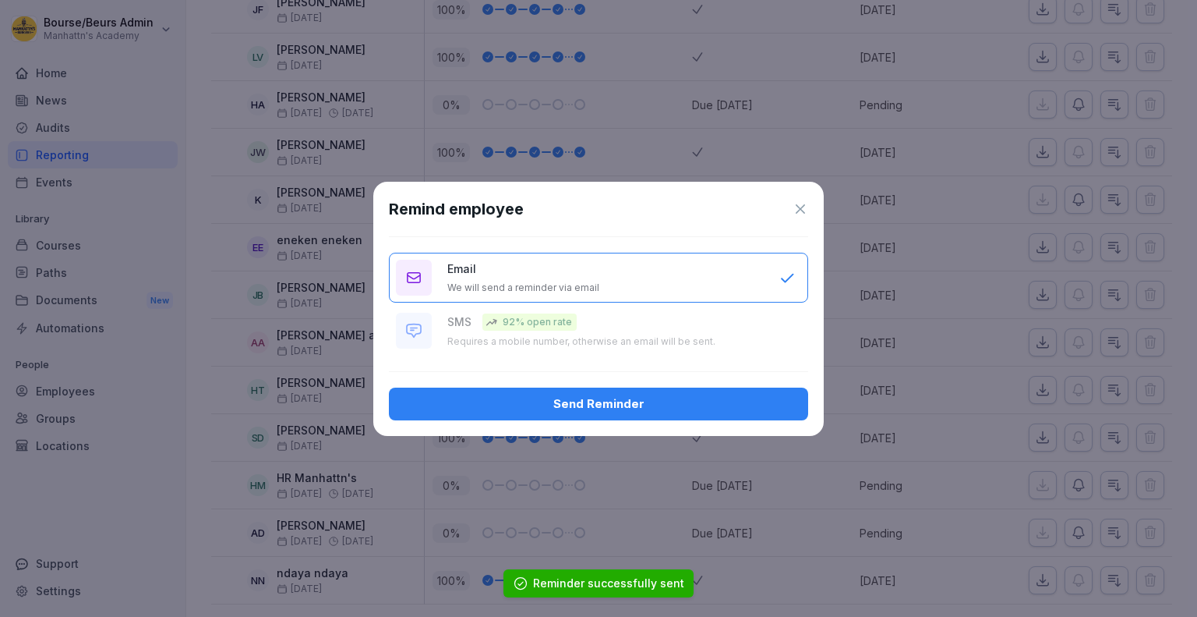
click at [774, 406] on div "Send Reminder" at bounding box center [598, 403] width 394 height 17
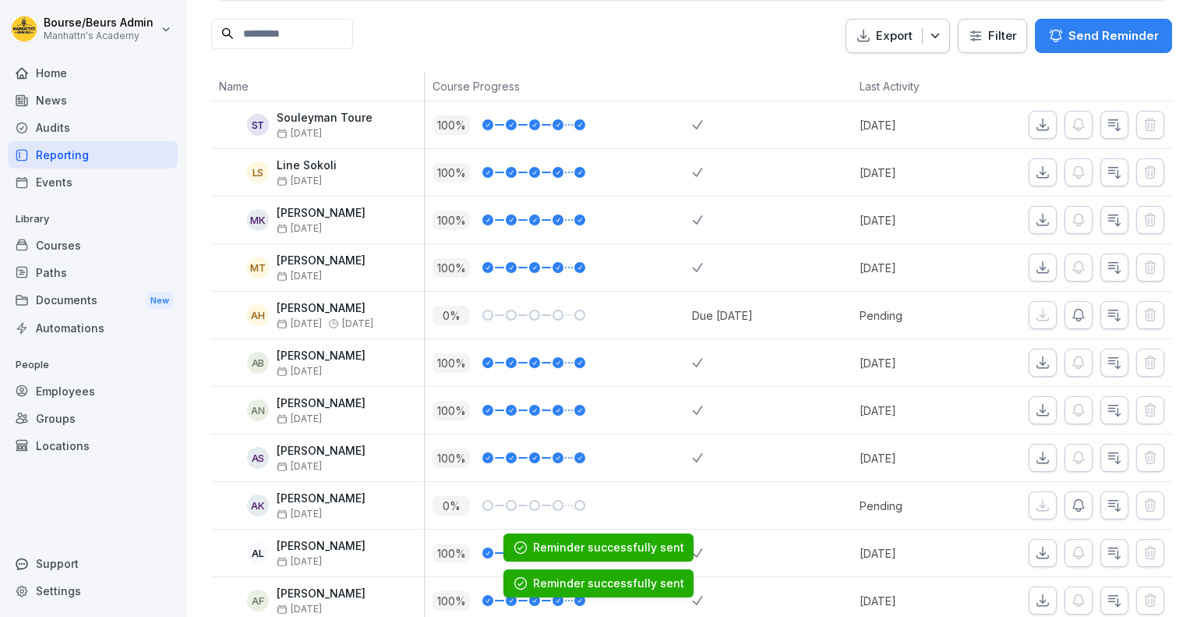
scroll to position [0, 0]
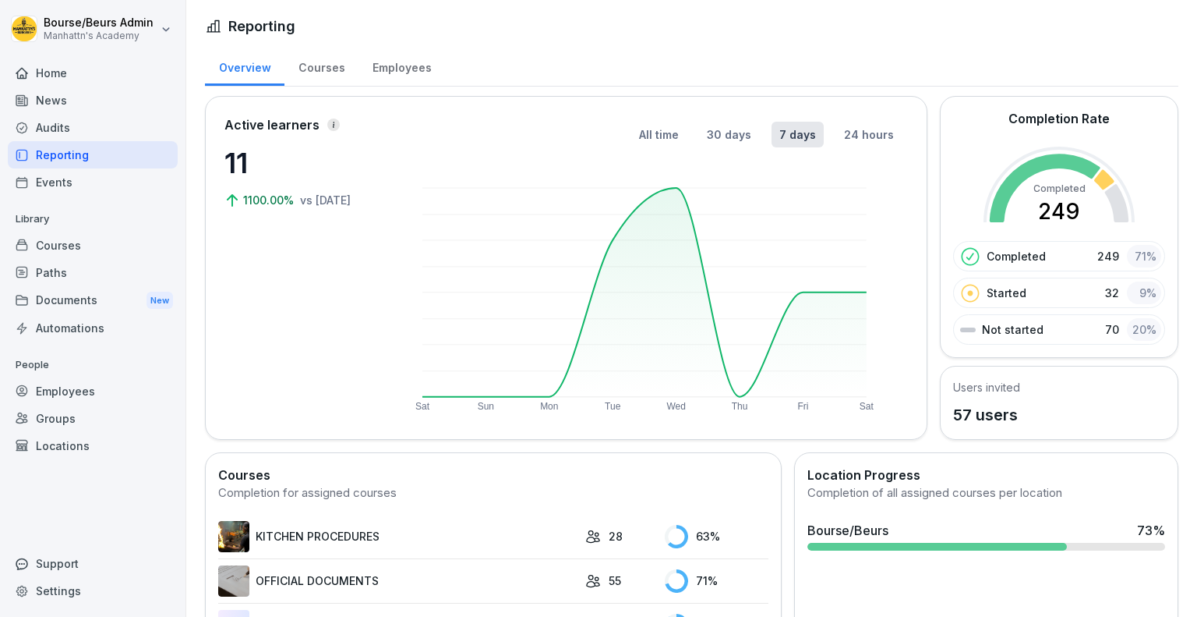
scroll to position [198, 0]
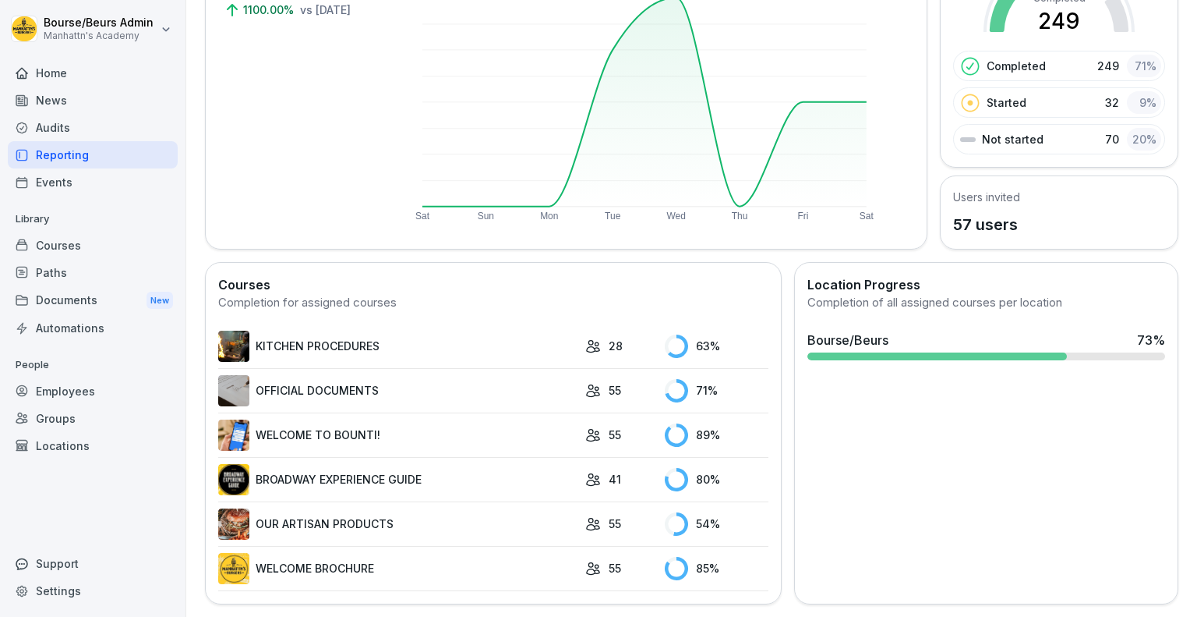
click at [431, 429] on link "WELCOME TO BOUNTI!" at bounding box center [397, 434] width 359 height 31
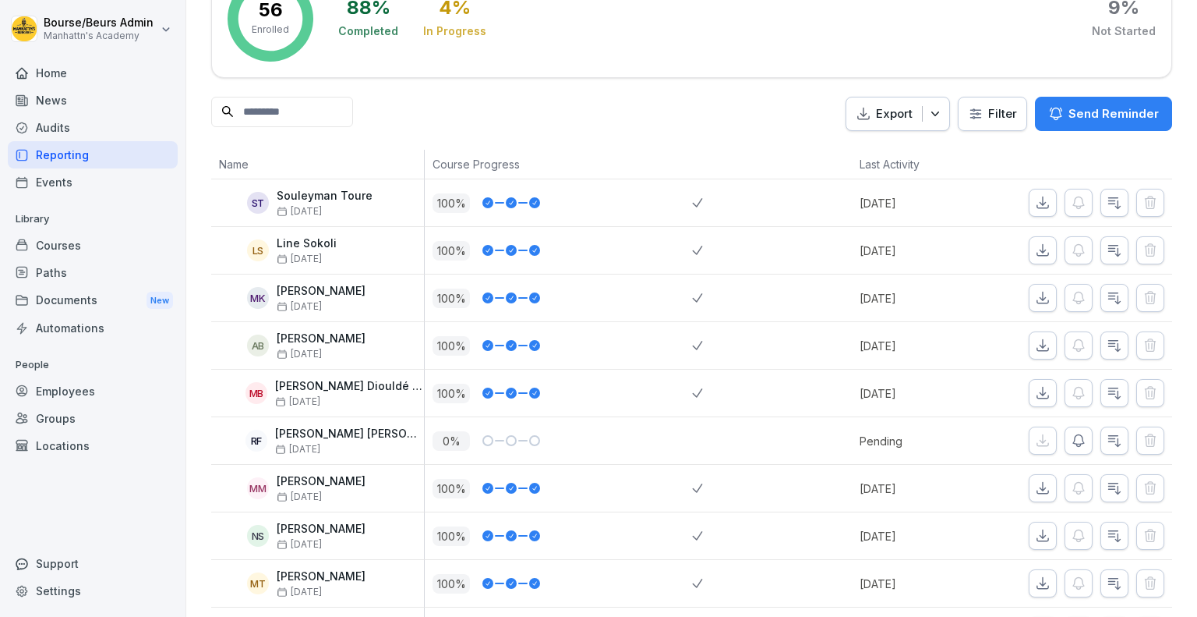
scroll to position [122, 0]
click at [1071, 439] on icon "button" at bounding box center [1079, 441] width 16 height 16
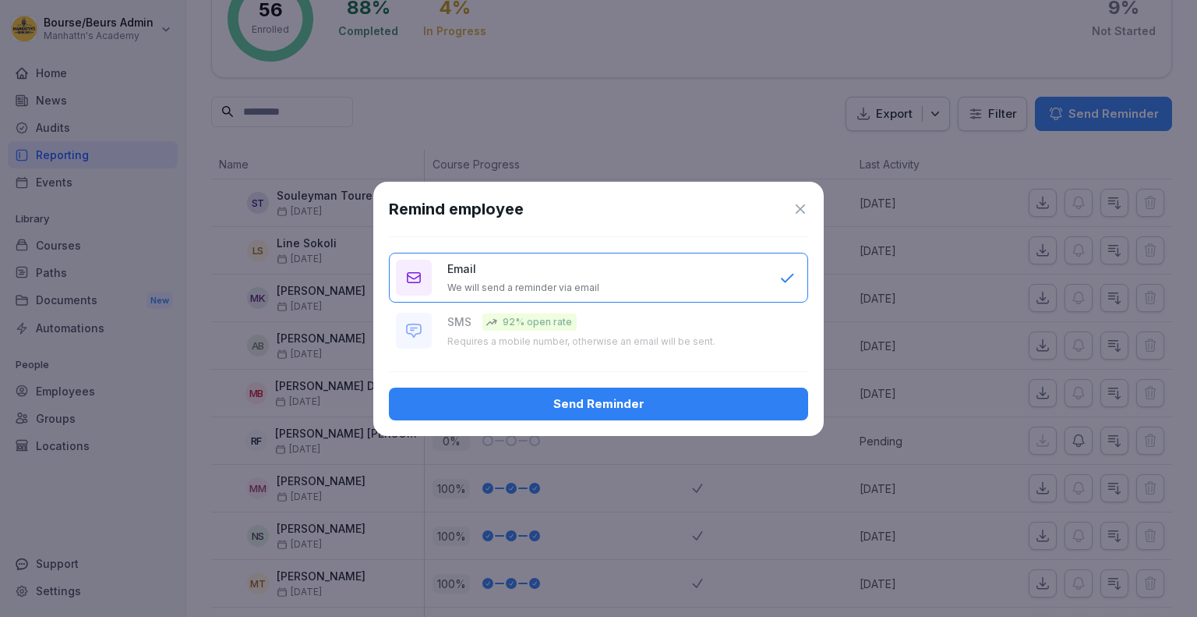
click at [623, 401] on div "Send Reminder" at bounding box center [598, 403] width 394 height 17
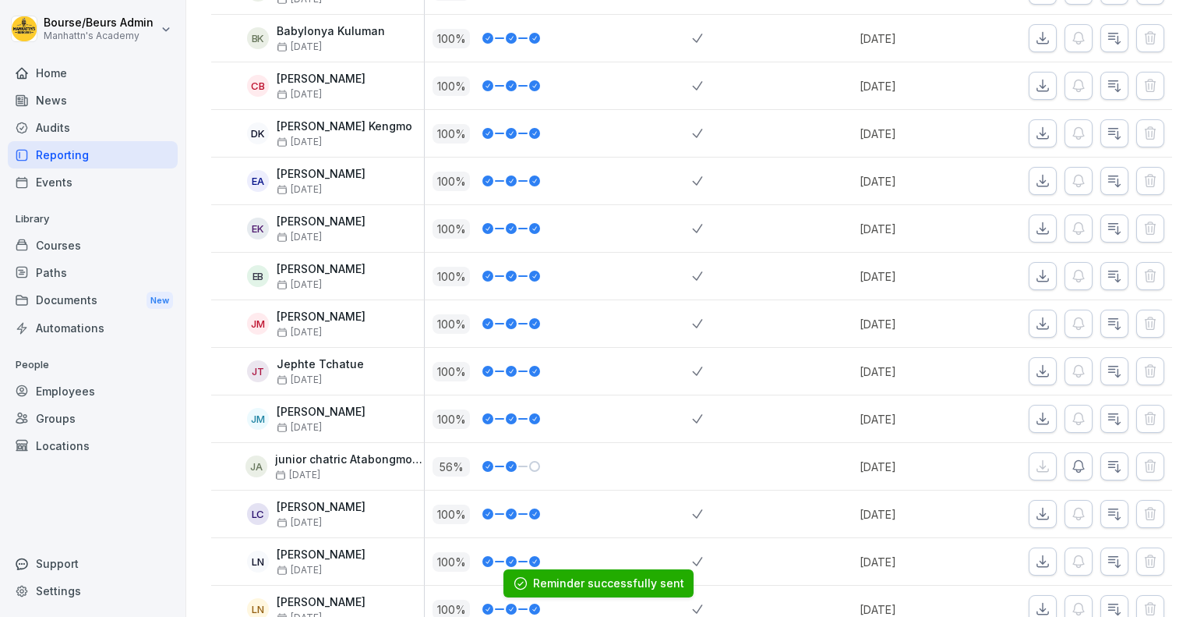
scroll to position [1175, 0]
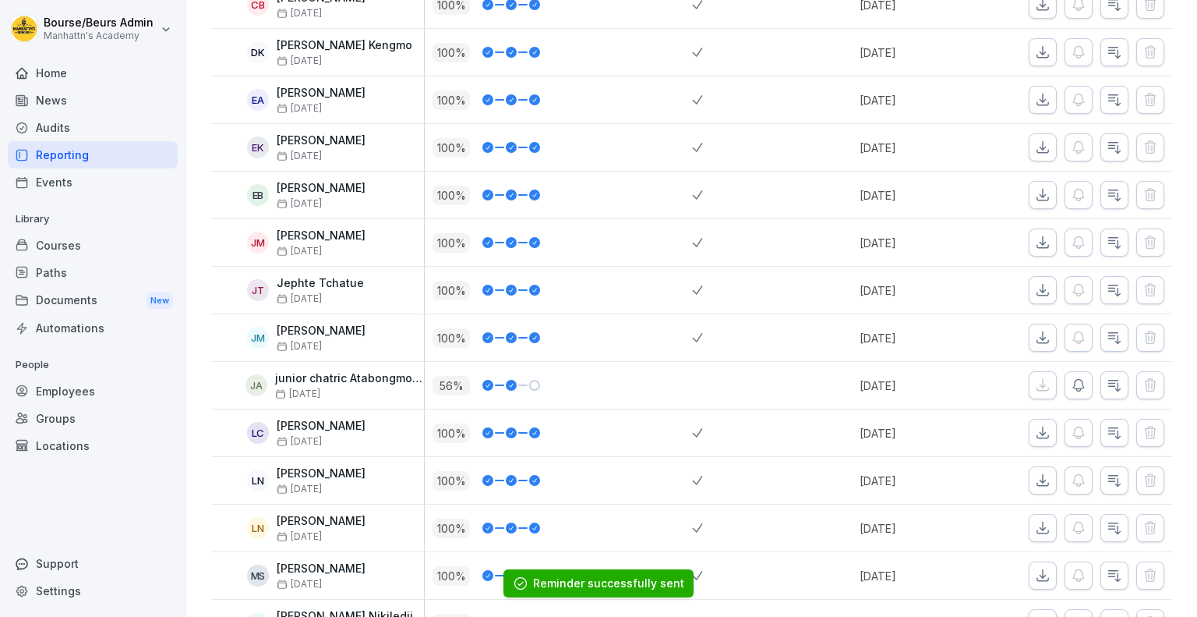
click at [1071, 381] on icon "button" at bounding box center [1079, 385] width 16 height 16
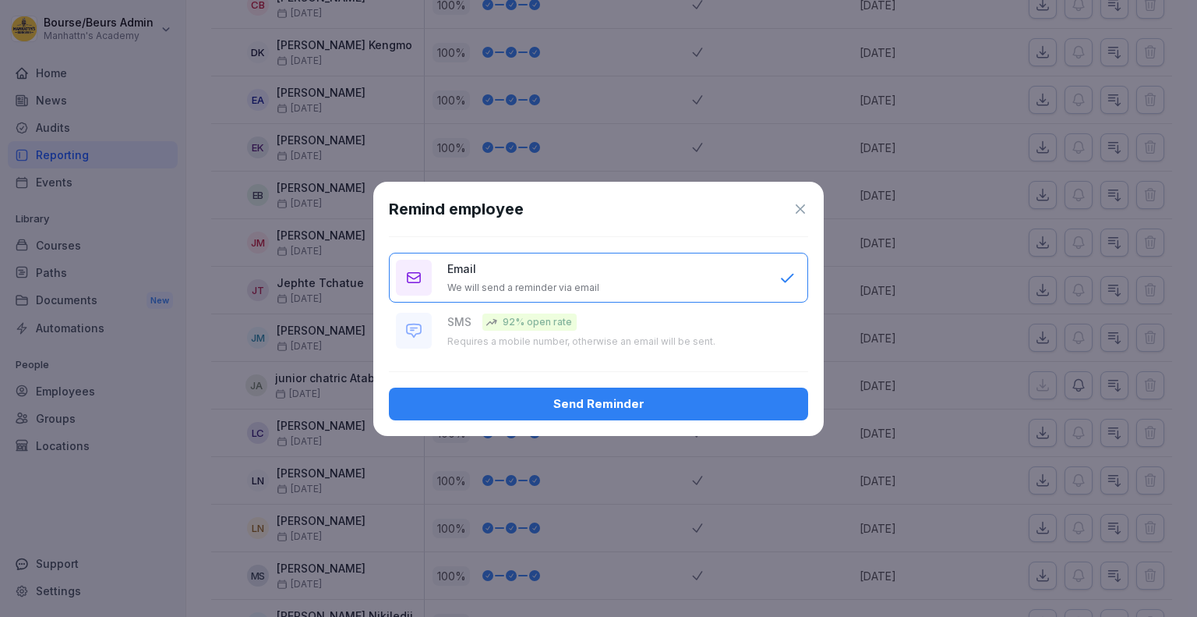
click at [724, 402] on div "Send Reminder" at bounding box center [598, 403] width 394 height 17
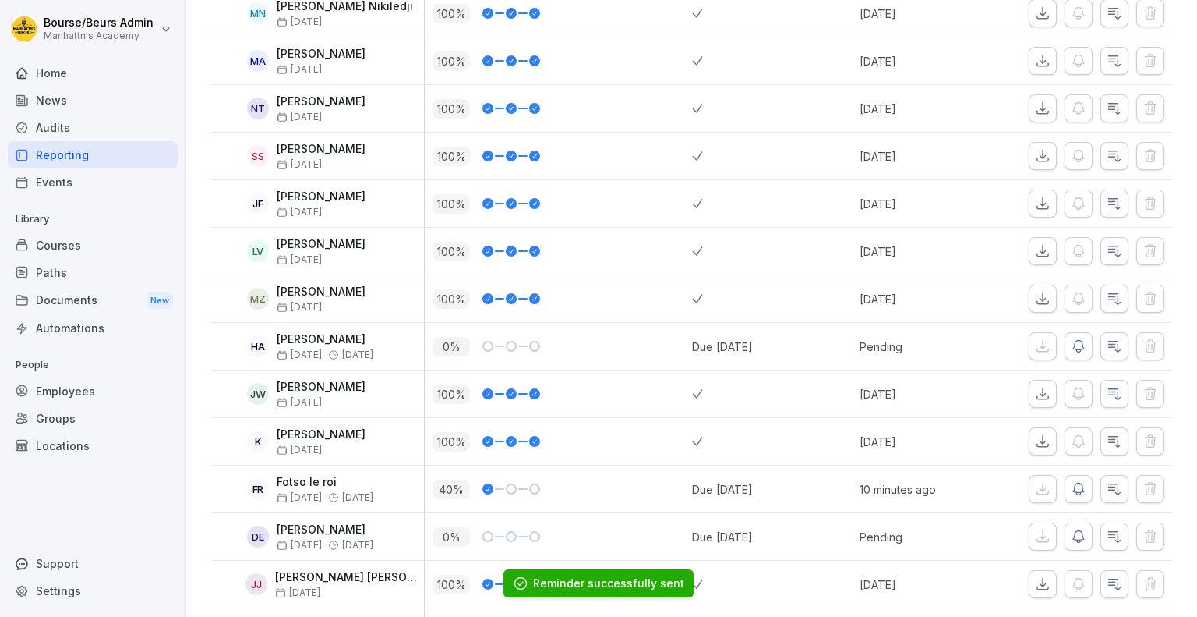
scroll to position [1787, 0]
click at [1071, 343] on icon "button" at bounding box center [1079, 345] width 16 height 16
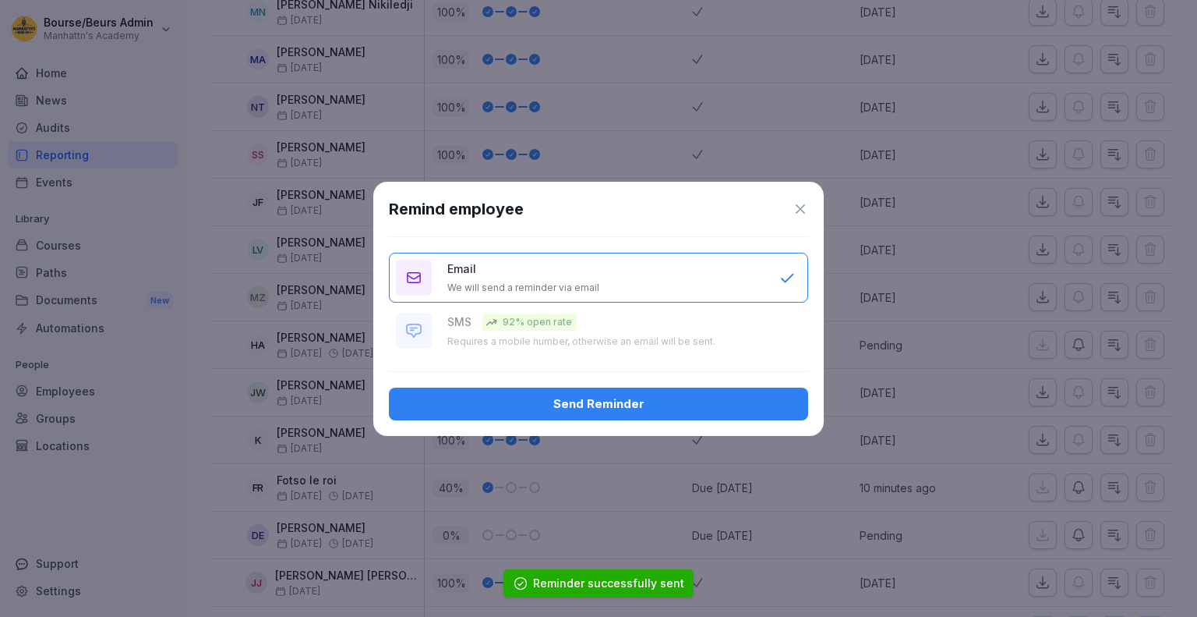
click at [740, 415] on button "Send Reminder" at bounding box center [598, 403] width 419 height 33
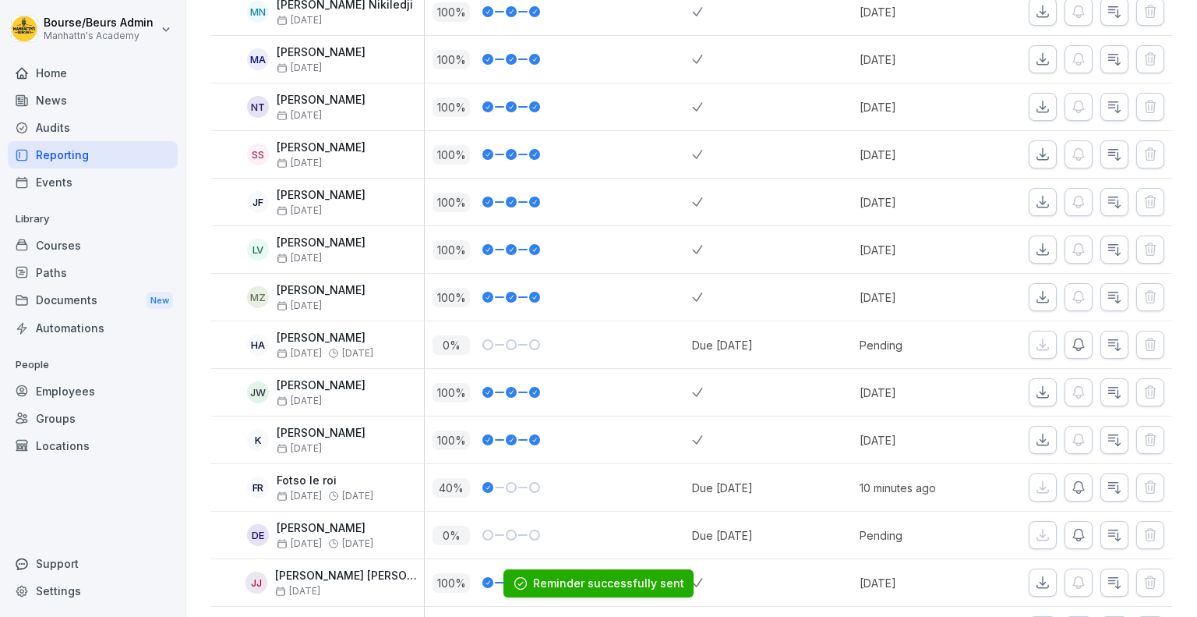
scroll to position [1824, 0]
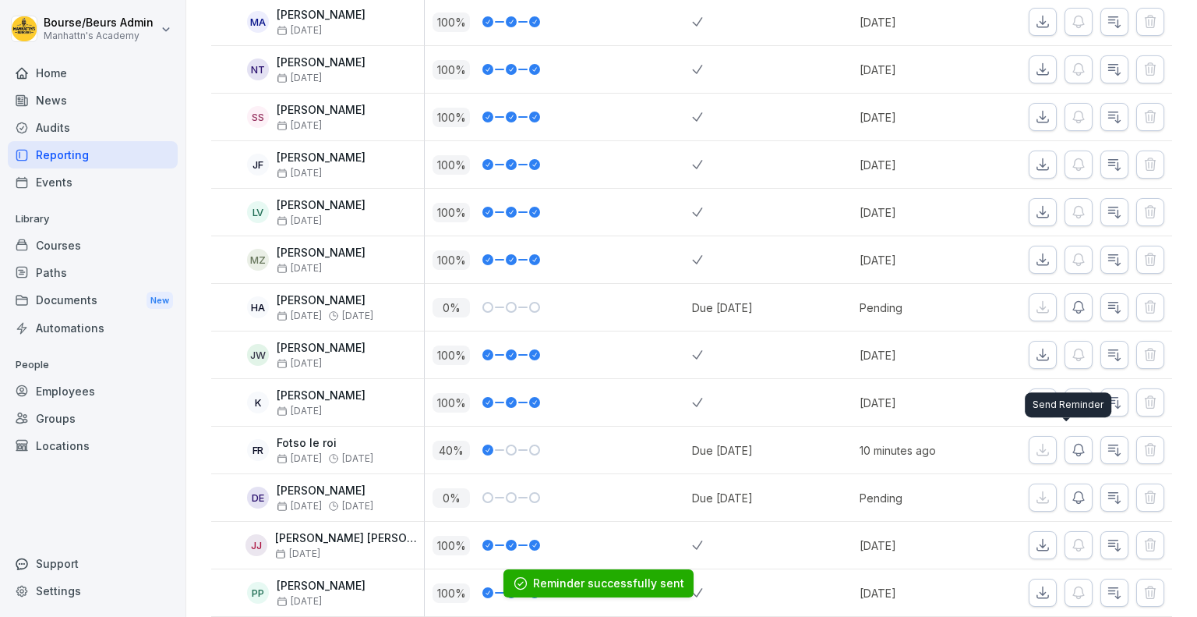
click at [1073, 444] on icon "button" at bounding box center [1078, 450] width 11 height 12
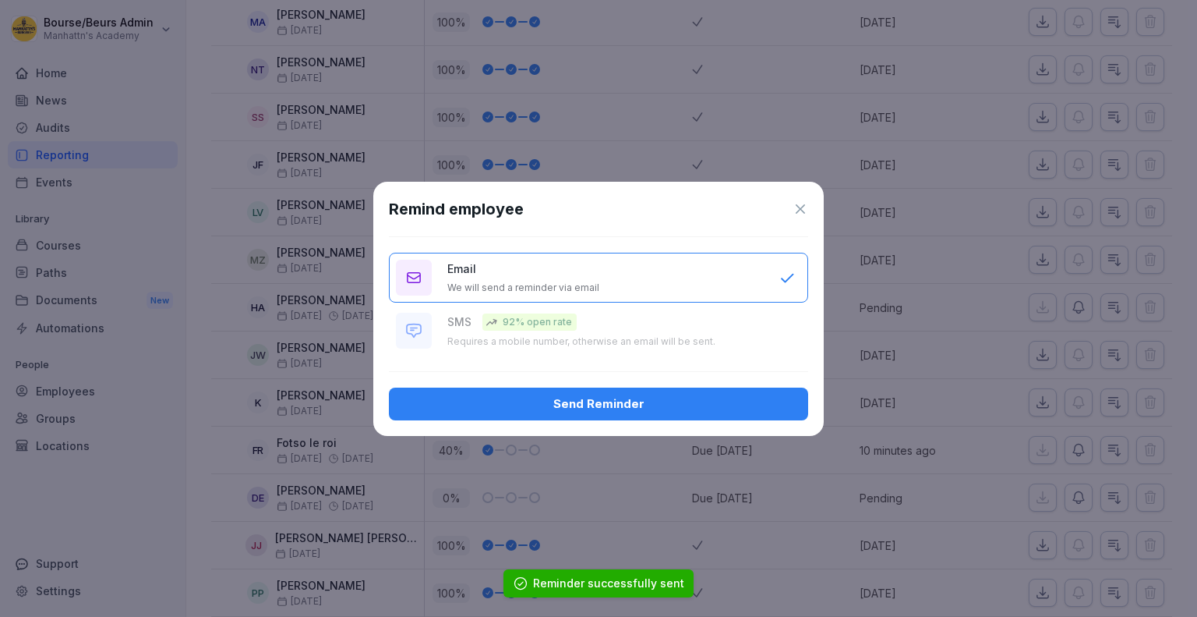
click at [745, 408] on div "Send Reminder" at bounding box center [598, 403] width 394 height 17
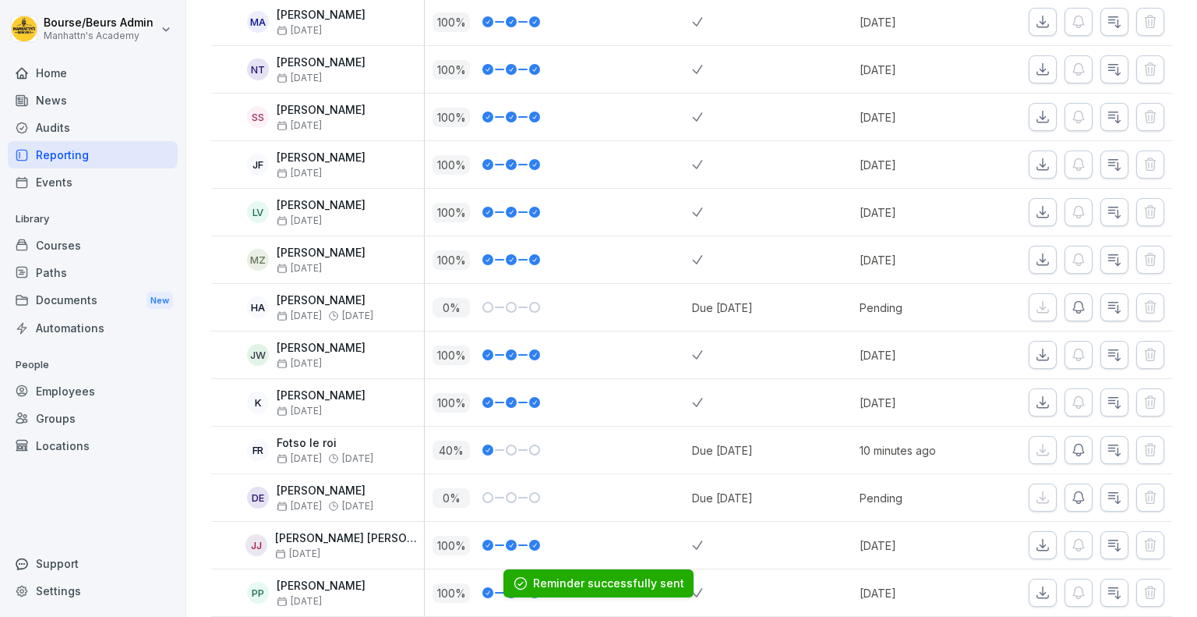
click at [1071, 495] on icon "button" at bounding box center [1079, 498] width 16 height 16
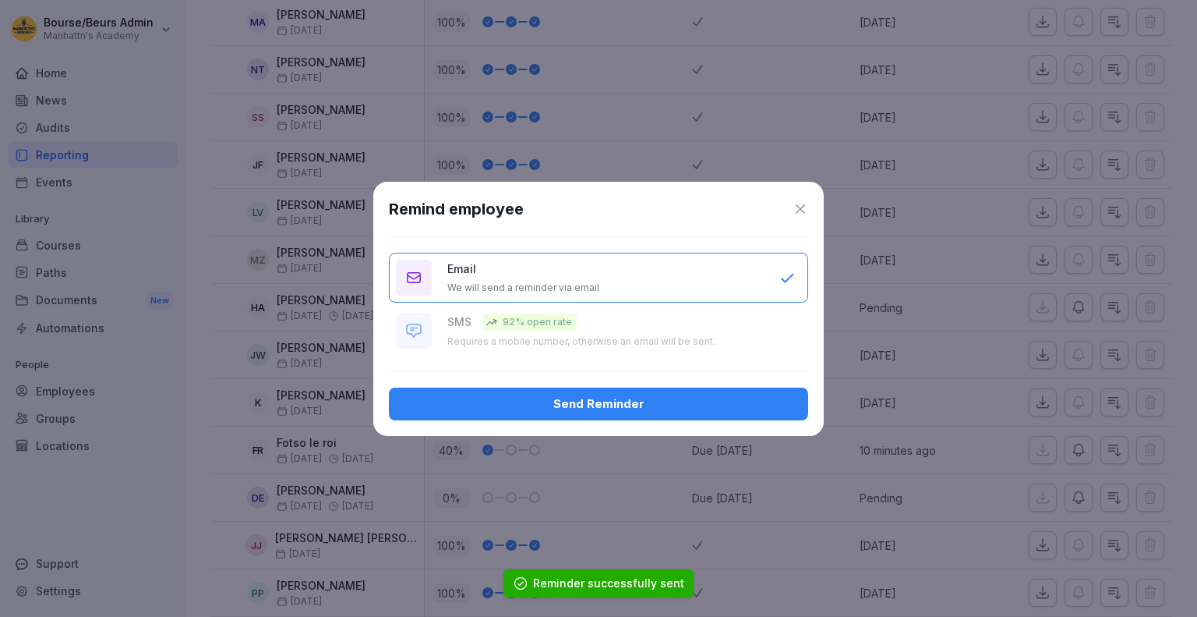
click at [779, 405] on div "Send Reminder" at bounding box center [598, 403] width 394 height 17
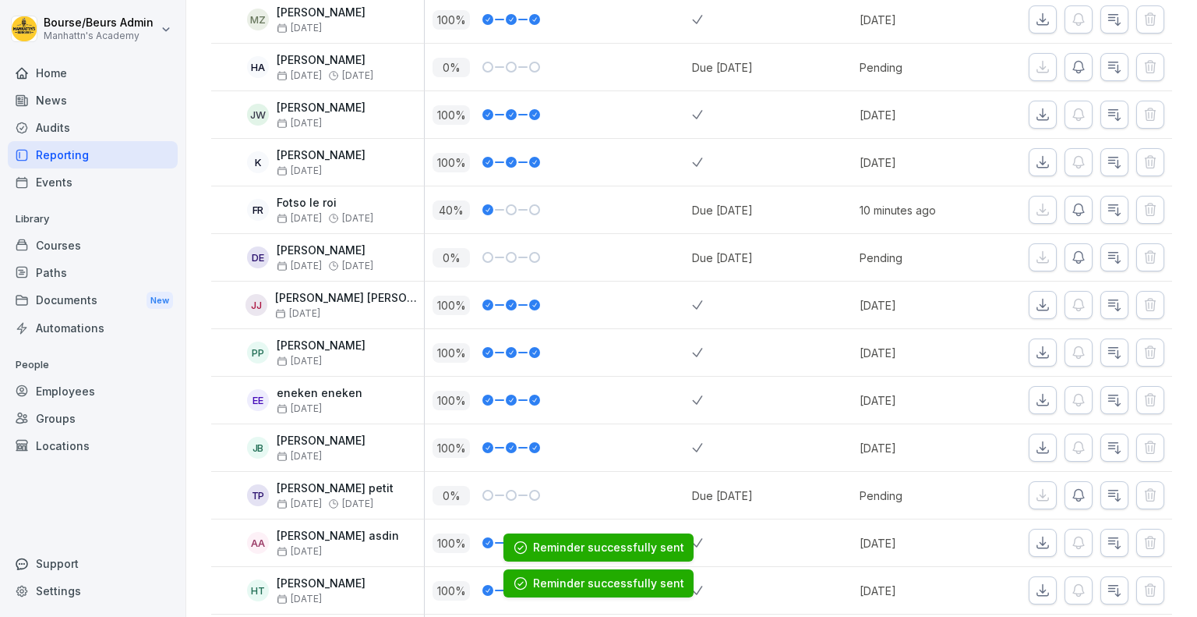
scroll to position [2080, 0]
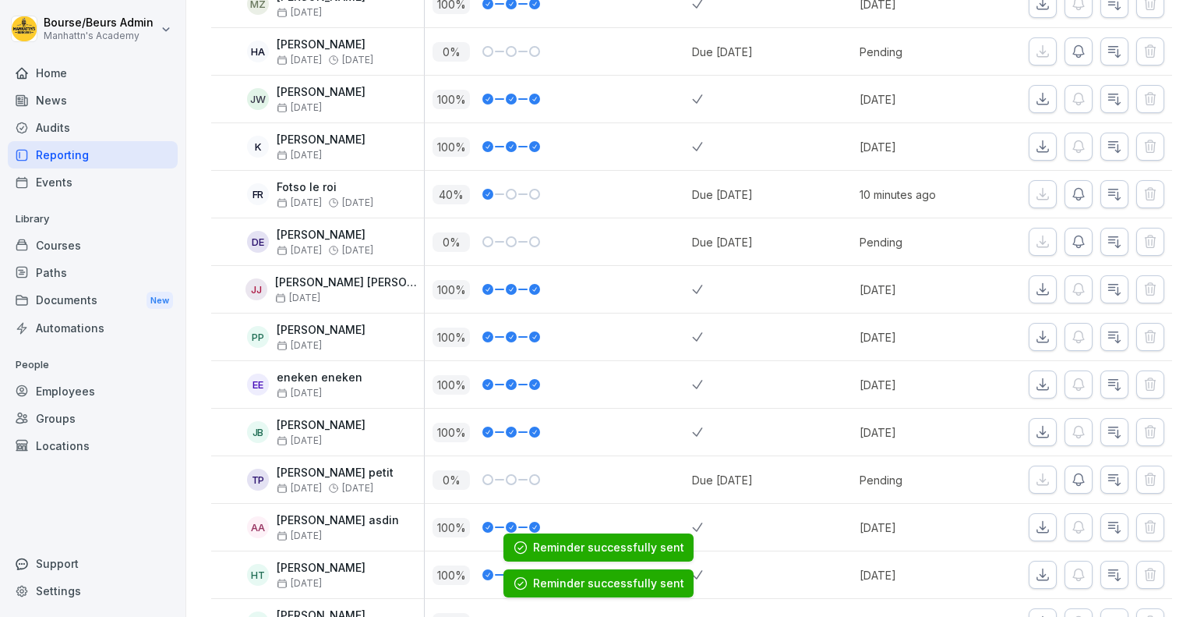
click at [1065, 482] on button "button" at bounding box center [1079, 479] width 28 height 28
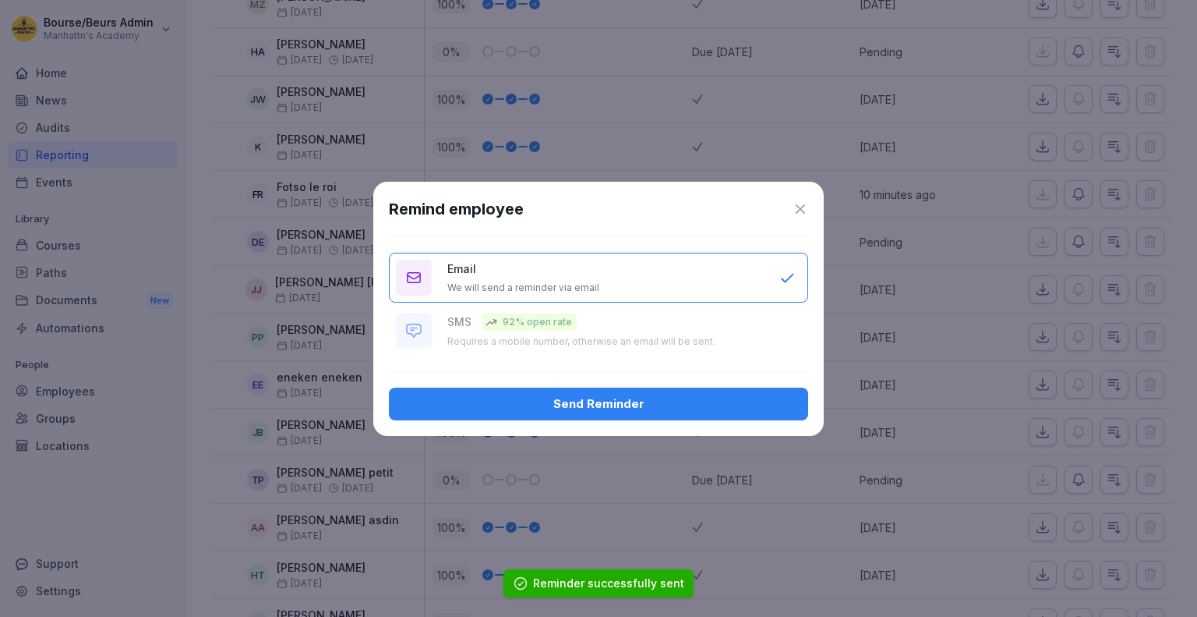
click at [723, 408] on div "Send Reminder" at bounding box center [598, 403] width 394 height 17
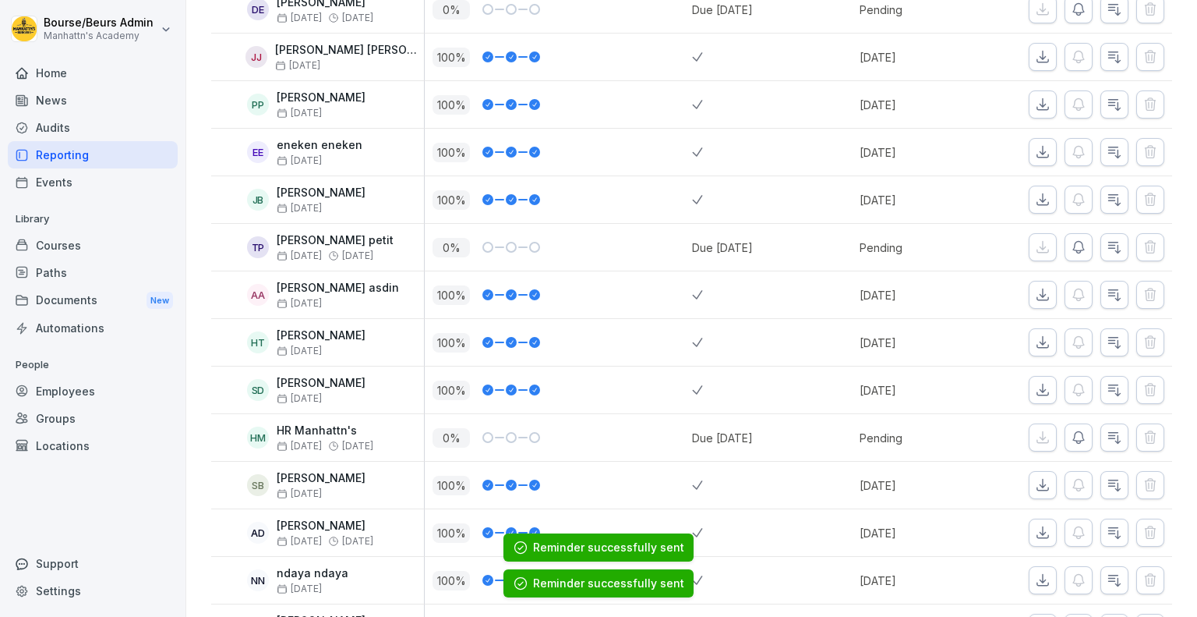
scroll to position [2313, 0]
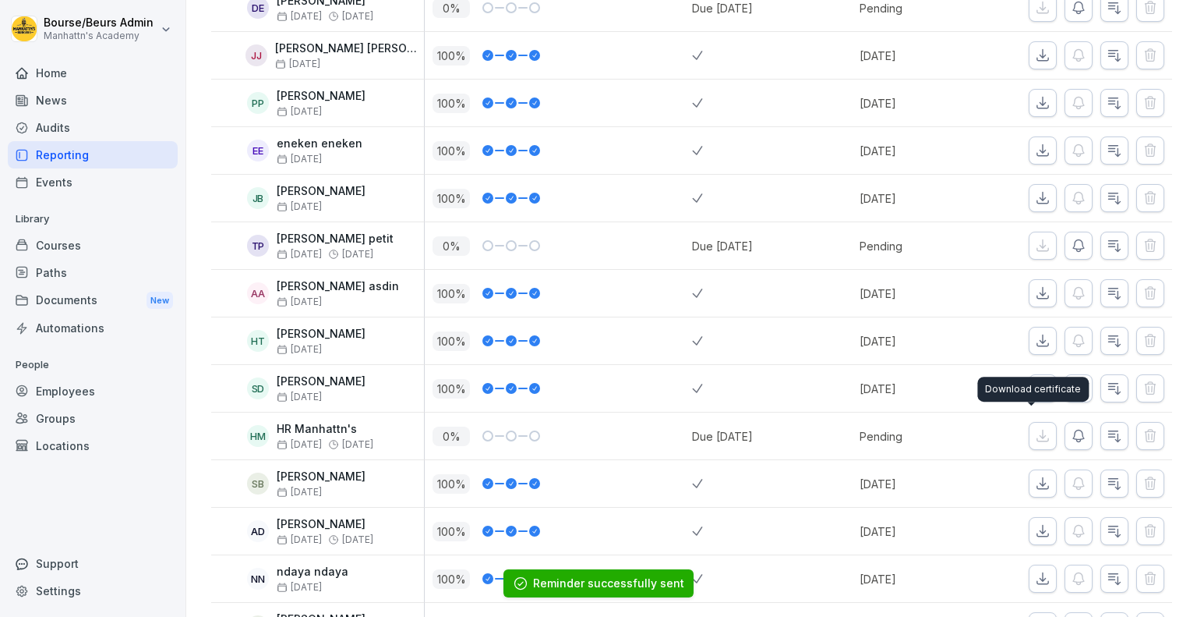
click at [1082, 425] on div at bounding box center [1100, 436] width 143 height 28
click at [1071, 428] on icon "button" at bounding box center [1079, 436] width 16 height 16
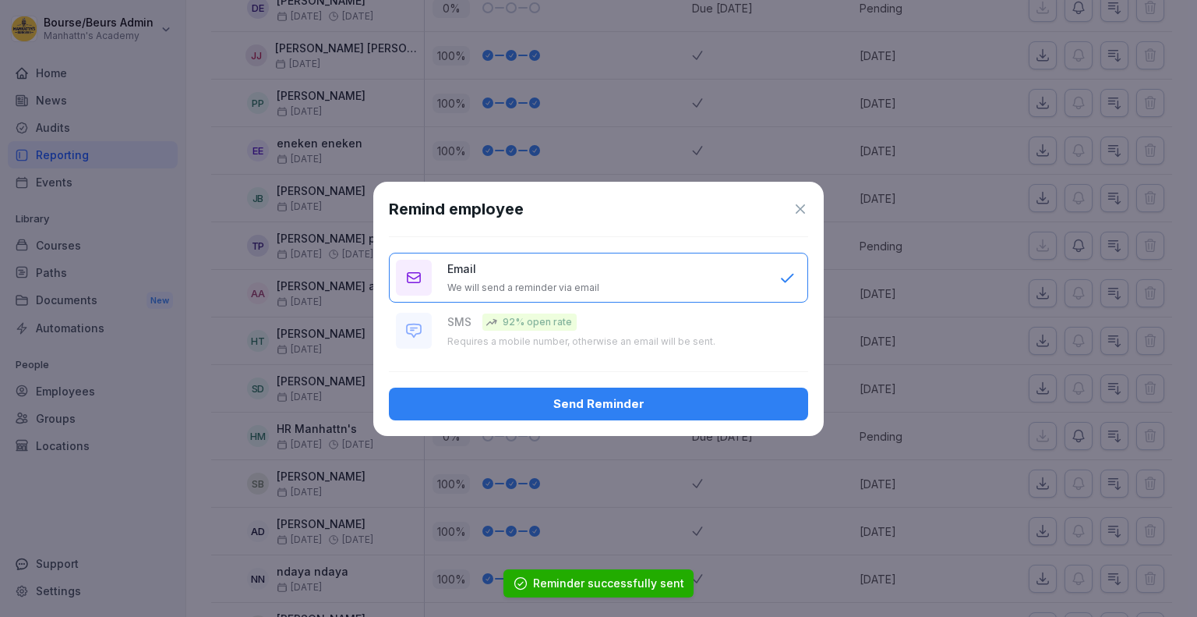
click at [774, 410] on div "Send Reminder" at bounding box center [598, 403] width 394 height 17
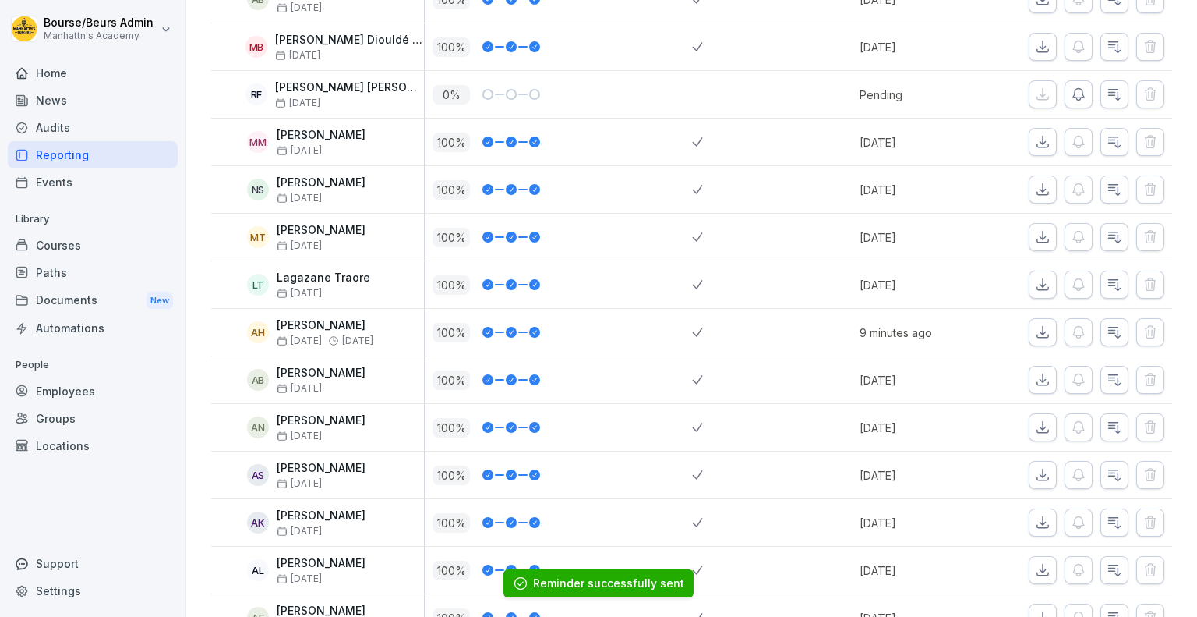
scroll to position [0, 0]
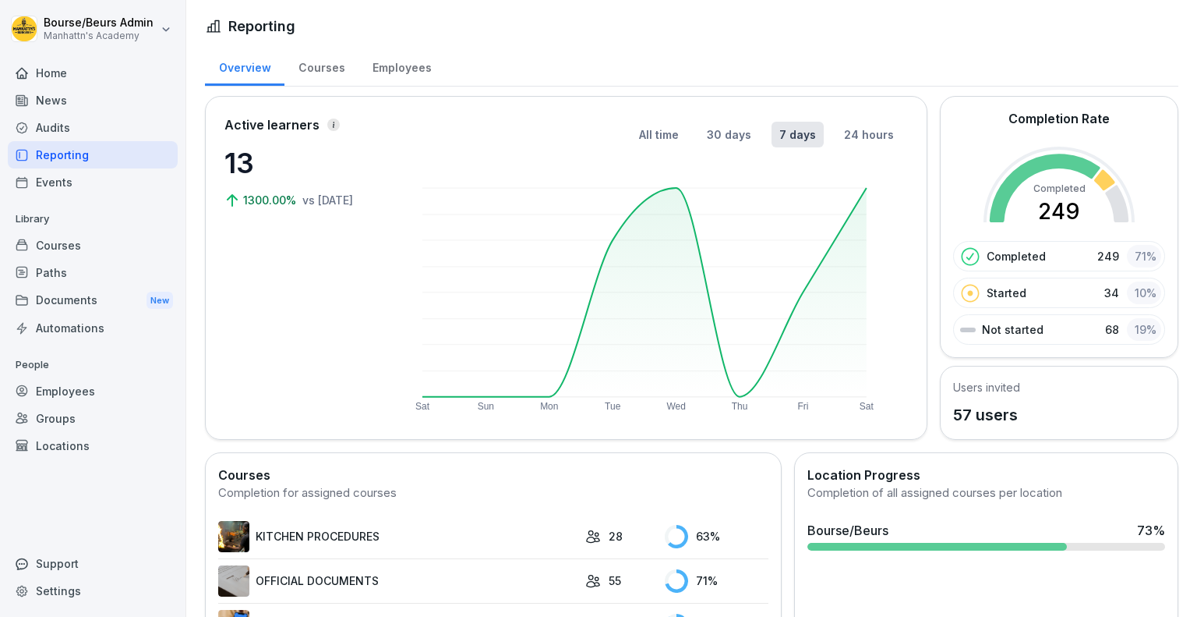
scroll to position [198, 0]
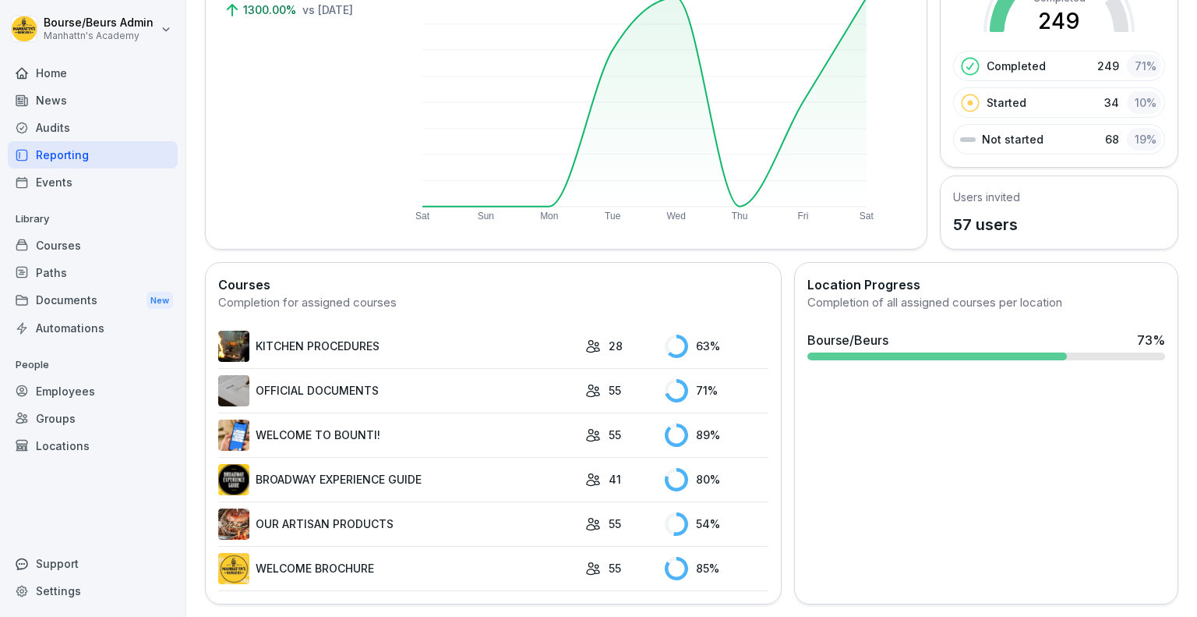
click at [420, 381] on link "OFFICIAL DOCUMENTS" at bounding box center [397, 390] width 359 height 31
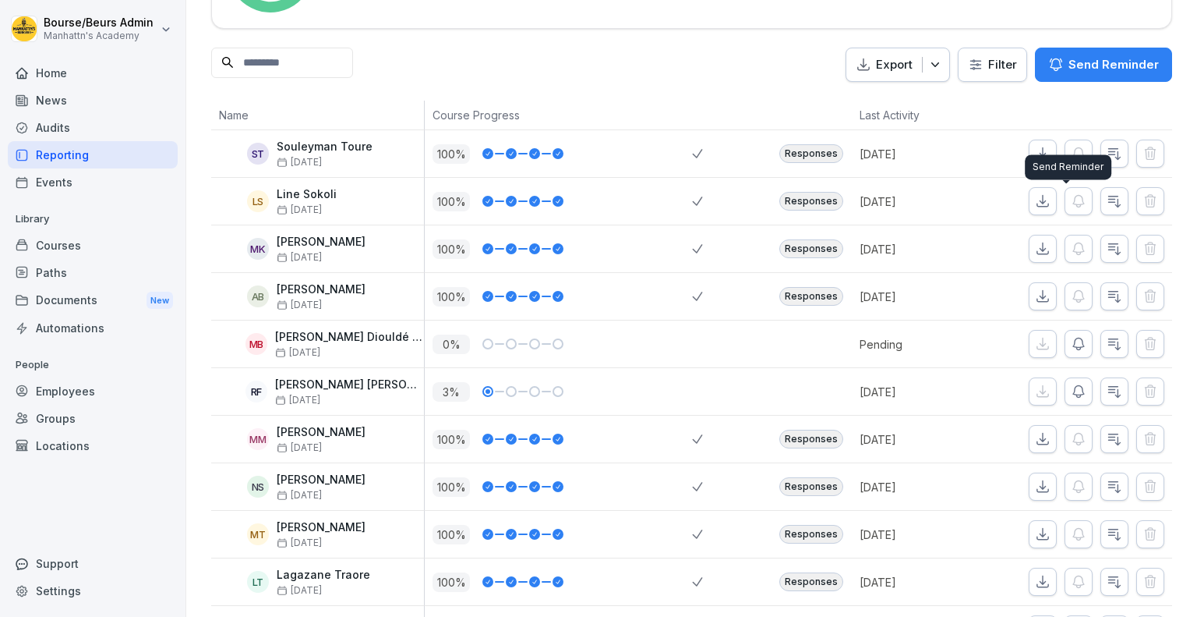
scroll to position [171, 0]
click at [1071, 343] on icon "button" at bounding box center [1079, 343] width 16 height 16
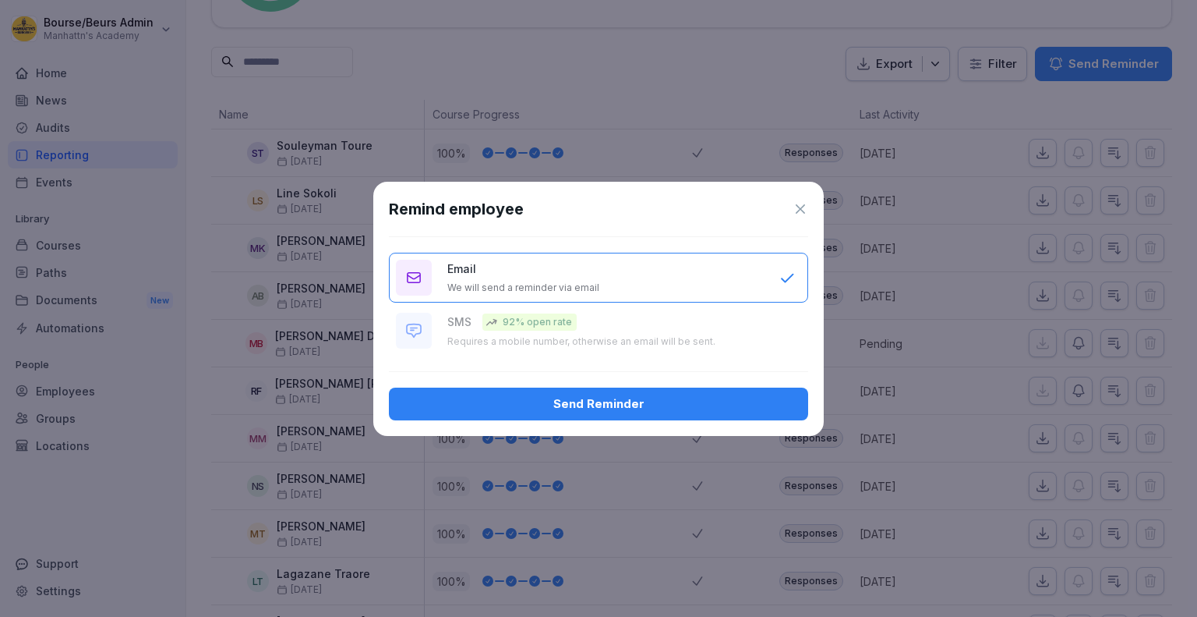
click at [715, 403] on div "Send Reminder" at bounding box center [598, 403] width 394 height 17
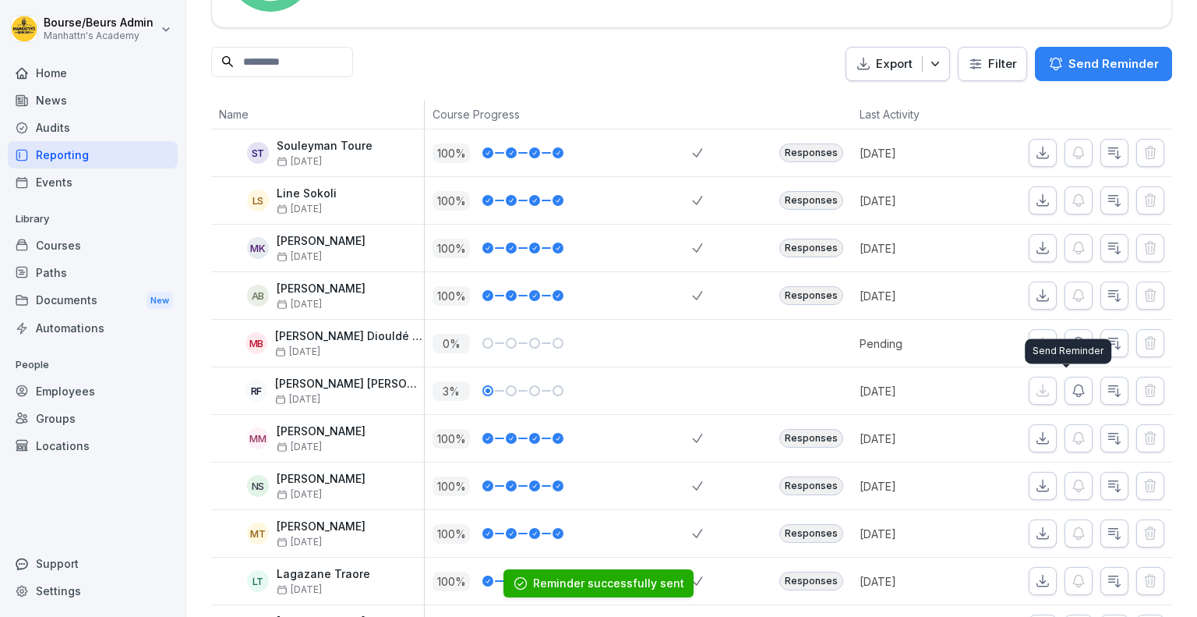
click at [1073, 392] on icon "button" at bounding box center [1078, 391] width 11 height 12
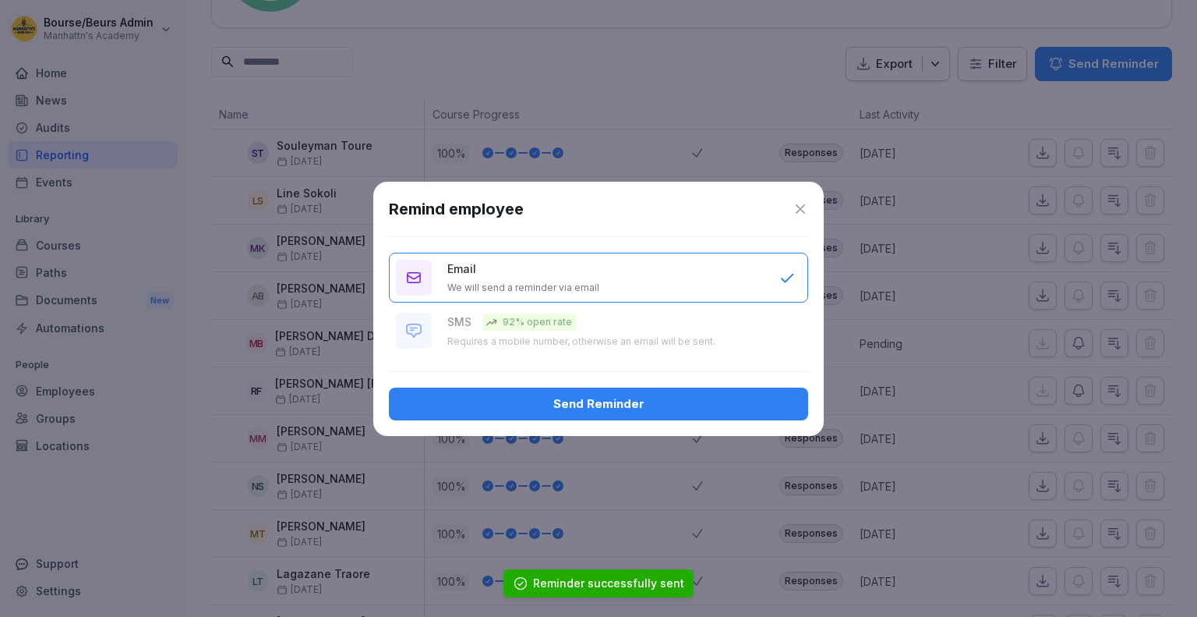
click at [680, 405] on div "Send Reminder" at bounding box center [598, 403] width 394 height 17
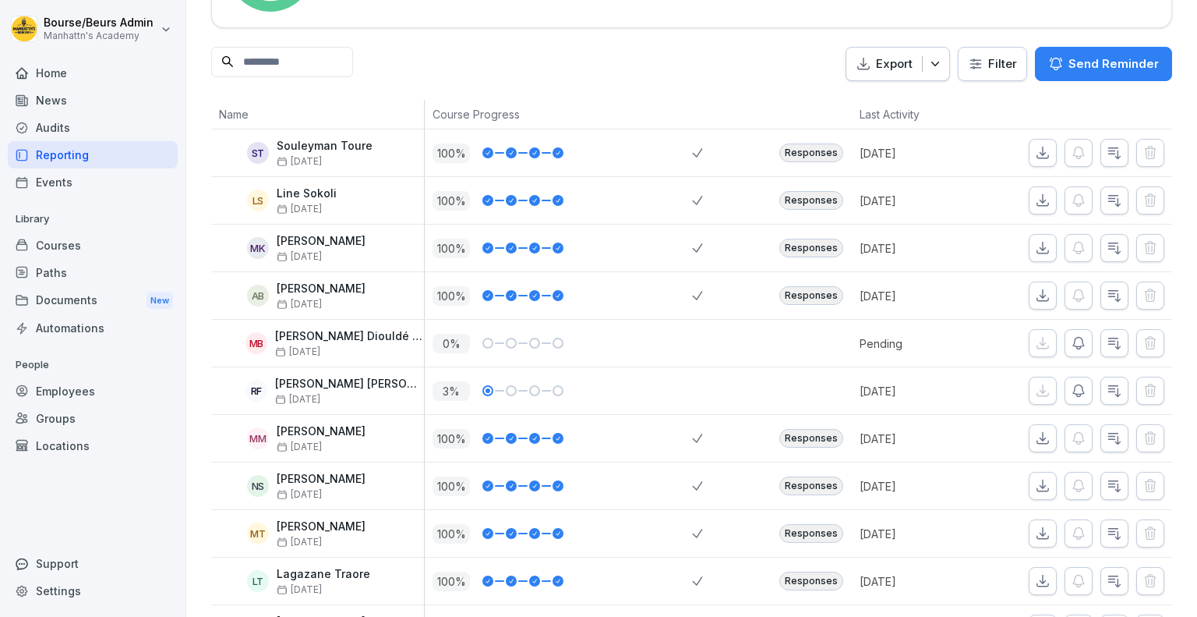
scroll to position [290, 0]
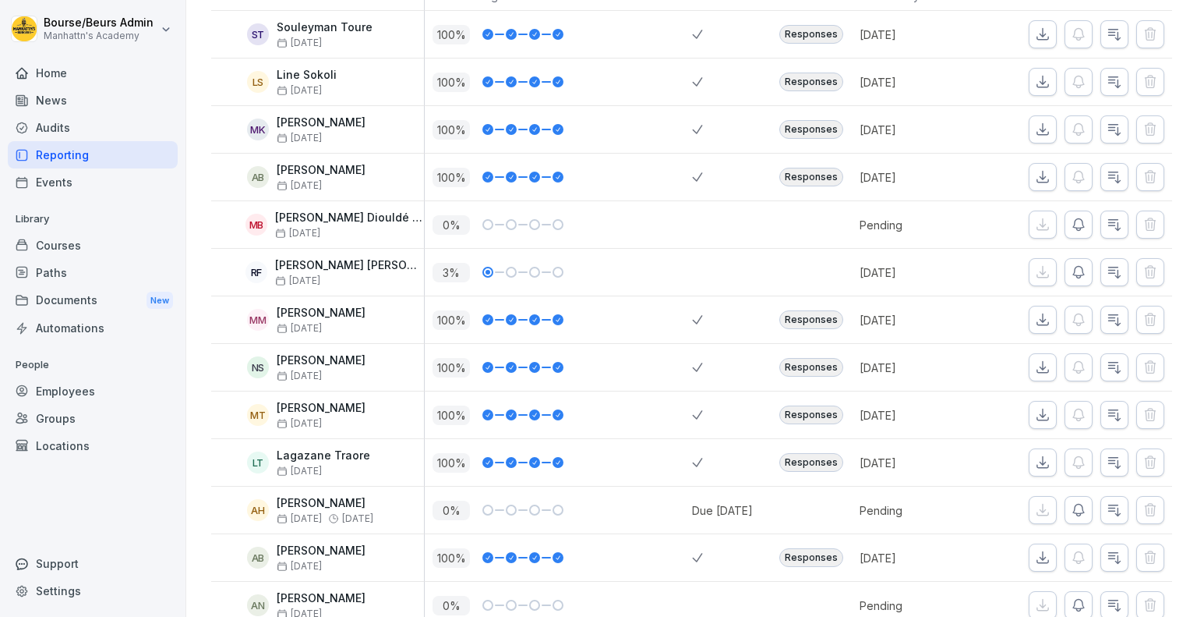
click at [1065, 504] on button "button" at bounding box center [1079, 510] width 28 height 28
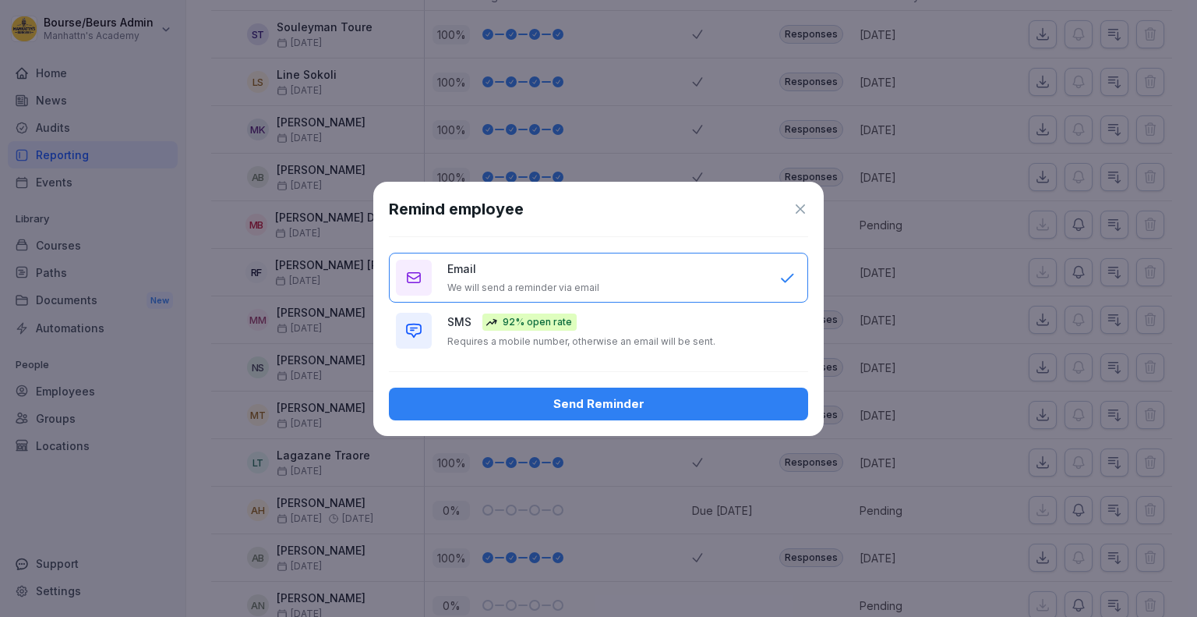
click at [623, 396] on div "Send Reminder" at bounding box center [598, 403] width 394 height 17
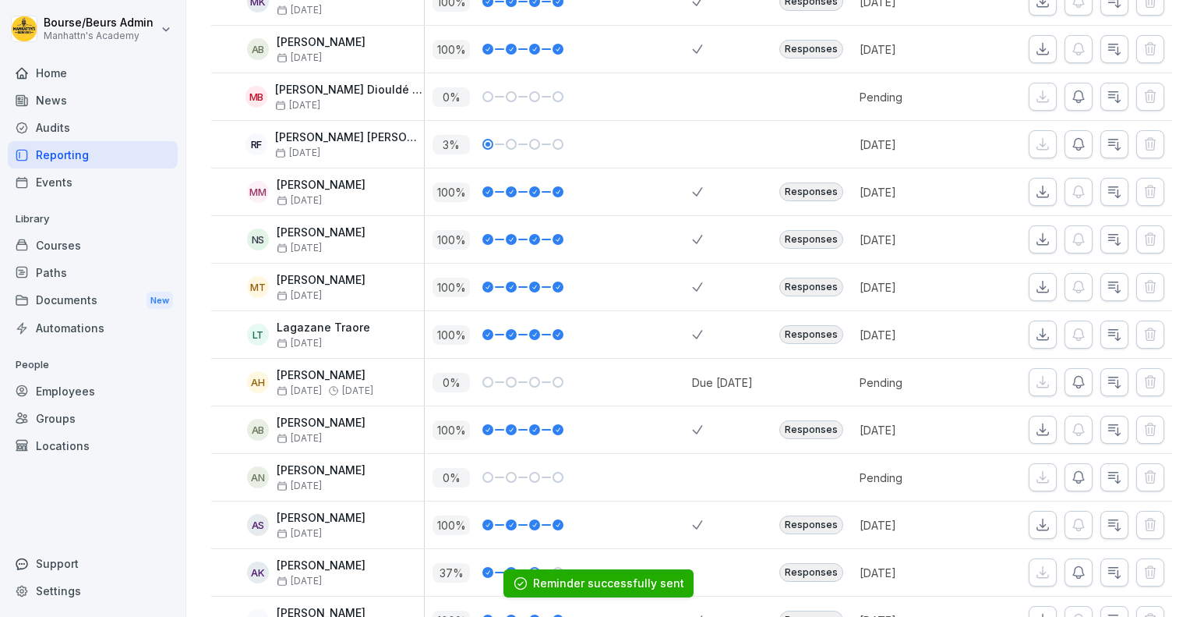
scroll to position [443, 0]
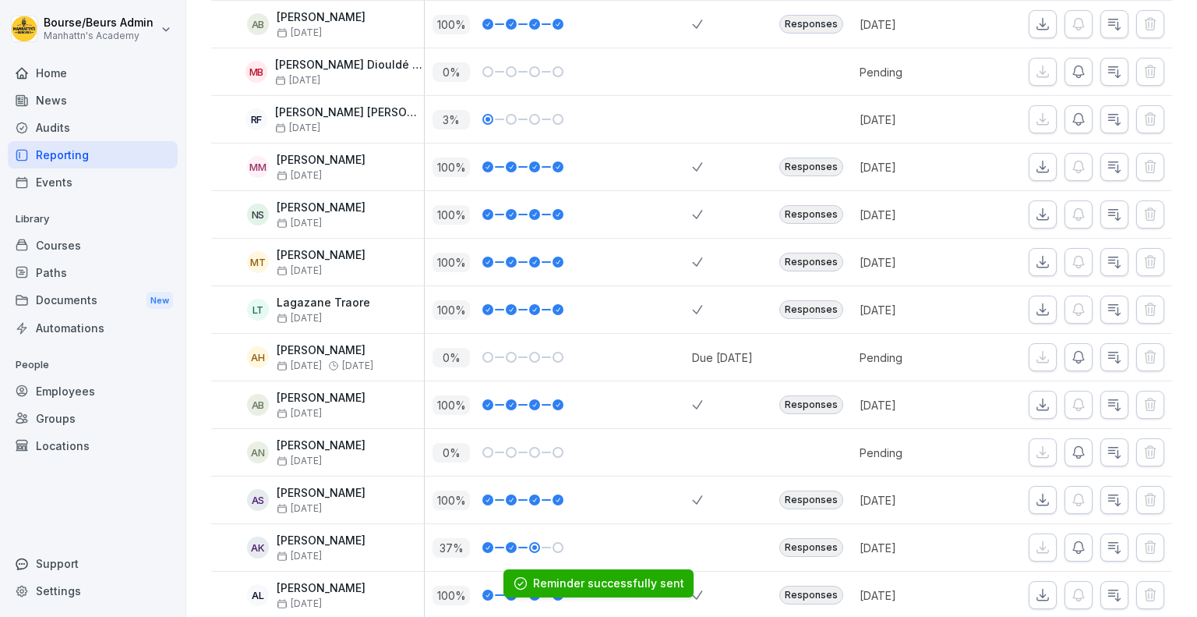
click at [1076, 458] on button "button" at bounding box center [1079, 452] width 28 height 28
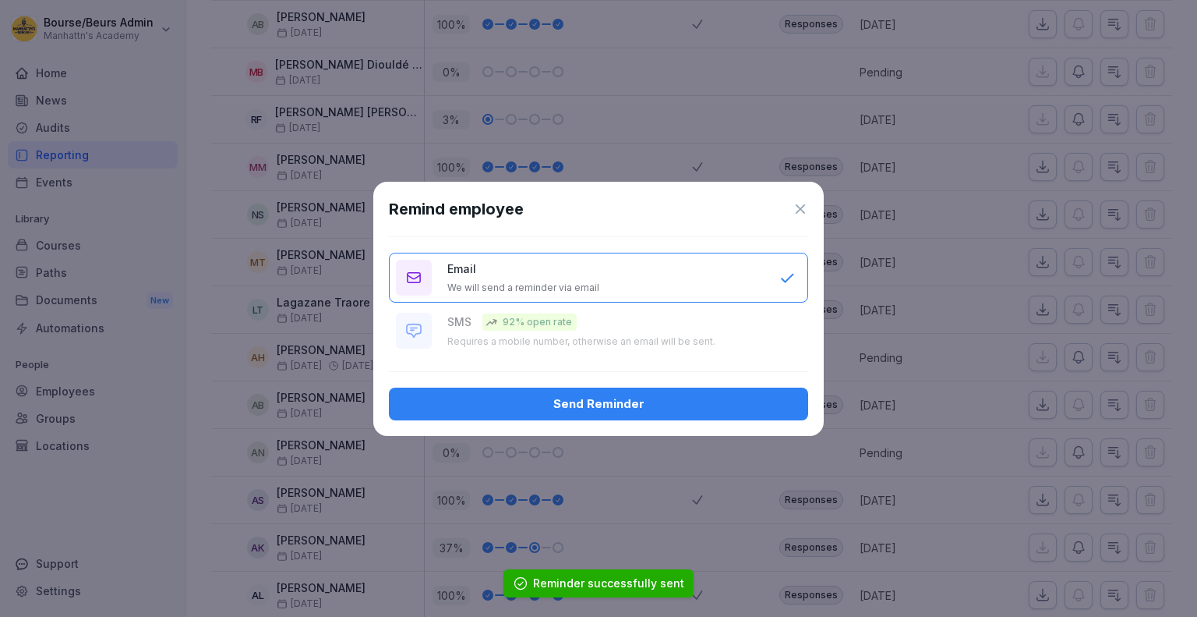
click at [719, 402] on div "Send Reminder" at bounding box center [598, 403] width 394 height 17
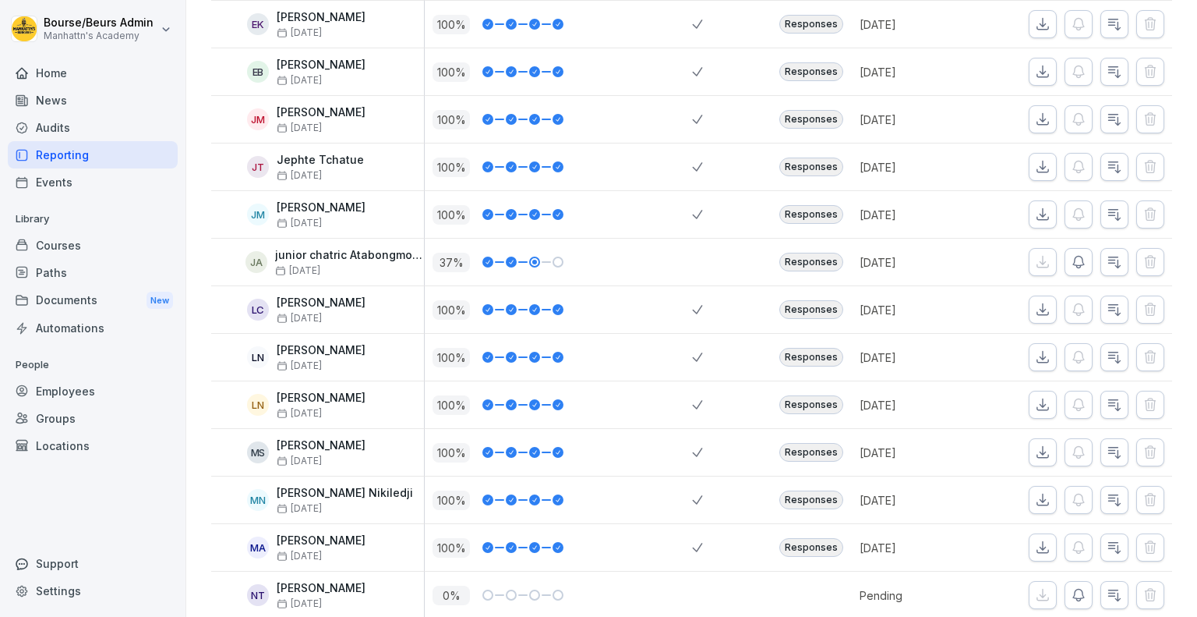
scroll to position [1321, 0]
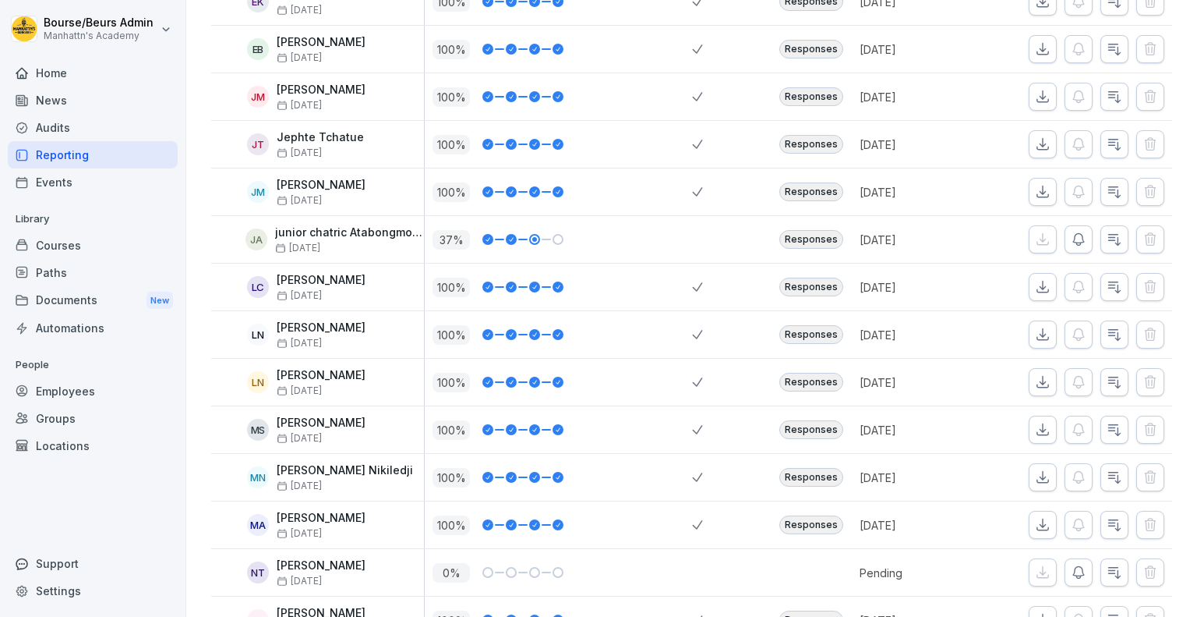
click at [1066, 242] on button "button" at bounding box center [1079, 239] width 28 height 28
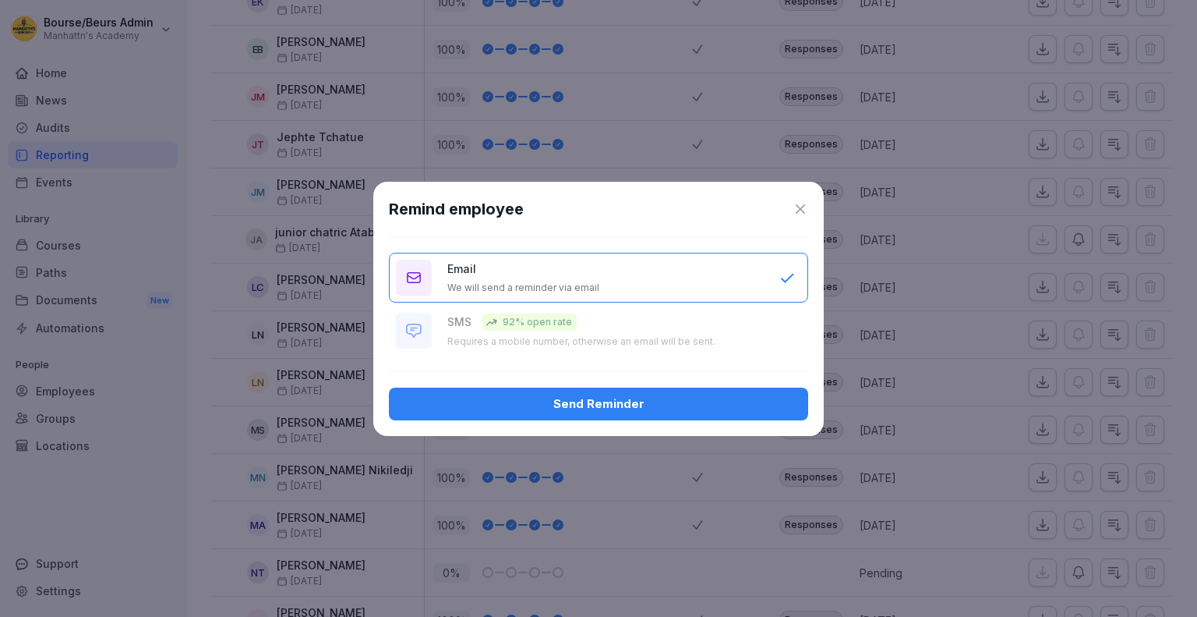
click at [683, 384] on div "Remind employee Email We will send a reminder via email SMS 92% open rate Requi…" at bounding box center [598, 309] width 451 height 254
click at [684, 389] on button "Send Reminder" at bounding box center [598, 403] width 419 height 33
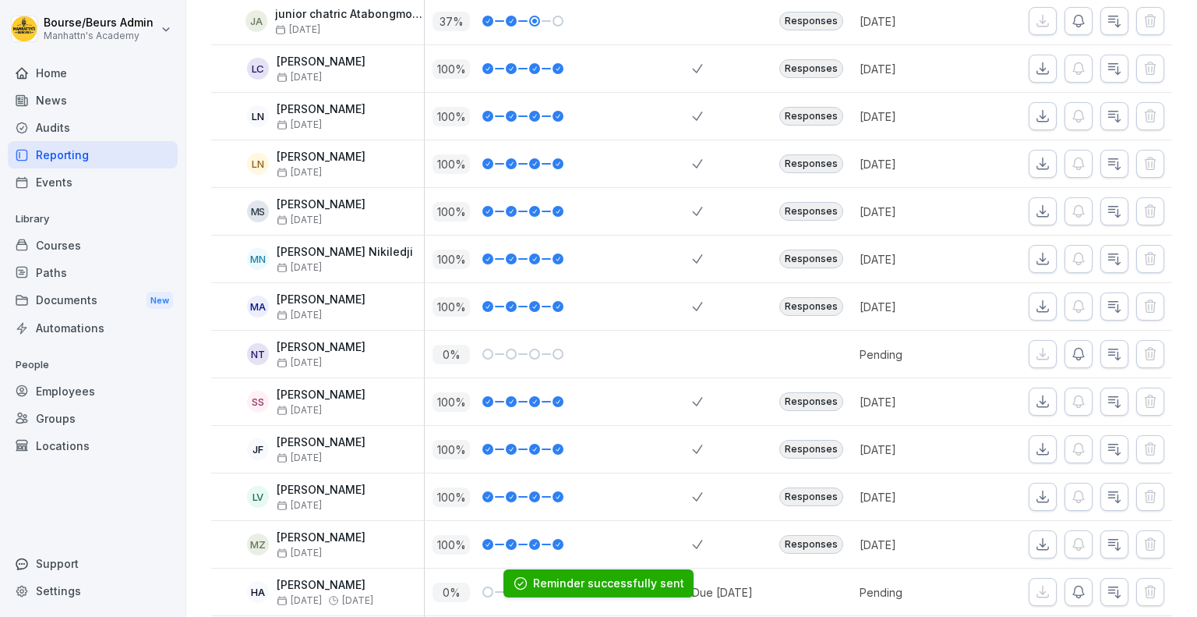
scroll to position [1555, 0]
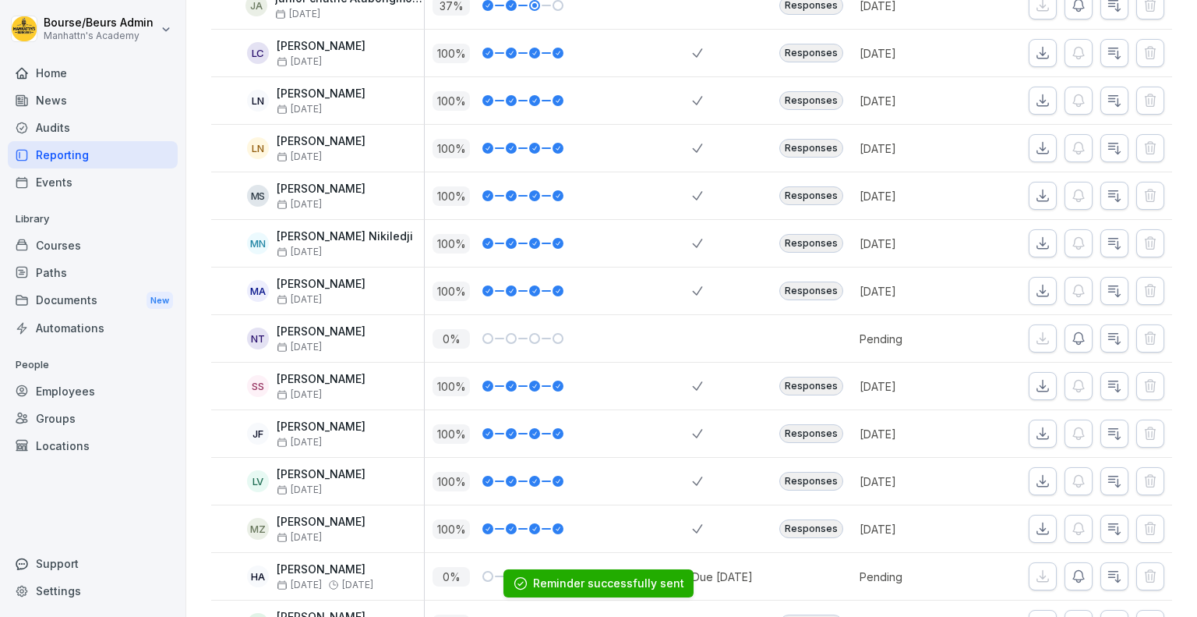
click at [1067, 340] on button "button" at bounding box center [1079, 338] width 28 height 28
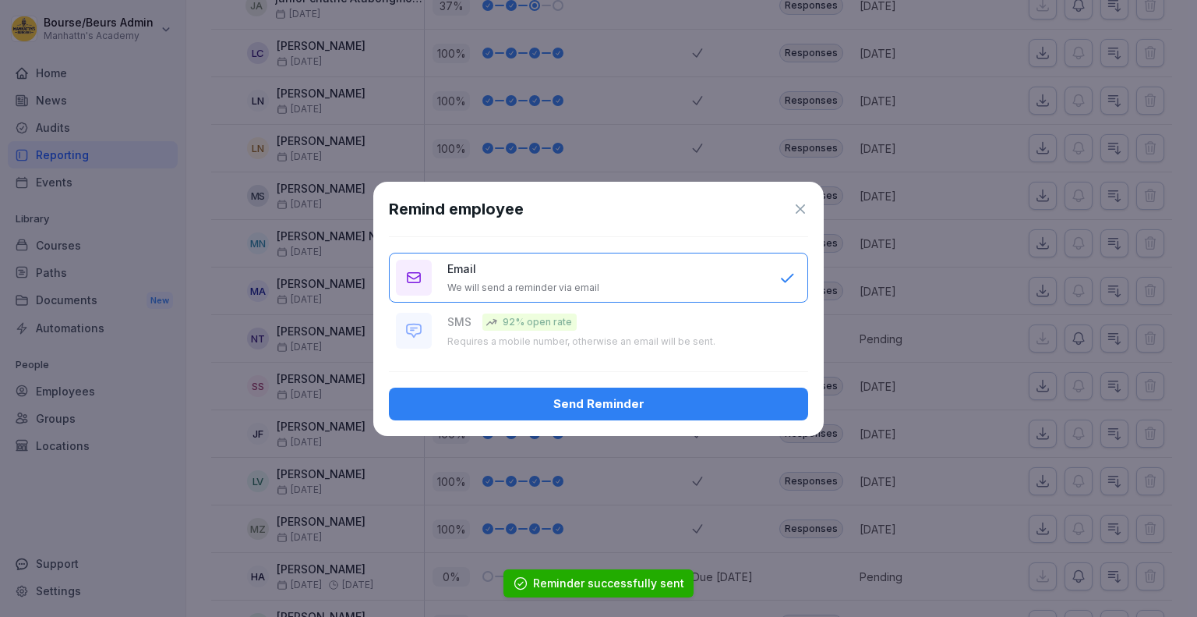
click at [758, 412] on button "Send Reminder" at bounding box center [598, 403] width 419 height 33
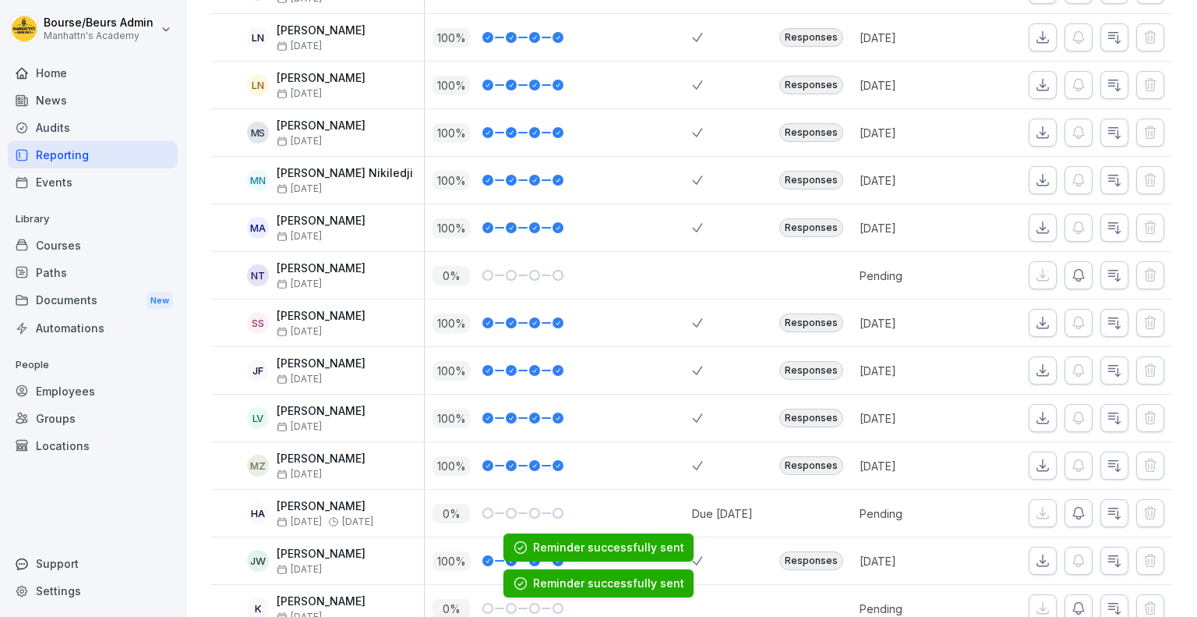
scroll to position [1621, 0]
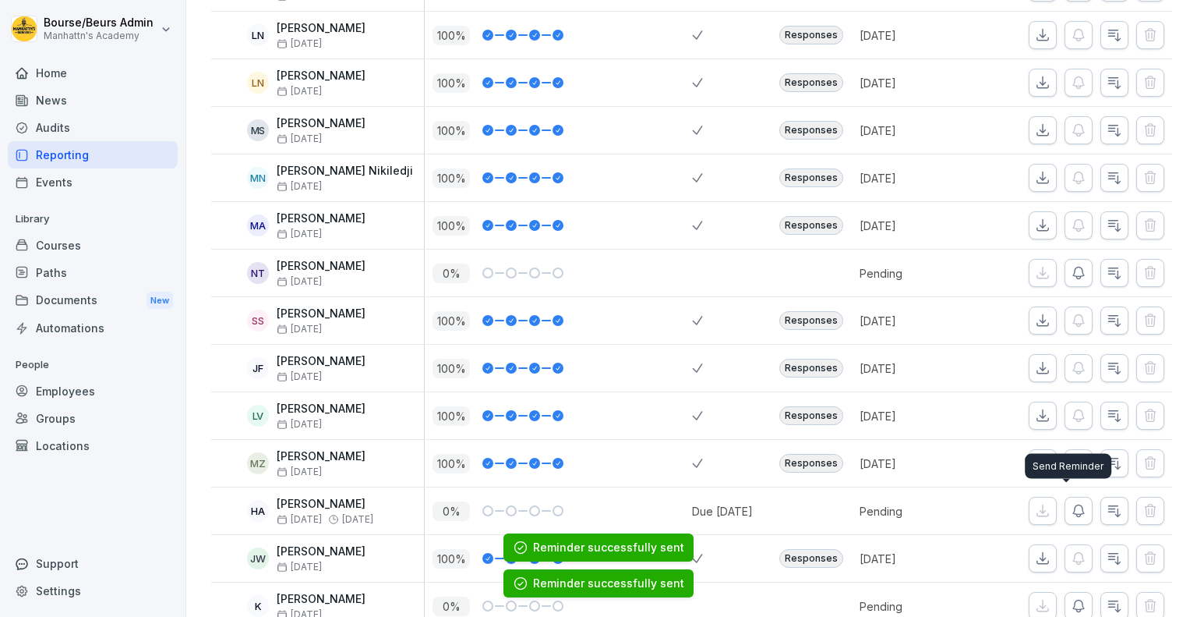
click at [1073, 509] on icon "button" at bounding box center [1078, 511] width 11 height 12
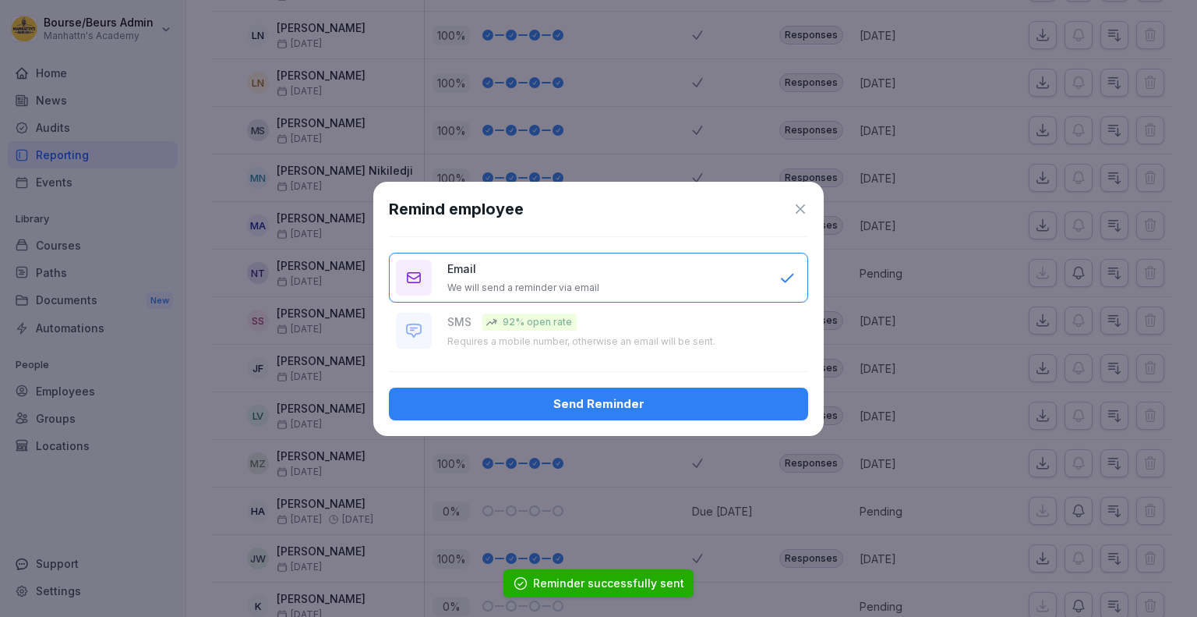
click at [796, 399] on button "Send Reminder" at bounding box center [598, 403] width 419 height 33
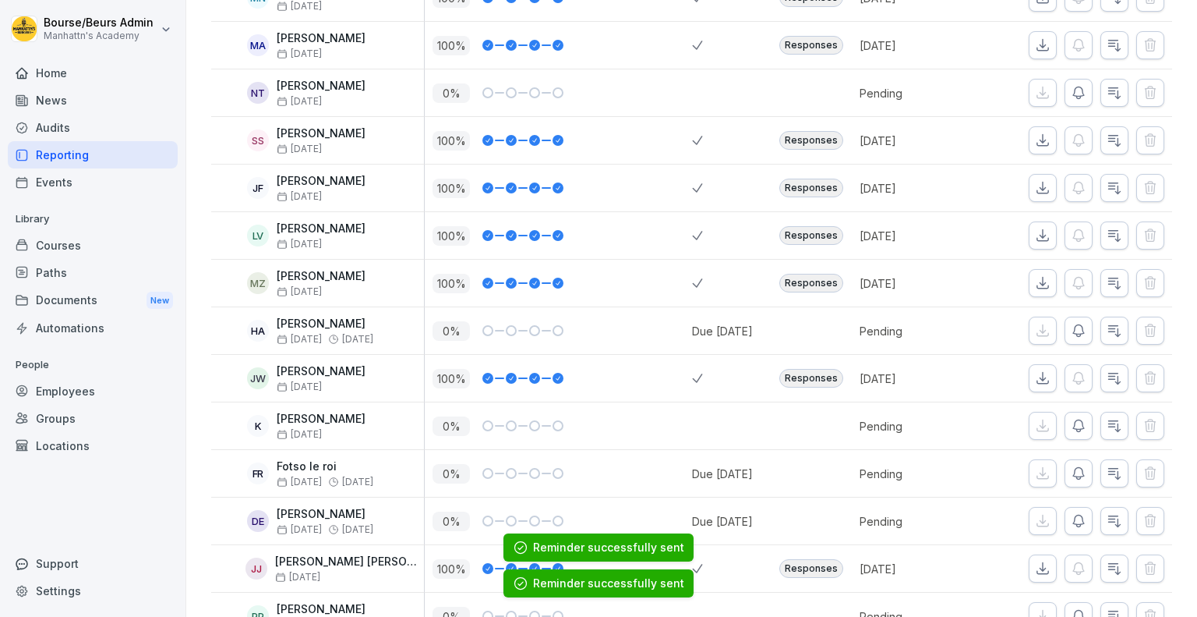
scroll to position [1807, 0]
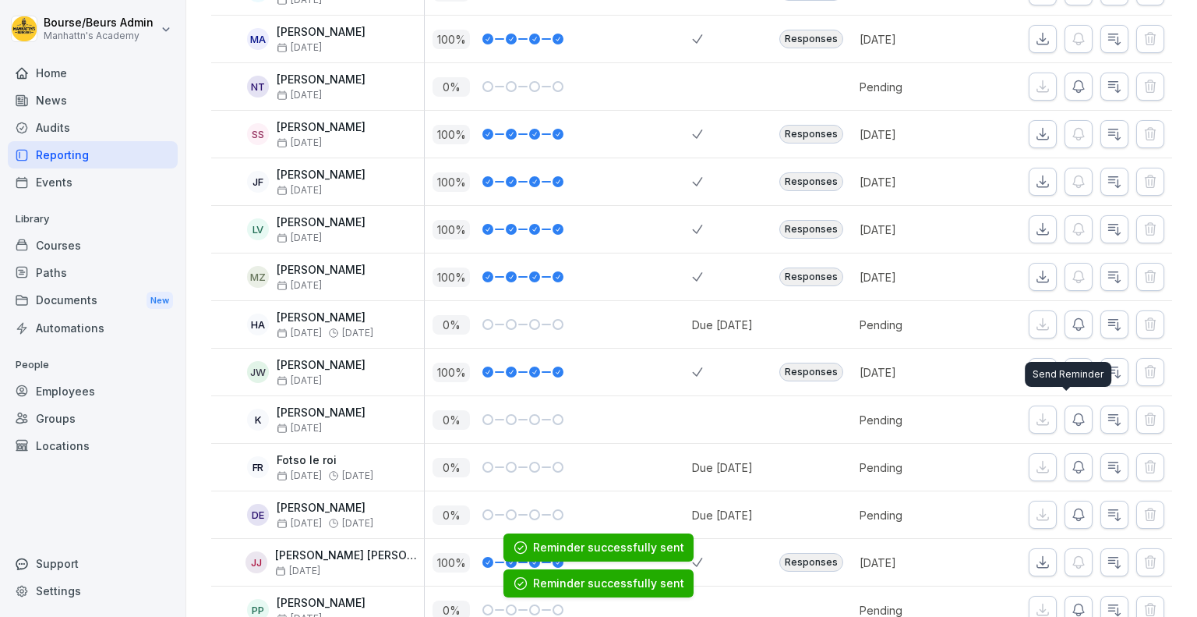
click at [1067, 422] on button "button" at bounding box center [1079, 419] width 28 height 28
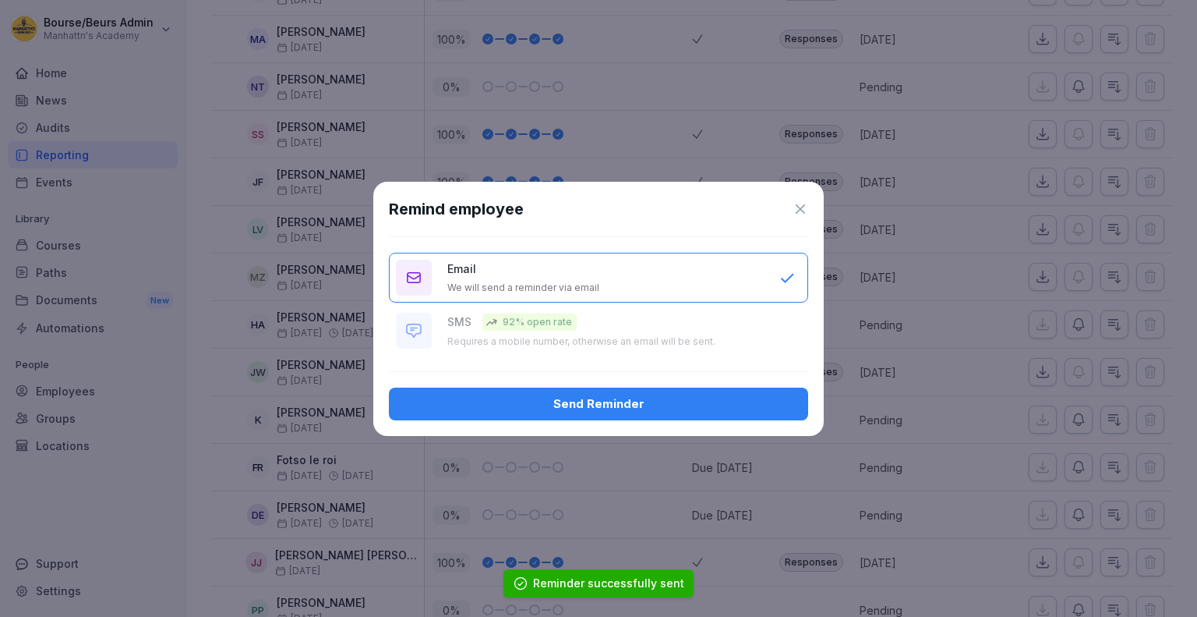
click at [768, 395] on div "Send Reminder" at bounding box center [598, 403] width 394 height 17
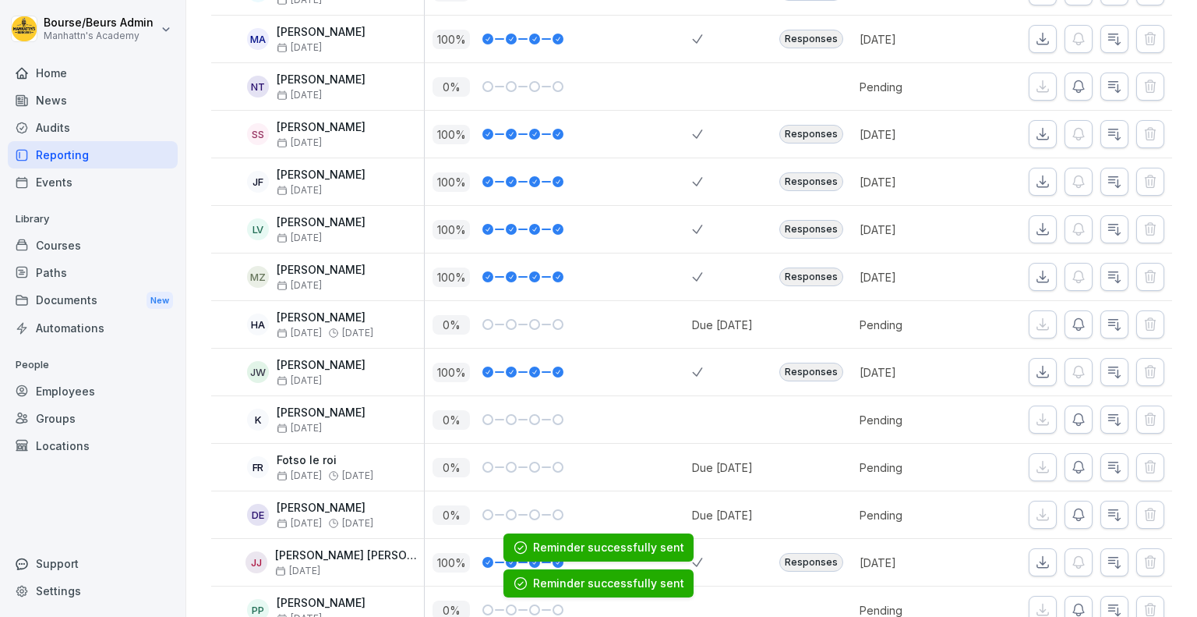
click at [1080, 468] on button "button" at bounding box center [1079, 467] width 28 height 28
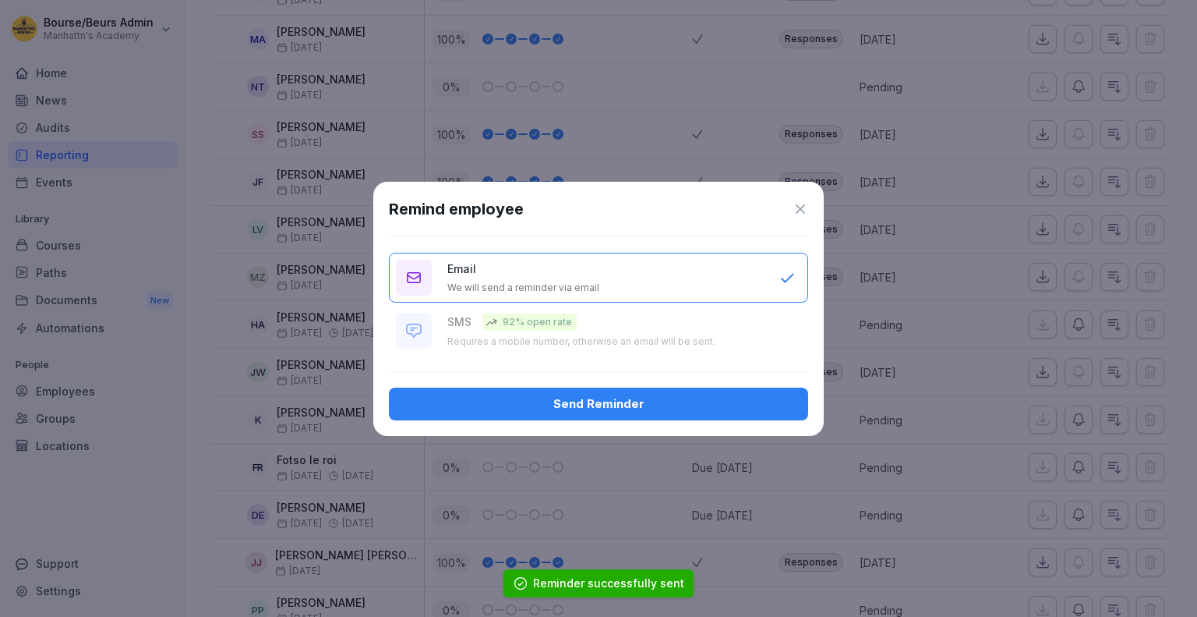
click at [754, 401] on div "Send Reminder" at bounding box center [598, 403] width 394 height 17
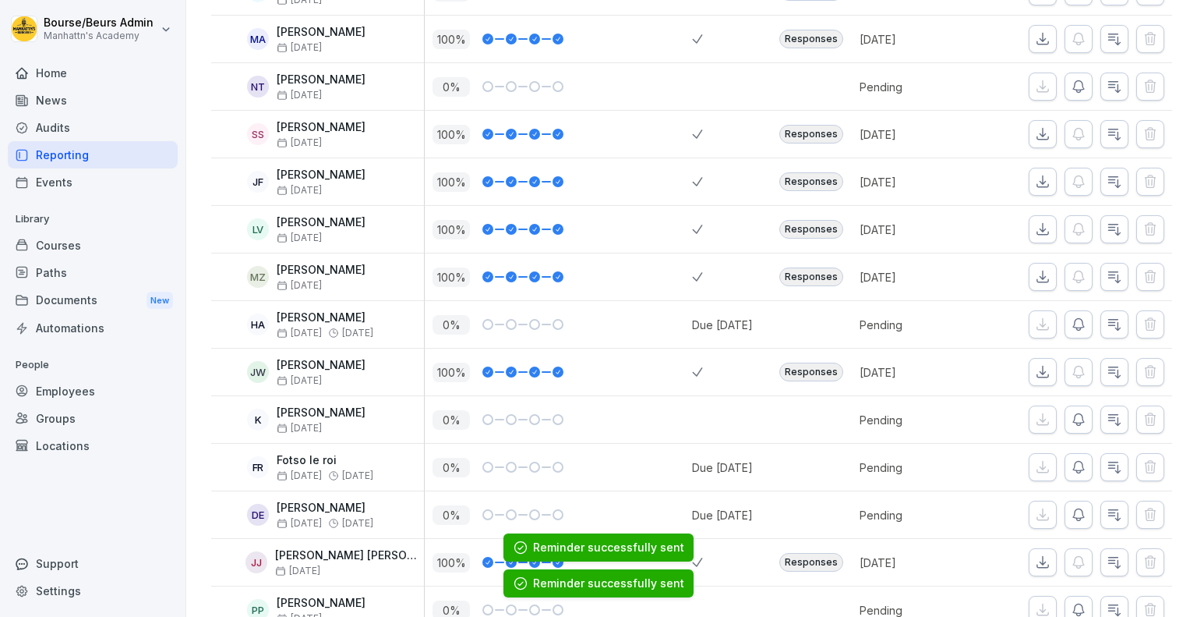
click at [1073, 509] on icon "button" at bounding box center [1078, 515] width 11 height 12
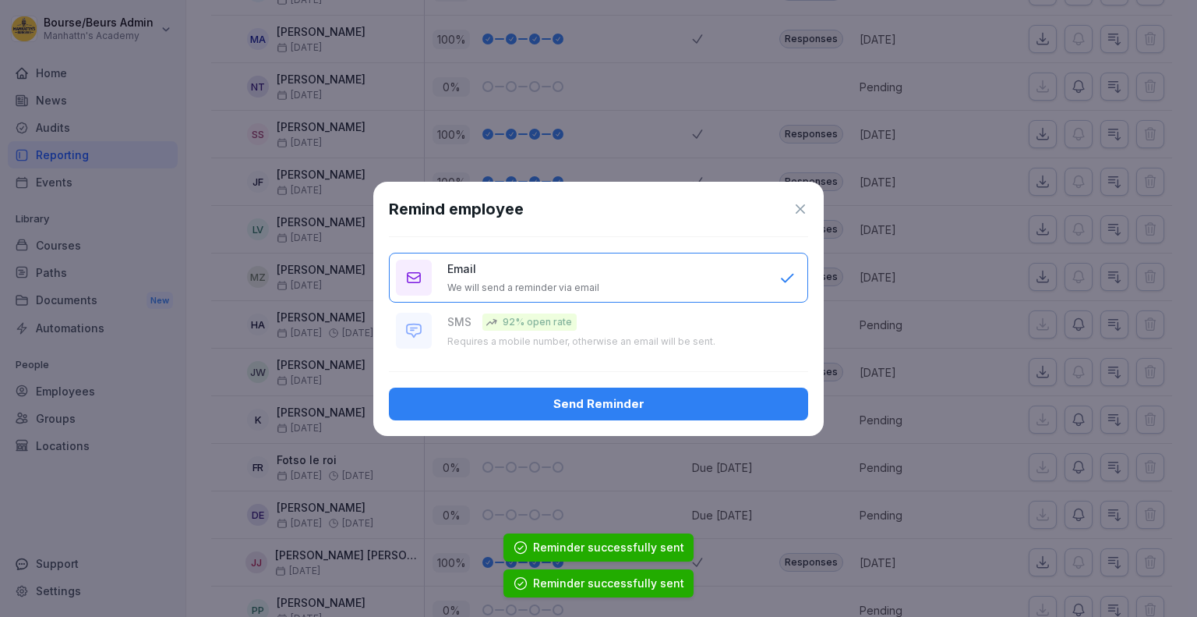
click at [744, 410] on div "Send Reminder" at bounding box center [598, 403] width 394 height 17
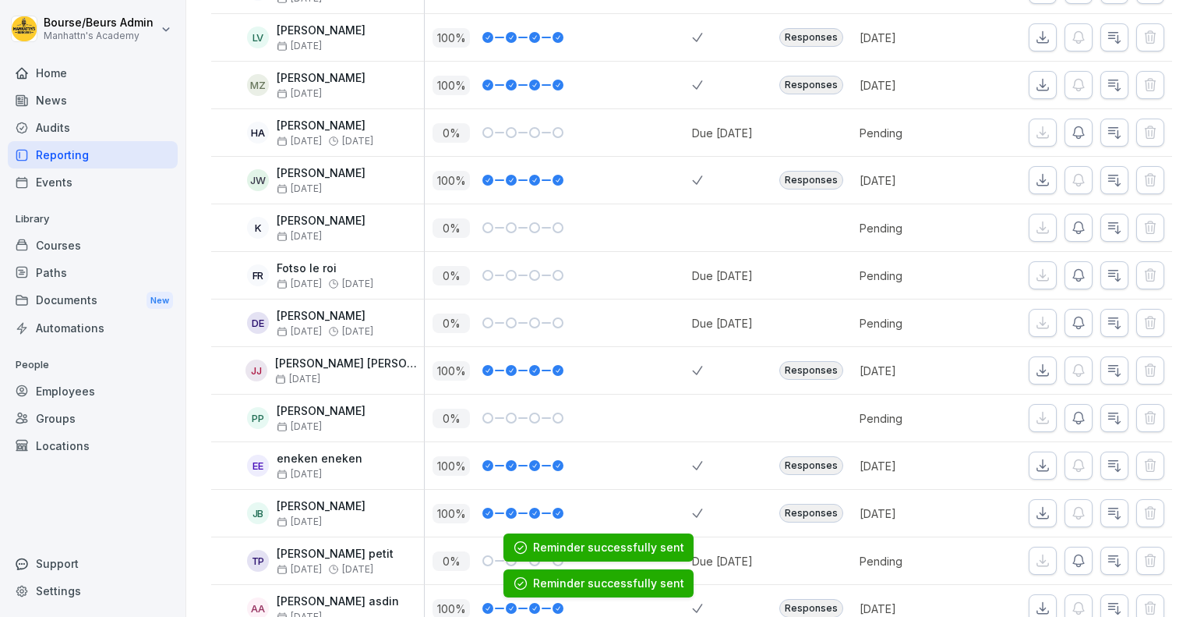
scroll to position [2000, 0]
drag, startPoint x: 1062, startPoint y: 423, endPoint x: 1073, endPoint y: 412, distance: 15.5
click at [1073, 412] on div at bounding box center [1078, 416] width 187 height 47
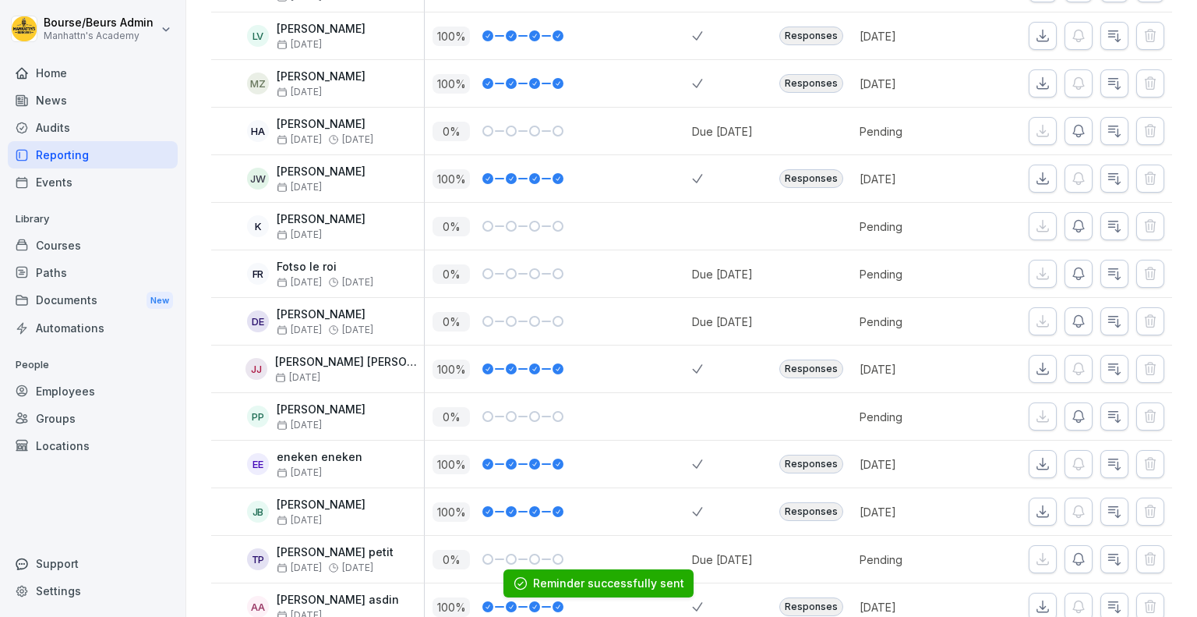
click at [1073, 412] on icon "button" at bounding box center [1079, 416] width 16 height 16
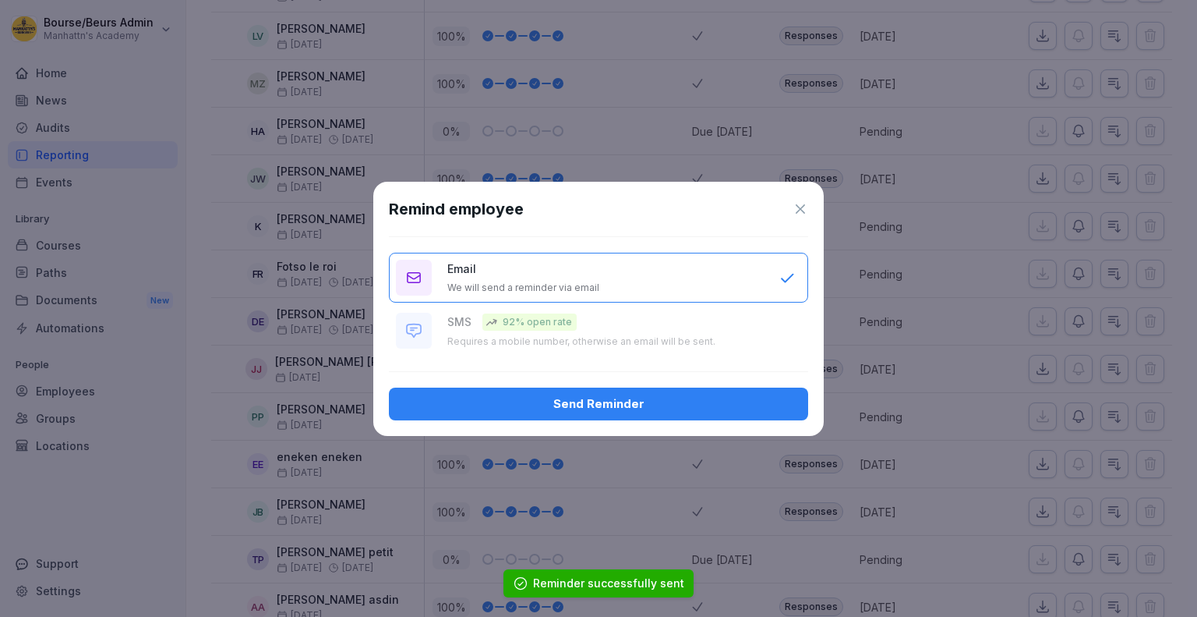
click at [769, 408] on div "Send Reminder" at bounding box center [598, 403] width 394 height 17
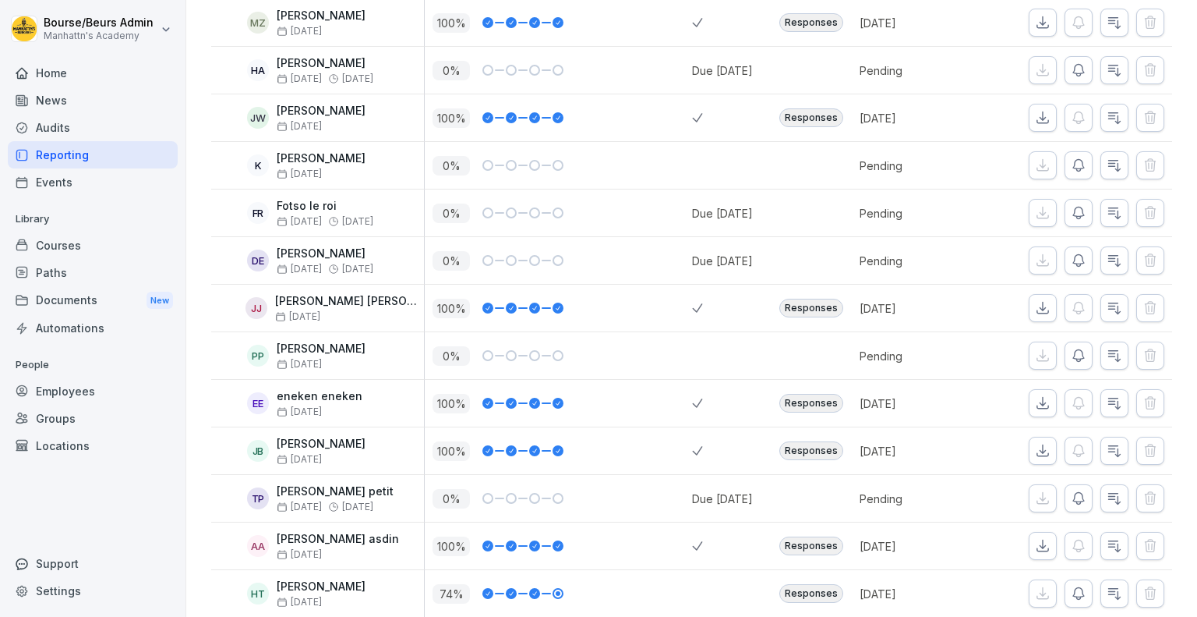
scroll to position [2062, 0]
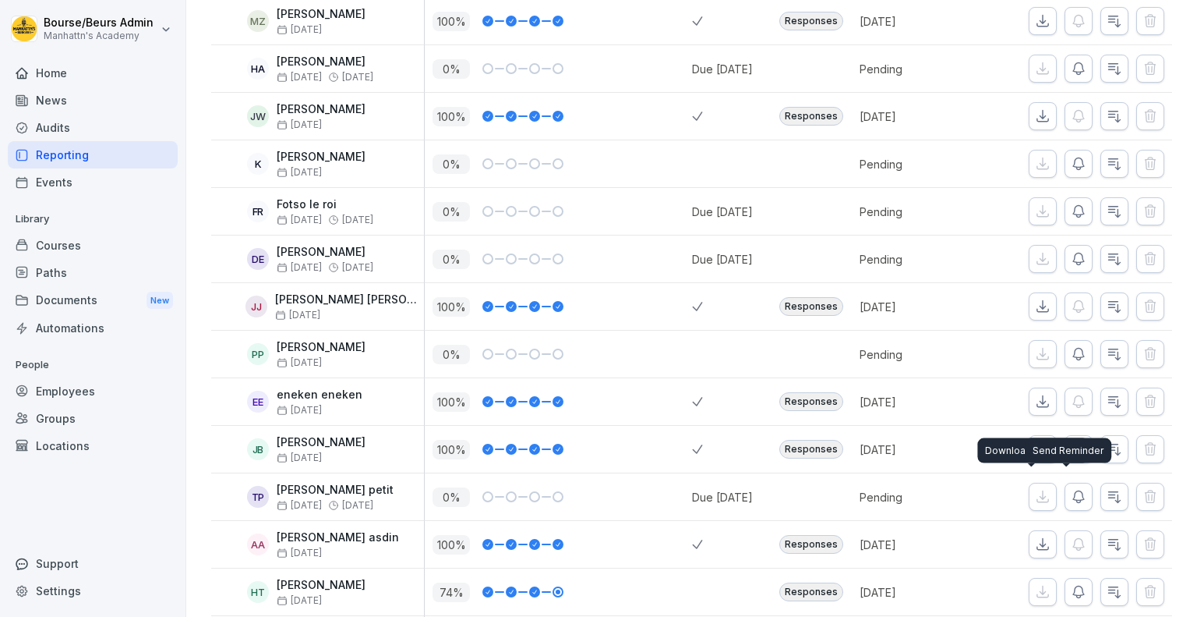
click at [1071, 494] on icon "button" at bounding box center [1079, 497] width 16 height 16
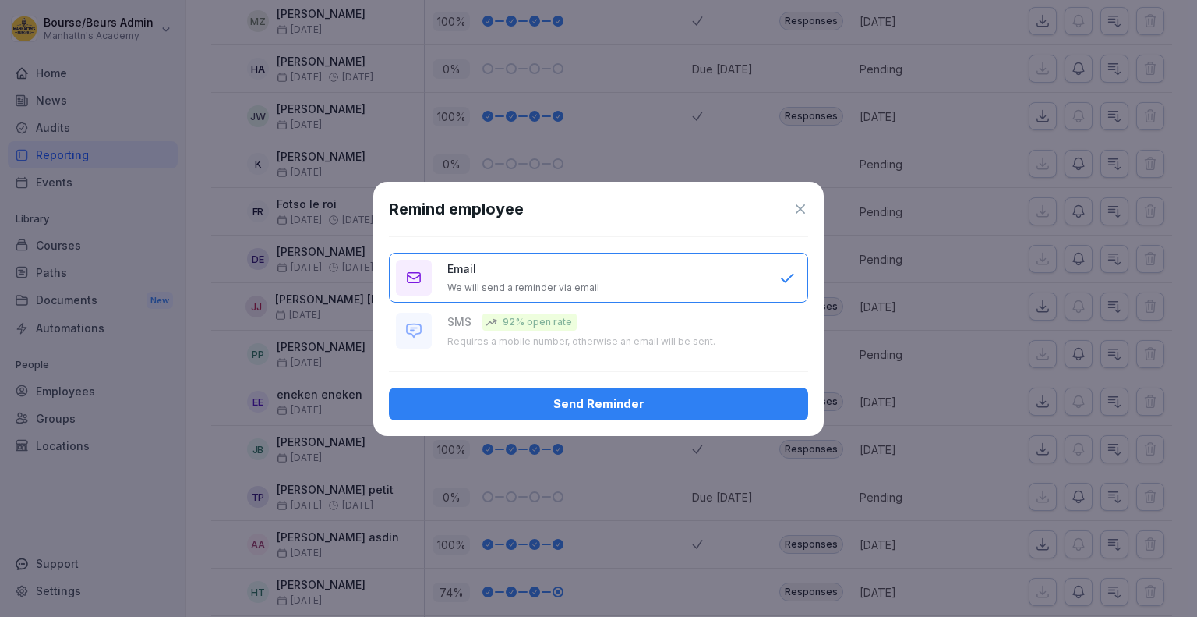
click at [751, 412] on button "Send Reminder" at bounding box center [598, 403] width 419 height 33
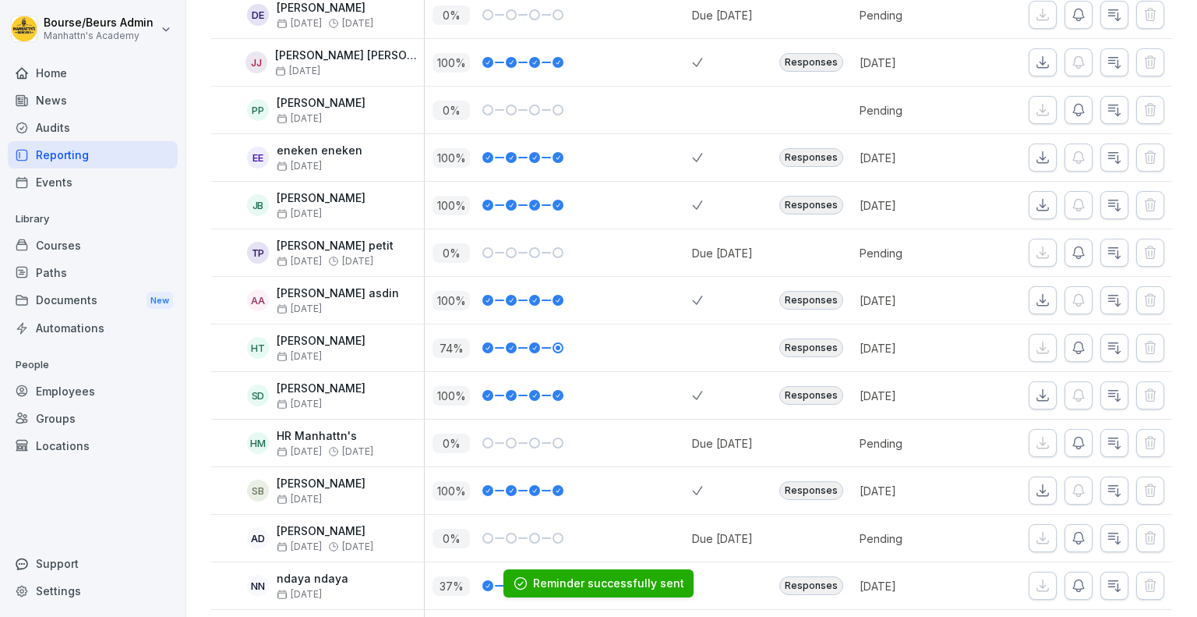
scroll to position [2309, 0]
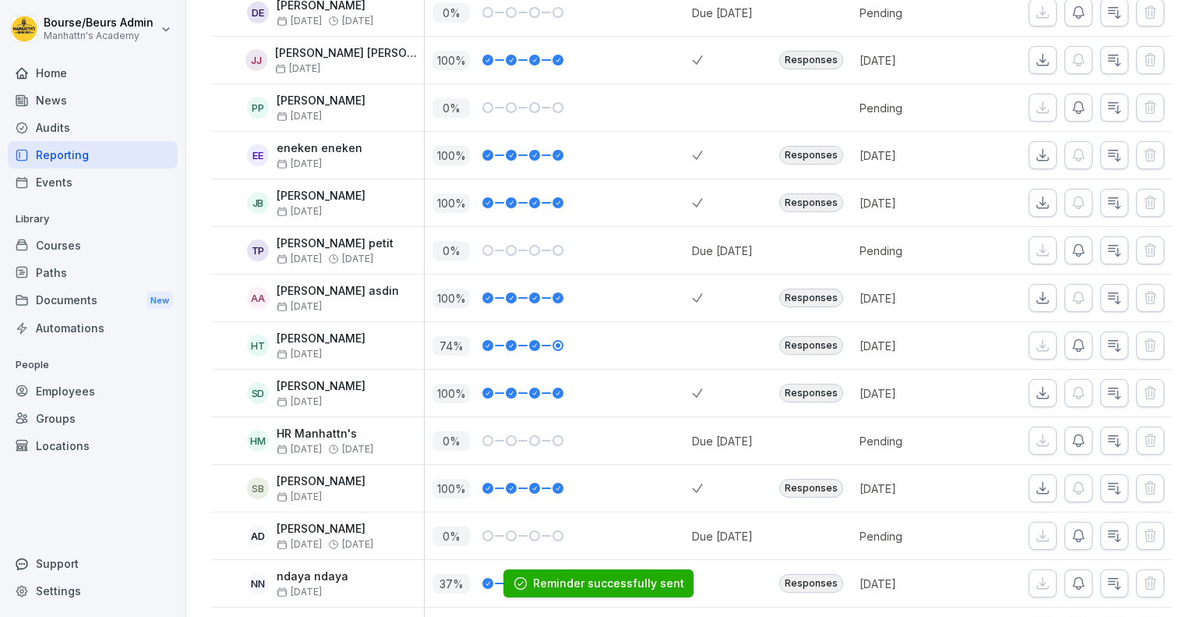
click at [1065, 439] on button "button" at bounding box center [1079, 440] width 28 height 28
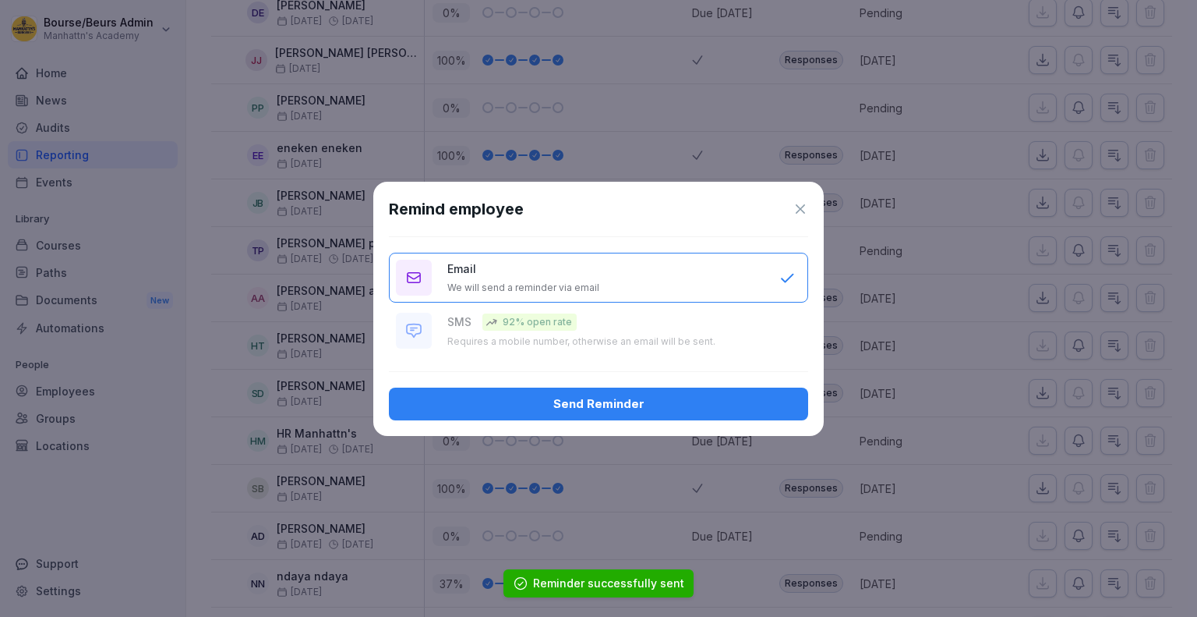
click at [748, 412] on button "Send Reminder" at bounding box center [598, 403] width 419 height 33
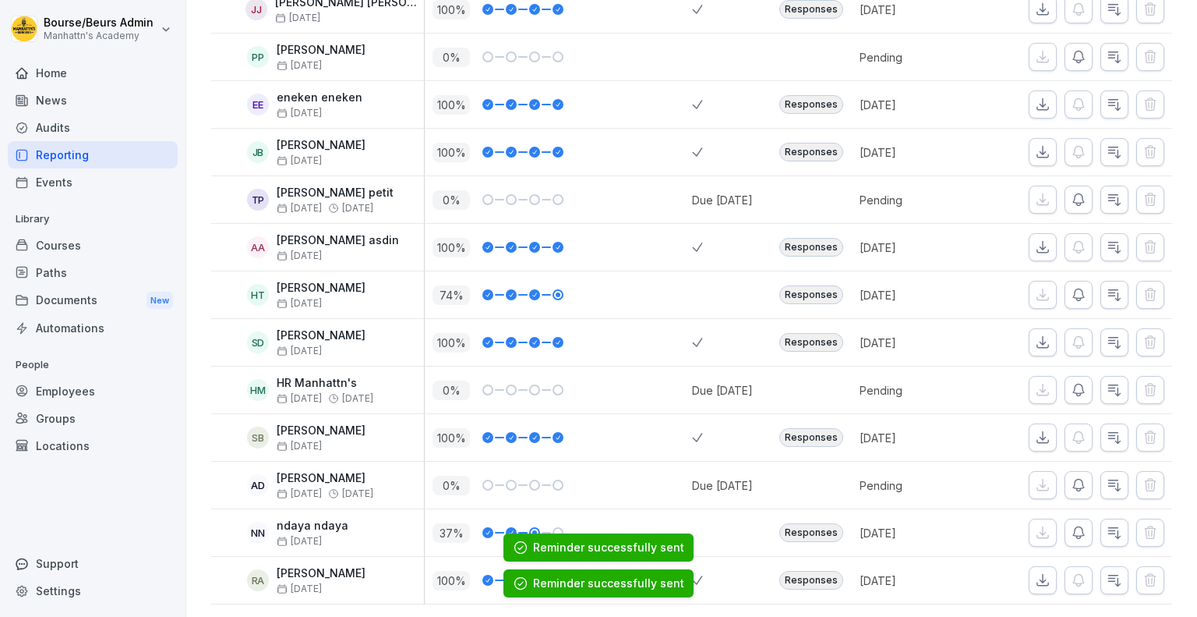
scroll to position [2363, 0]
click at [1068, 482] on button "button" at bounding box center [1079, 485] width 28 height 28
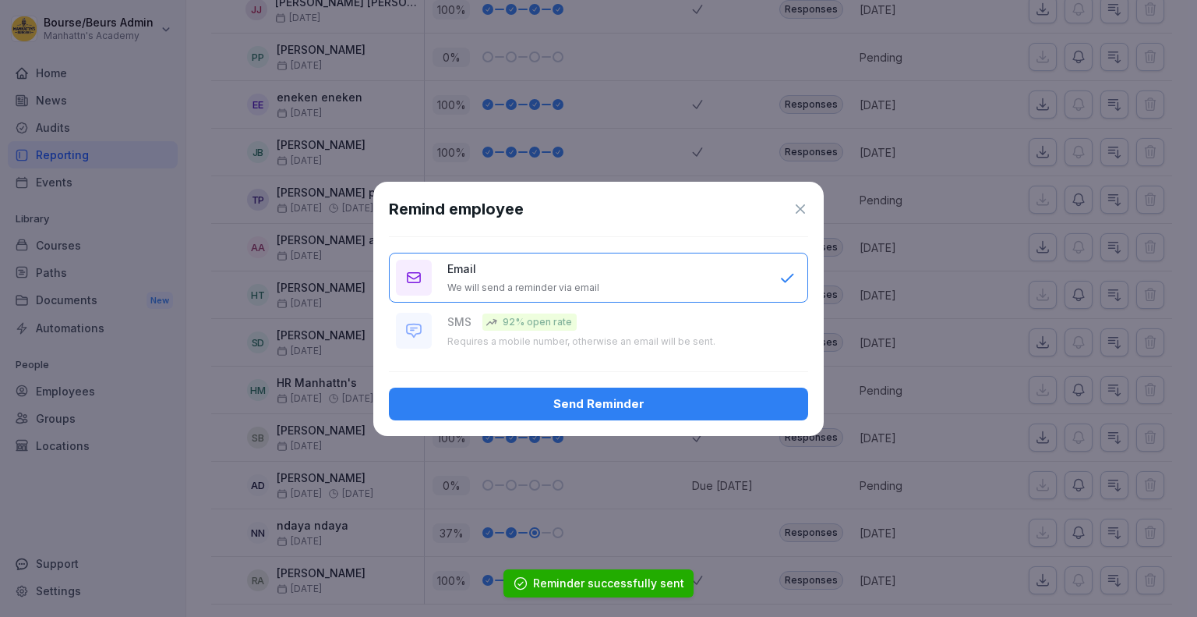
click at [728, 413] on button "Send Reminder" at bounding box center [598, 403] width 419 height 33
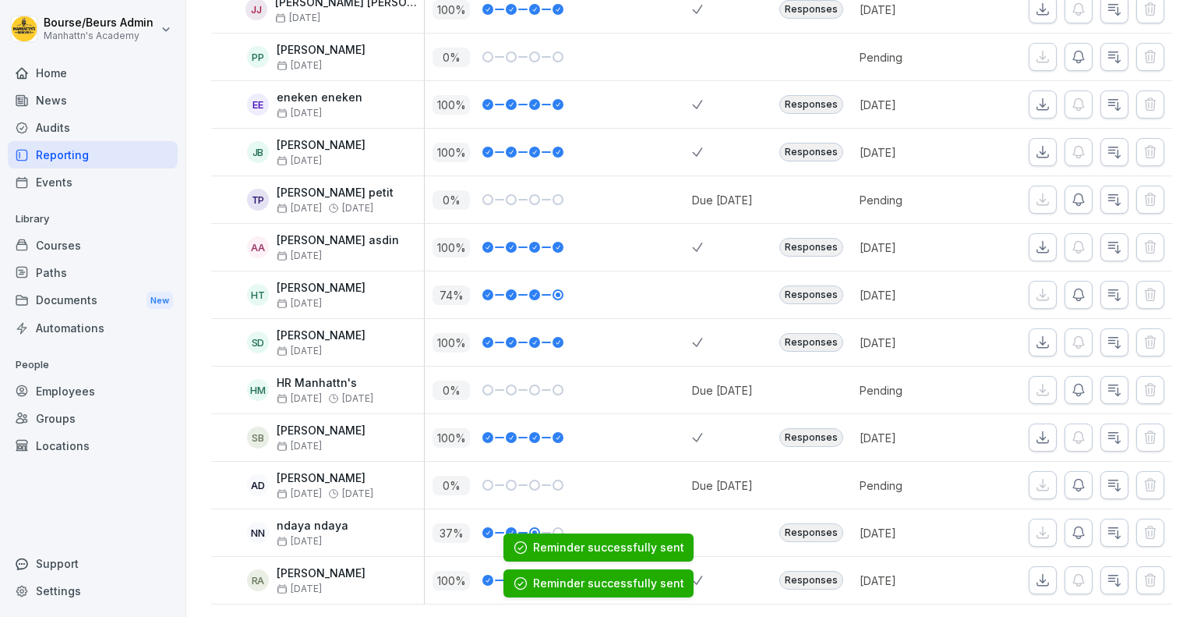
click at [1073, 525] on icon "button" at bounding box center [1079, 533] width 16 height 16
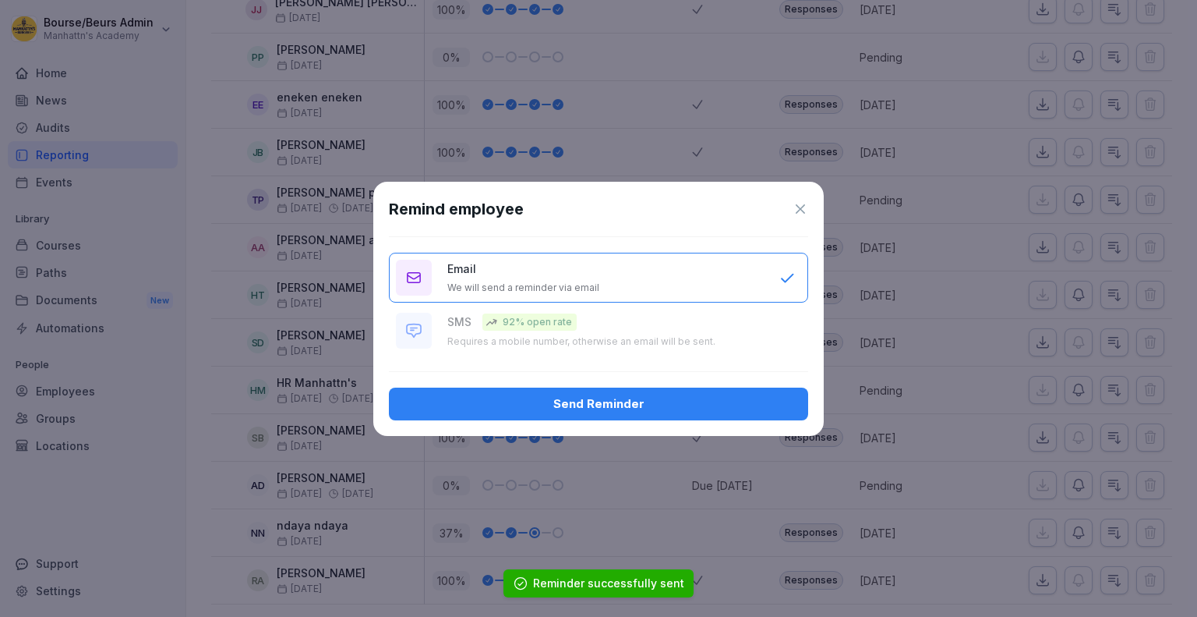
click at [742, 387] on button "Send Reminder" at bounding box center [598, 403] width 419 height 33
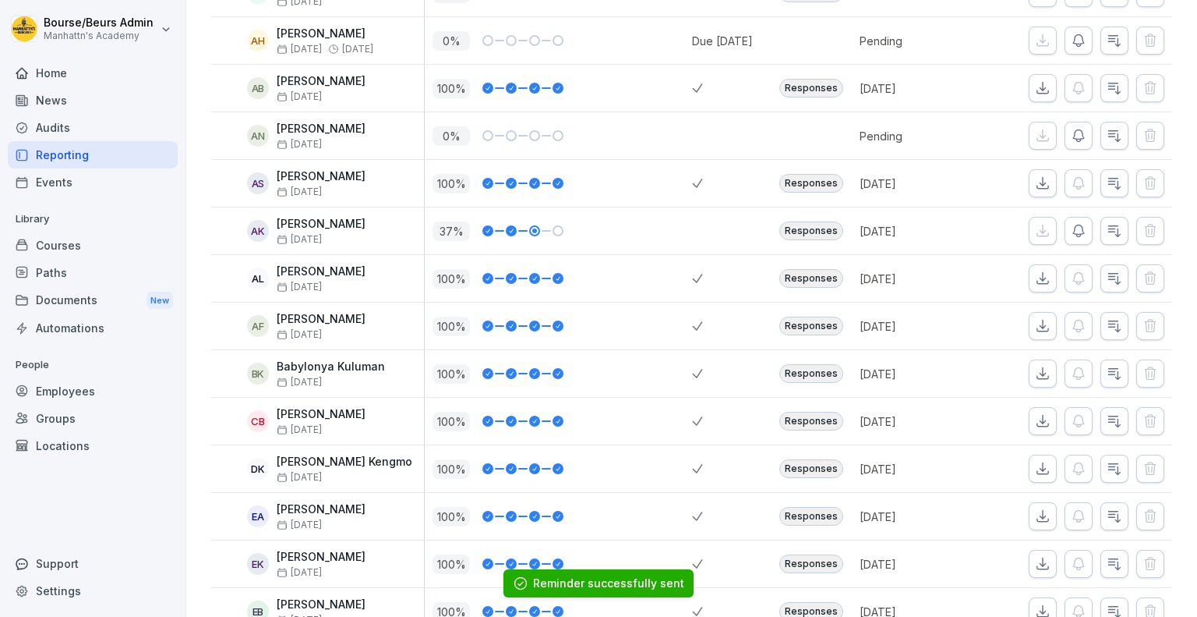
scroll to position [0, 0]
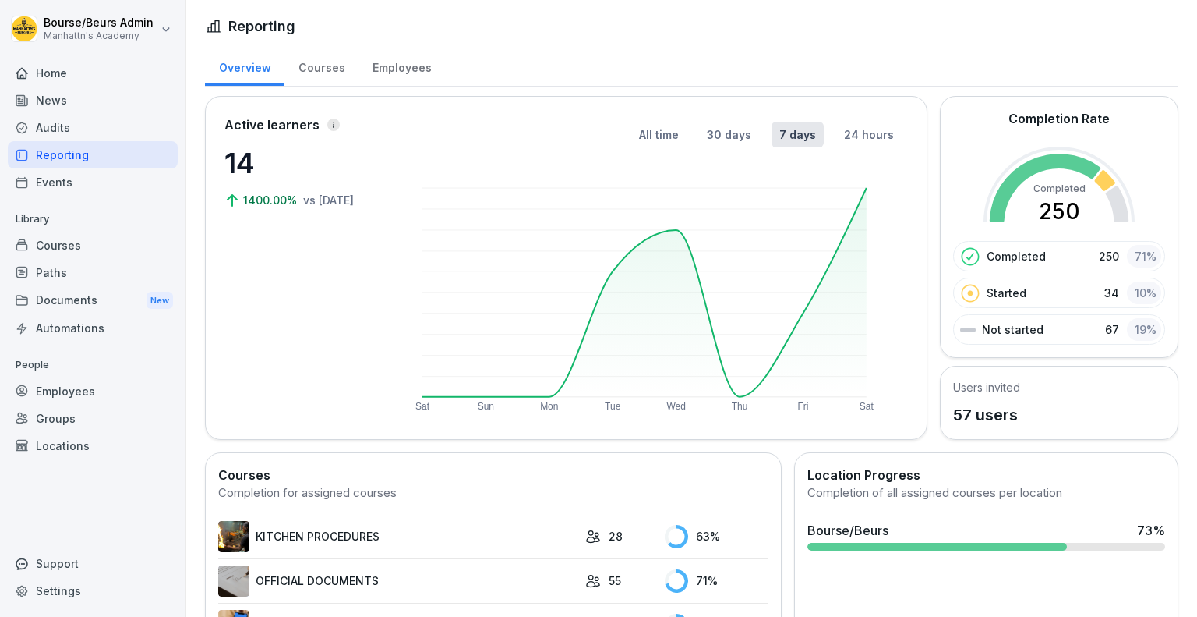
scroll to position [198, 0]
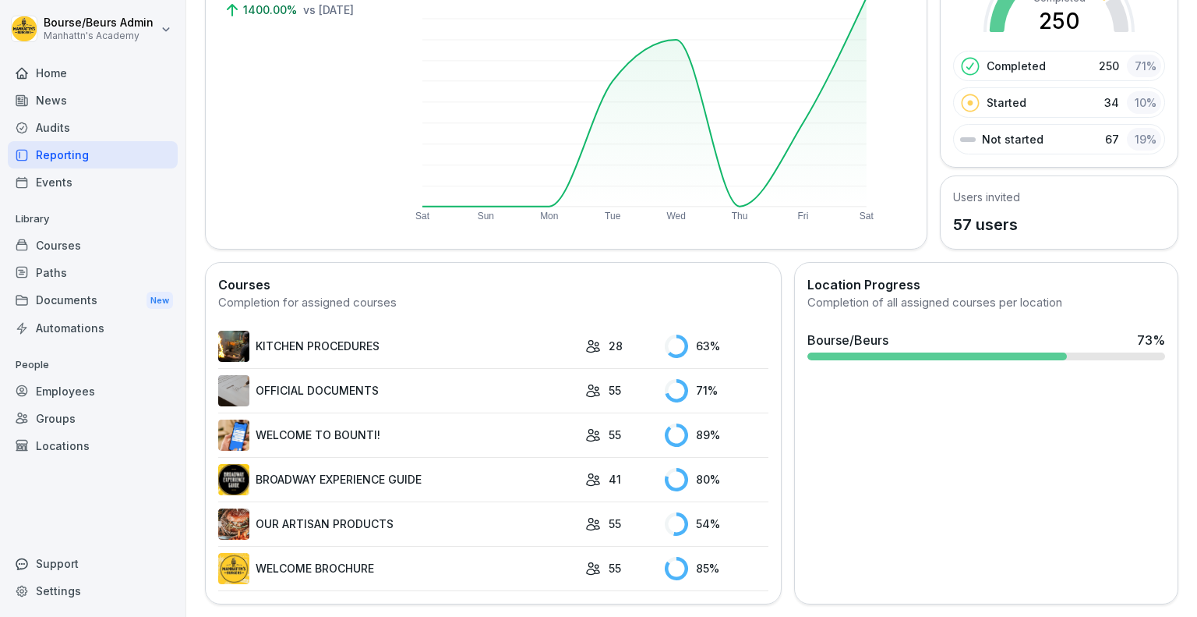
click at [334, 375] on link "OFFICIAL DOCUMENTS" at bounding box center [397, 390] width 359 height 31
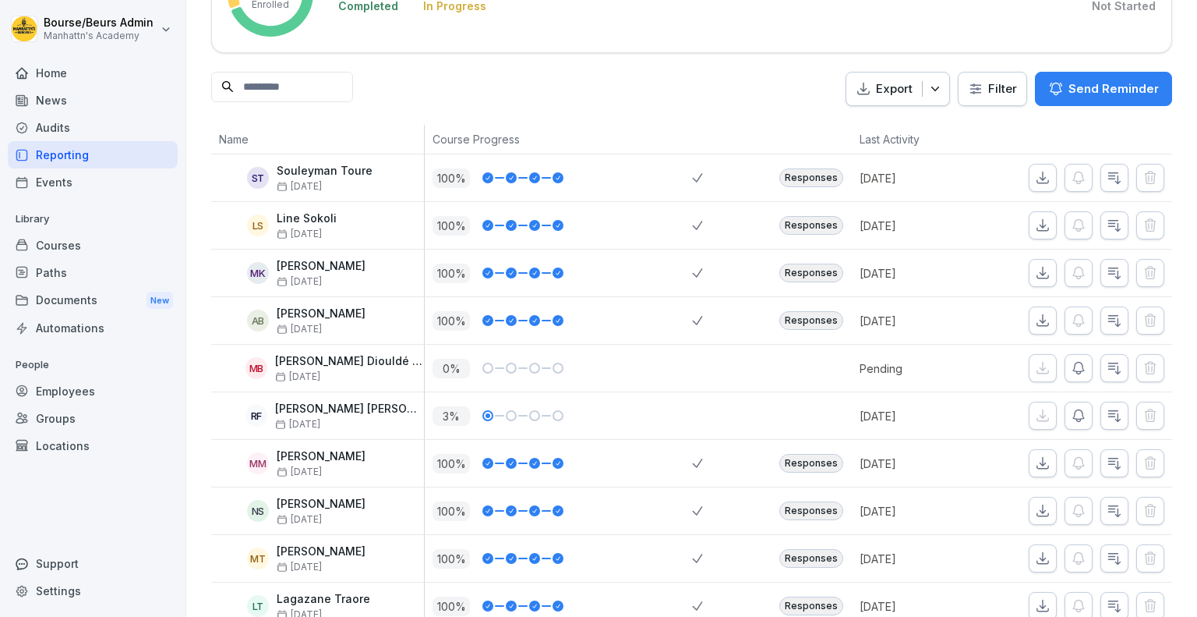
scroll to position [148, 0]
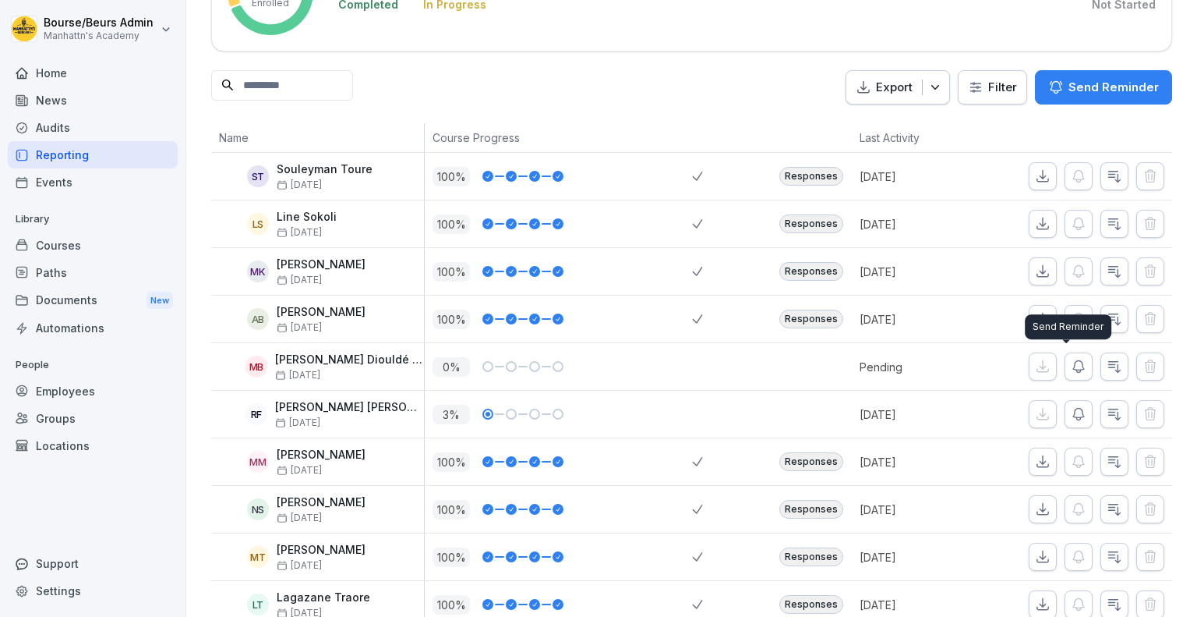
click at [1071, 366] on icon "button" at bounding box center [1079, 367] width 16 height 16
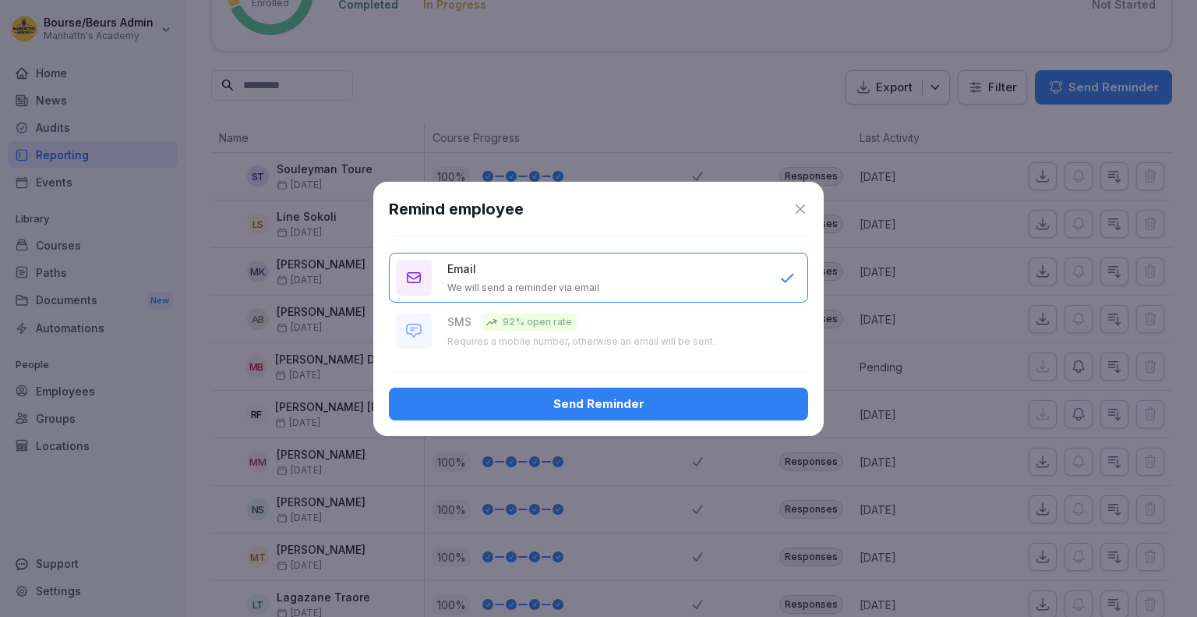
click at [684, 417] on button "Send Reminder" at bounding box center [598, 403] width 419 height 33
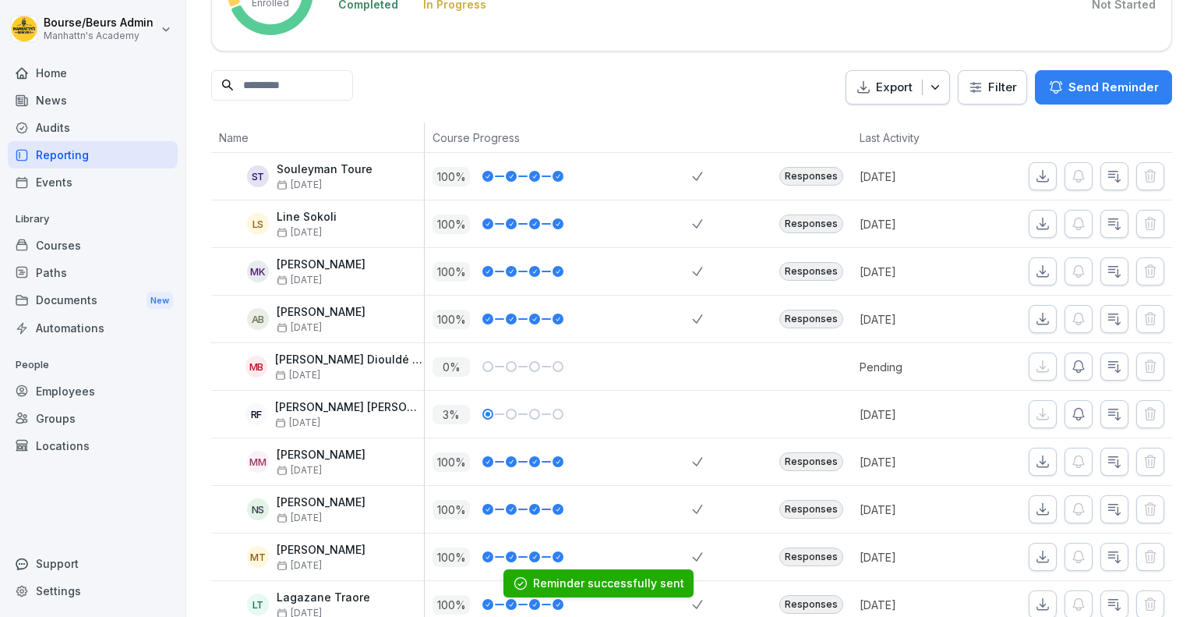
click at [1068, 402] on button "button" at bounding box center [1079, 414] width 28 height 28
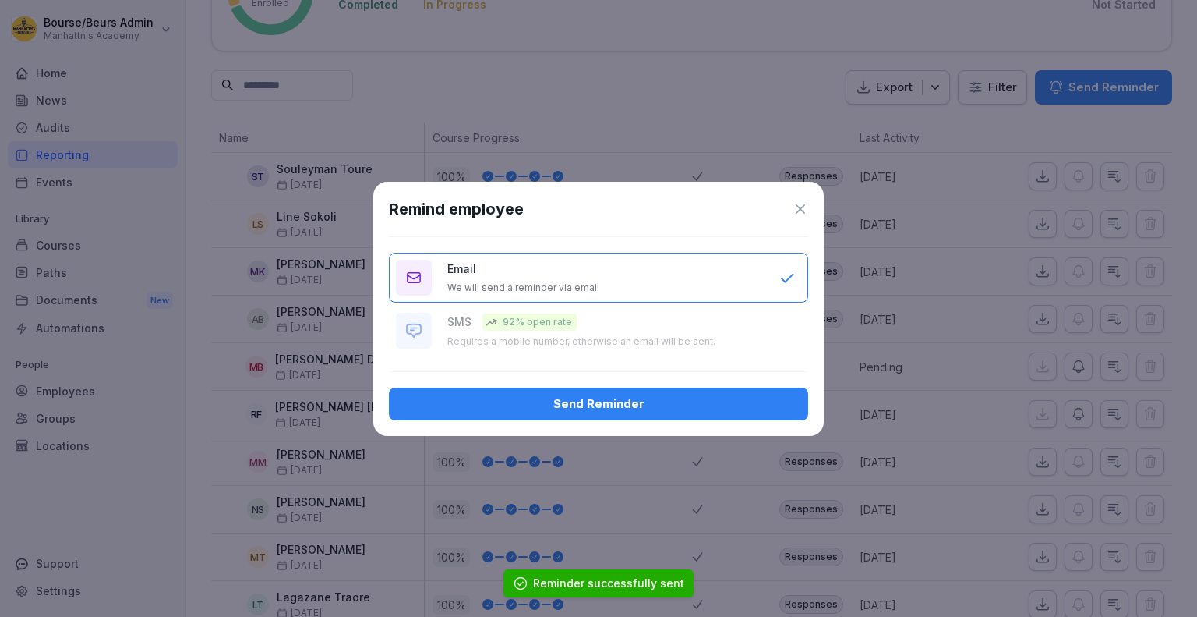
click at [684, 388] on button "Send Reminder" at bounding box center [598, 403] width 419 height 33
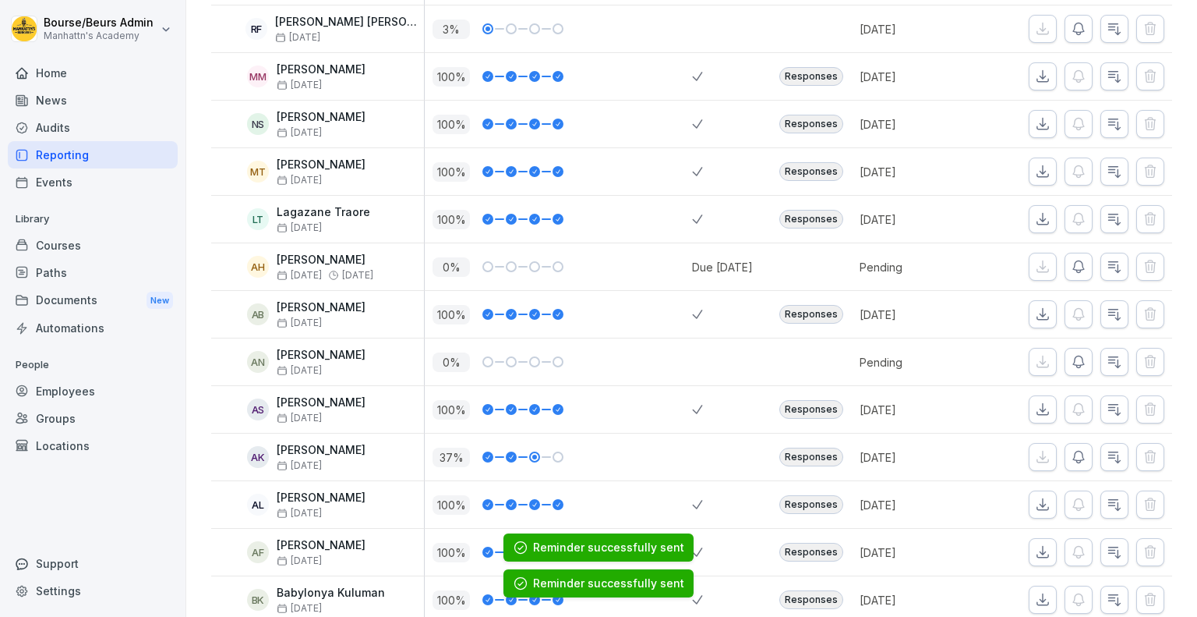
scroll to position [538, 0]
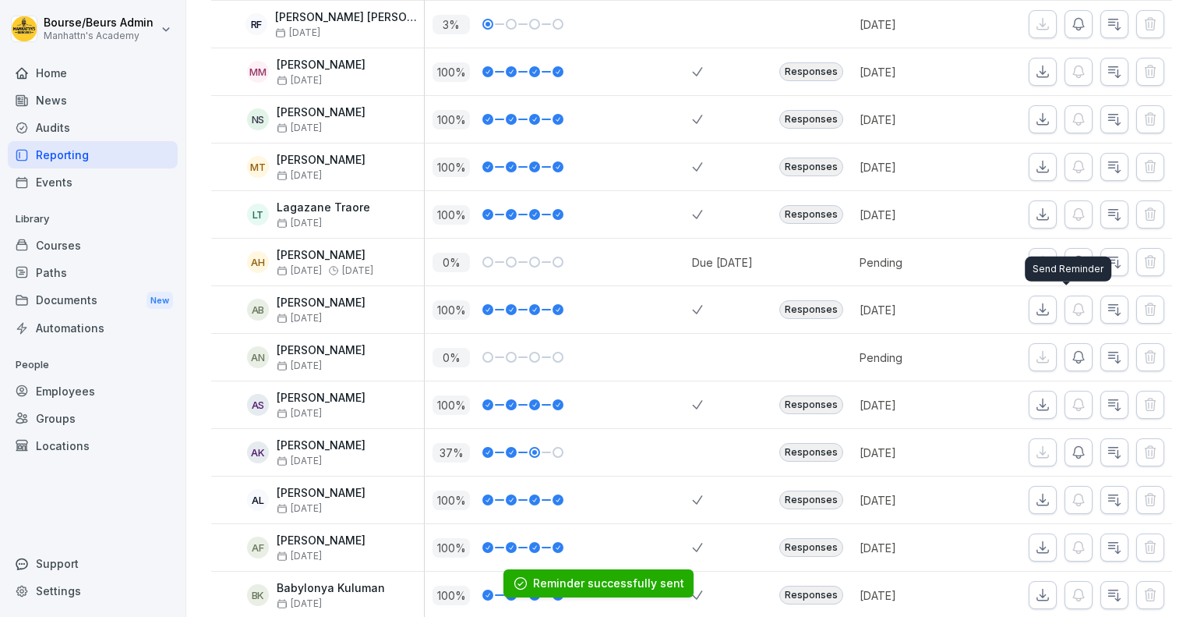
click at [1069, 258] on div "Send Reminder Send Reminder" at bounding box center [1068, 268] width 87 height 25
click at [1071, 264] on icon "button" at bounding box center [1079, 262] width 16 height 16
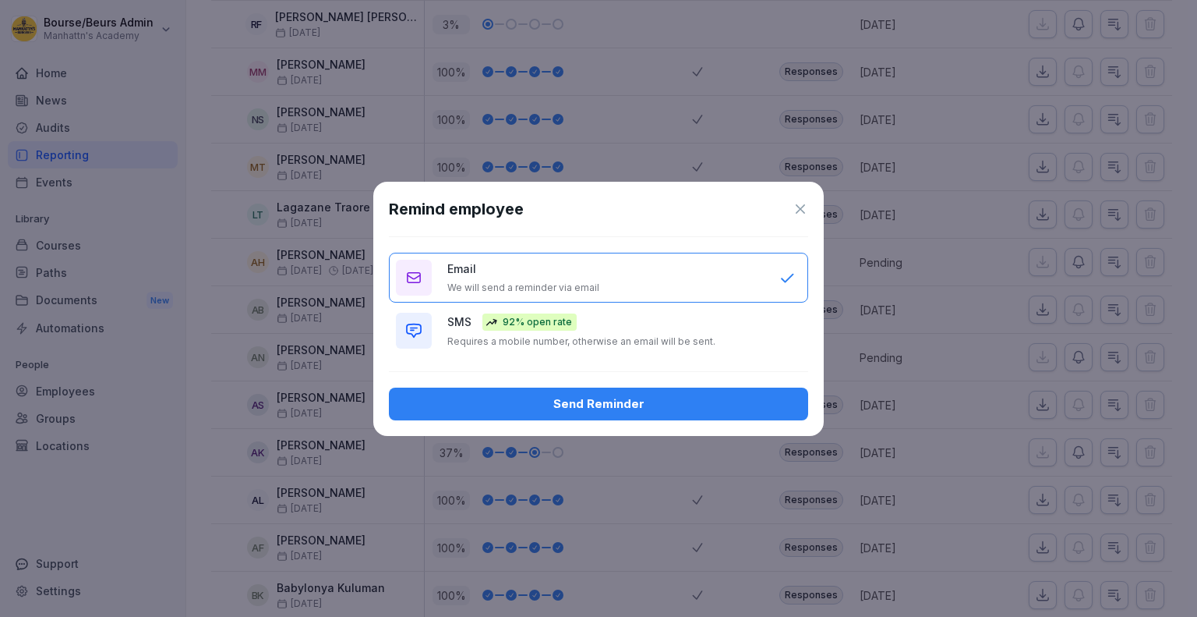
click at [684, 390] on button "Send Reminder" at bounding box center [598, 403] width 419 height 33
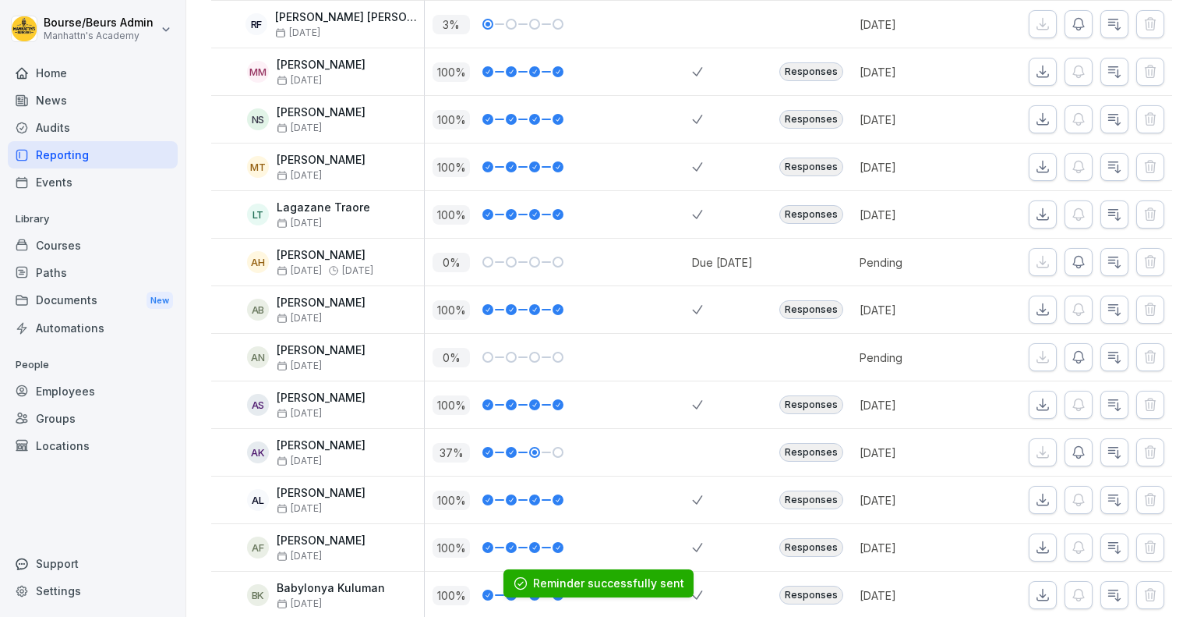
click at [1071, 355] on icon "button" at bounding box center [1079, 357] width 16 height 16
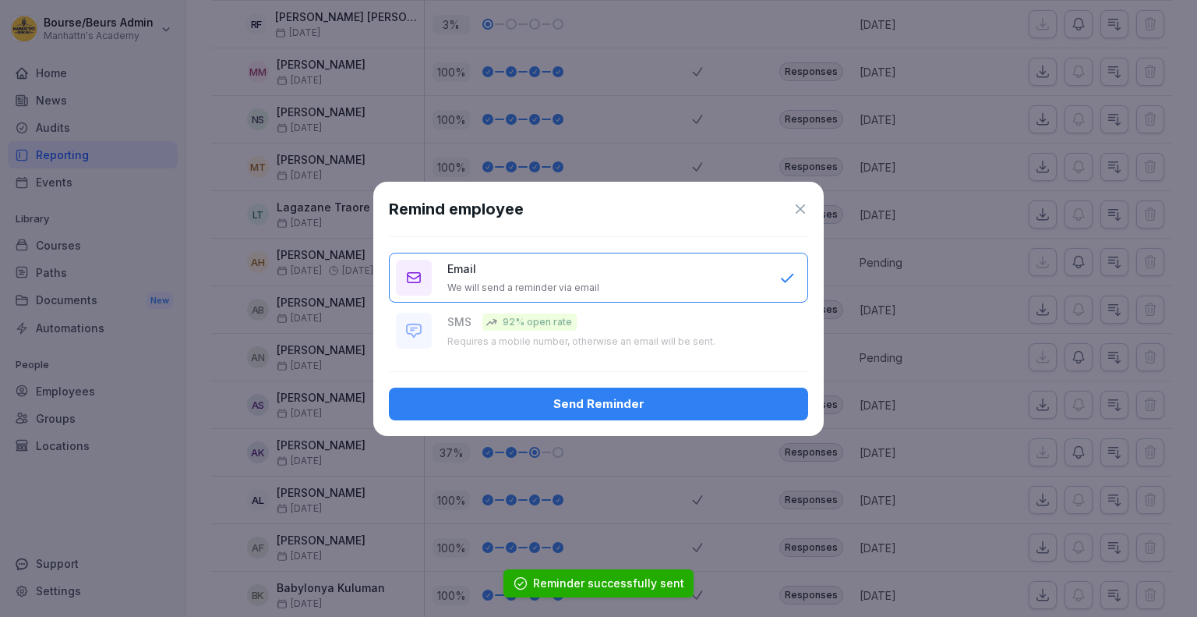
click at [798, 401] on button "Send Reminder" at bounding box center [598, 403] width 419 height 33
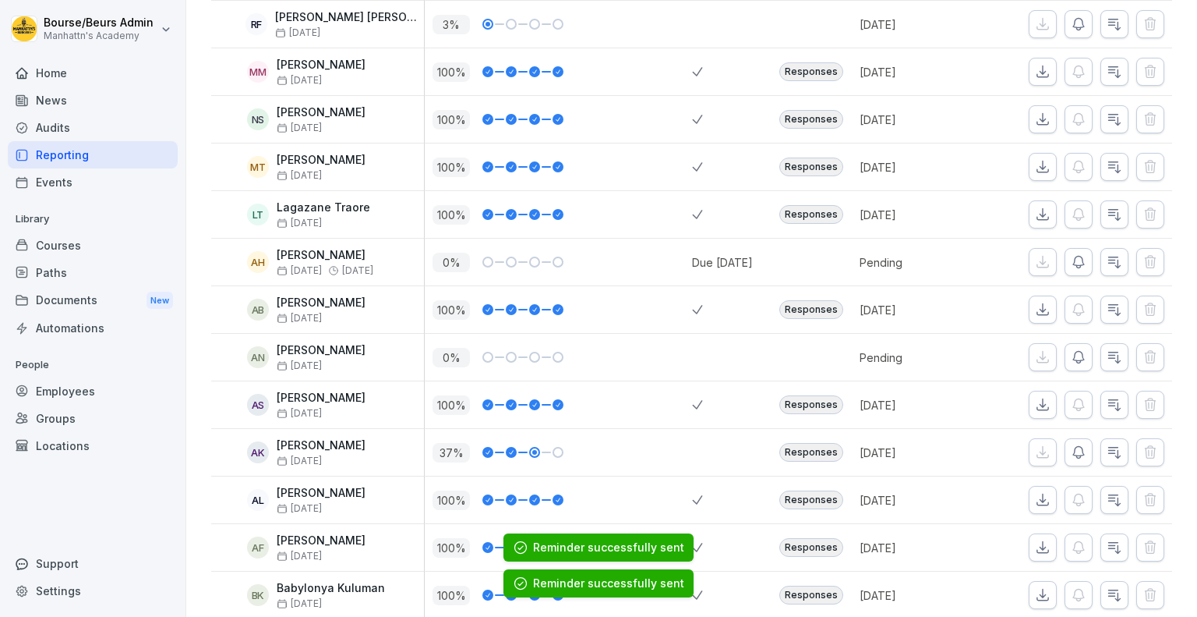
scroll to position [638, 0]
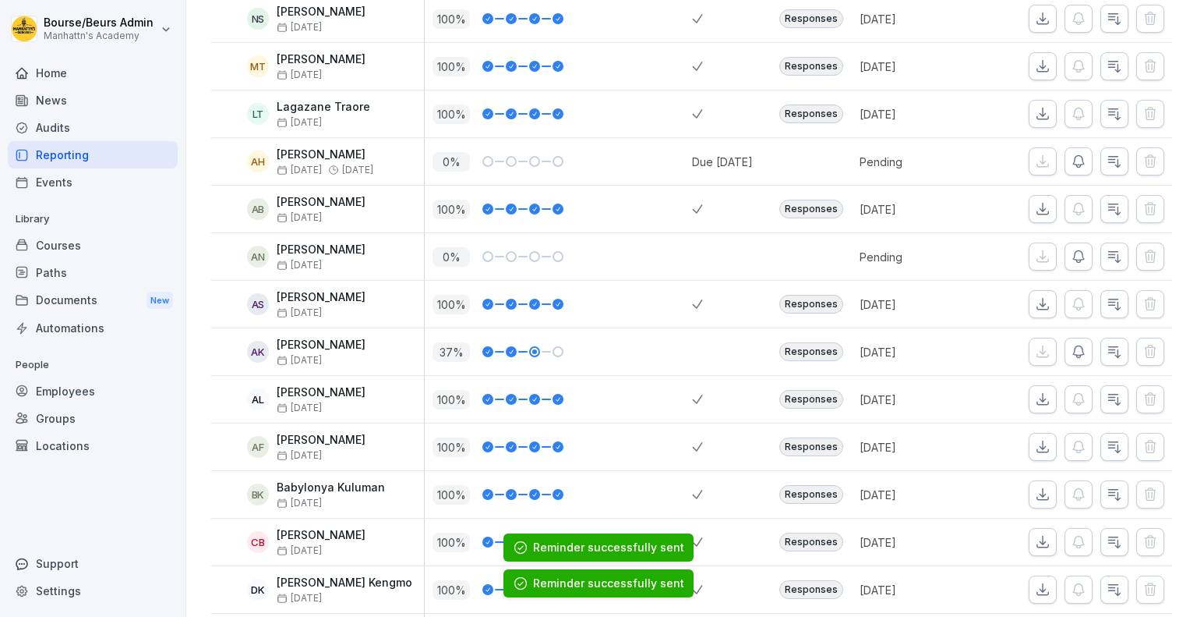
click at [1073, 358] on button "button" at bounding box center [1079, 352] width 28 height 28
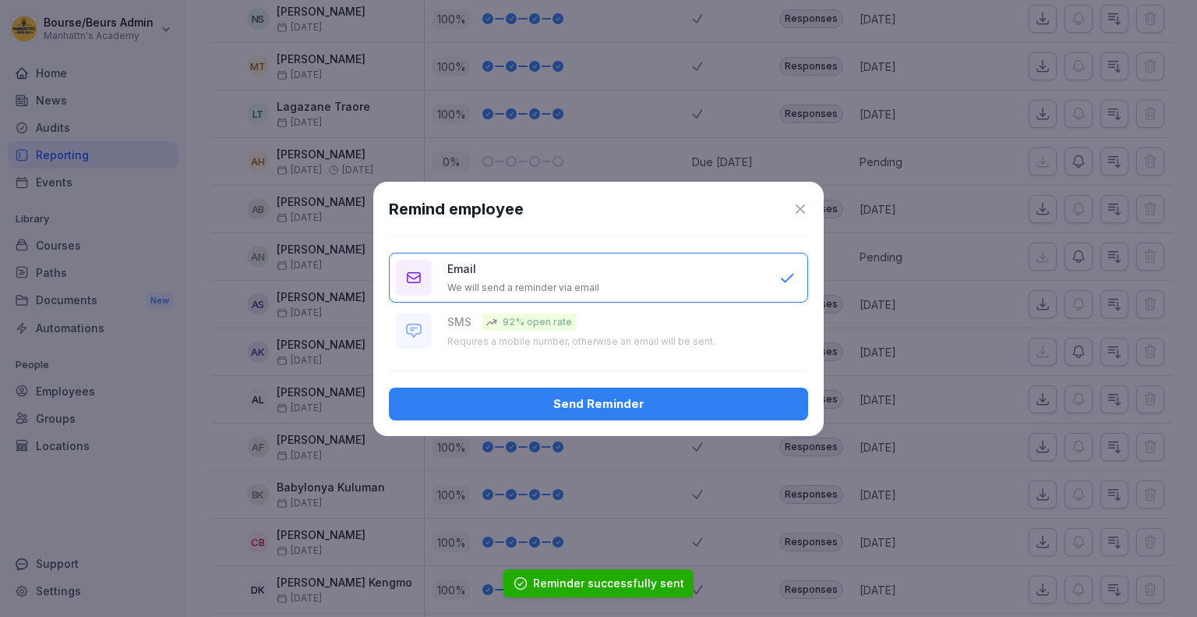
click at [739, 403] on div "Send Reminder" at bounding box center [598, 403] width 394 height 17
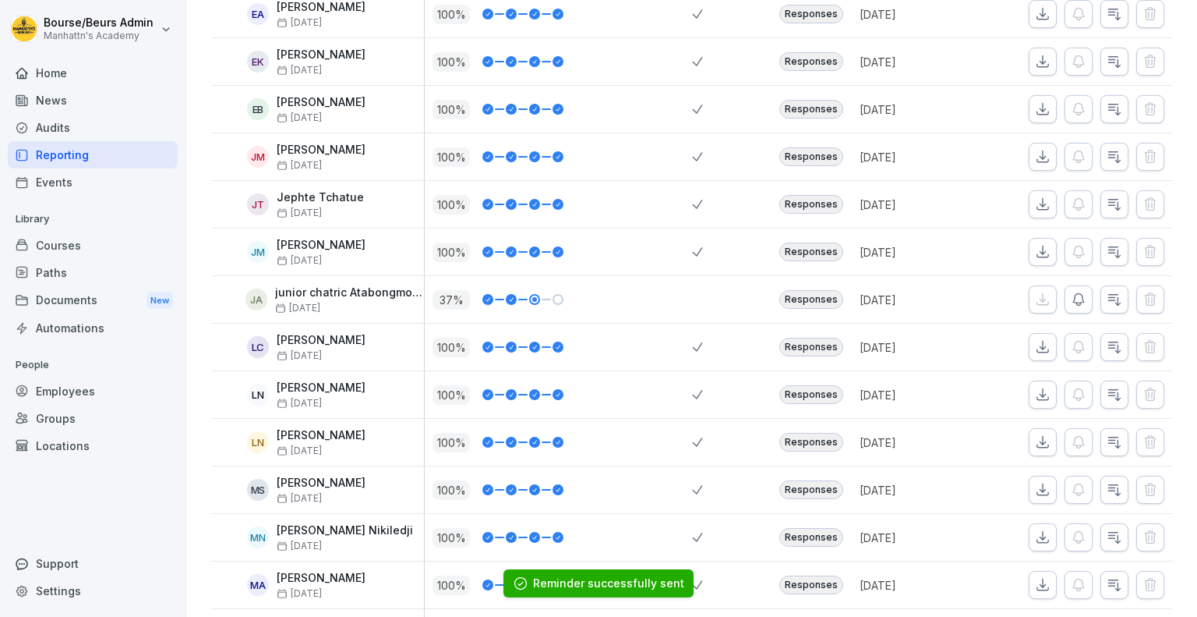
scroll to position [1287, 0]
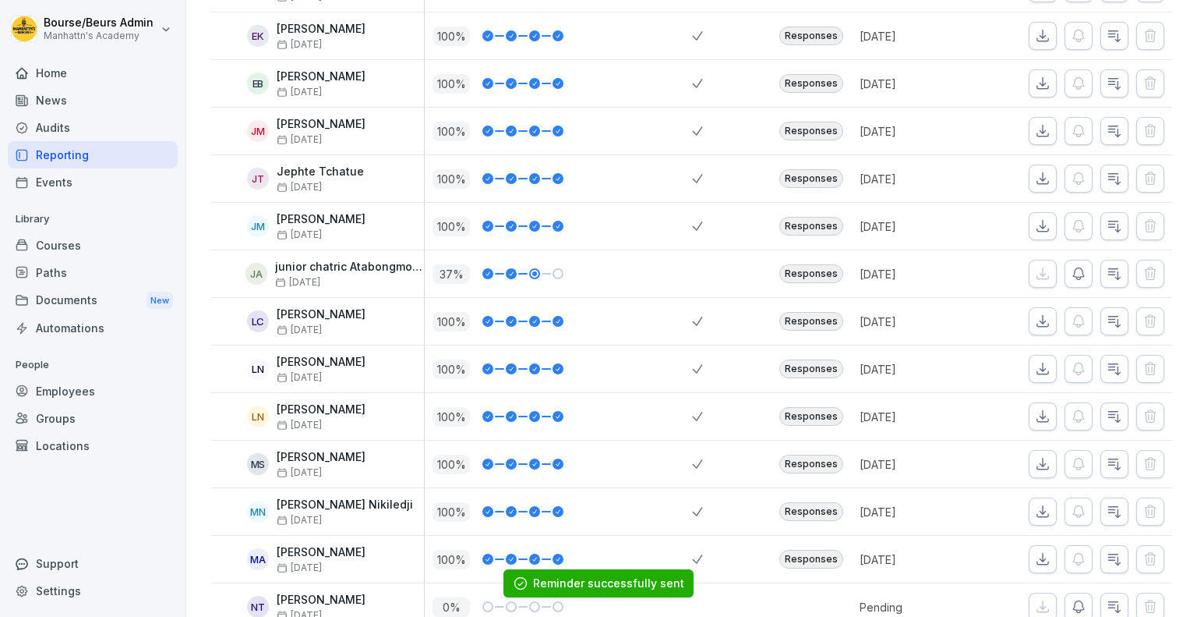
click at [1078, 270] on button "button" at bounding box center [1079, 274] width 28 height 28
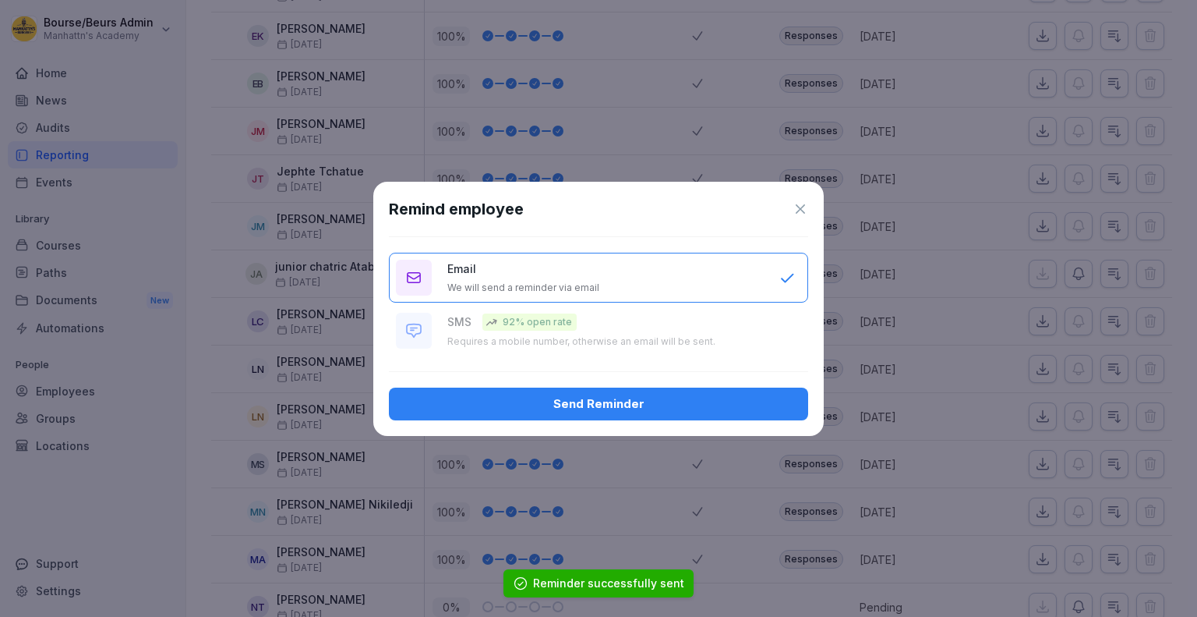
click at [751, 411] on div "Send Reminder" at bounding box center [598, 403] width 394 height 17
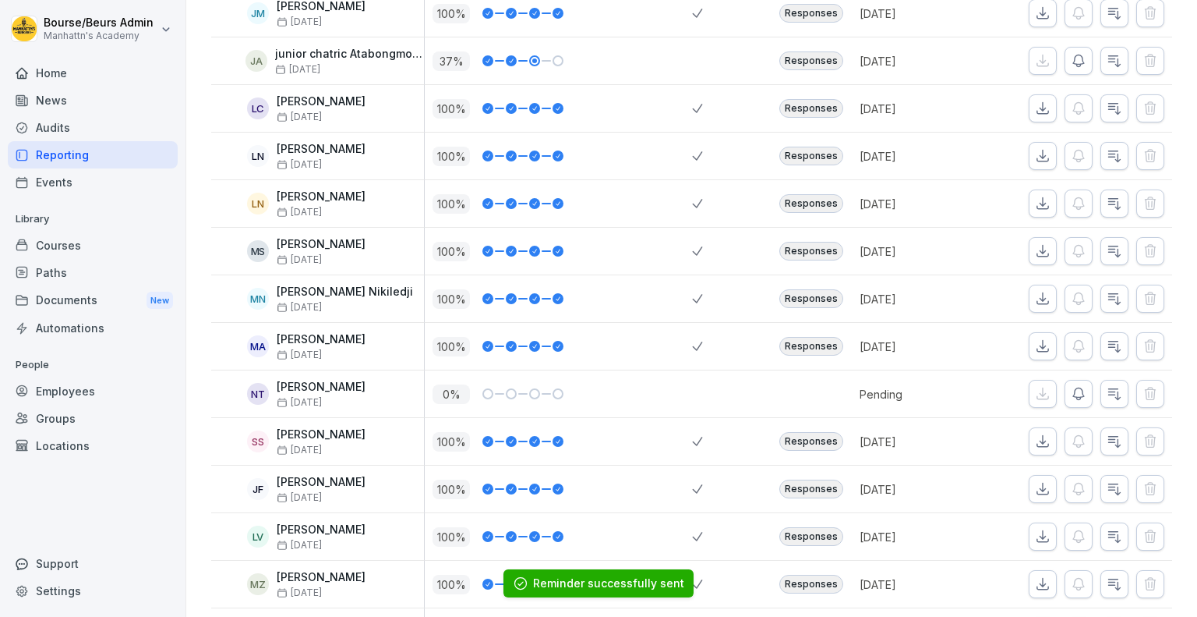
scroll to position [1518, 0]
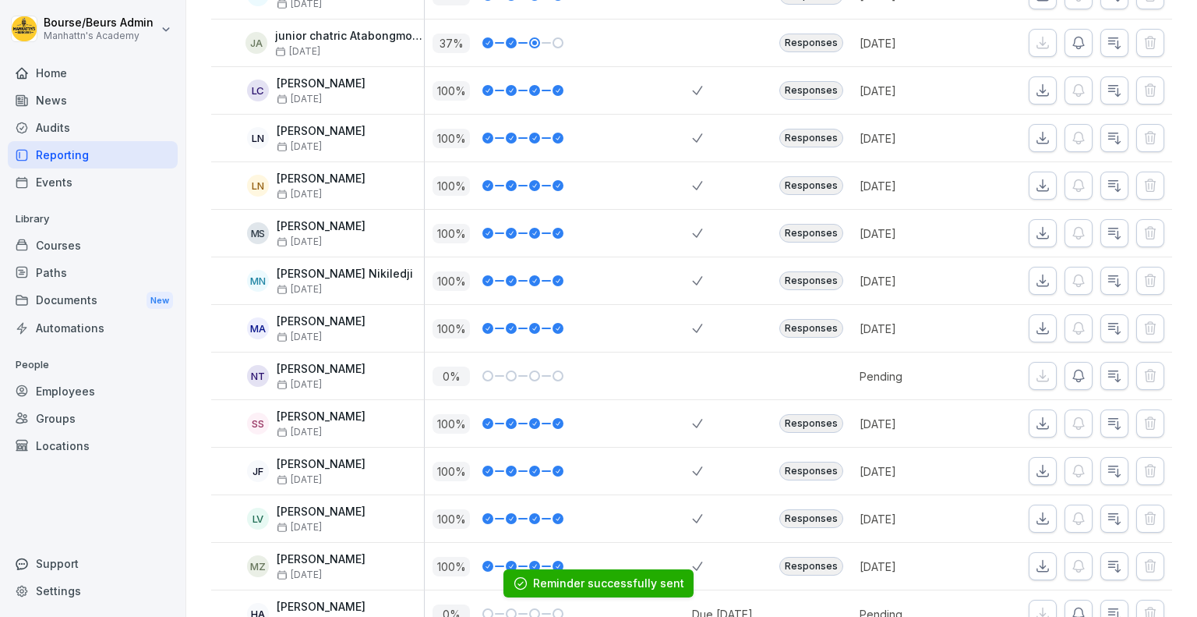
click at [1076, 369] on button "button" at bounding box center [1079, 376] width 28 height 28
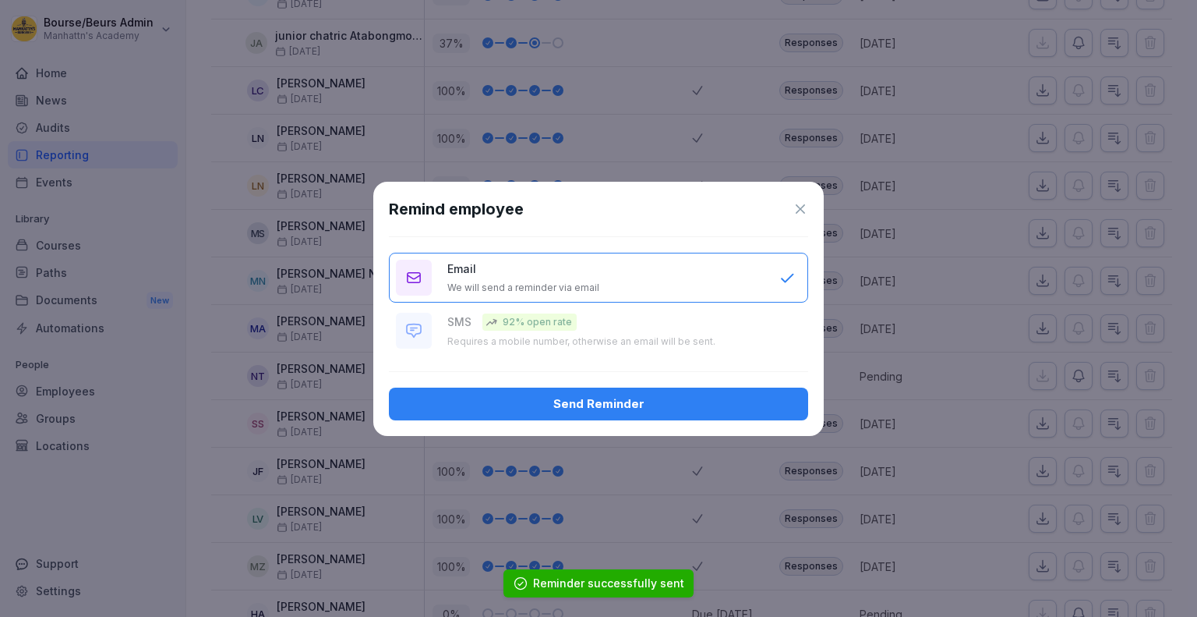
click at [696, 392] on button "Send Reminder" at bounding box center [598, 403] width 419 height 33
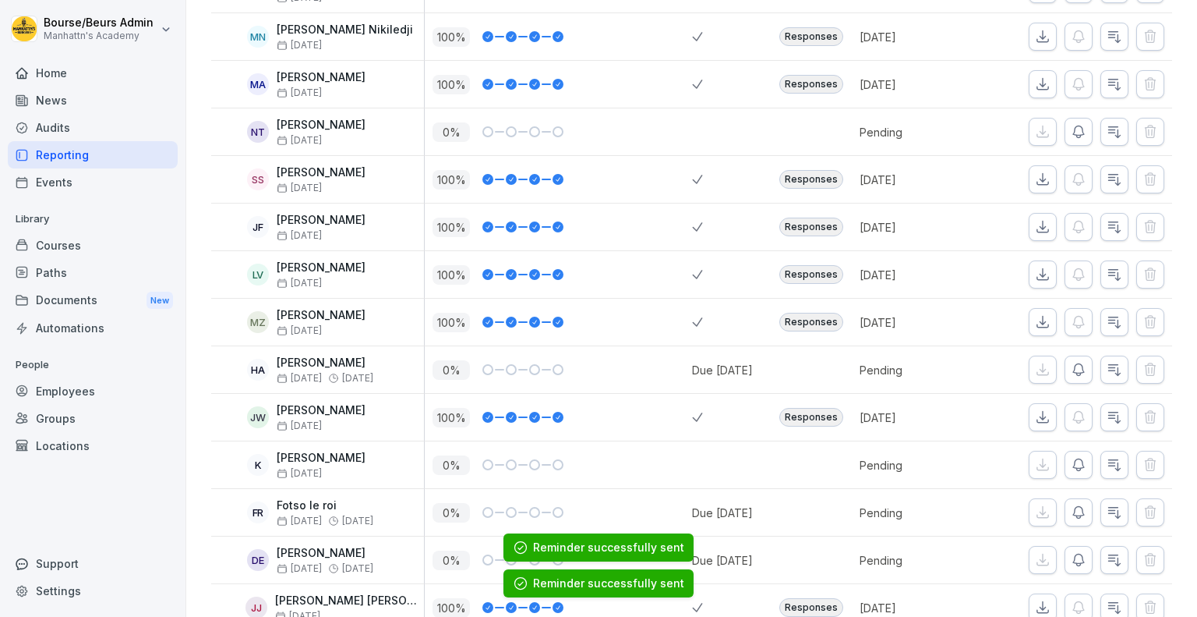
scroll to position [1762, 0]
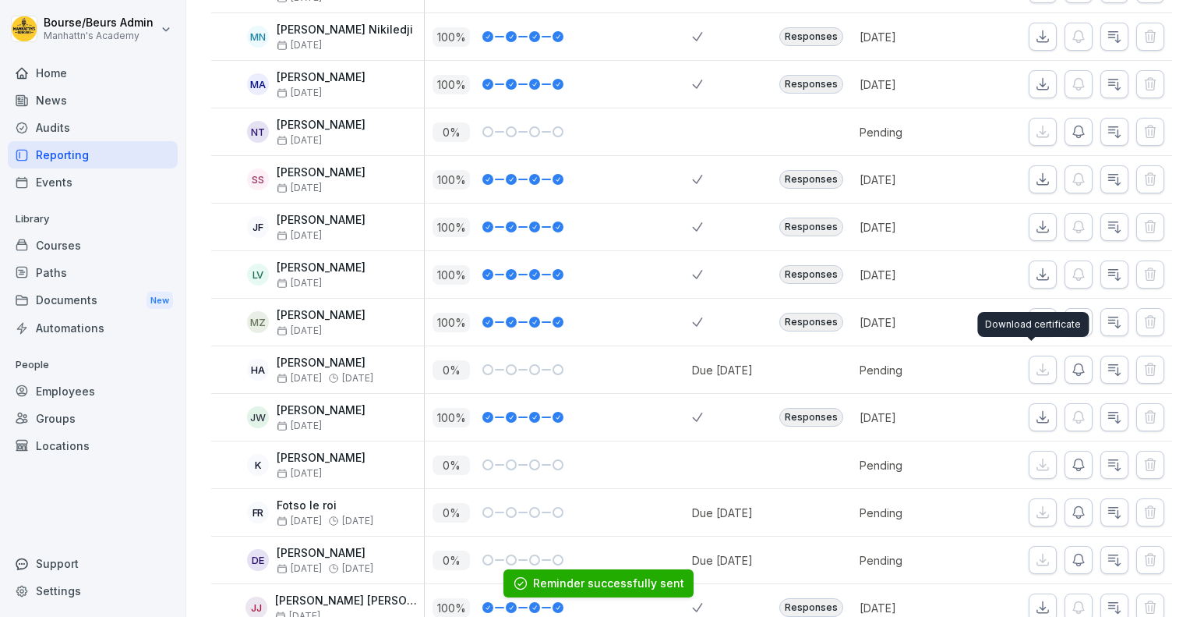
click at [1077, 364] on button "button" at bounding box center [1079, 369] width 28 height 28
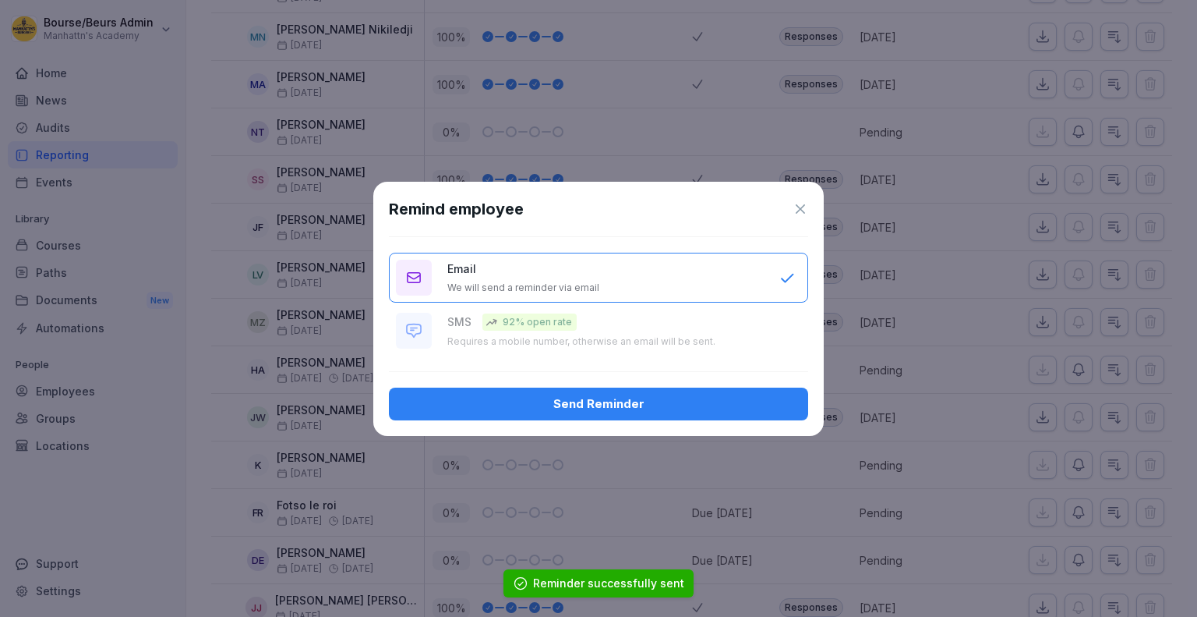
click at [764, 406] on div "Send Reminder" at bounding box center [598, 403] width 394 height 17
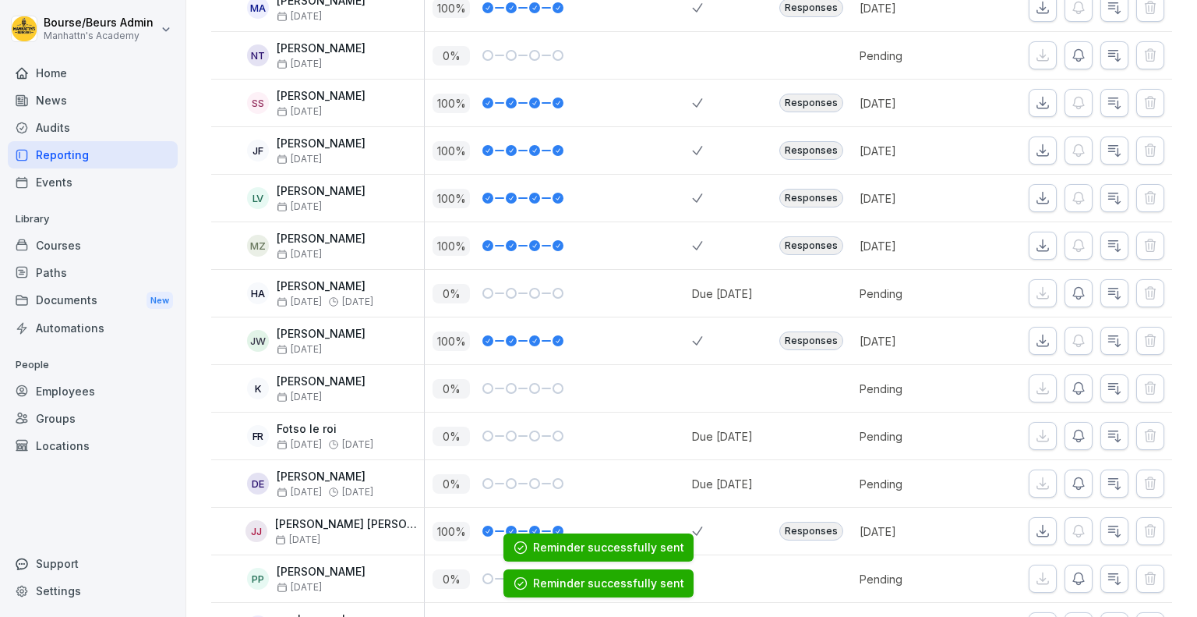
scroll to position [1839, 0]
click at [1065, 389] on button "button" at bounding box center [1079, 387] width 28 height 28
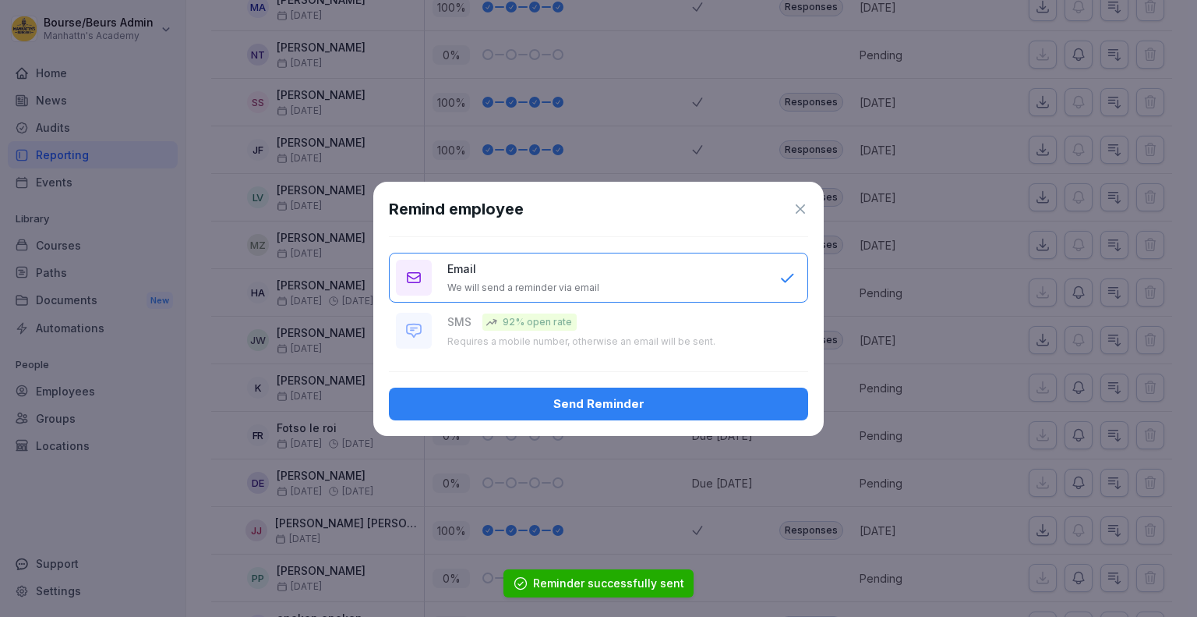
click at [755, 395] on div "Send Reminder" at bounding box center [598, 403] width 394 height 17
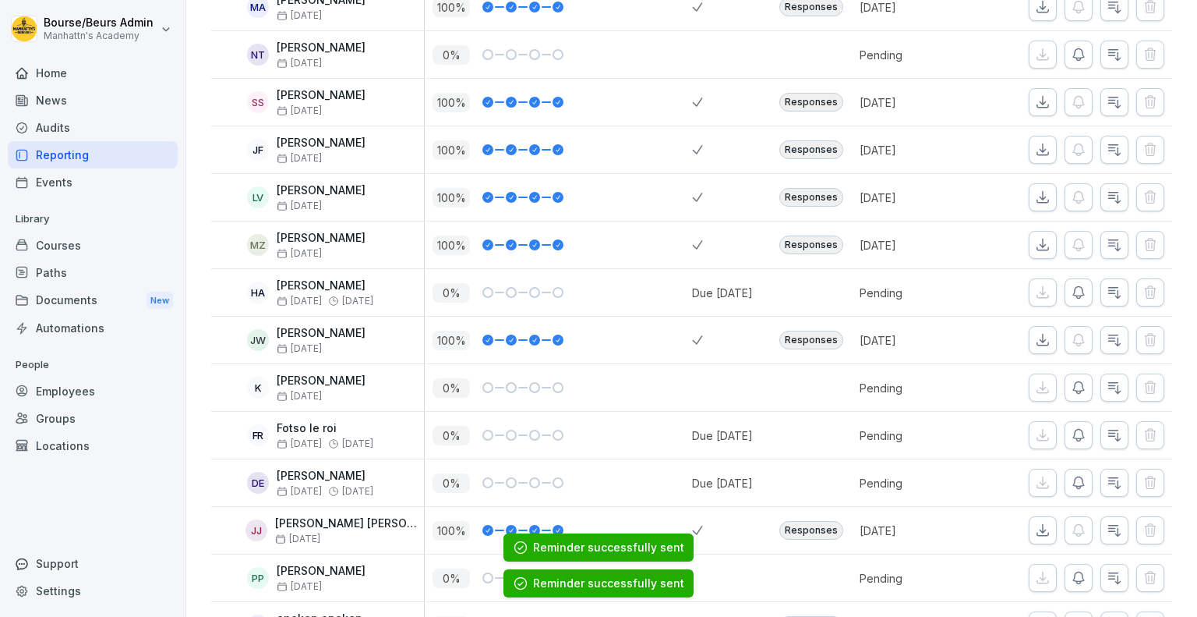
click at [1076, 430] on button "button" at bounding box center [1079, 435] width 28 height 28
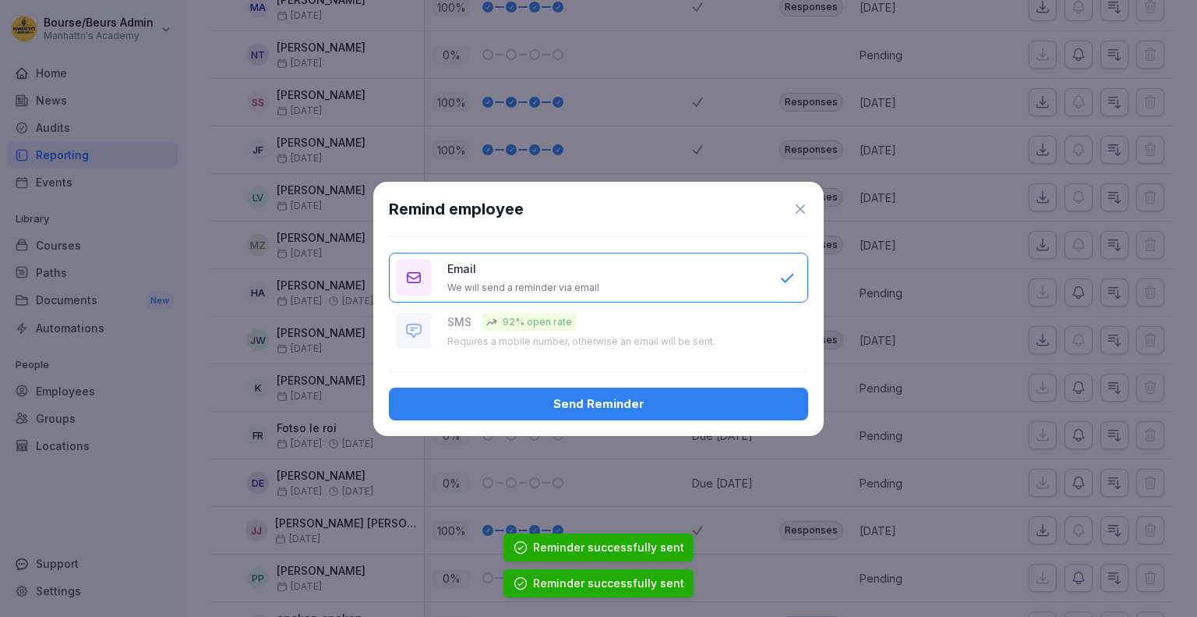
click at [772, 401] on div "Send Reminder" at bounding box center [598, 403] width 394 height 17
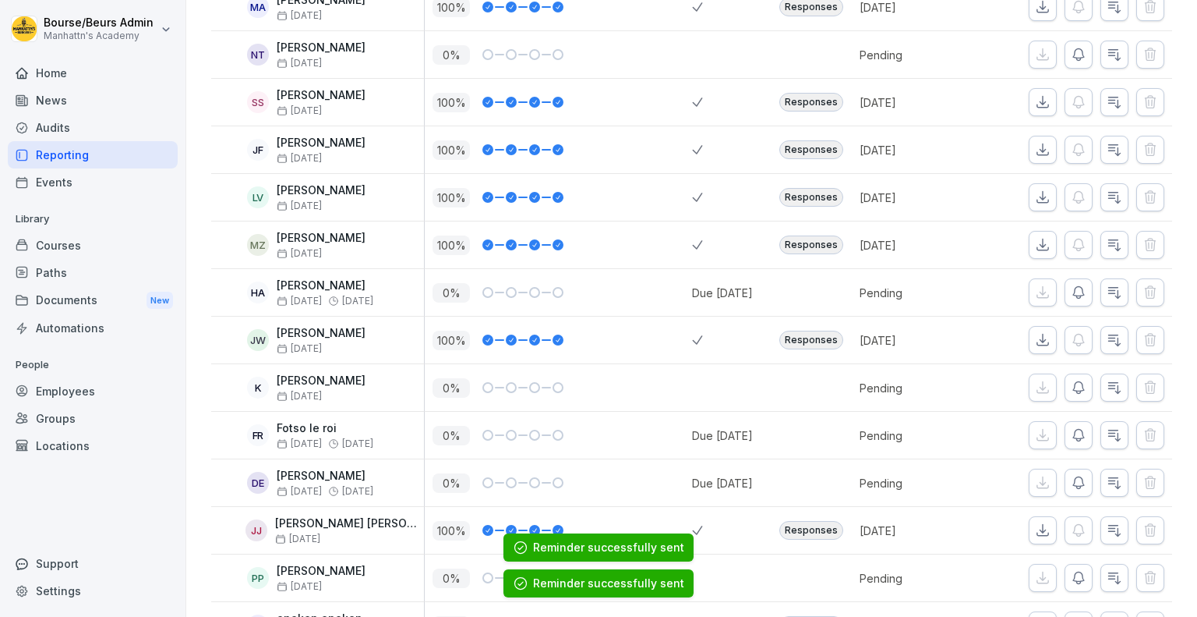
click at [1071, 475] on icon "button" at bounding box center [1079, 483] width 16 height 16
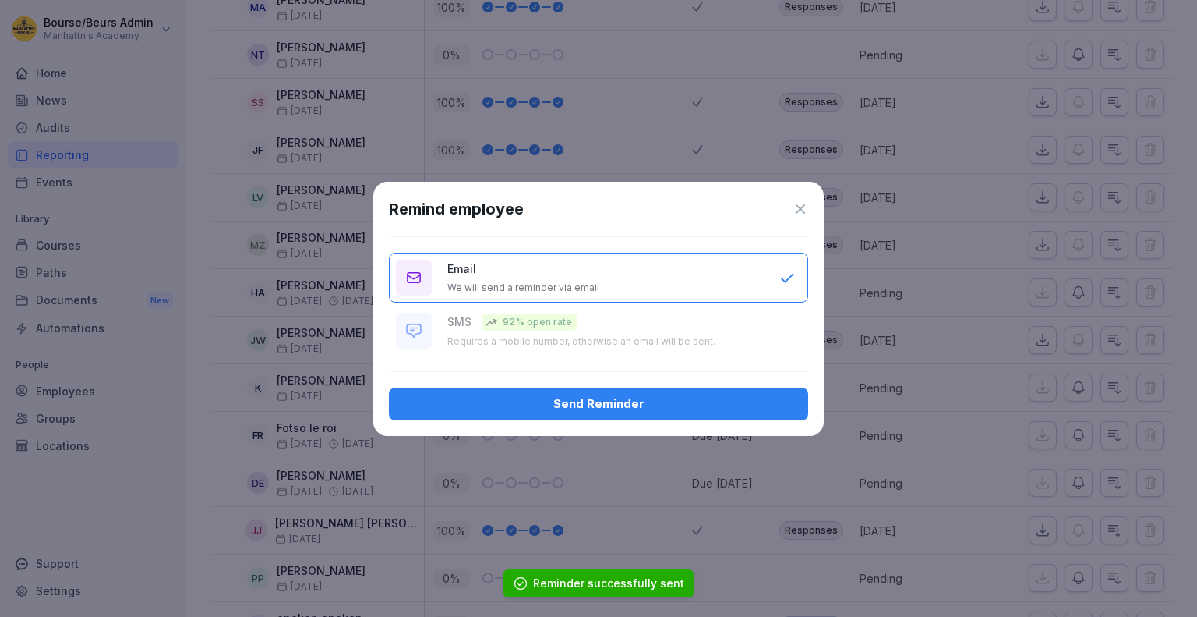
drag, startPoint x: 702, startPoint y: 420, endPoint x: 719, endPoint y: 393, distance: 32.6
click at [719, 393] on div "Remind employee Email We will send a reminder via email SMS 92% open rate Requi…" at bounding box center [598, 309] width 451 height 254
click at [719, 393] on button "Send Reminder" at bounding box center [598, 403] width 419 height 33
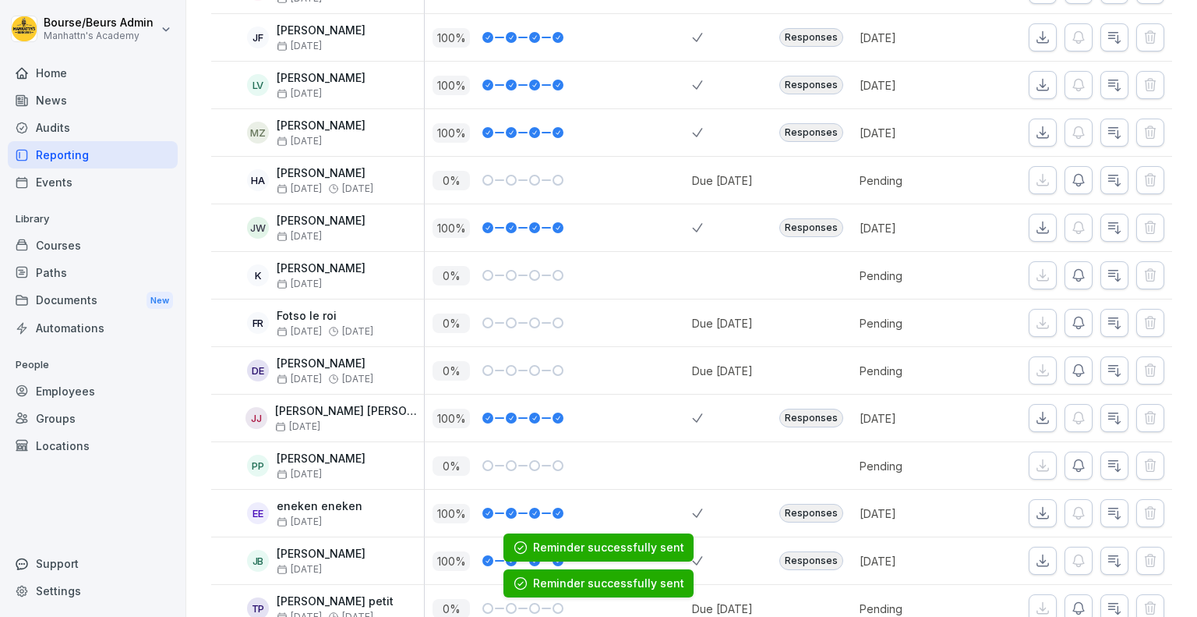
scroll to position [1976, 0]
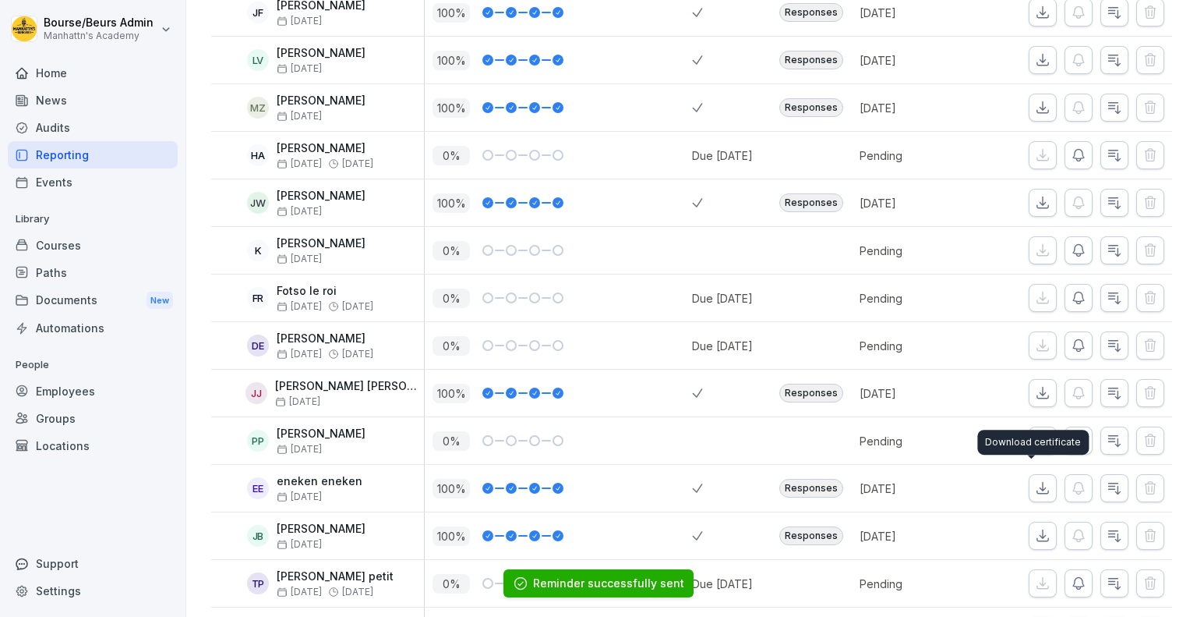
click at [1072, 433] on div "Download certificate Download certificate" at bounding box center [1032, 441] width 111 height 25
click at [1071, 433] on icon "button" at bounding box center [1079, 441] width 16 height 16
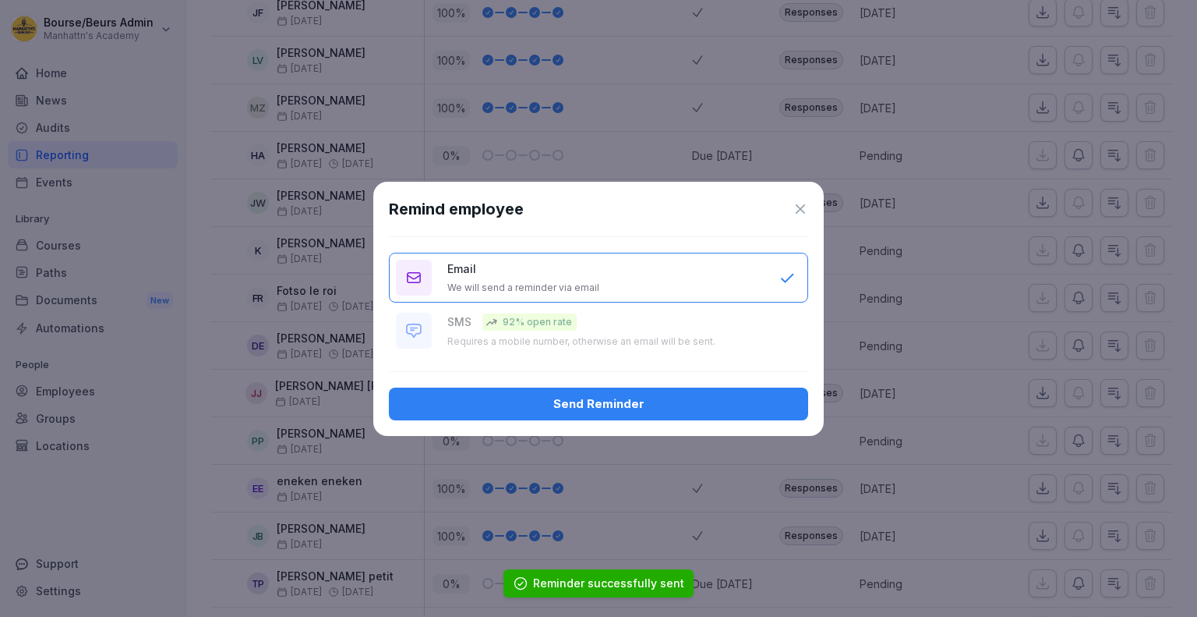
click at [755, 399] on div "Send Reminder" at bounding box center [598, 403] width 394 height 17
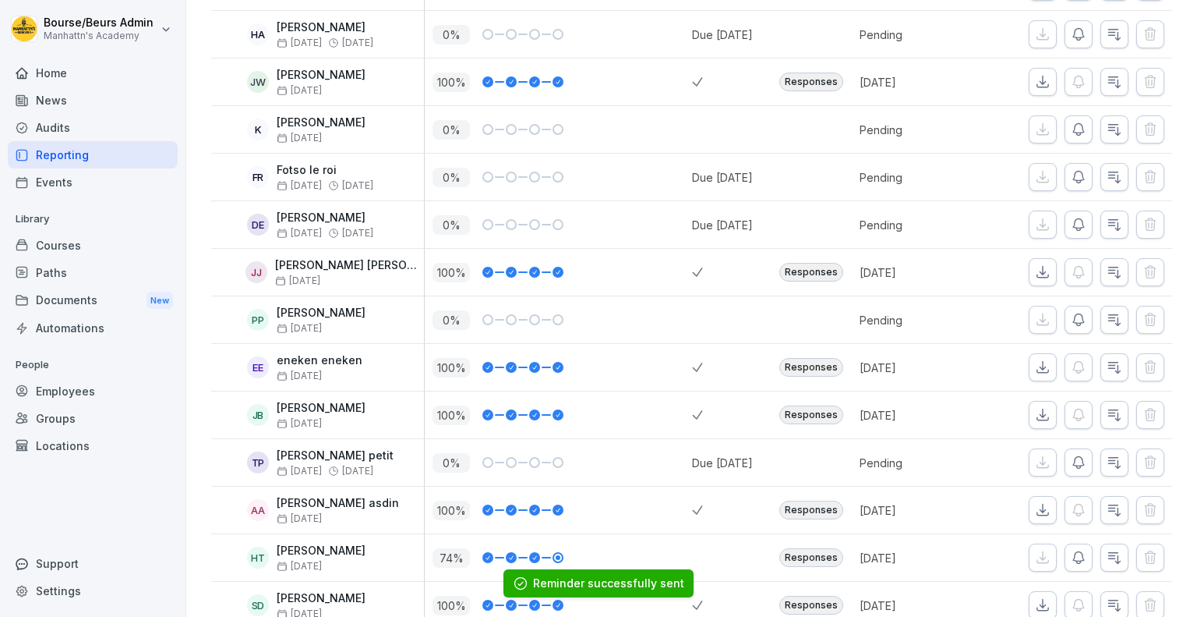
scroll to position [2098, 0]
click at [1071, 457] on icon "button" at bounding box center [1079, 461] width 16 height 16
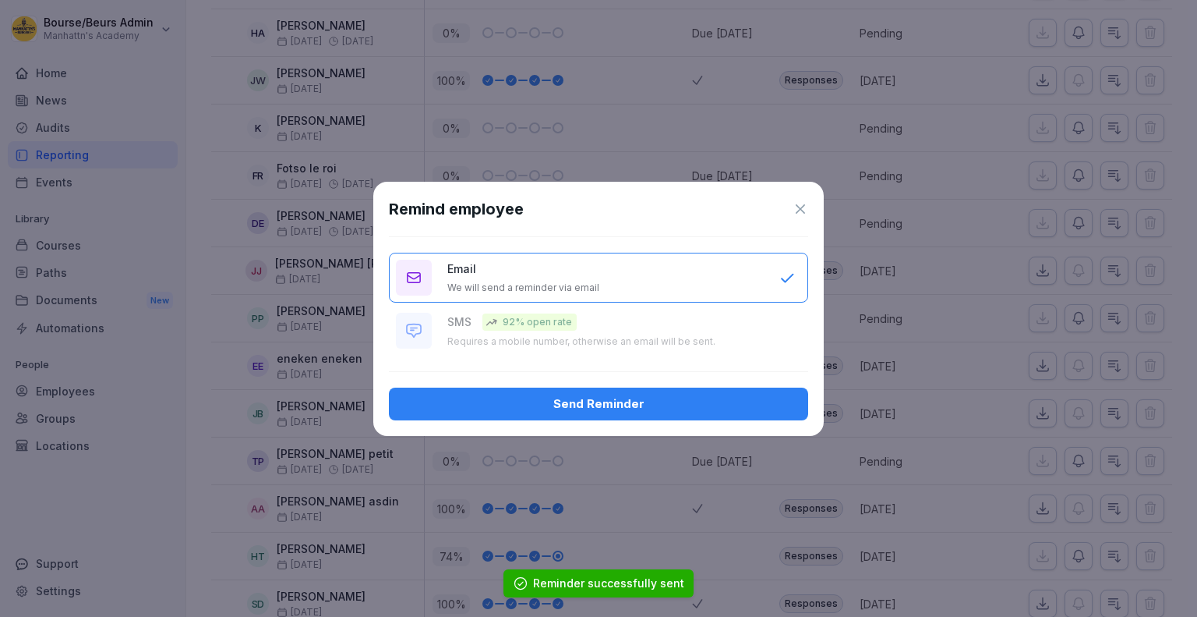
click at [698, 408] on div "Send Reminder" at bounding box center [598, 403] width 394 height 17
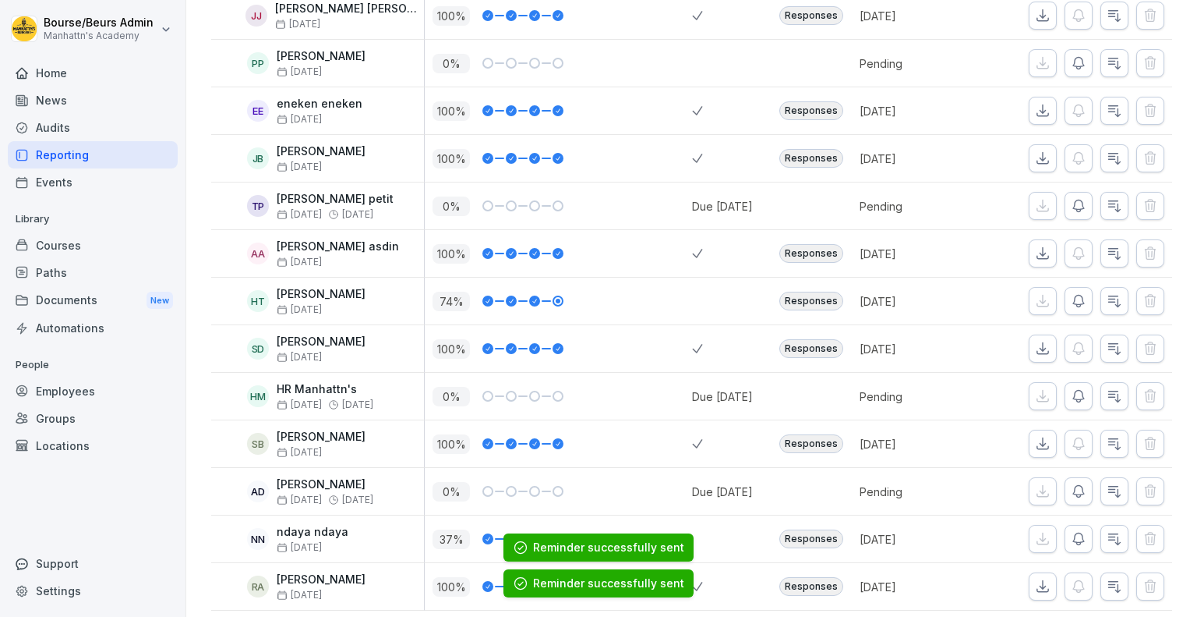
scroll to position [2373, 0]
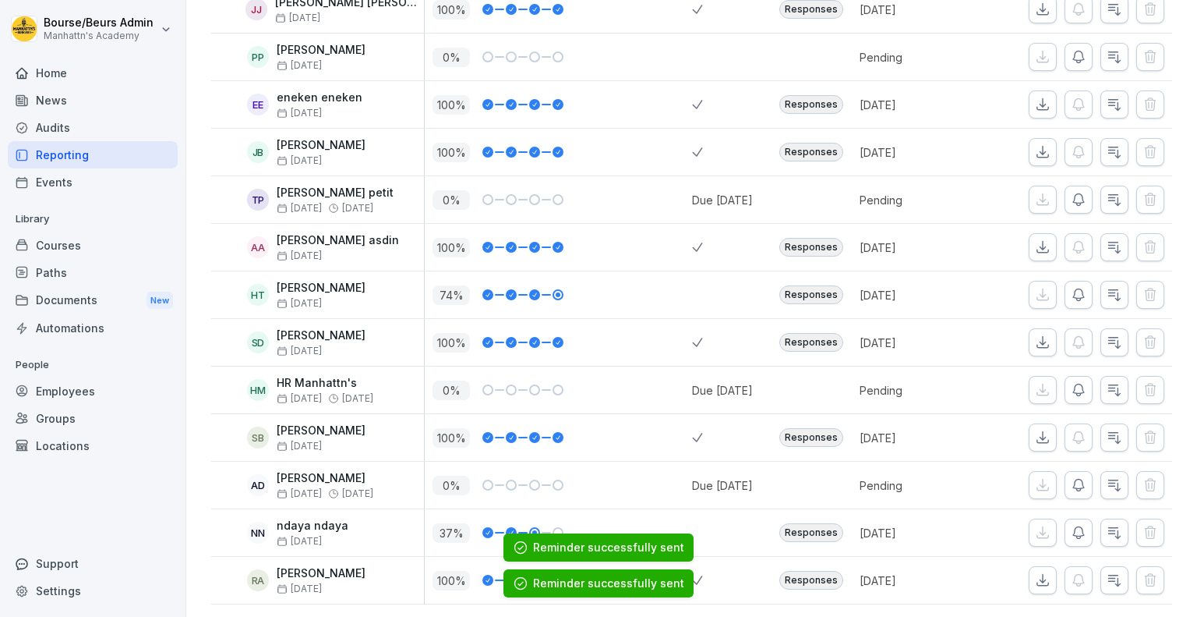
click at [1078, 376] on button "button" at bounding box center [1079, 390] width 28 height 28
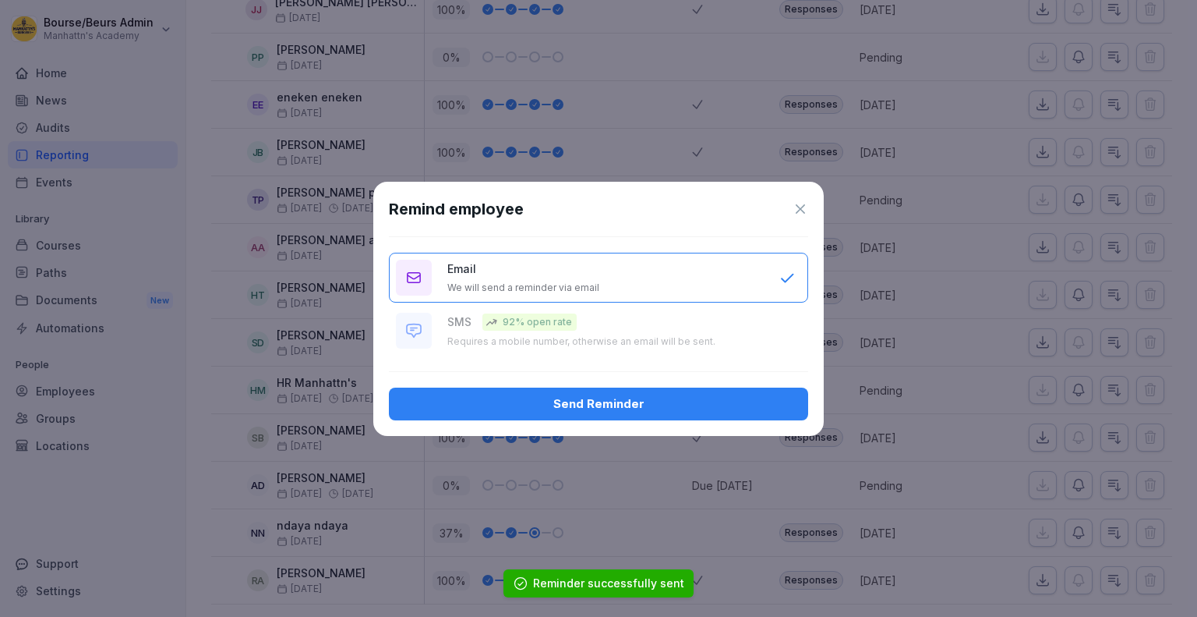
click at [674, 406] on div "Send Reminder" at bounding box center [598, 403] width 394 height 17
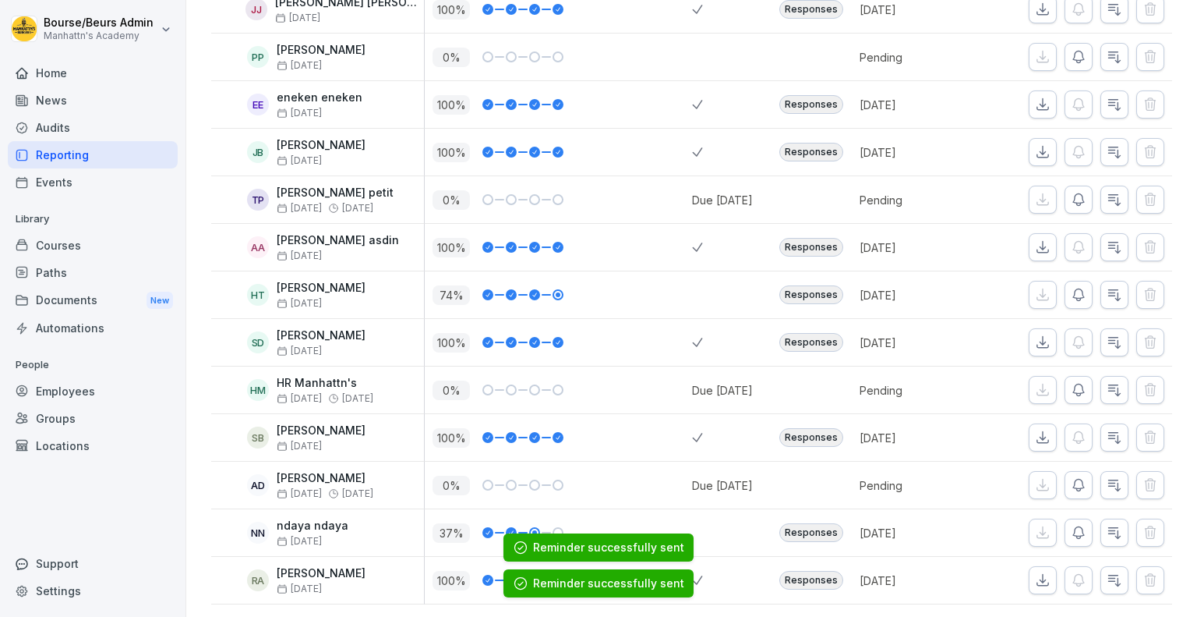
click at [1065, 471] on button "button" at bounding box center [1079, 485] width 28 height 28
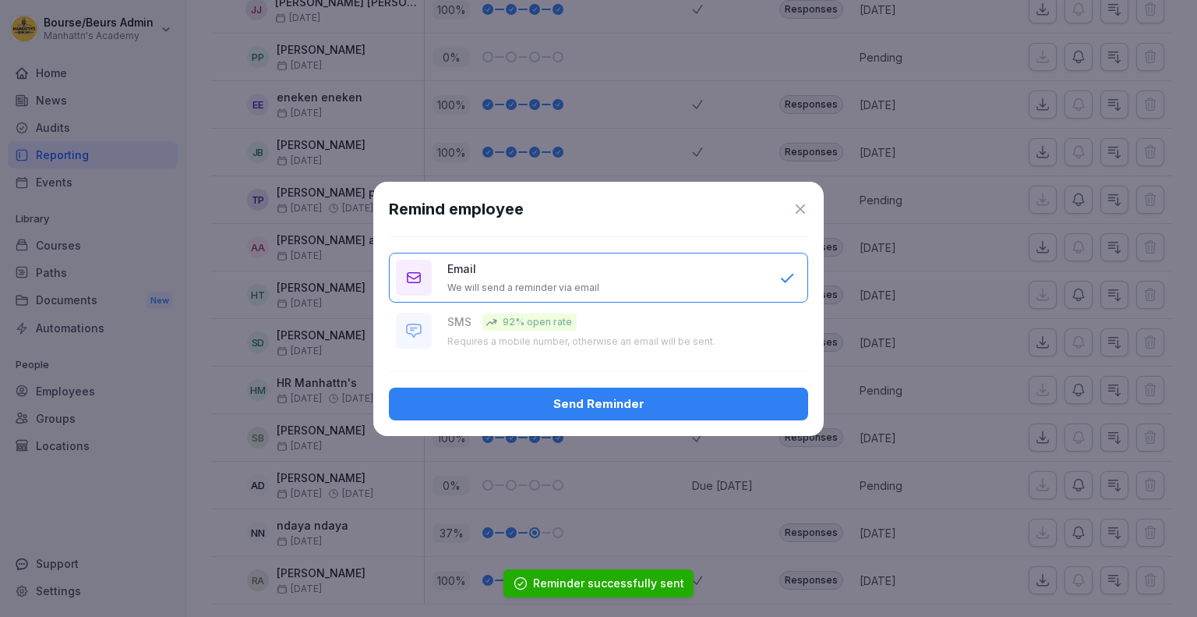
click at [746, 391] on button "Send Reminder" at bounding box center [598, 403] width 419 height 33
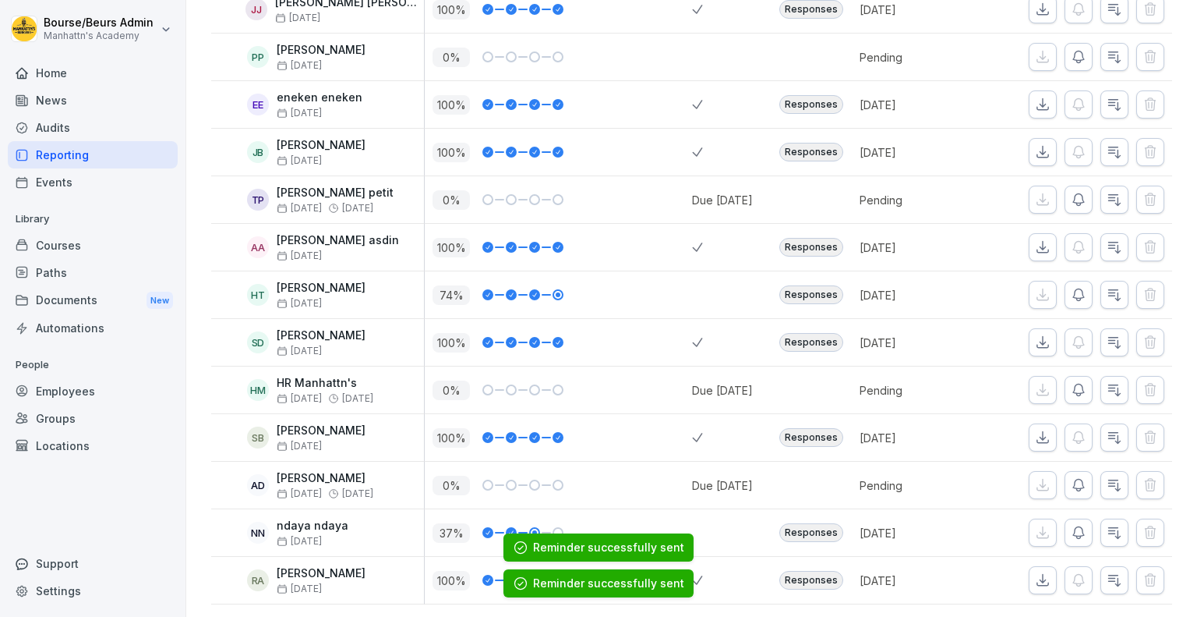
click at [1073, 527] on icon "button" at bounding box center [1078, 533] width 11 height 12
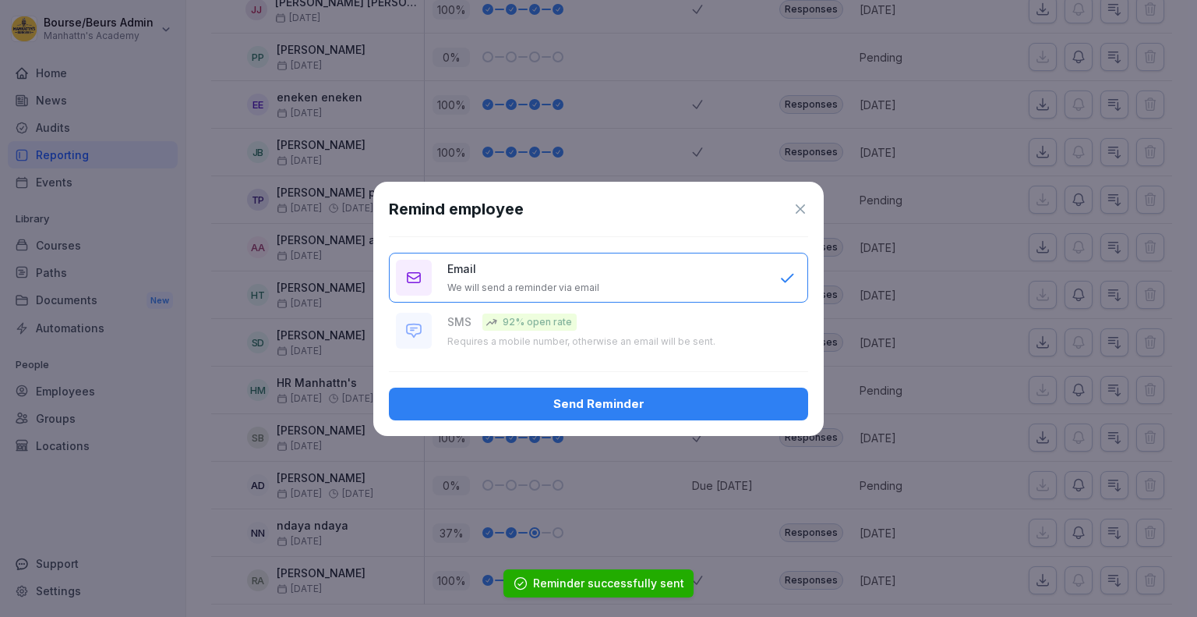
click at [728, 396] on div "Send Reminder" at bounding box center [598, 403] width 394 height 17
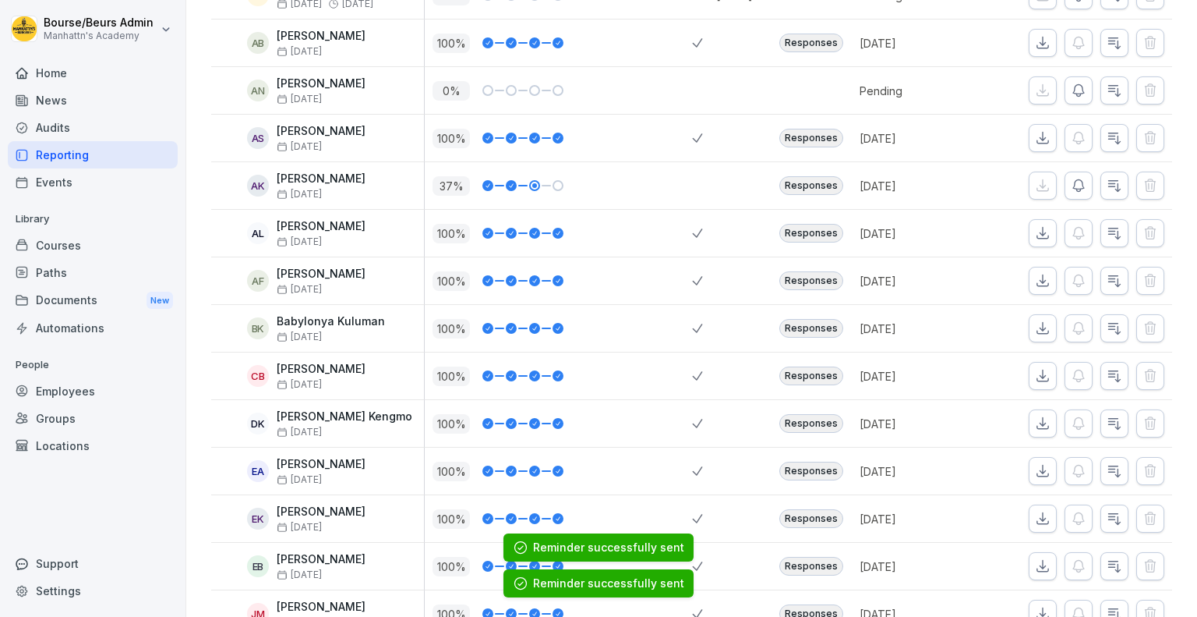
scroll to position [0, 0]
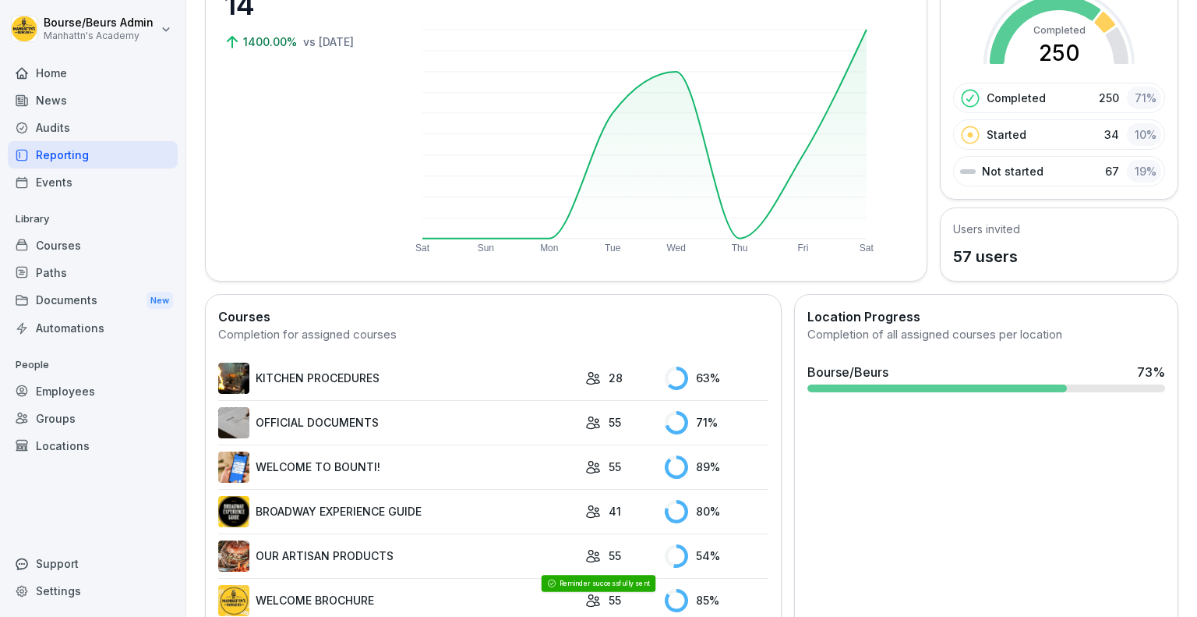
scroll to position [159, 0]
click at [555, 368] on link "KITCHEN PROCEDURES" at bounding box center [397, 377] width 359 height 31
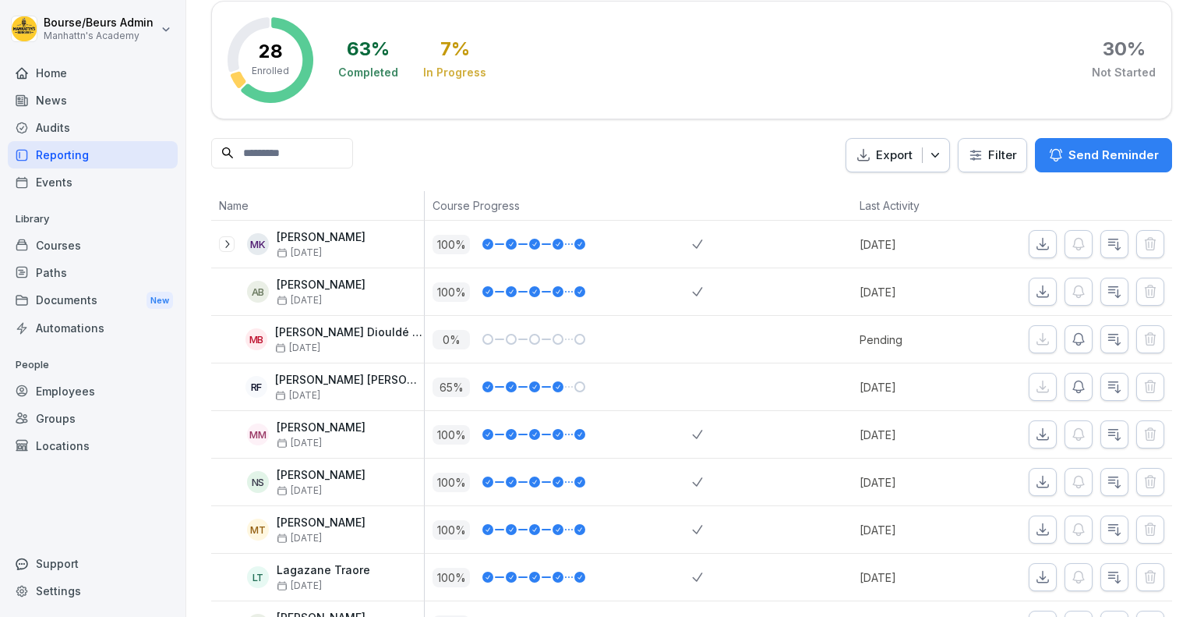
scroll to position [81, 0]
click at [1071, 339] on icon "button" at bounding box center [1079, 338] width 16 height 16
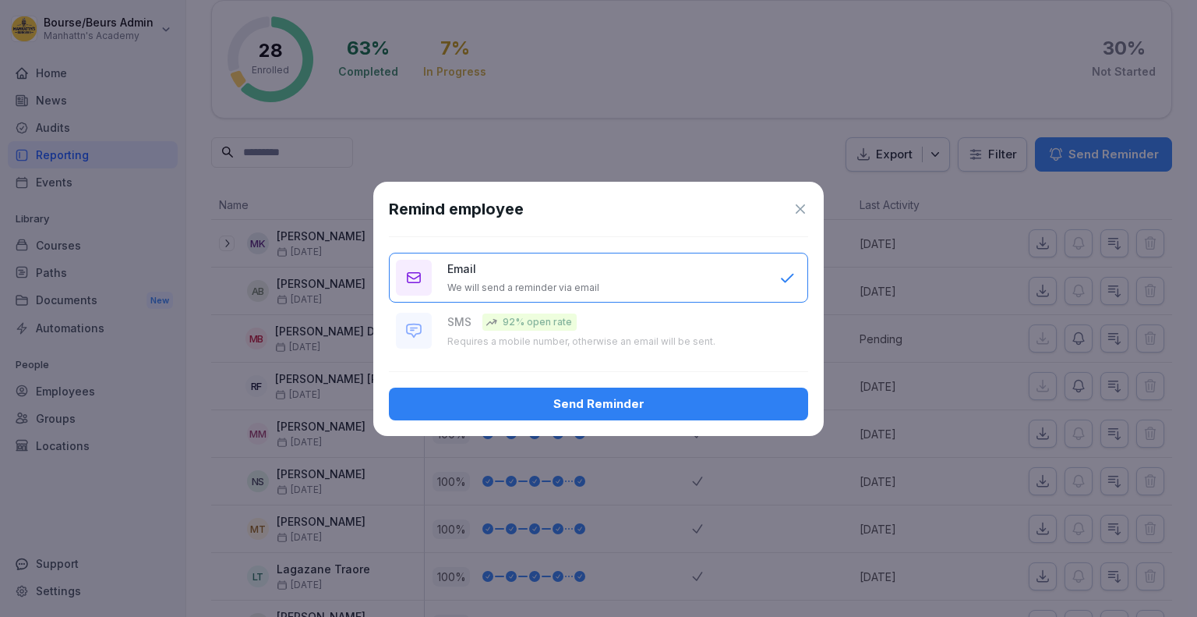
click at [676, 401] on div "Send Reminder" at bounding box center [598, 403] width 394 height 17
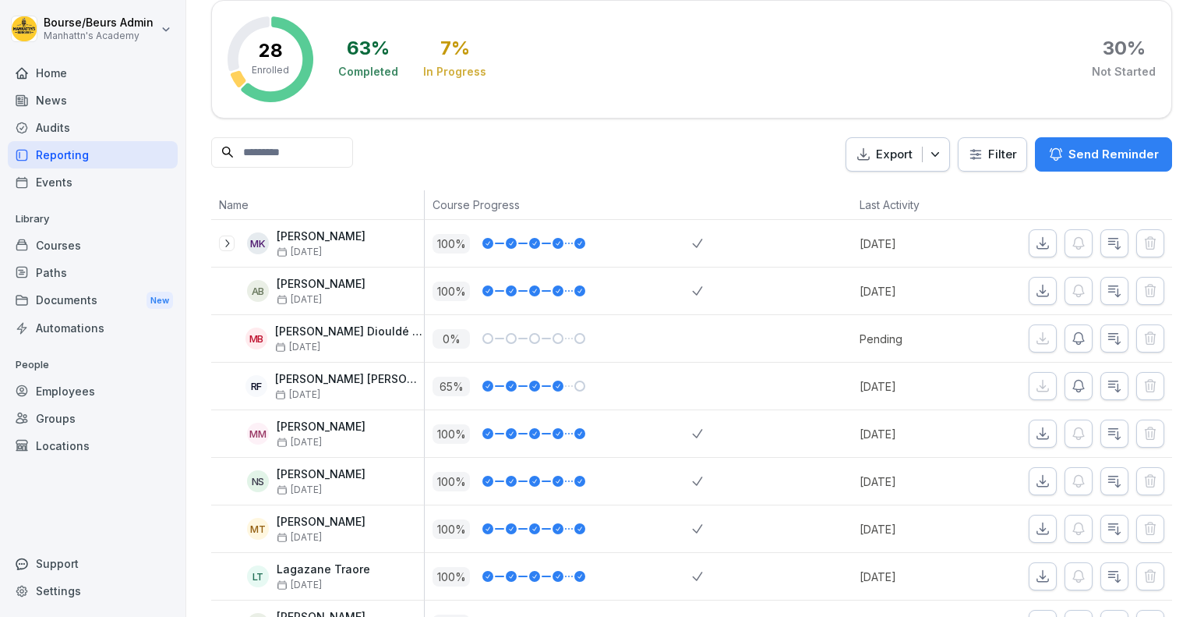
click at [1071, 333] on icon "button" at bounding box center [1079, 338] width 16 height 16
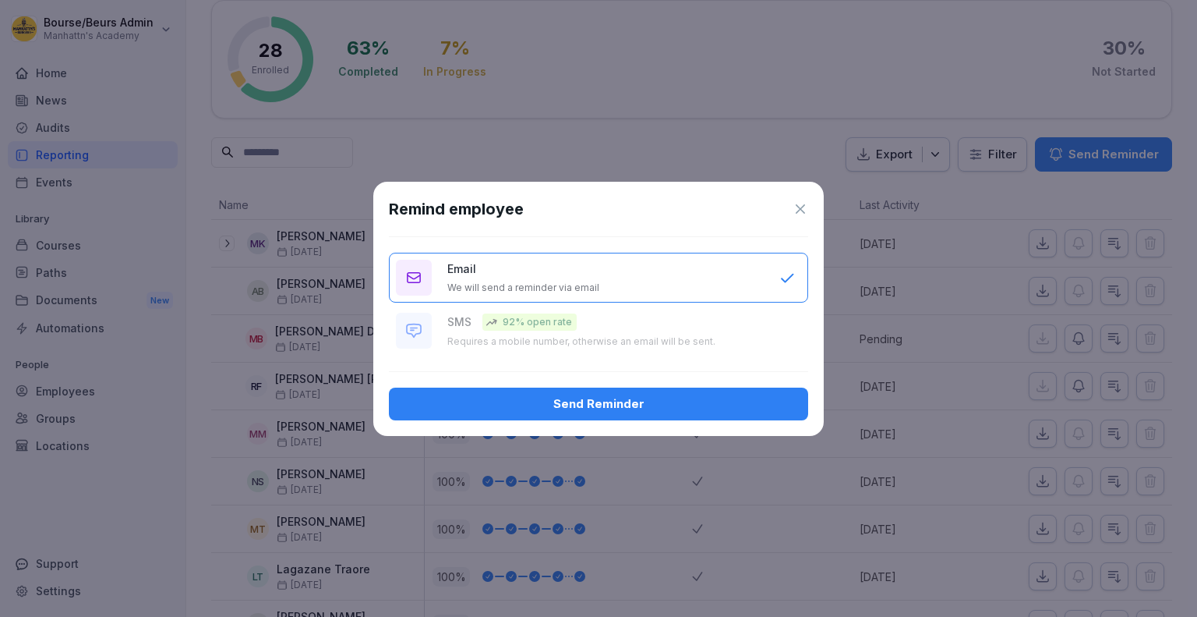
click at [712, 414] on button "Send Reminder" at bounding box center [598, 403] width 419 height 33
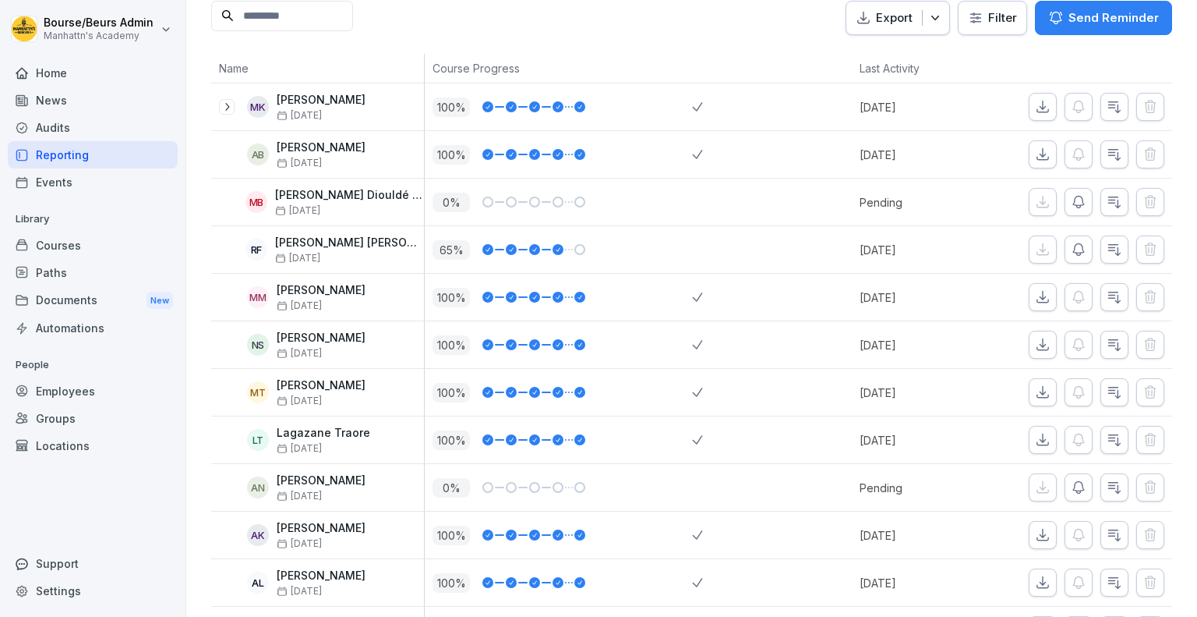
scroll to position [218, 0]
click at [1071, 481] on icon "button" at bounding box center [1079, 487] width 16 height 16
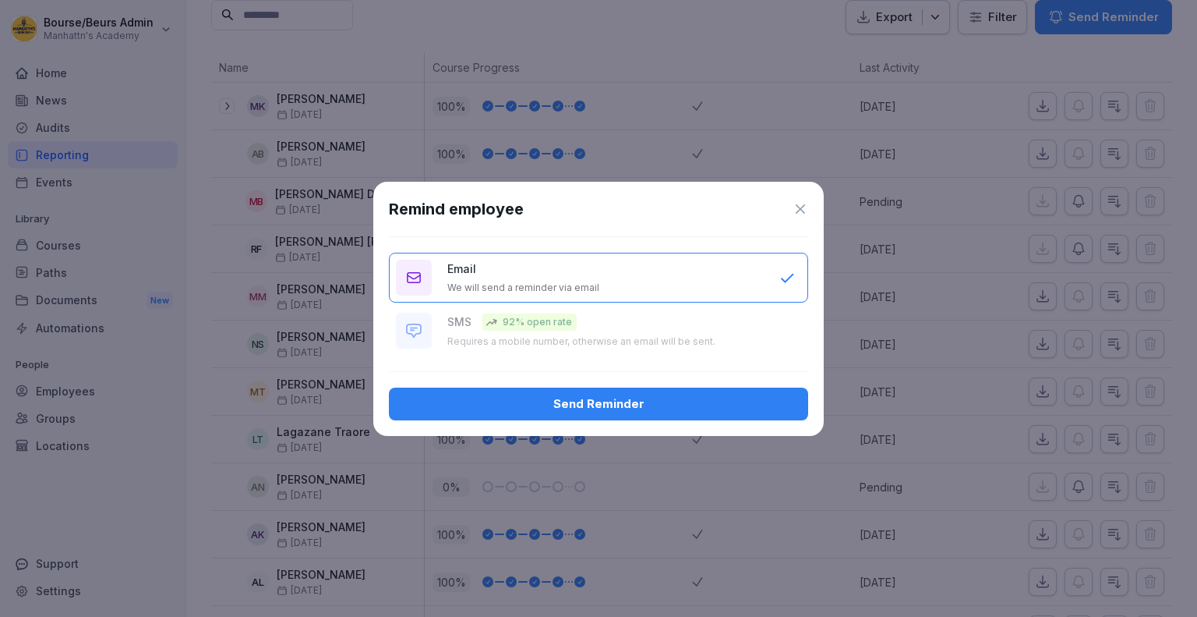
click at [659, 406] on div "Send Reminder" at bounding box center [598, 403] width 394 height 17
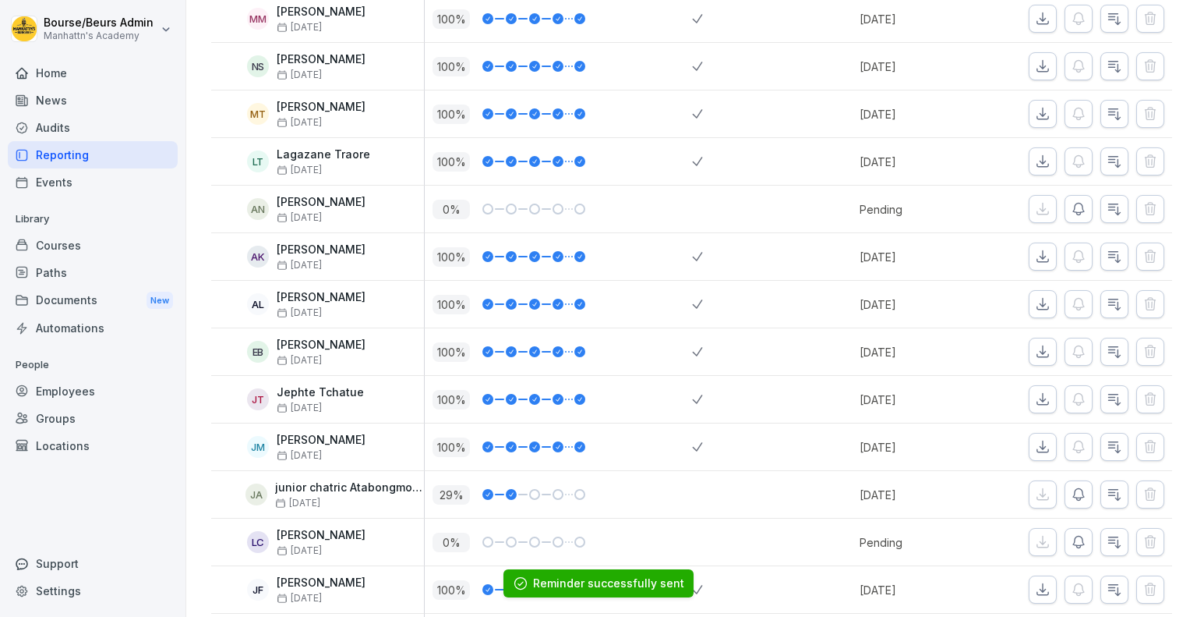
scroll to position [499, 0]
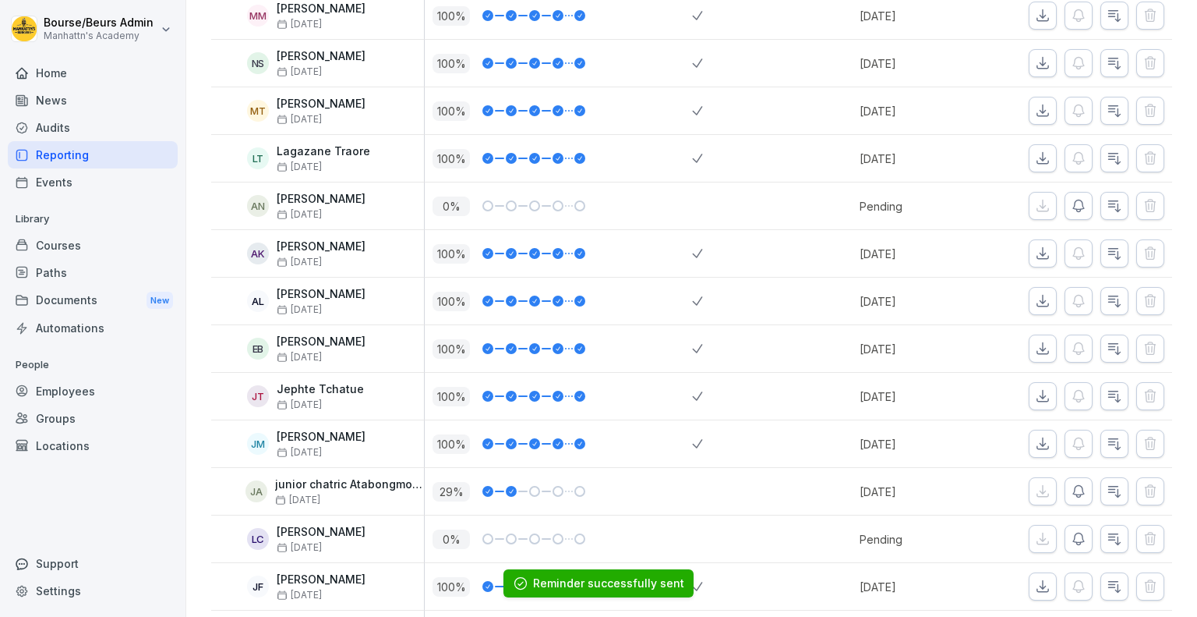
click at [1074, 488] on icon "button" at bounding box center [1079, 491] width 16 height 16
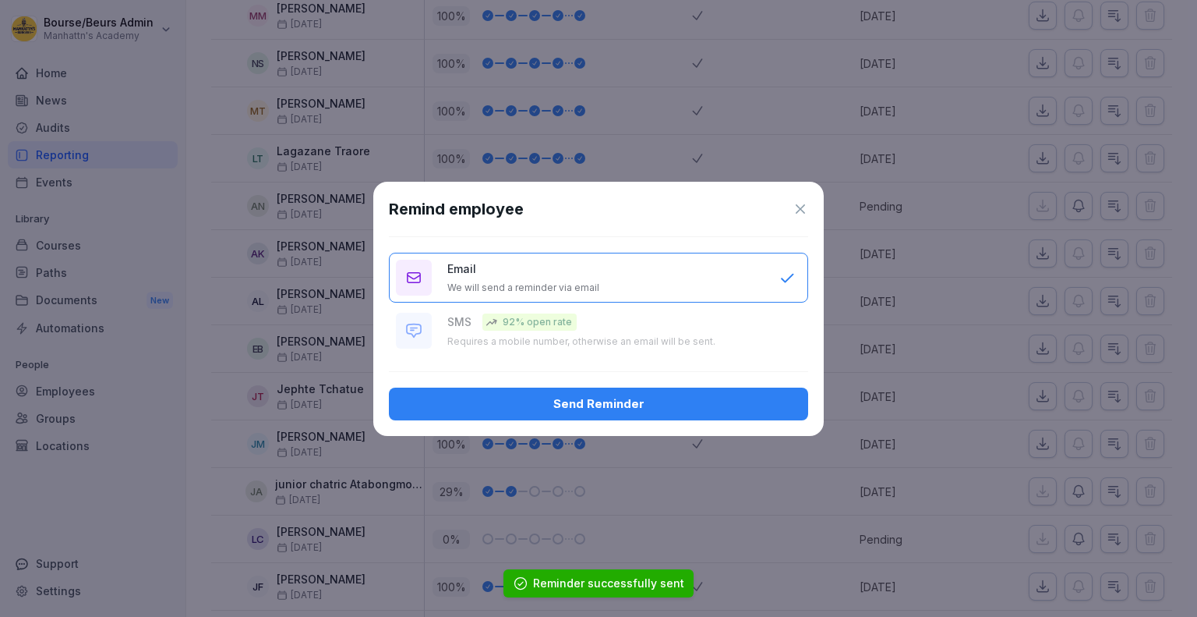
click at [759, 397] on div "Send Reminder" at bounding box center [598, 403] width 394 height 17
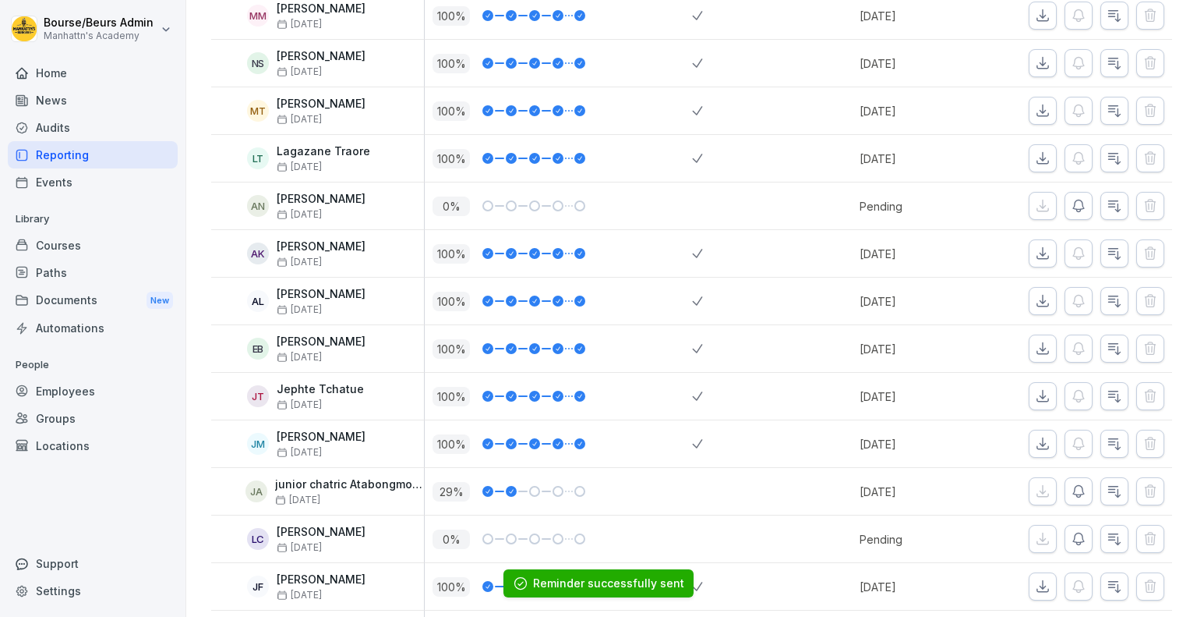
click at [1073, 539] on icon "button" at bounding box center [1078, 539] width 11 height 12
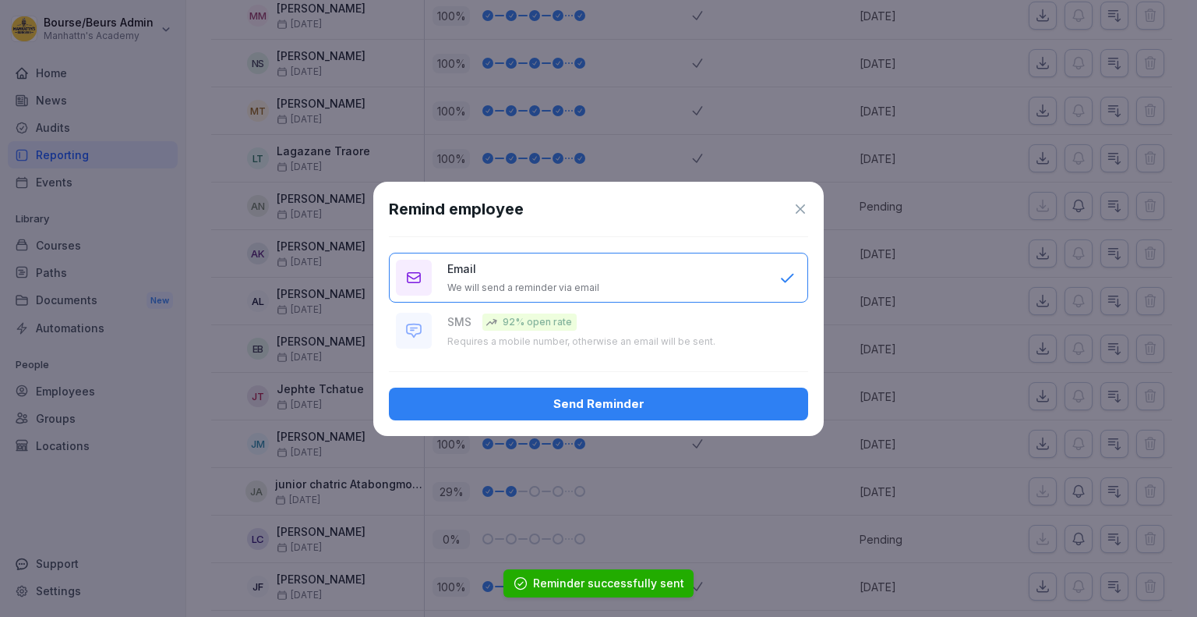
click at [700, 413] on button "Send Reminder" at bounding box center [598, 403] width 419 height 33
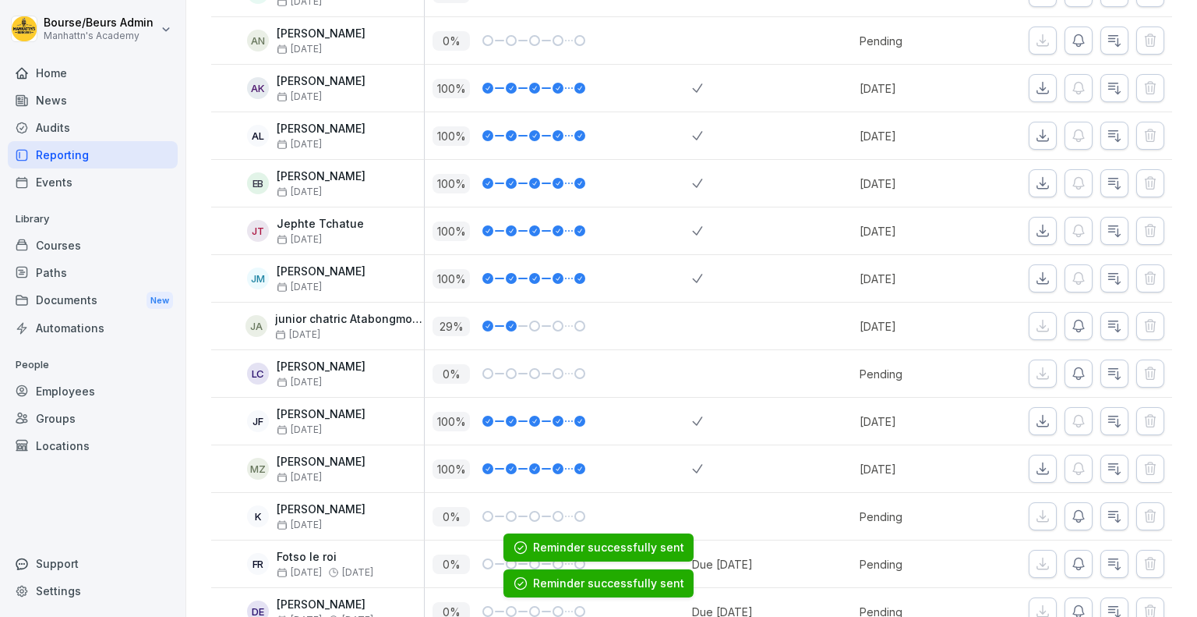
scroll to position [692, 0]
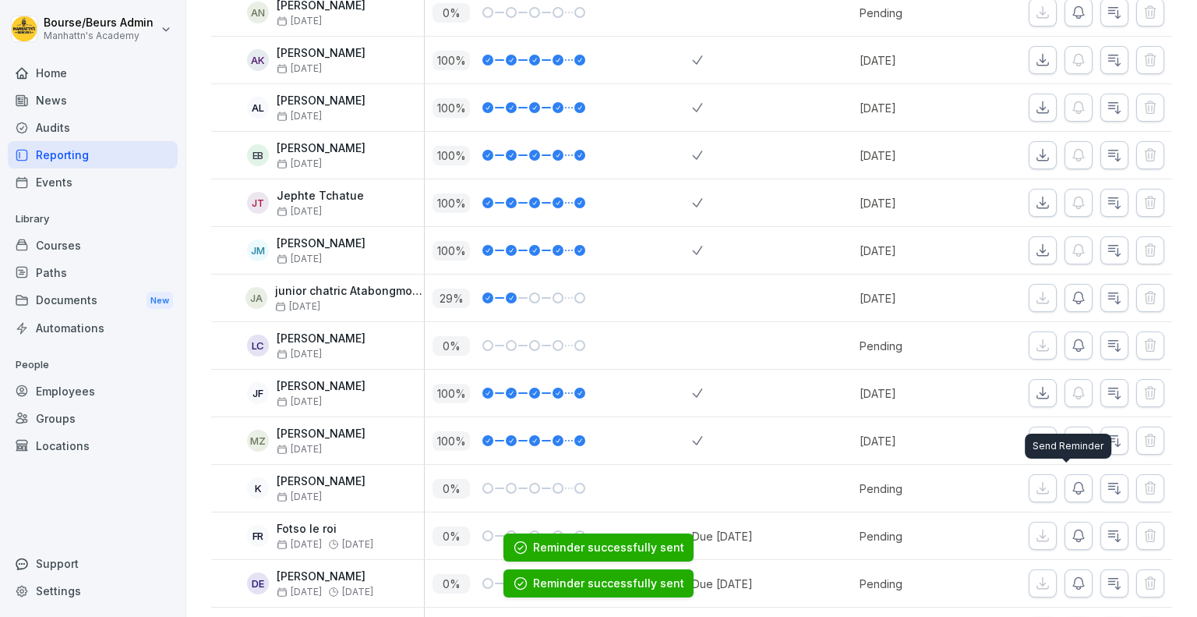
click at [1071, 490] on icon "button" at bounding box center [1079, 488] width 16 height 16
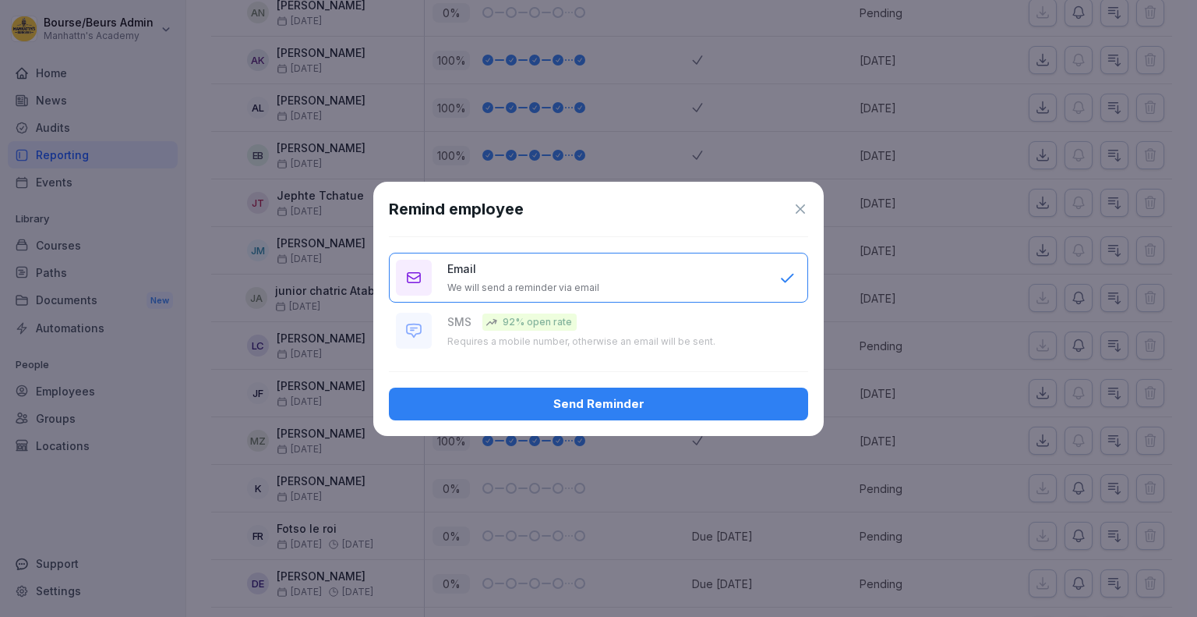
click at [630, 406] on div "Send Reminder" at bounding box center [598, 403] width 394 height 17
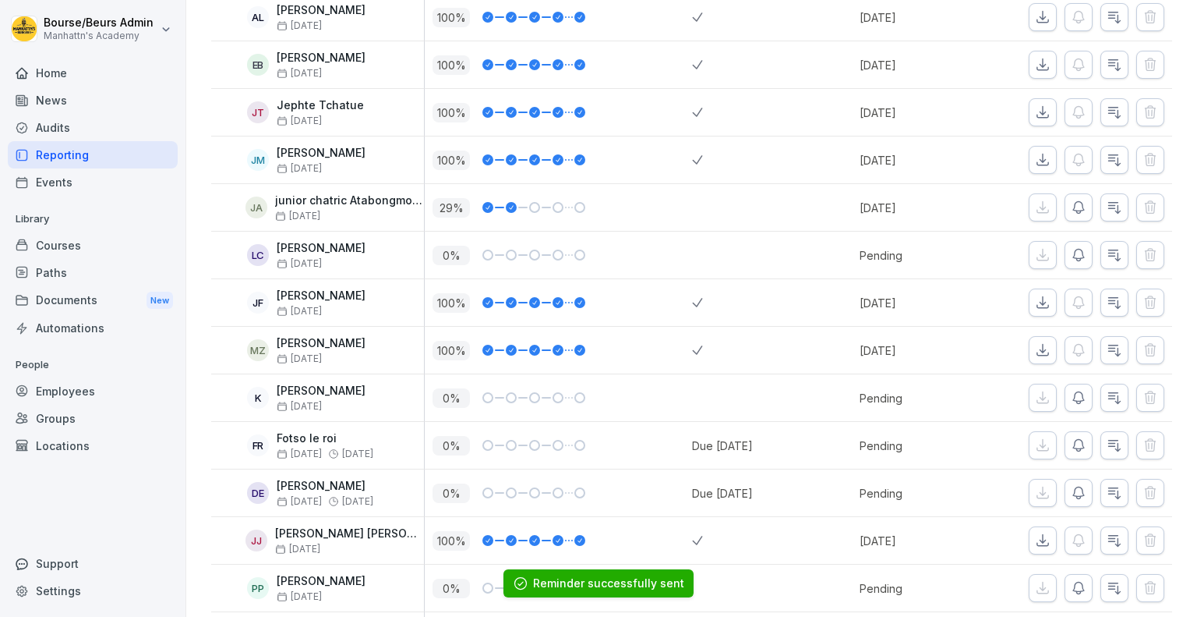
scroll to position [783, 0]
click at [1068, 431] on button "button" at bounding box center [1079, 445] width 28 height 28
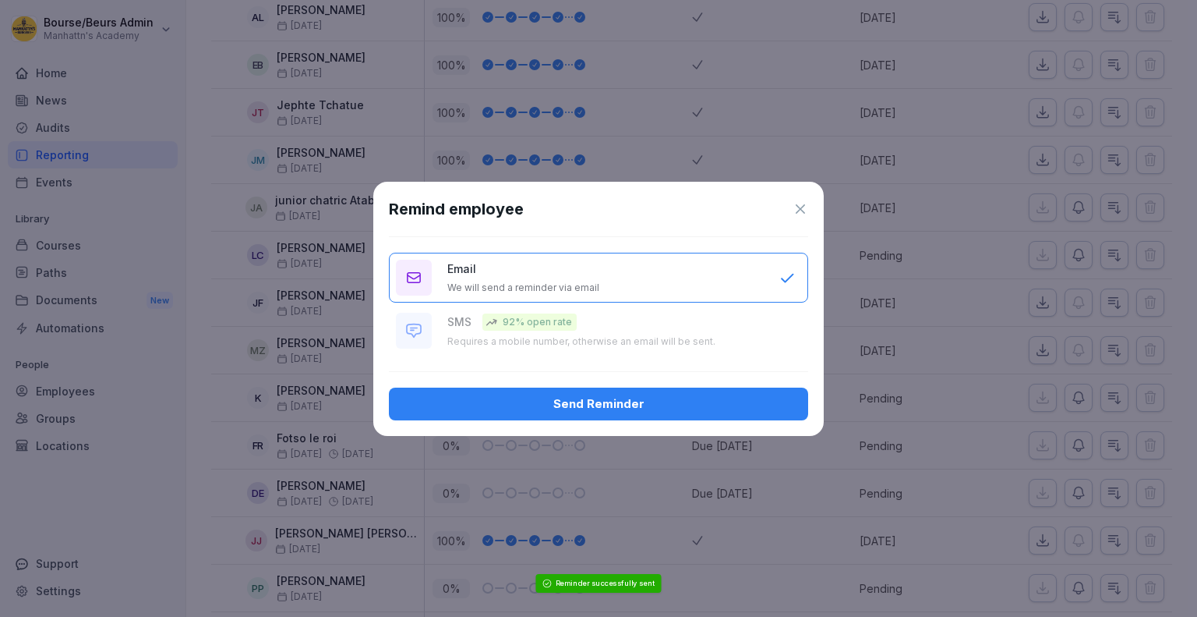
click at [713, 415] on button "Send Reminder" at bounding box center [598, 403] width 419 height 33
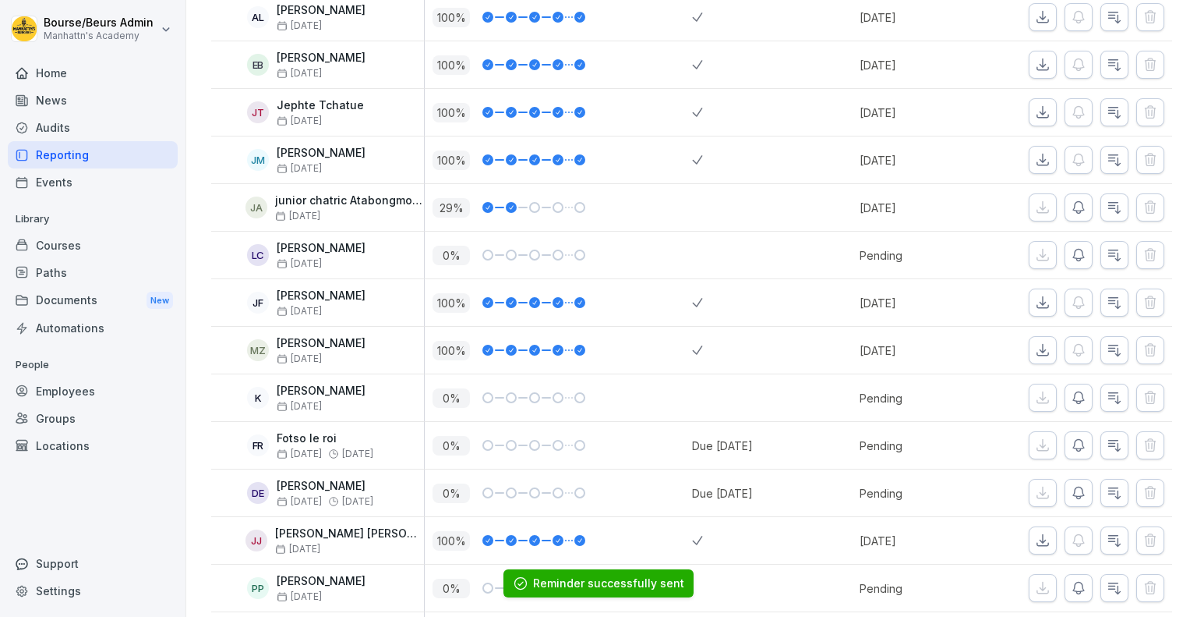
click at [1065, 481] on button "button" at bounding box center [1079, 493] width 28 height 28
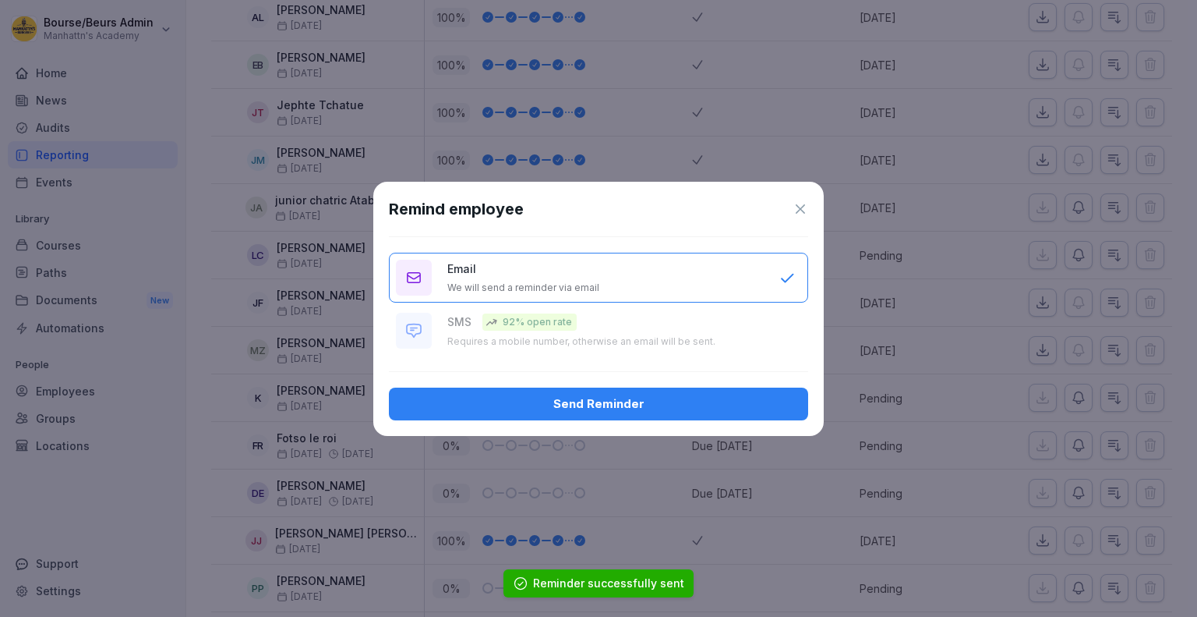
click at [753, 408] on div "Send Reminder" at bounding box center [598, 403] width 394 height 17
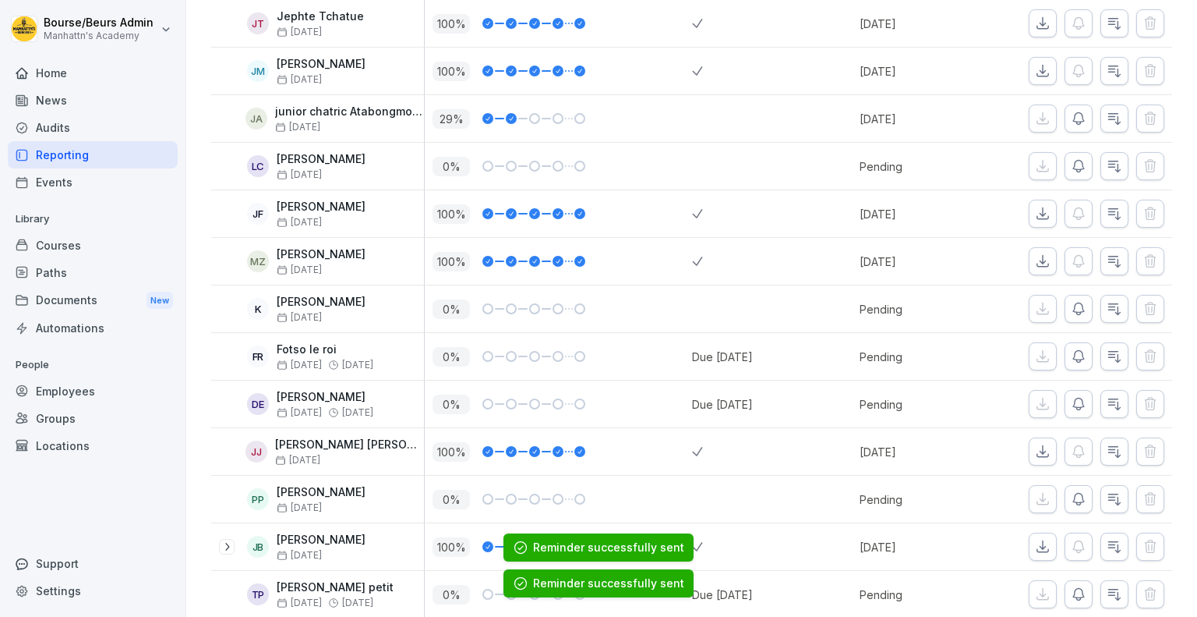
scroll to position [895, 0]
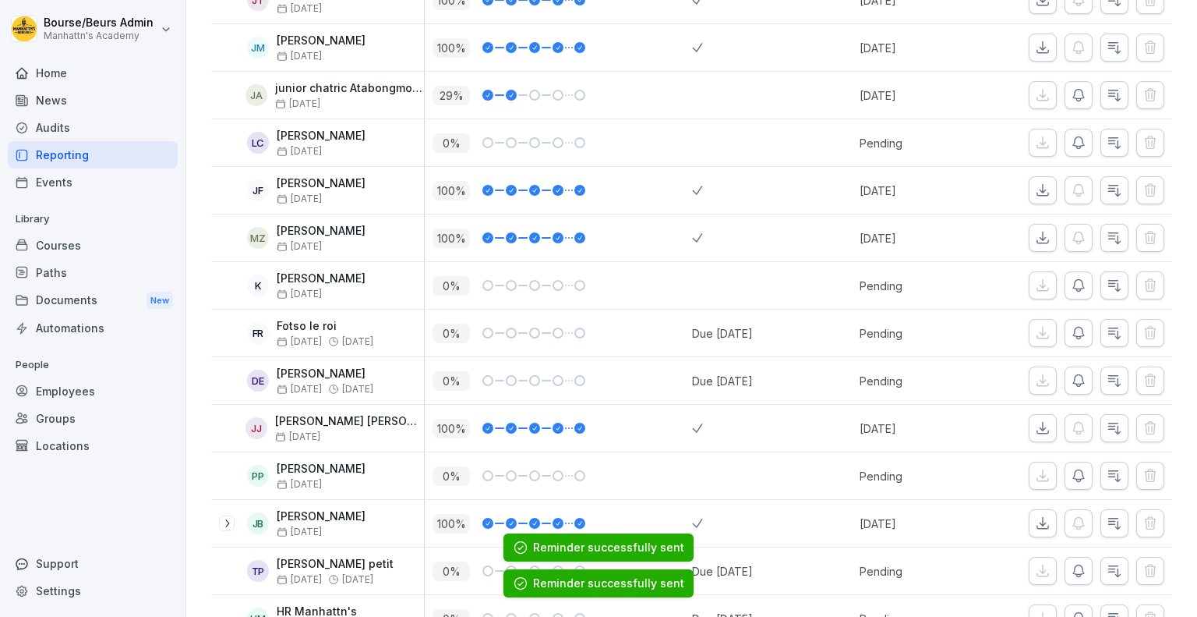
click at [1071, 468] on icon "button" at bounding box center [1079, 476] width 16 height 16
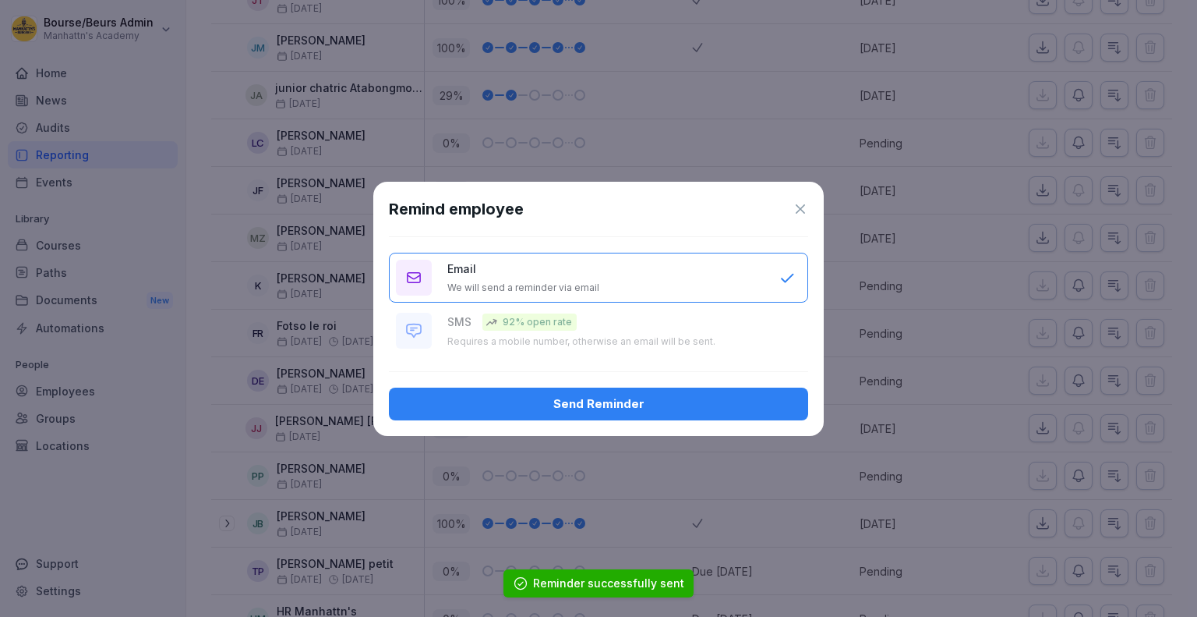
click at [730, 401] on div "Send Reminder" at bounding box center [598, 403] width 394 height 17
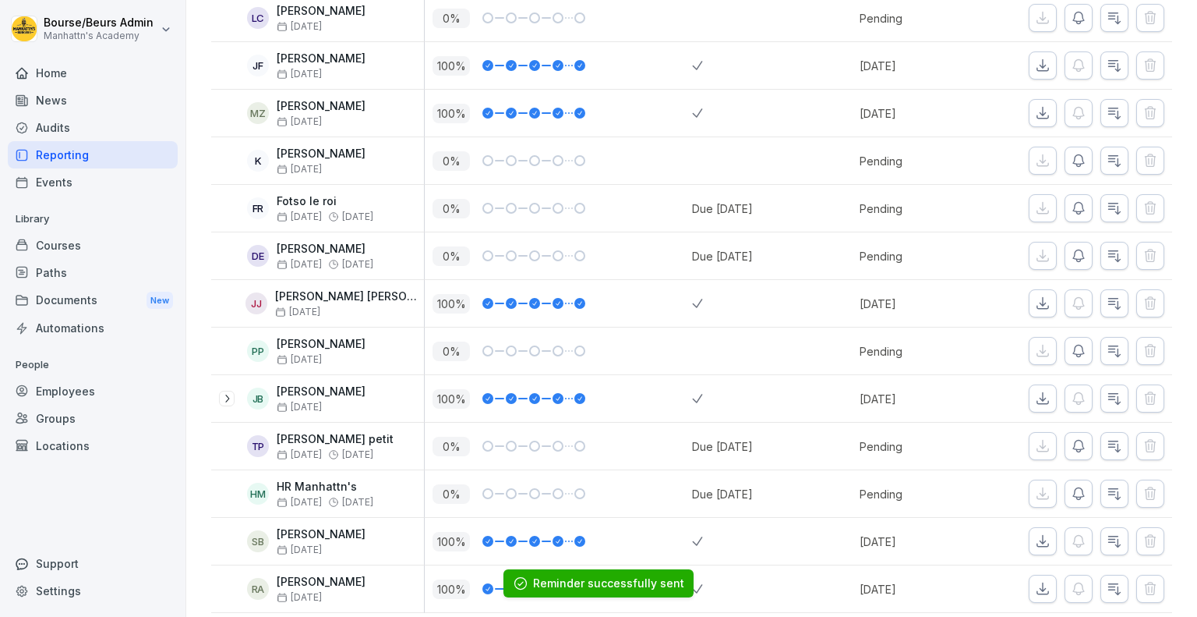
scroll to position [1022, 0]
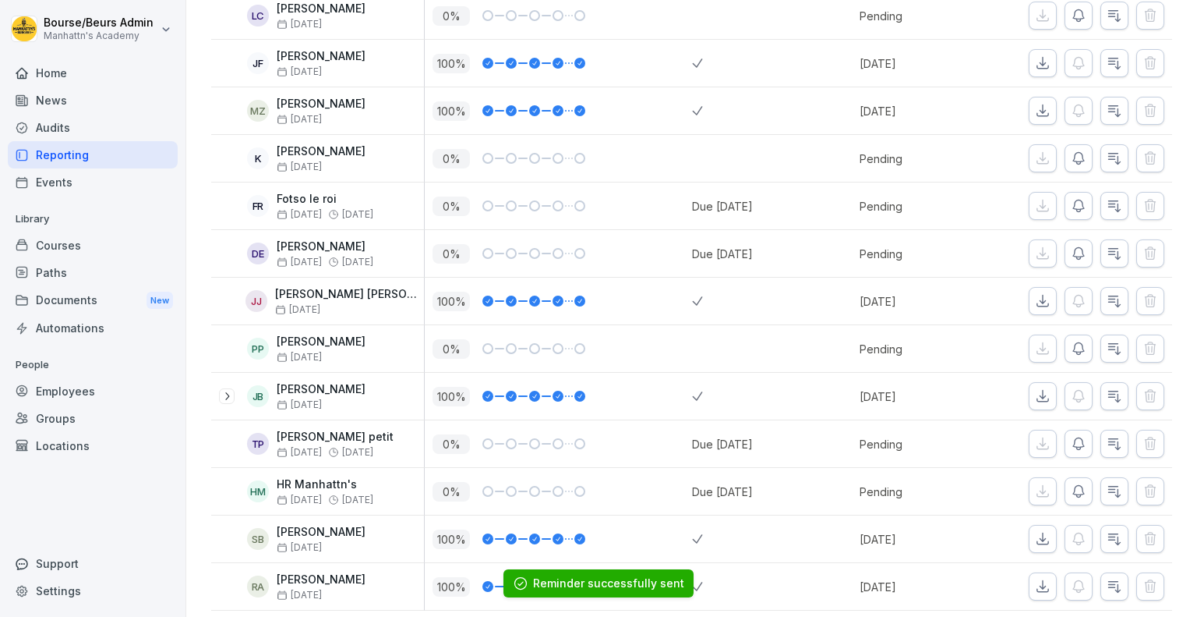
click at [1071, 444] on icon "button" at bounding box center [1079, 444] width 16 height 16
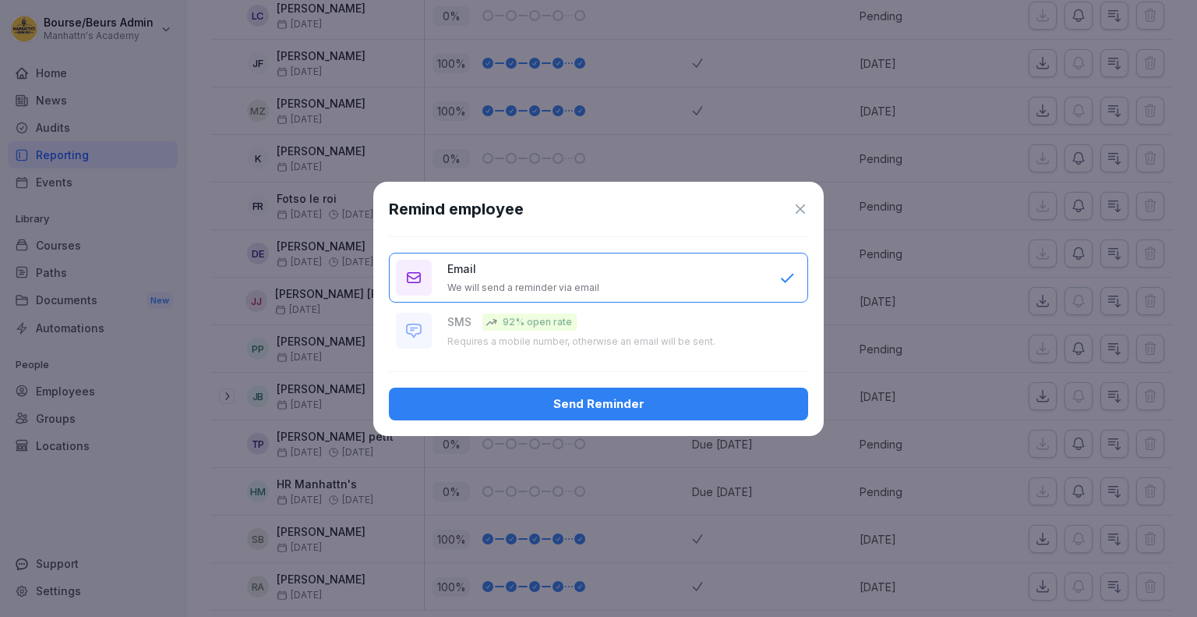
click at [677, 398] on div "Send Reminder" at bounding box center [598, 403] width 394 height 17
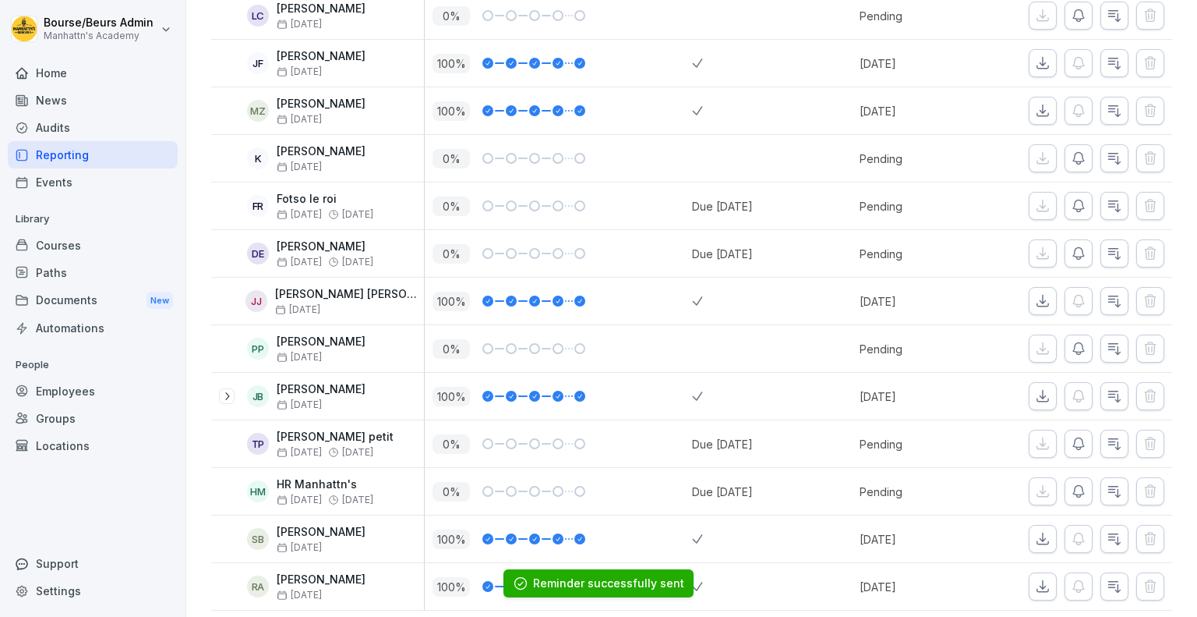
click at [1071, 483] on icon "button" at bounding box center [1079, 491] width 16 height 16
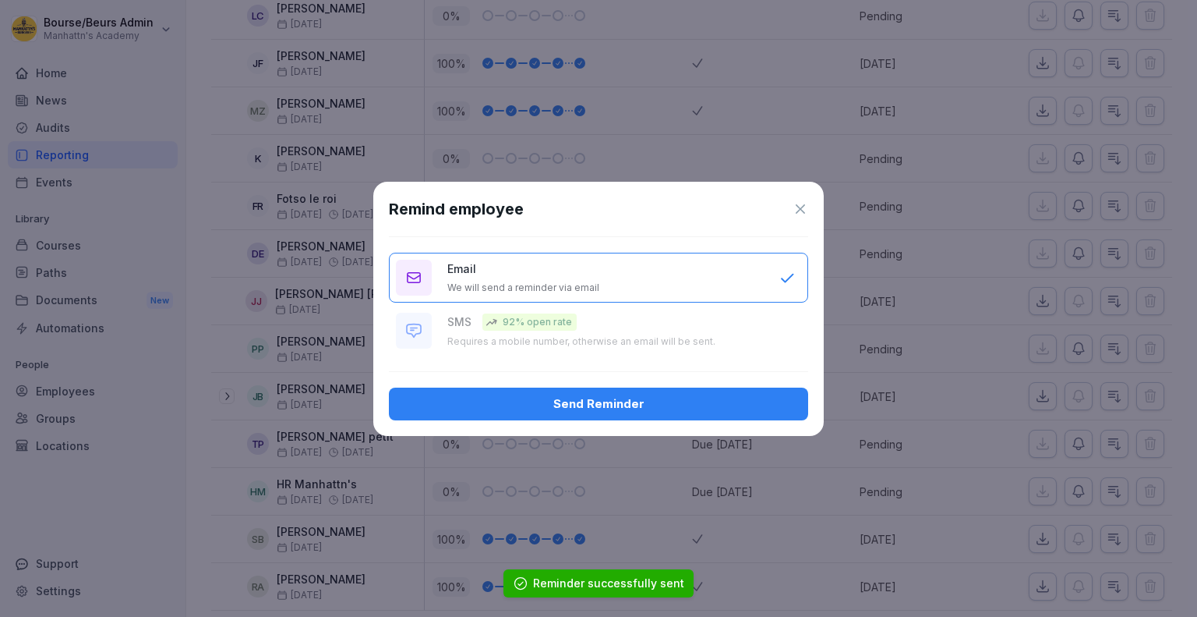
click at [718, 398] on div "Send Reminder" at bounding box center [598, 403] width 394 height 17
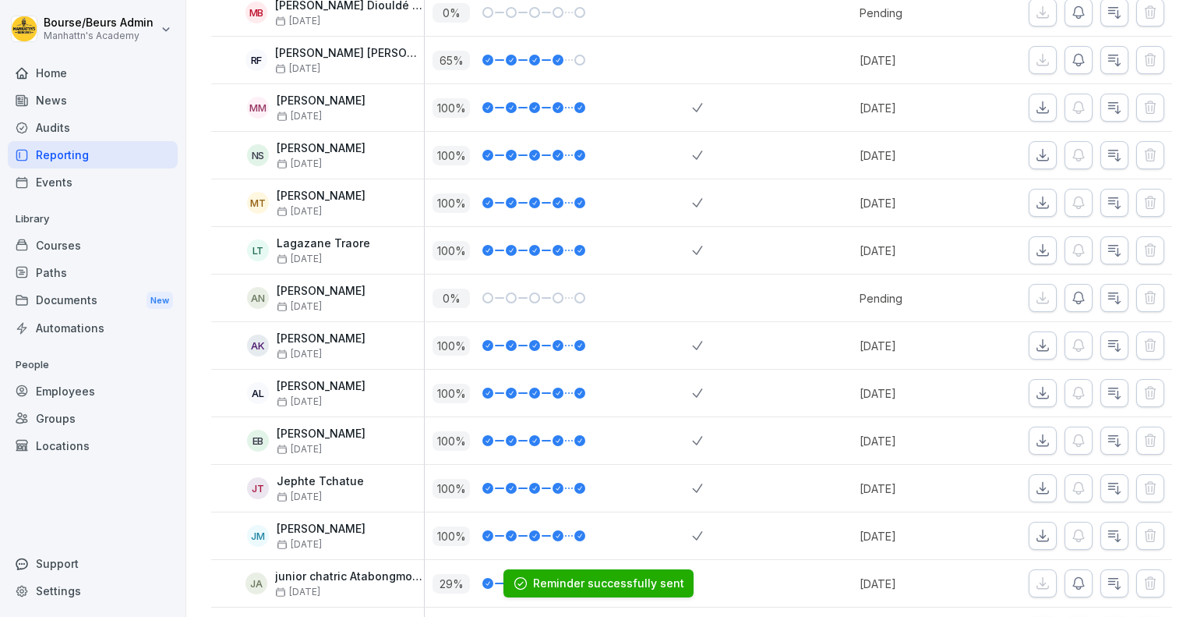
scroll to position [0, 0]
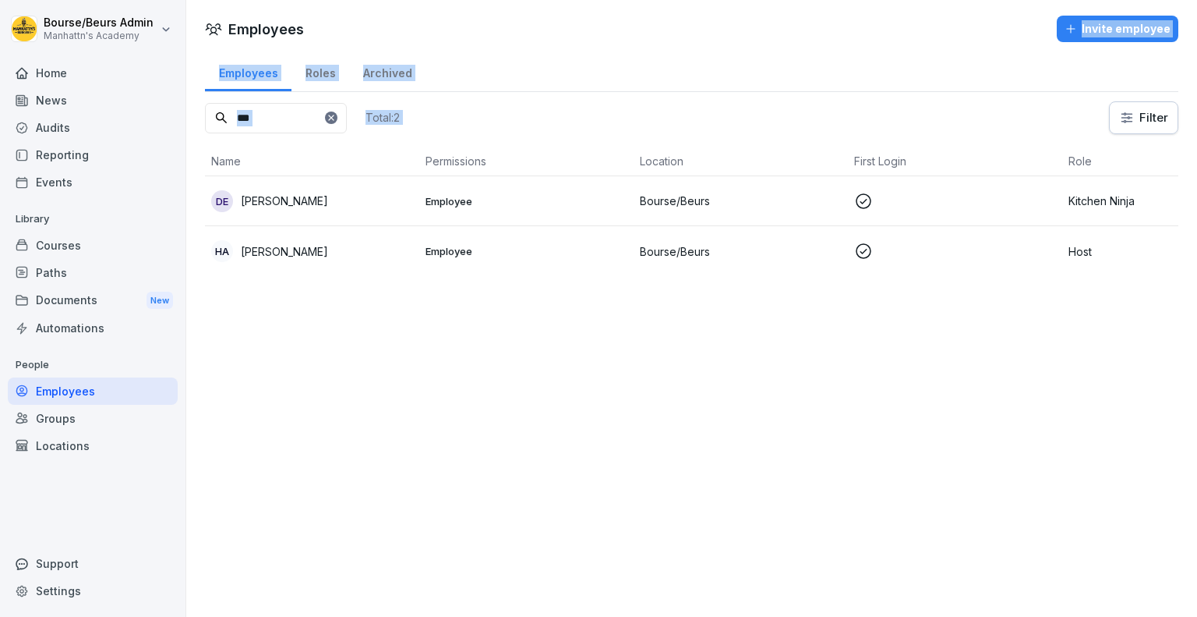
click at [458, 313] on div "Employees Invite employee Employees Roles Archived *** Total: 2 Filter Name Per…" at bounding box center [691, 308] width 1011 height 617
